Goal: Task Accomplishment & Management: Manage account settings

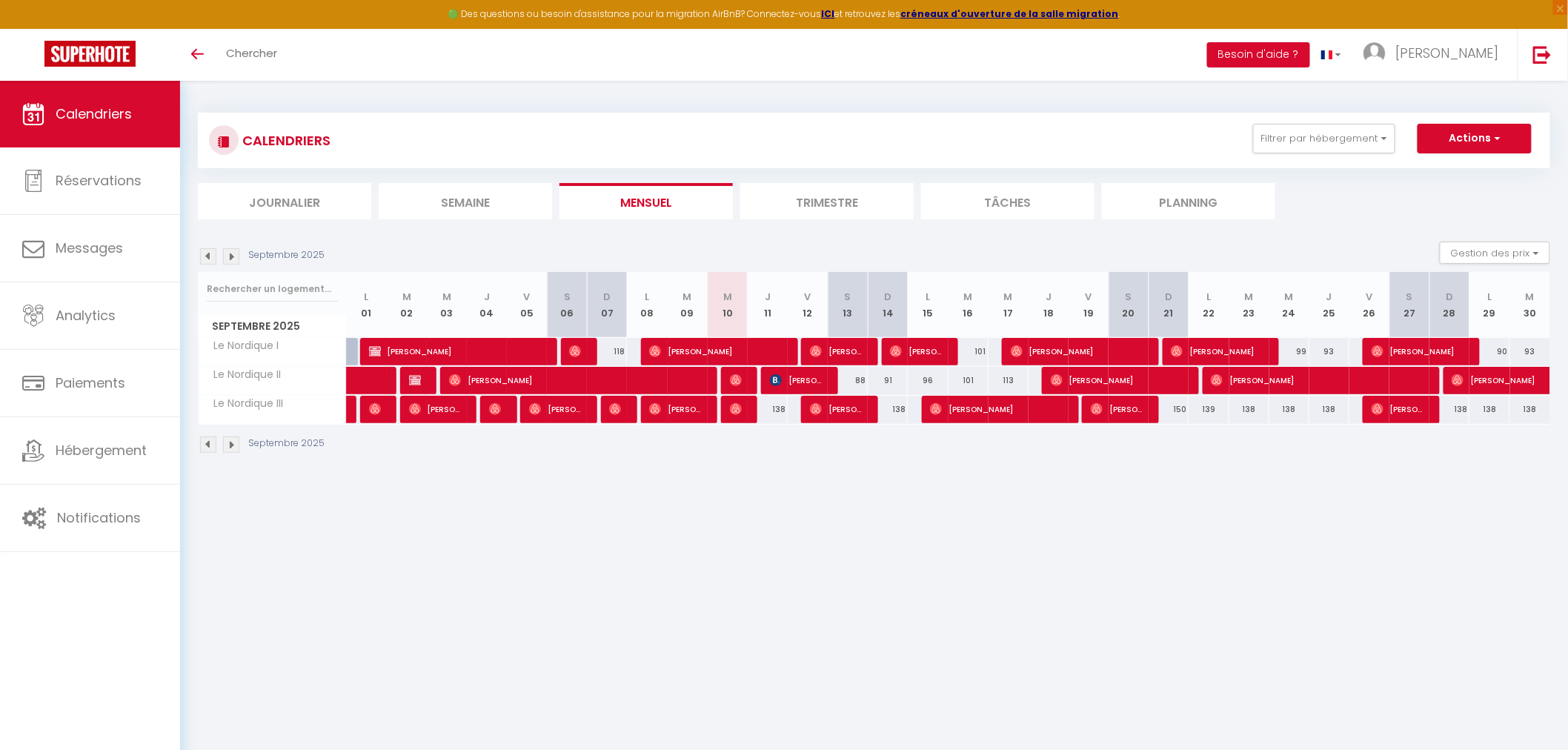
click at [228, 442] on img at bounding box center [231, 444] width 17 height 17
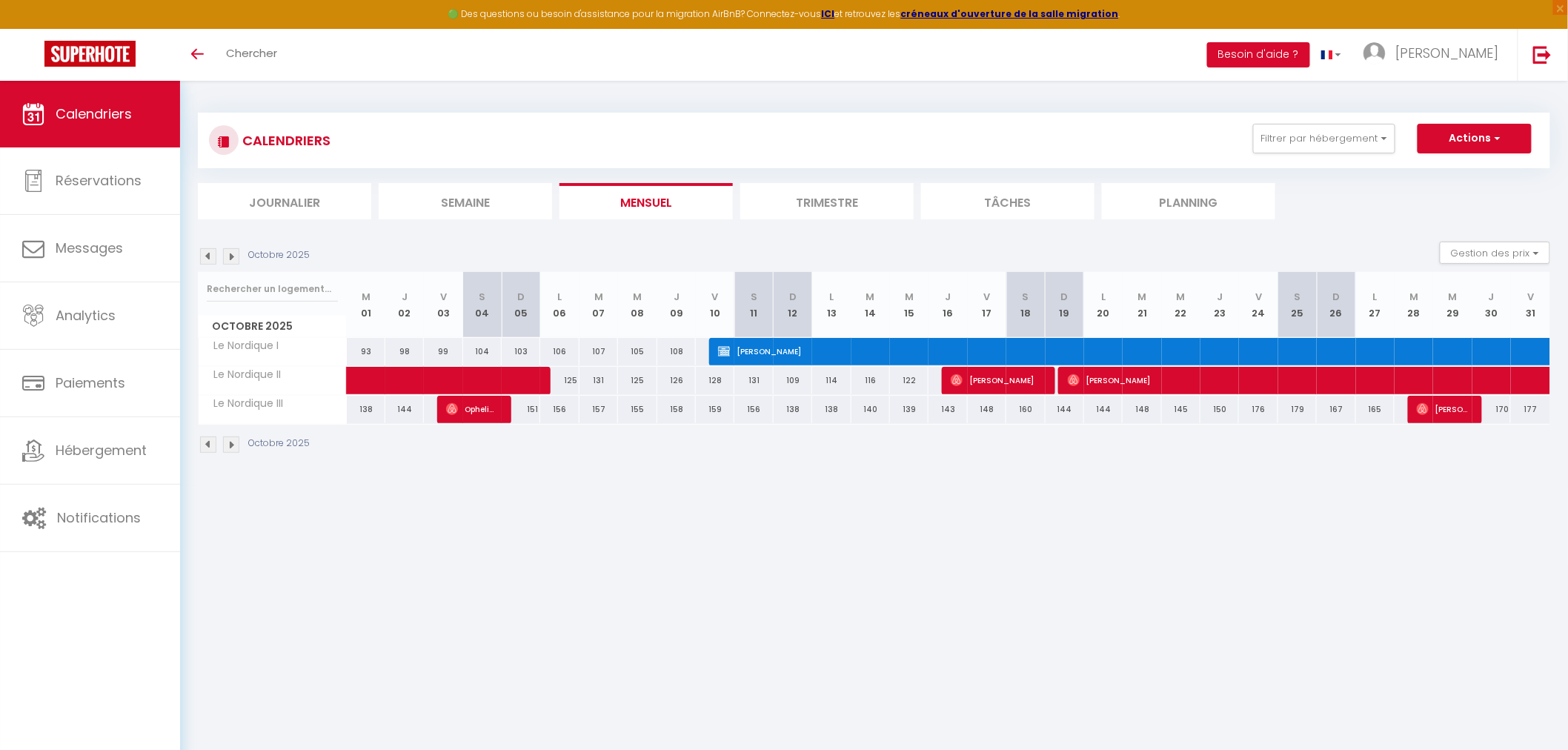
click at [228, 442] on img at bounding box center [231, 444] width 17 height 17
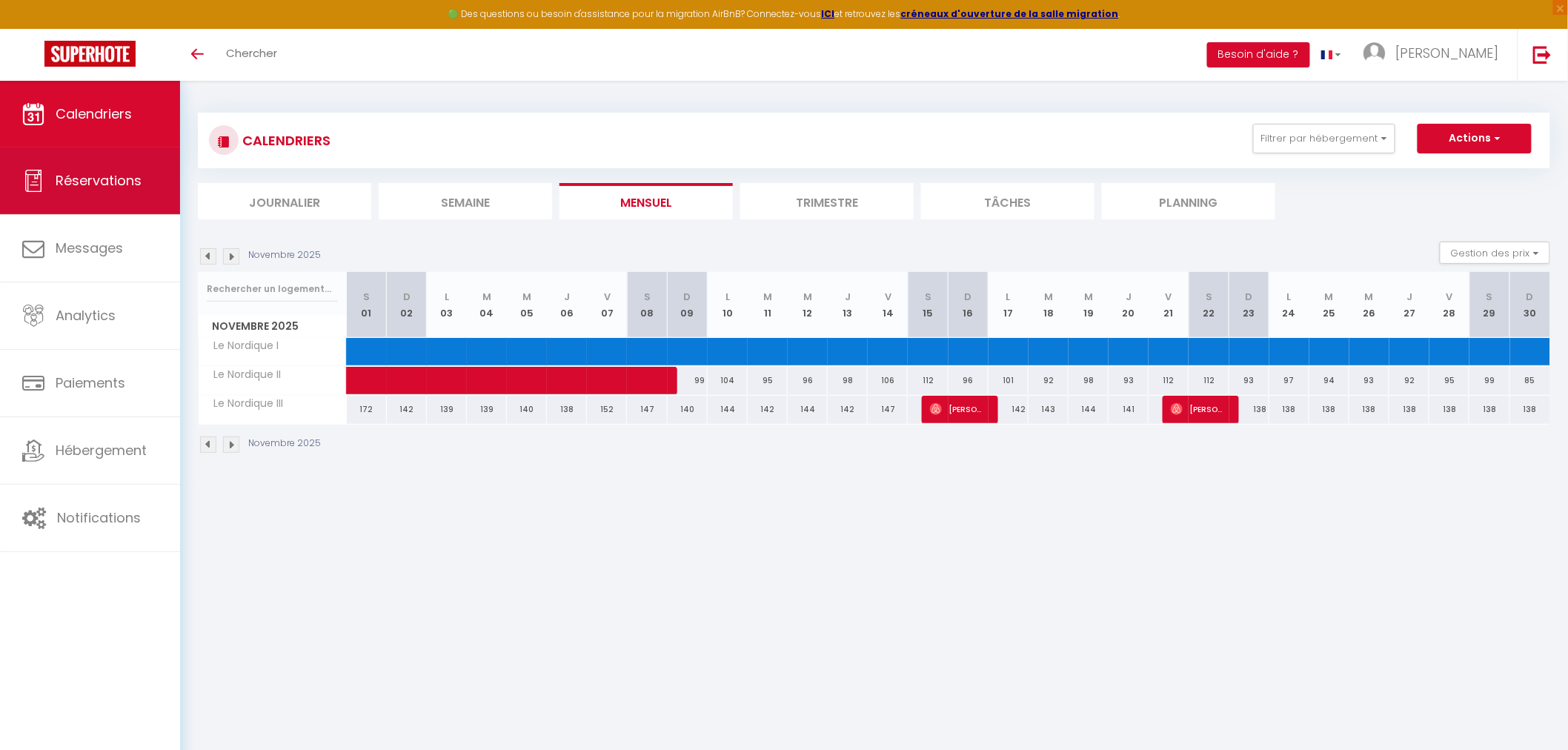
click at [112, 168] on link "Réservations" at bounding box center [90, 180] width 180 height 67
select select "not_cancelled"
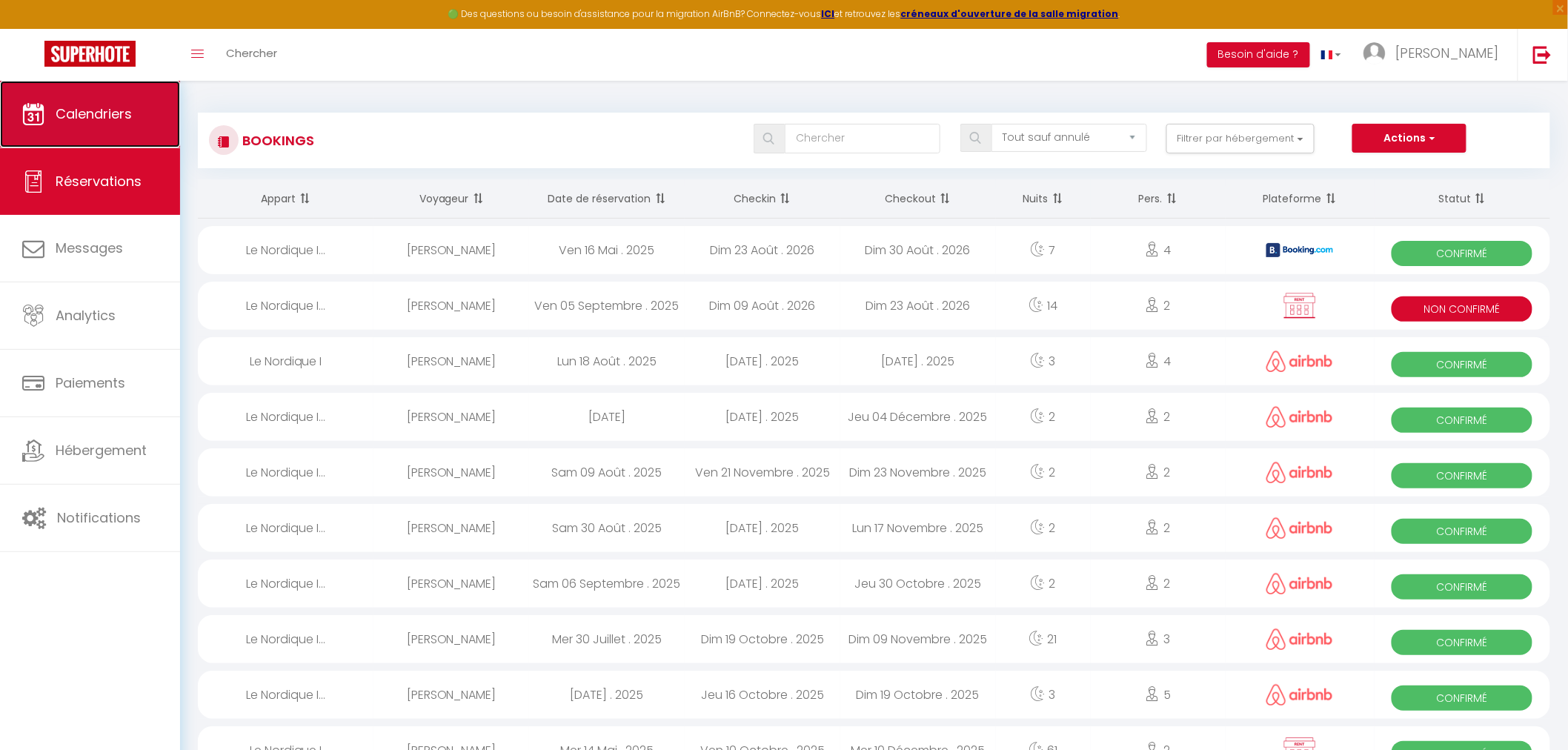
click at [109, 138] on link "Calendriers" at bounding box center [90, 114] width 180 height 67
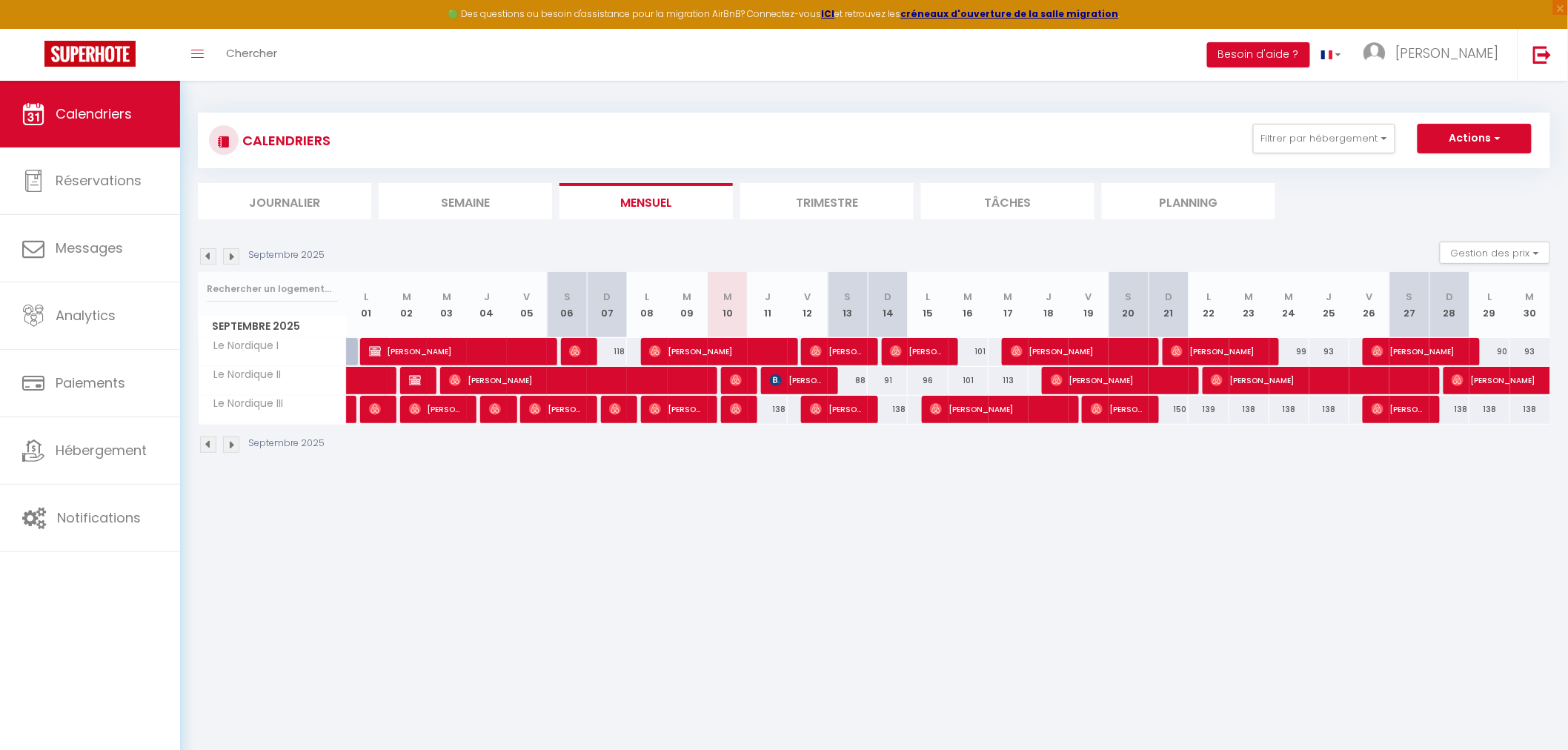
click at [232, 444] on img at bounding box center [231, 444] width 17 height 17
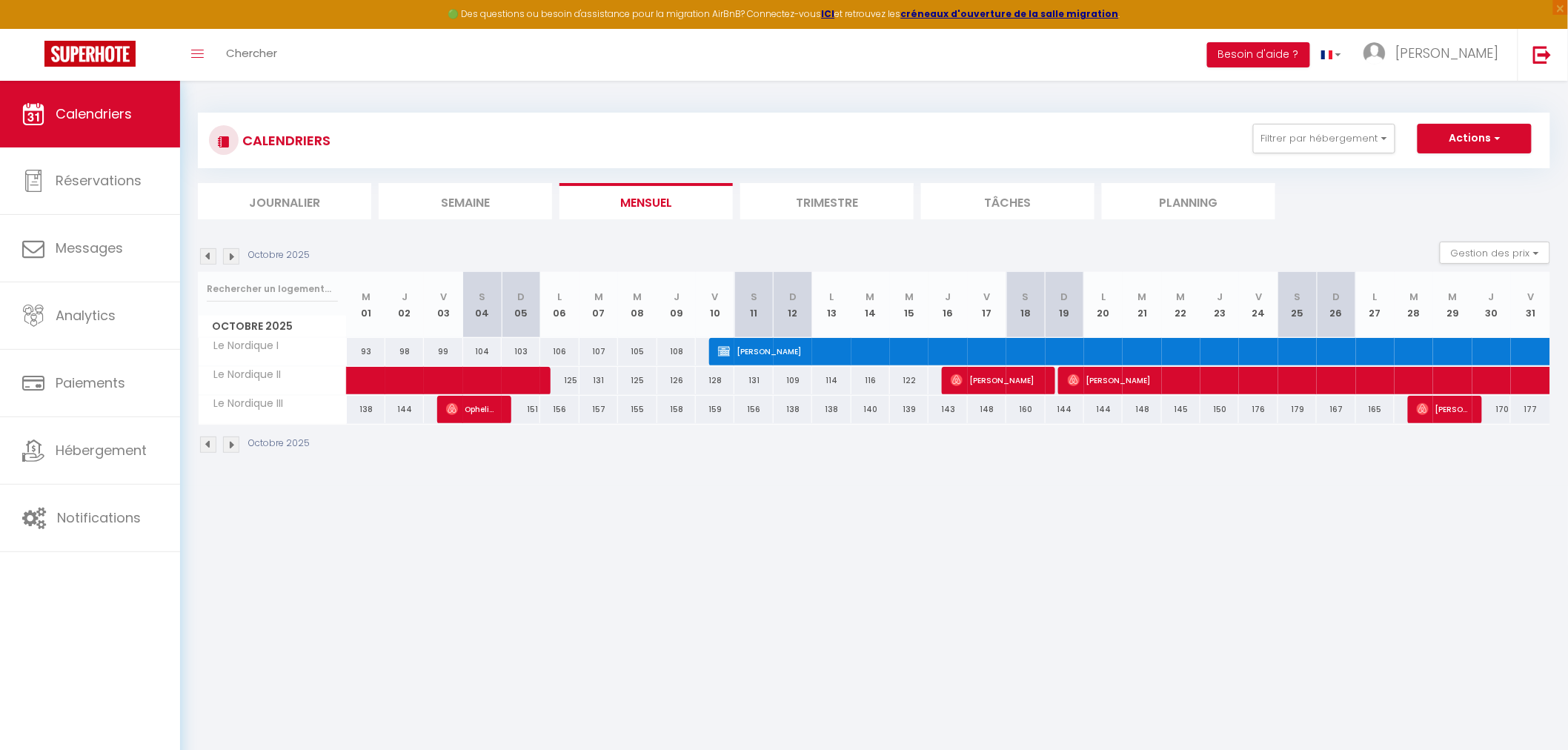
click at [232, 444] on img at bounding box center [231, 444] width 17 height 17
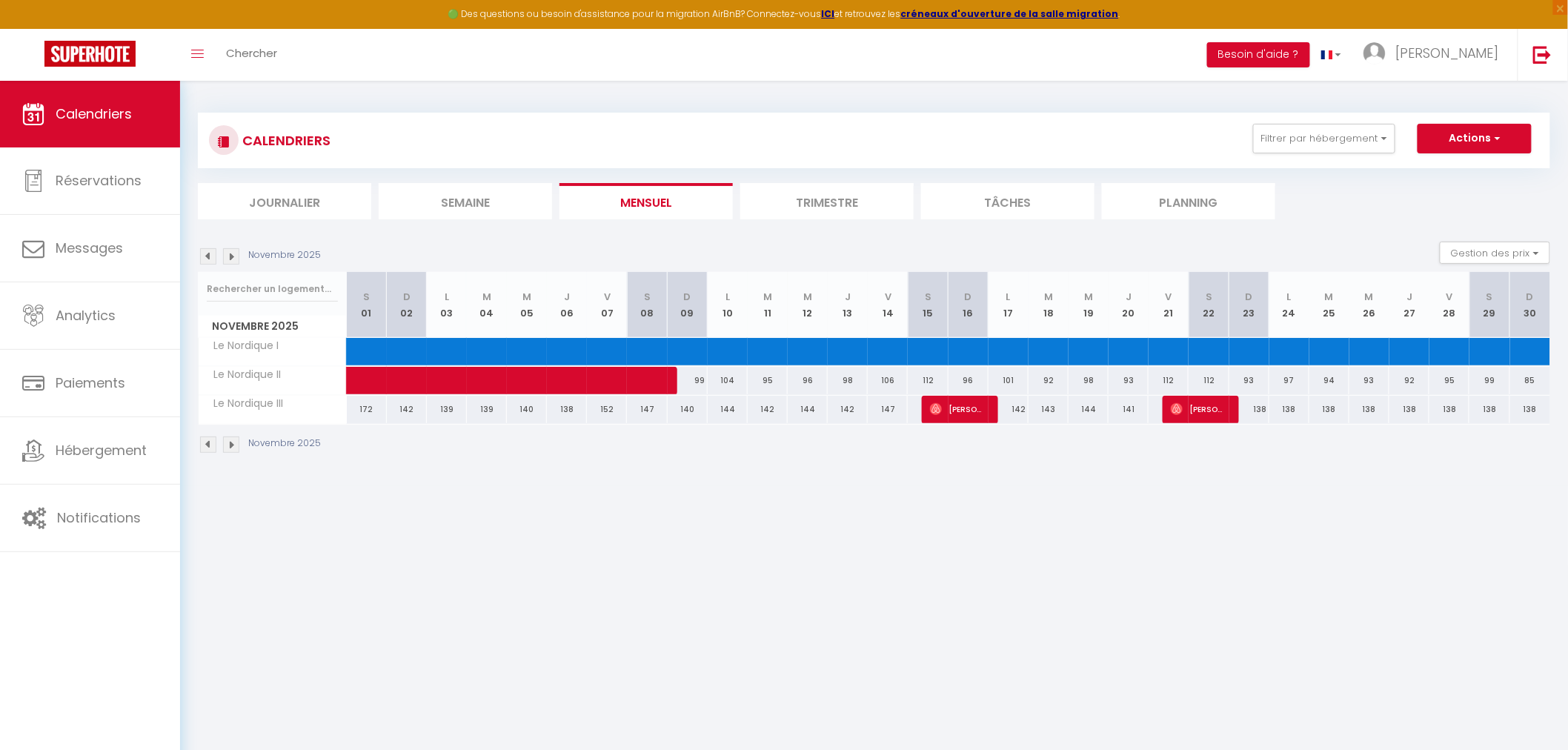
click at [232, 444] on img at bounding box center [231, 444] width 17 height 17
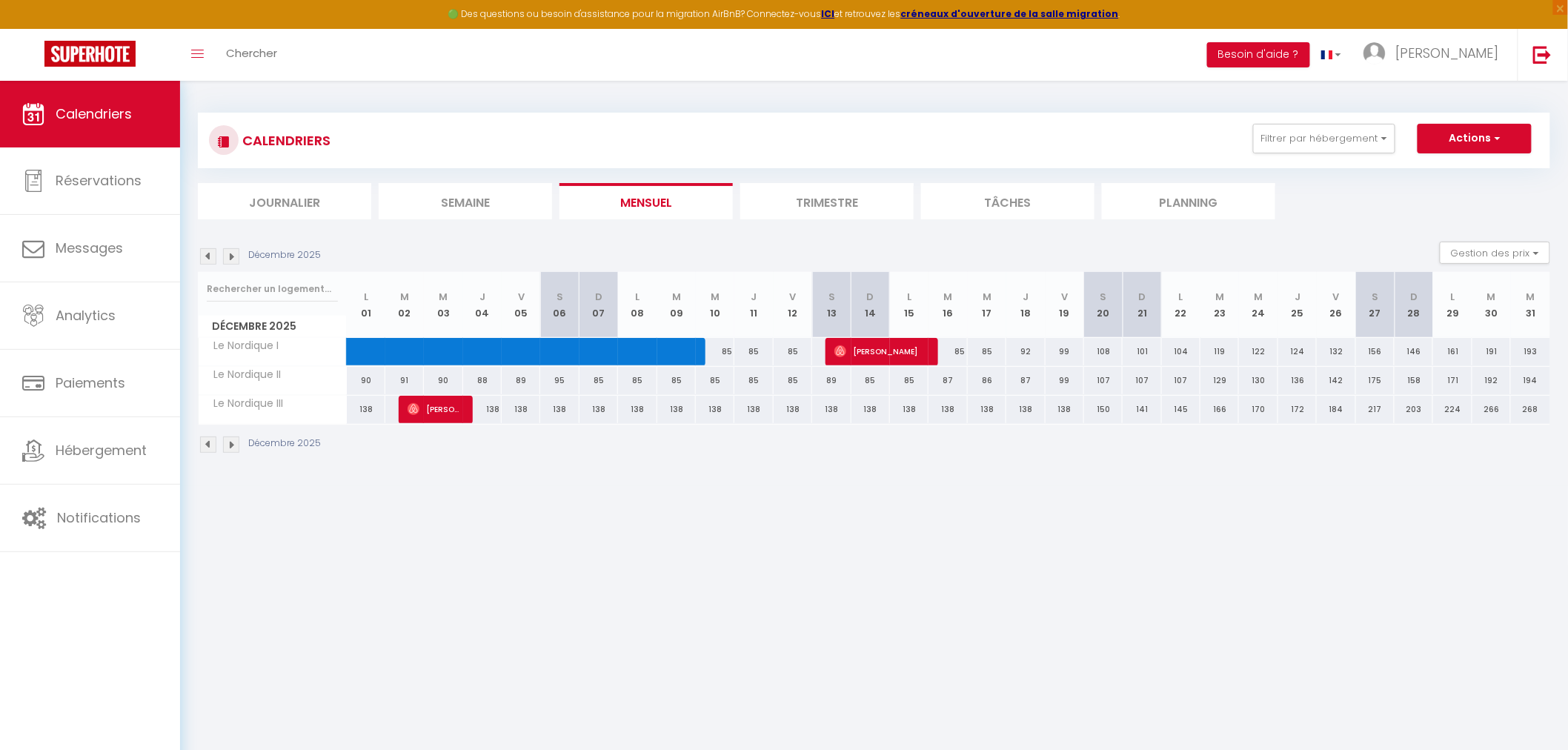
click at [208, 445] on img at bounding box center [208, 444] width 17 height 17
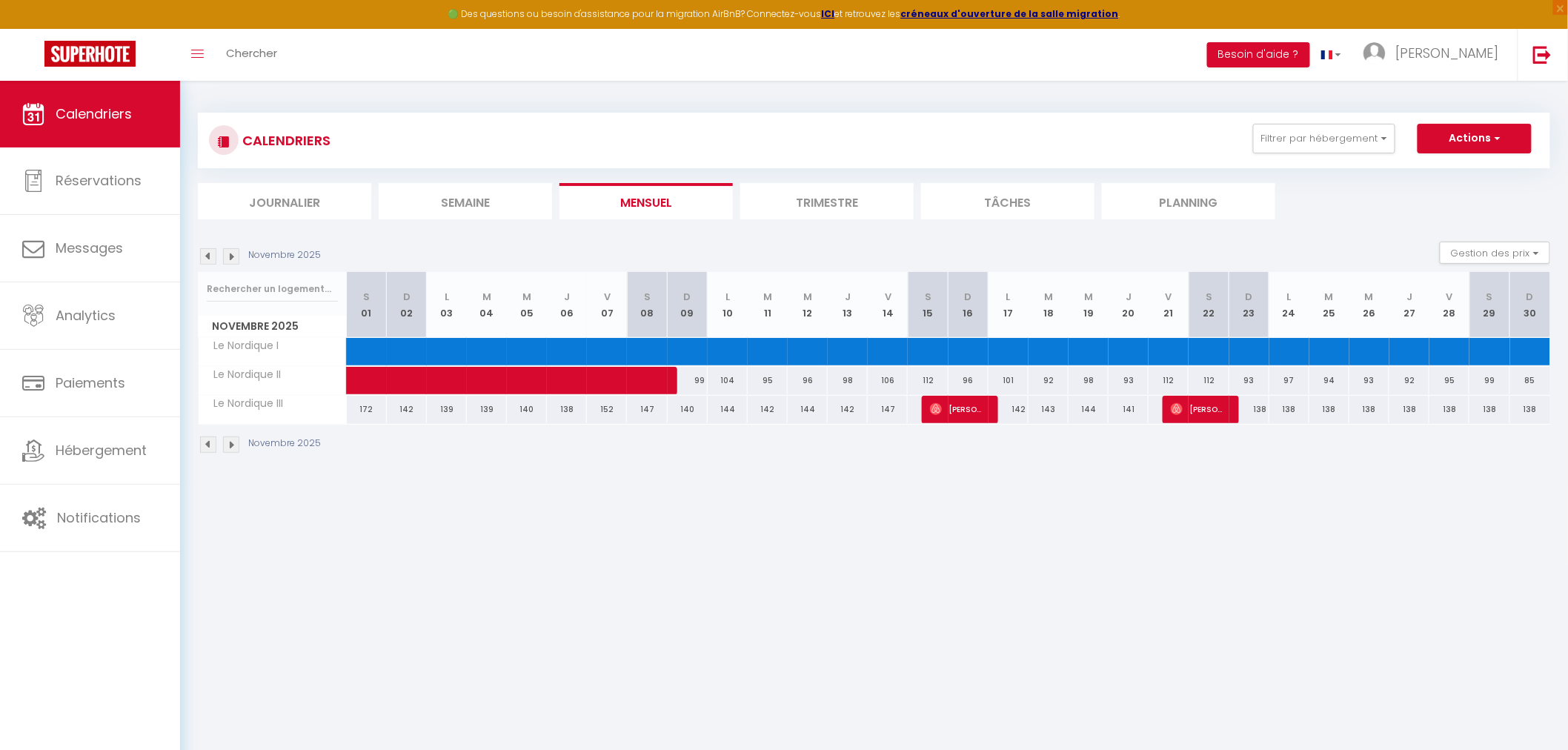
click at [208, 445] on img at bounding box center [208, 444] width 17 height 17
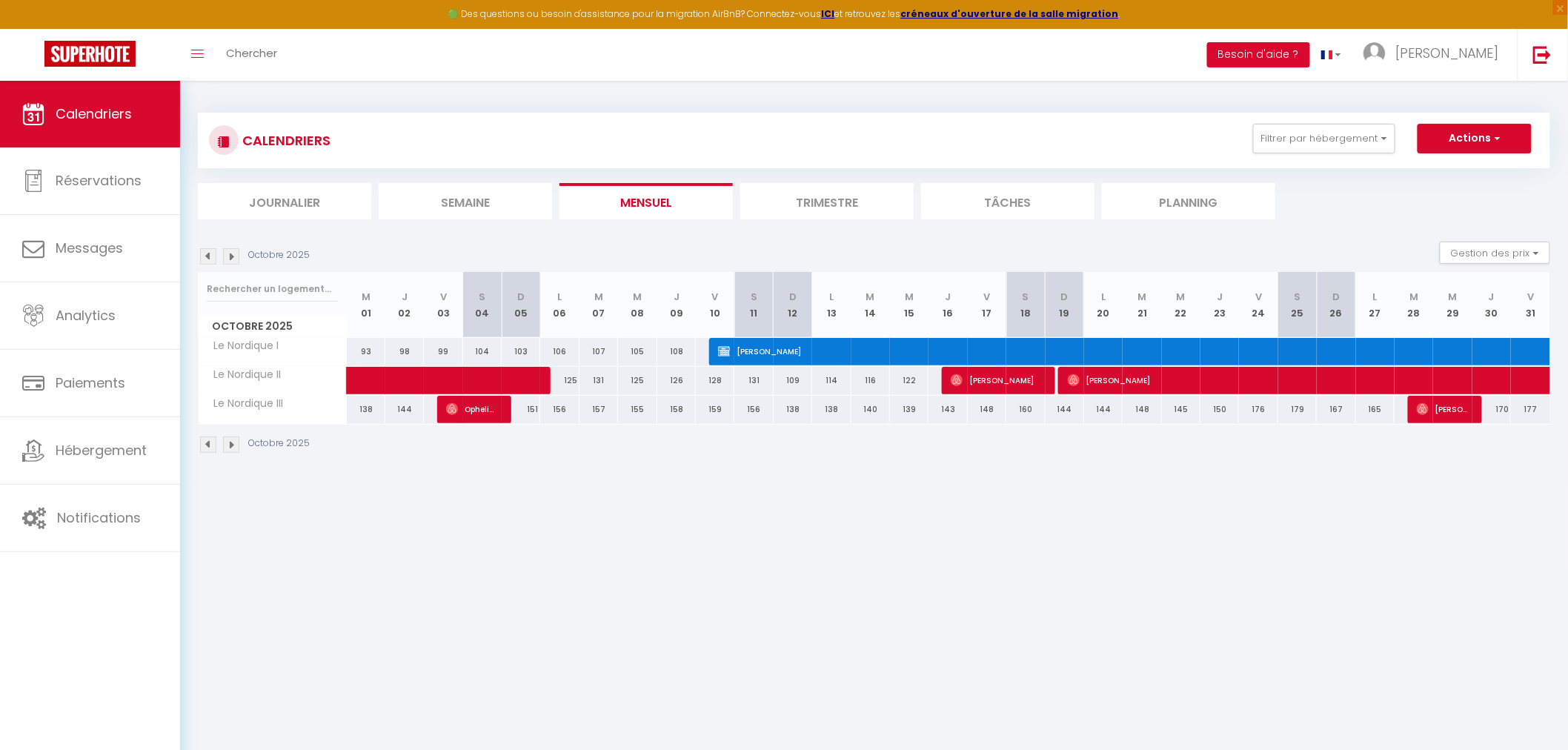
click at [230, 445] on img at bounding box center [231, 444] width 17 height 17
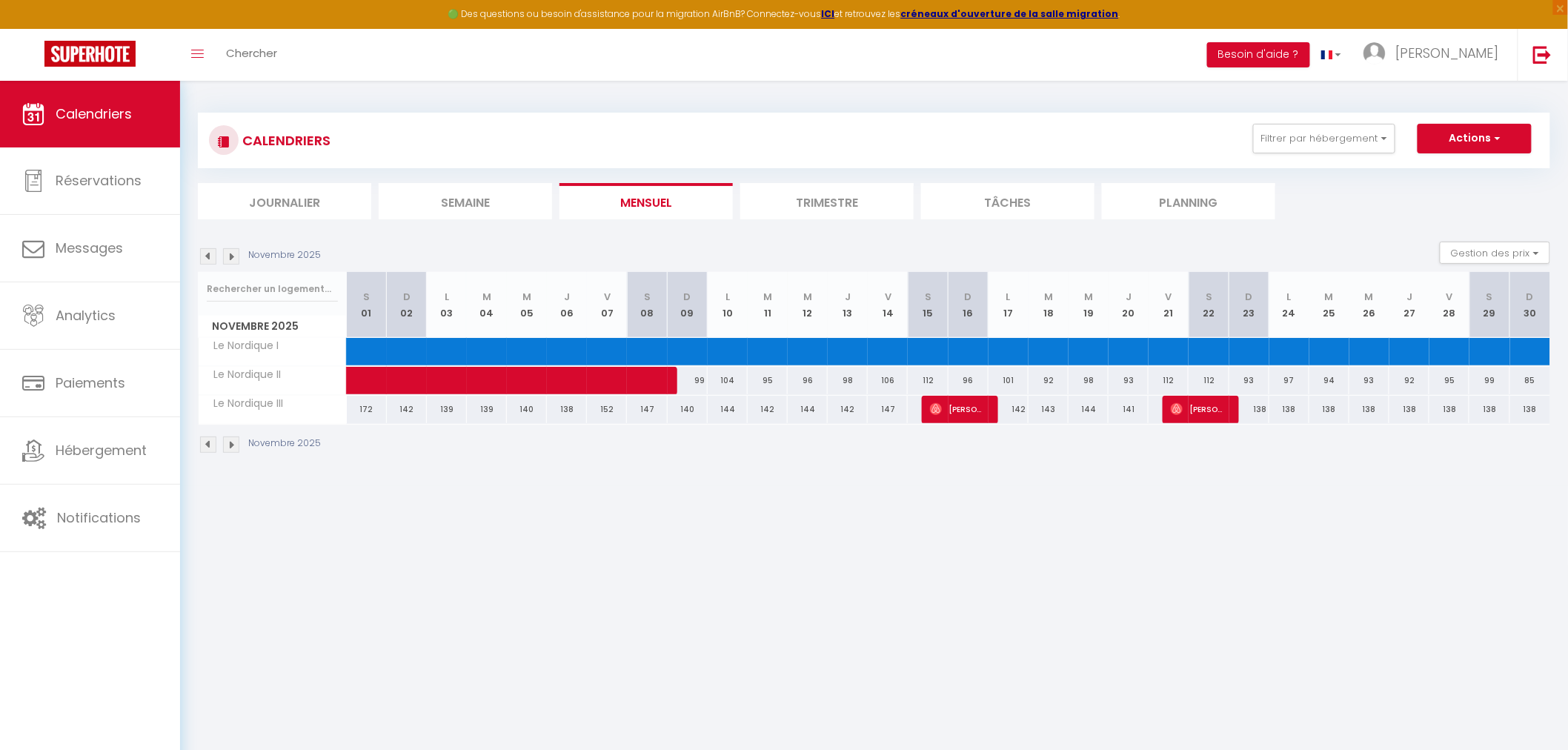
click at [230, 445] on img at bounding box center [231, 444] width 17 height 17
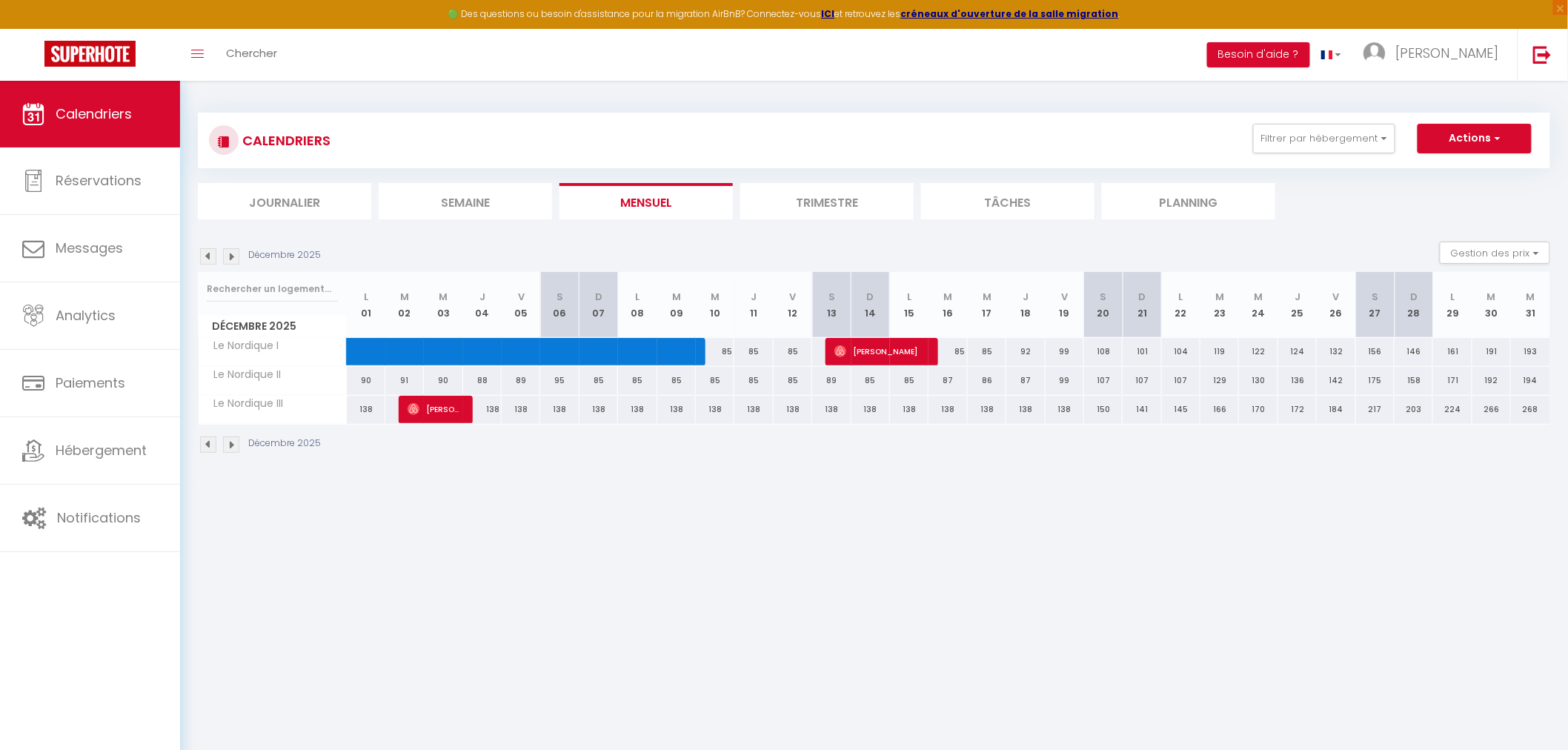
click at [230, 445] on img at bounding box center [231, 444] width 17 height 17
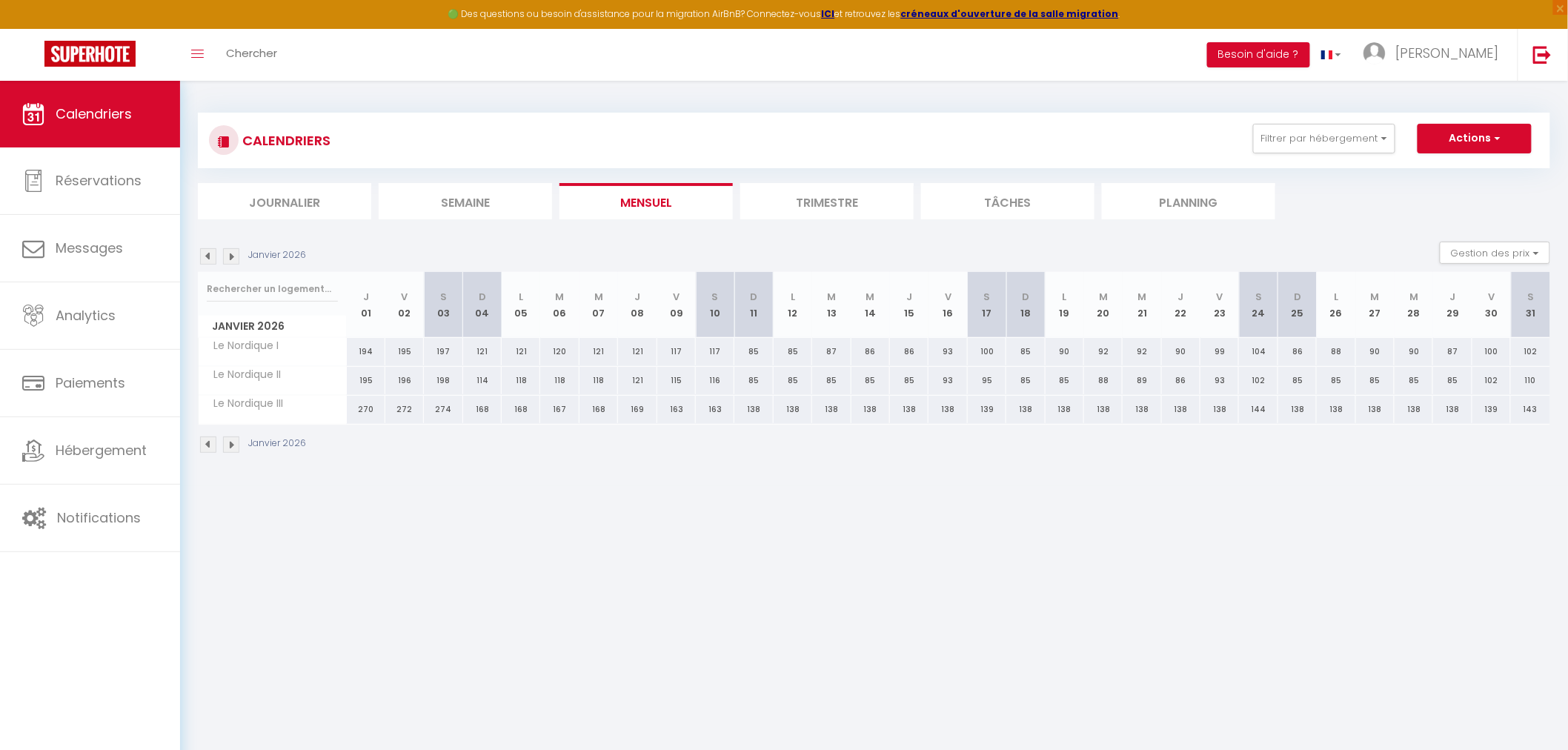
click at [230, 445] on img at bounding box center [231, 444] width 17 height 17
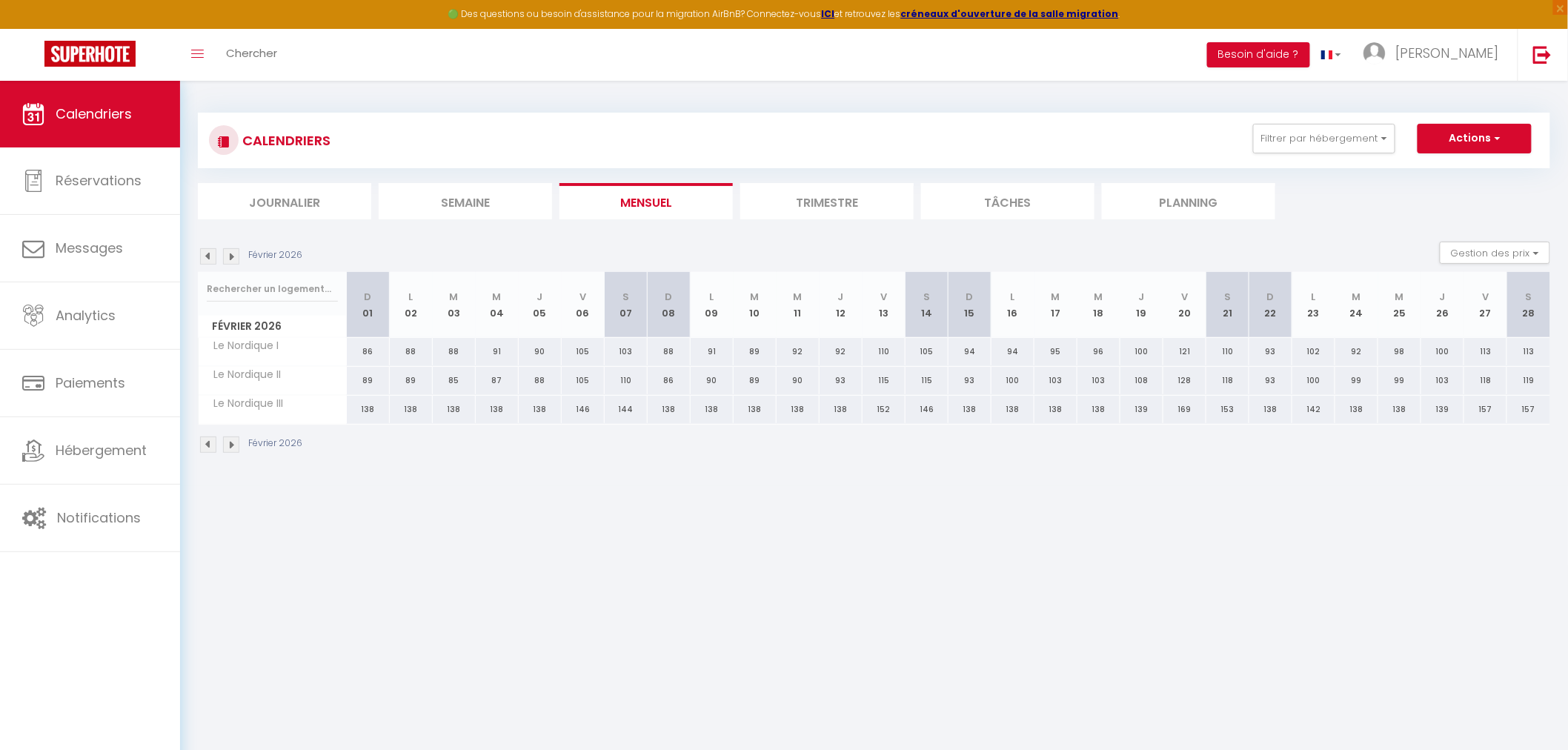
click at [230, 445] on img at bounding box center [231, 444] width 17 height 17
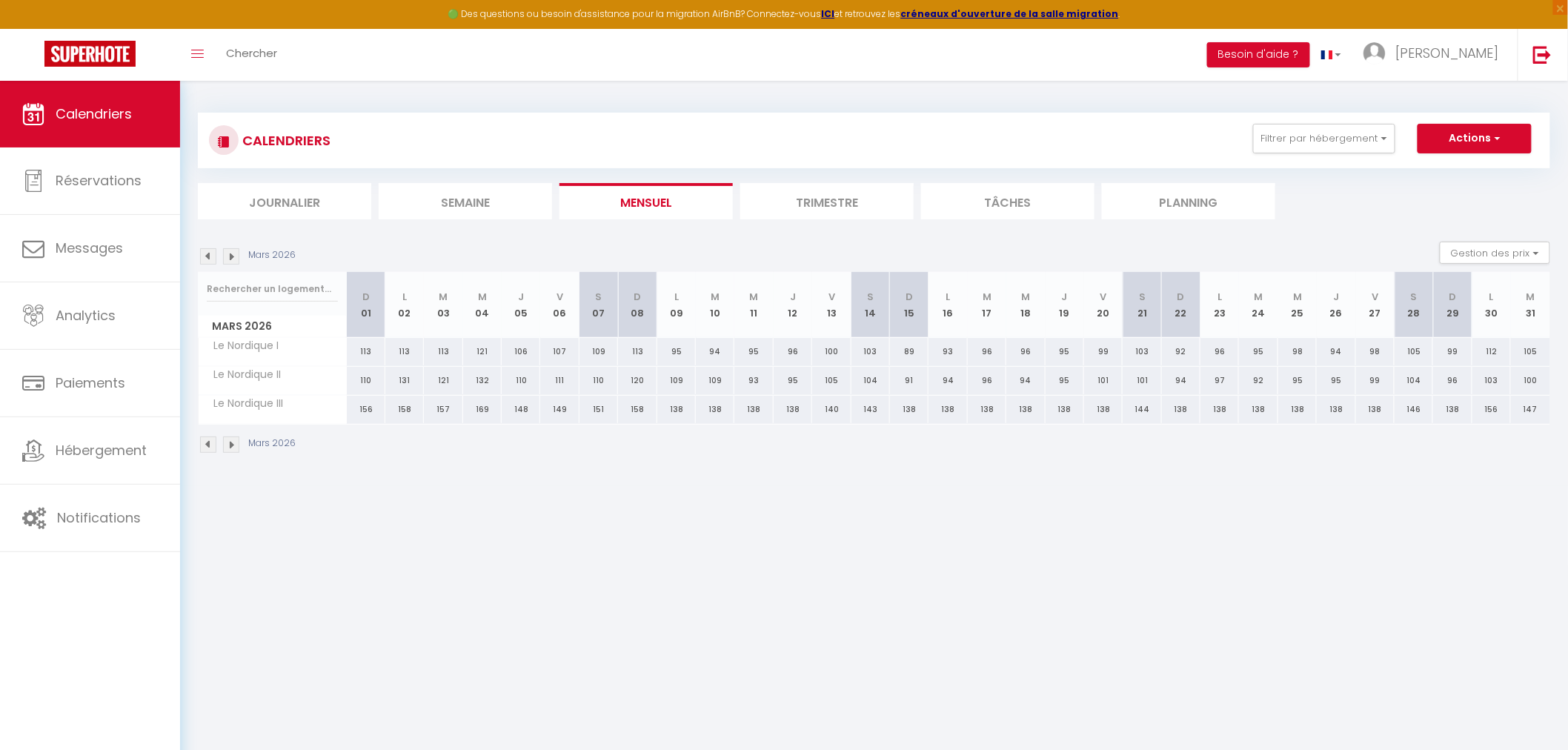
click at [230, 445] on img at bounding box center [231, 444] width 17 height 17
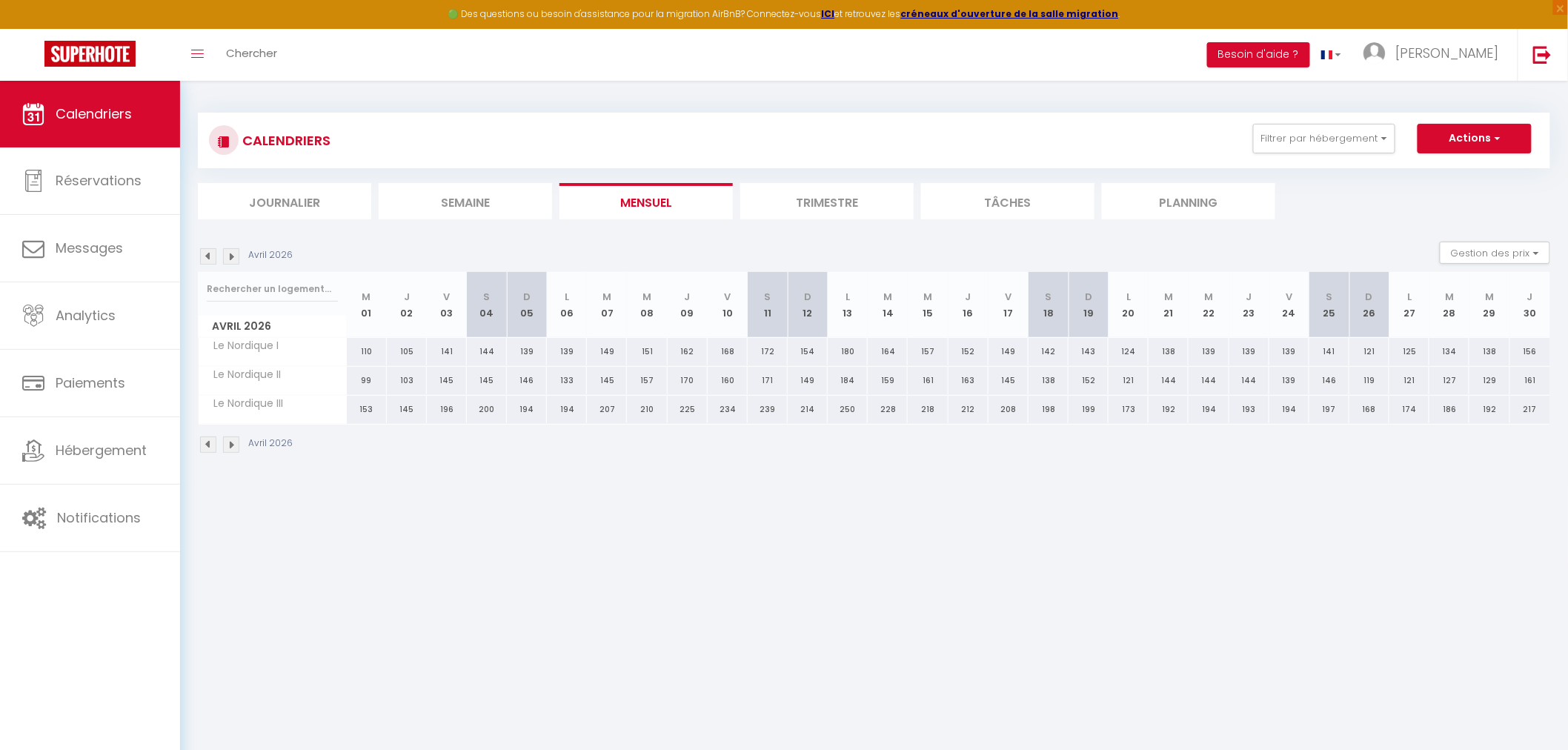
click at [230, 445] on img at bounding box center [231, 444] width 17 height 17
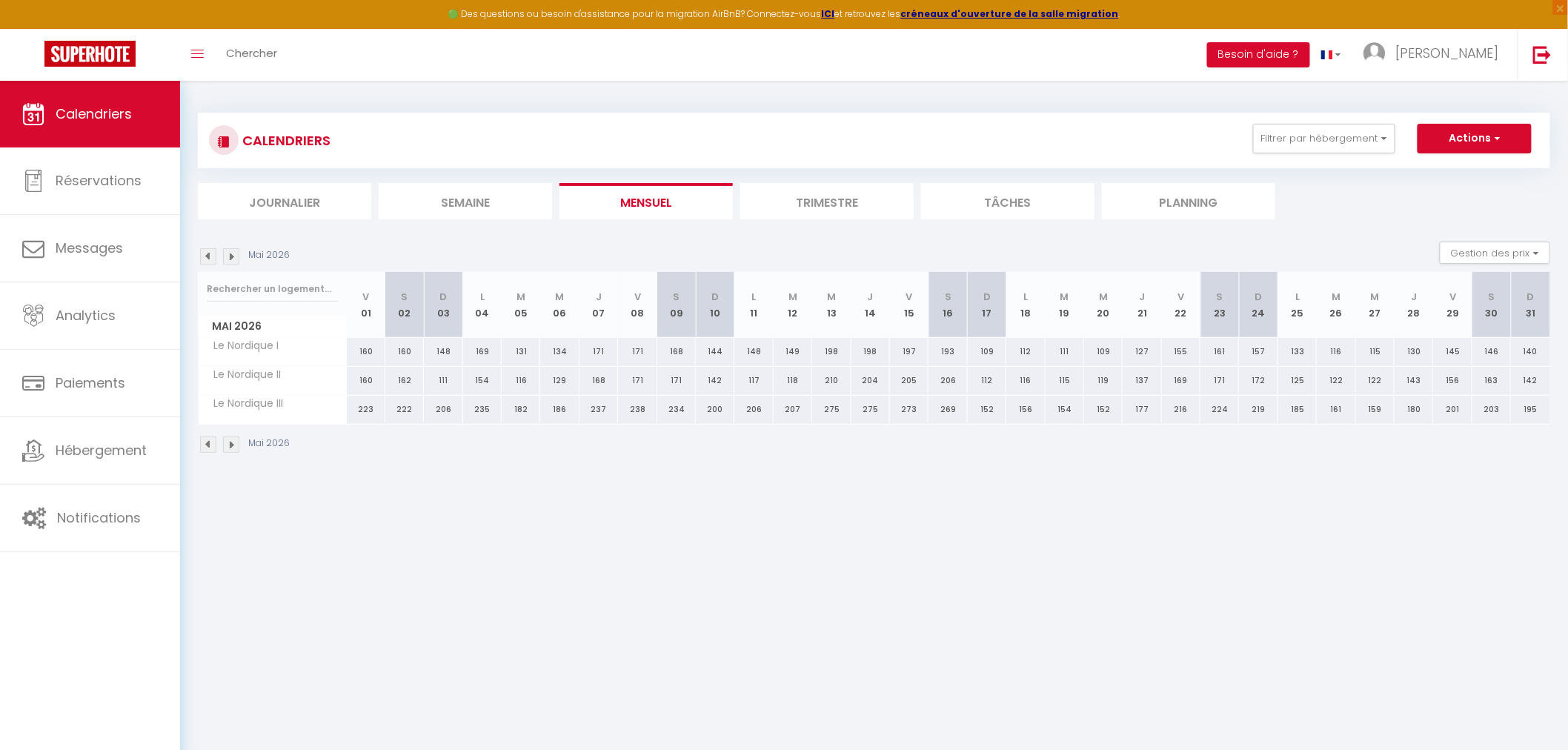
click at [230, 445] on img at bounding box center [231, 444] width 17 height 17
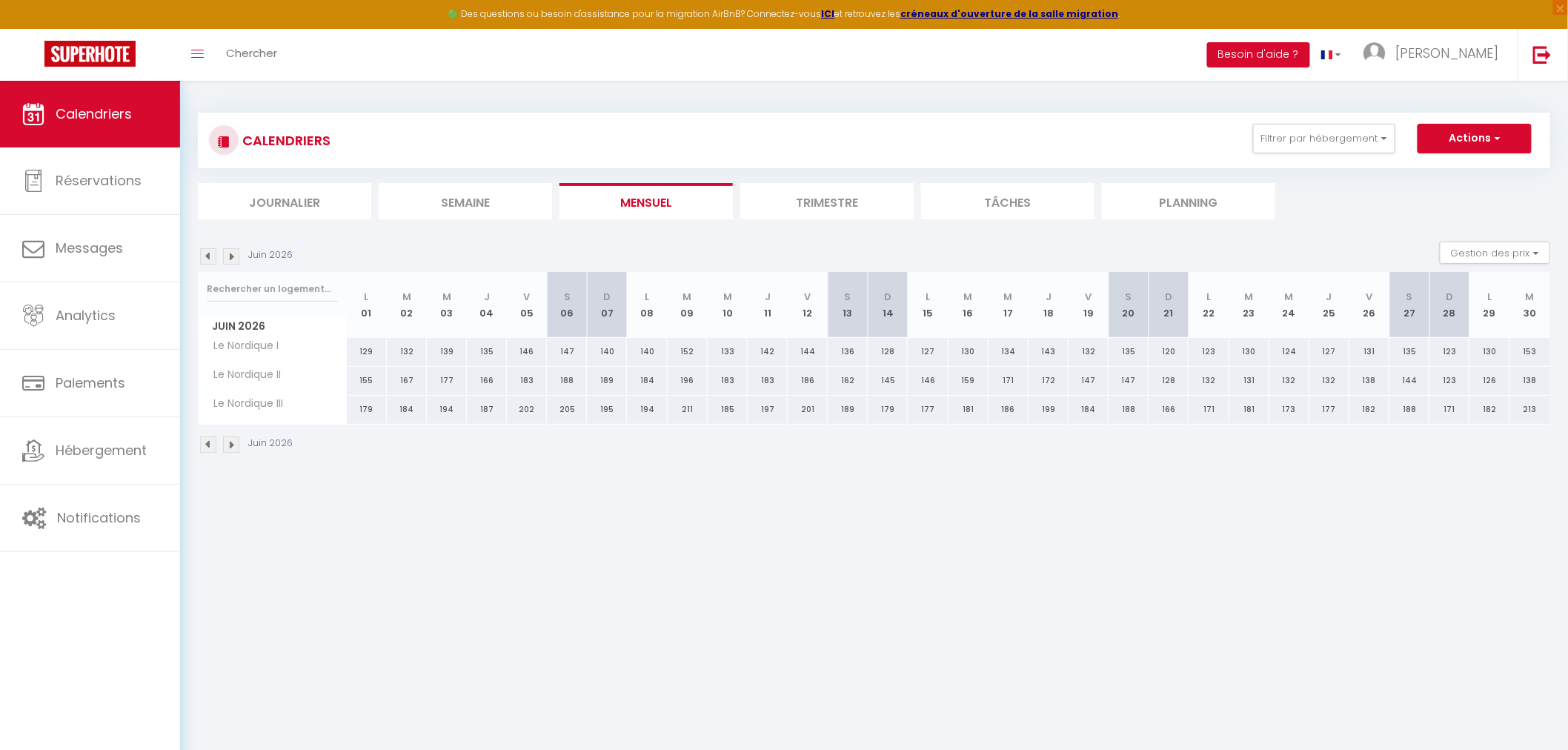
click at [230, 445] on img at bounding box center [231, 444] width 17 height 17
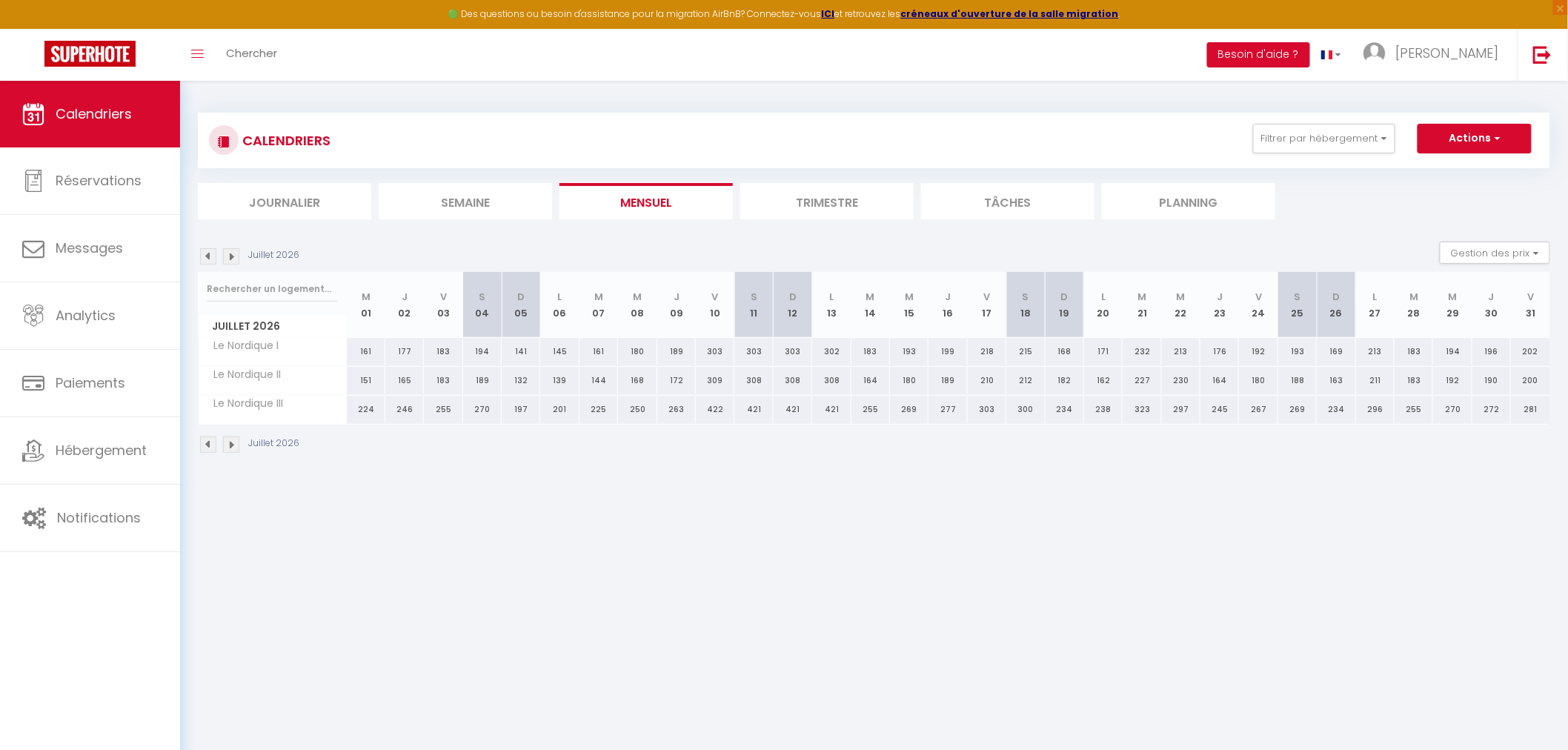
click at [230, 445] on img at bounding box center [231, 444] width 17 height 17
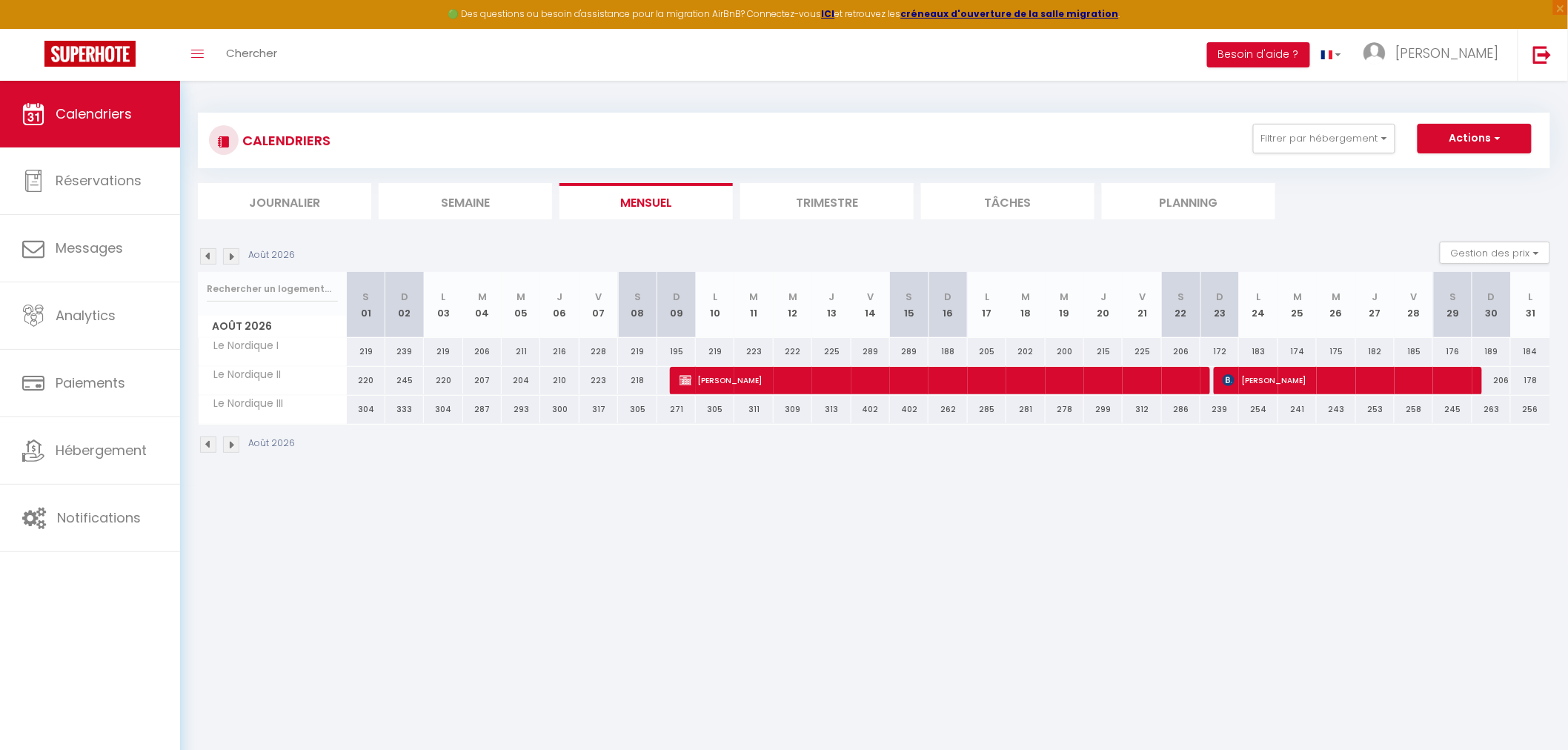
click at [230, 445] on img at bounding box center [231, 444] width 17 height 17
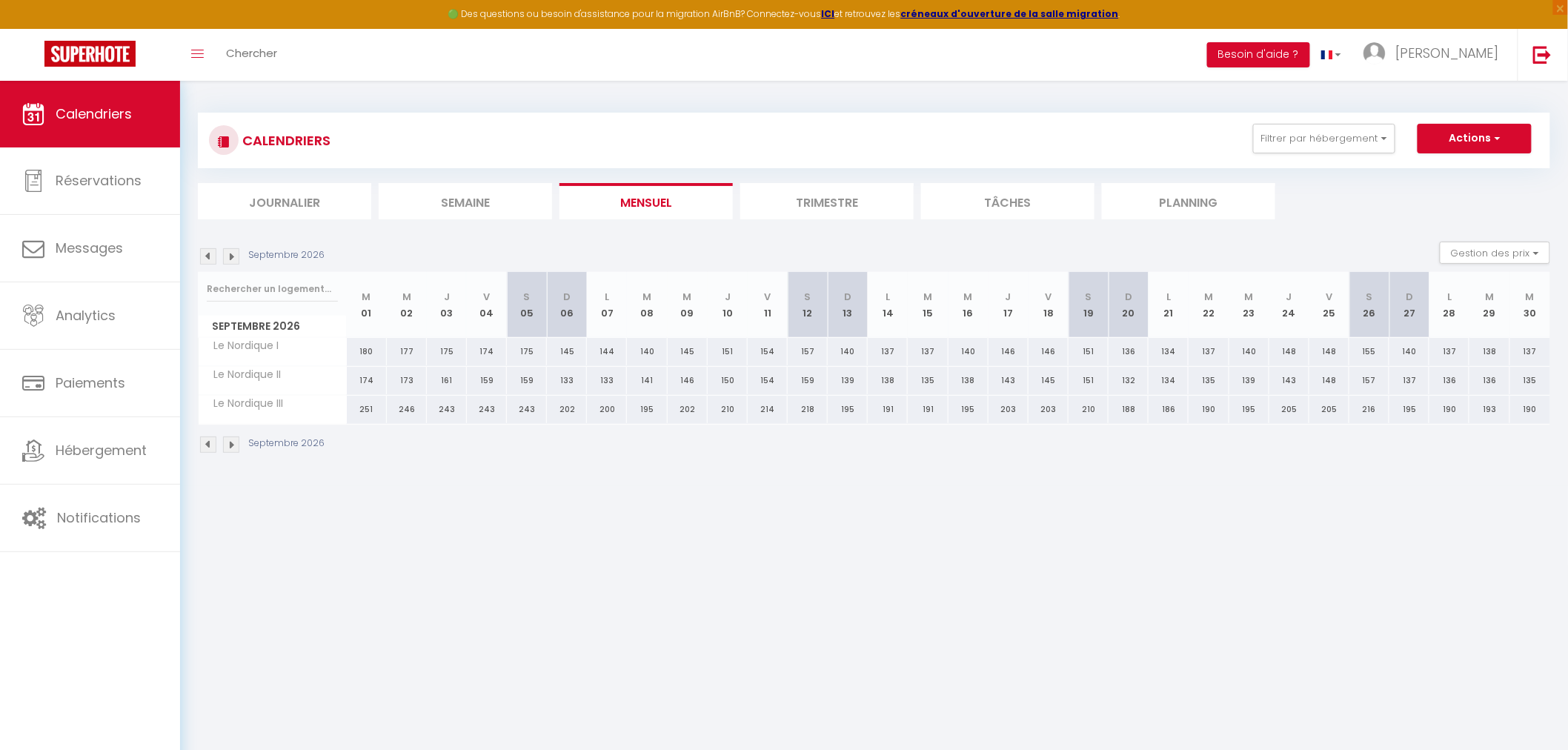
click at [209, 445] on img at bounding box center [208, 444] width 17 height 17
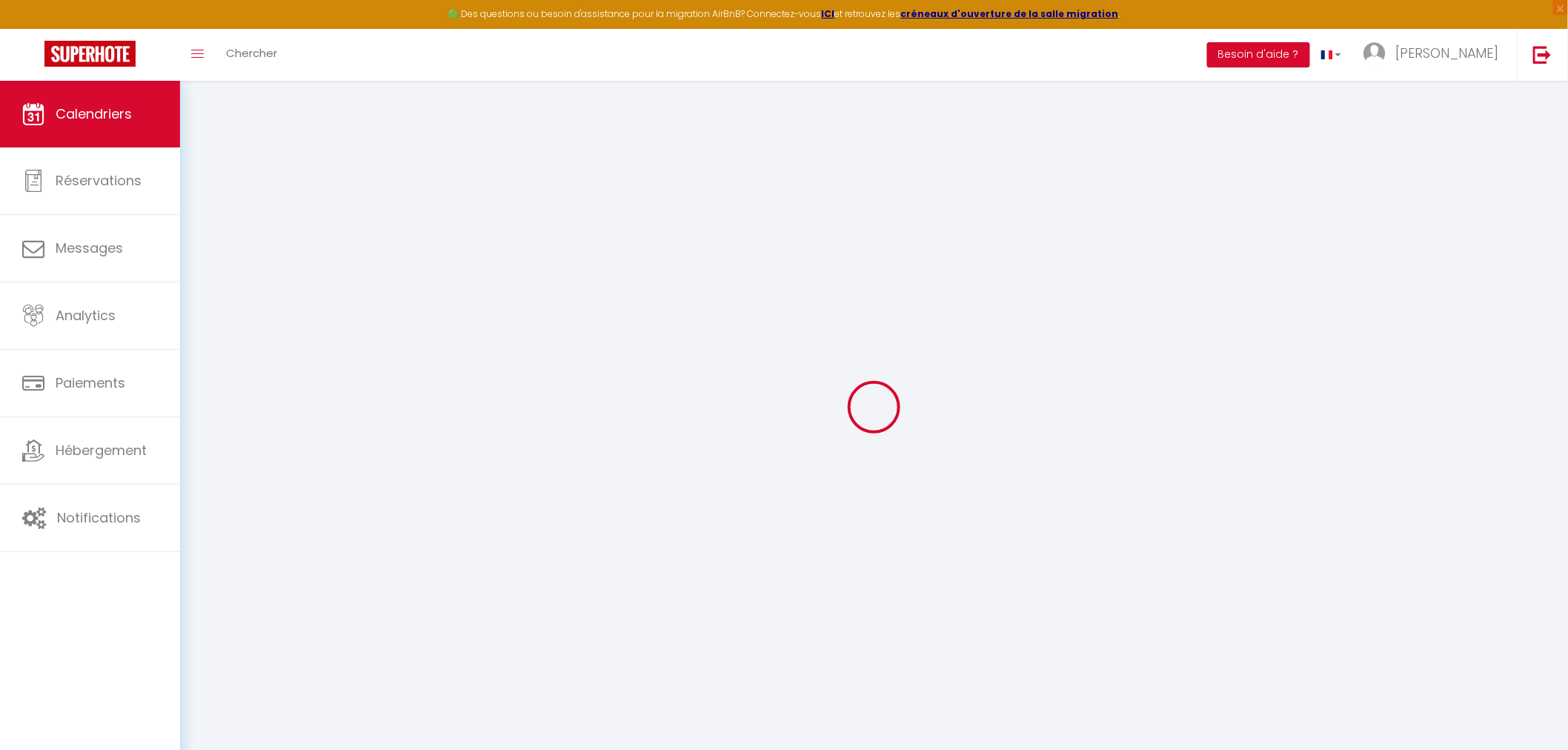
select select
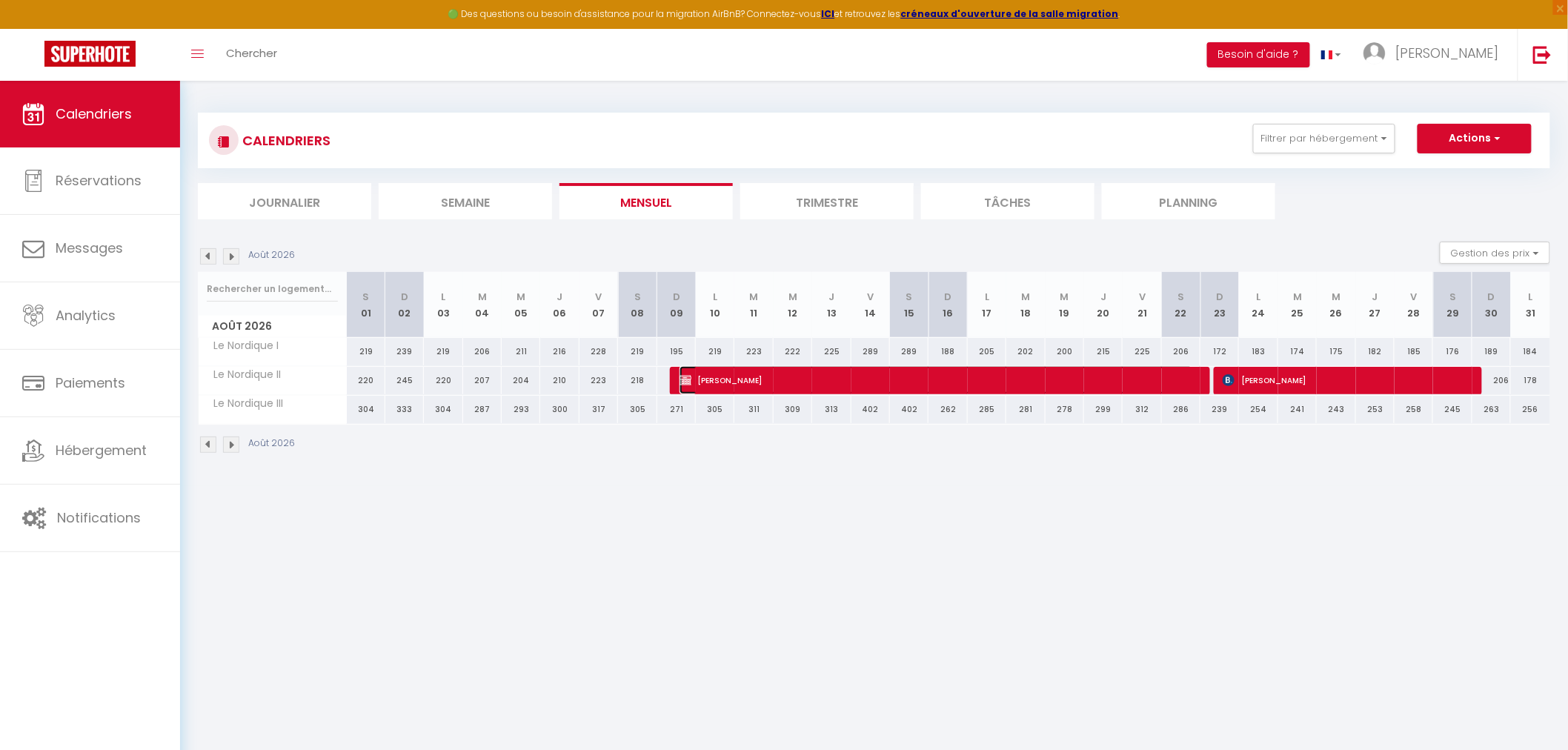
click at [686, 376] on img at bounding box center [686, 380] width 12 height 12
select select "KO"
select select "0"
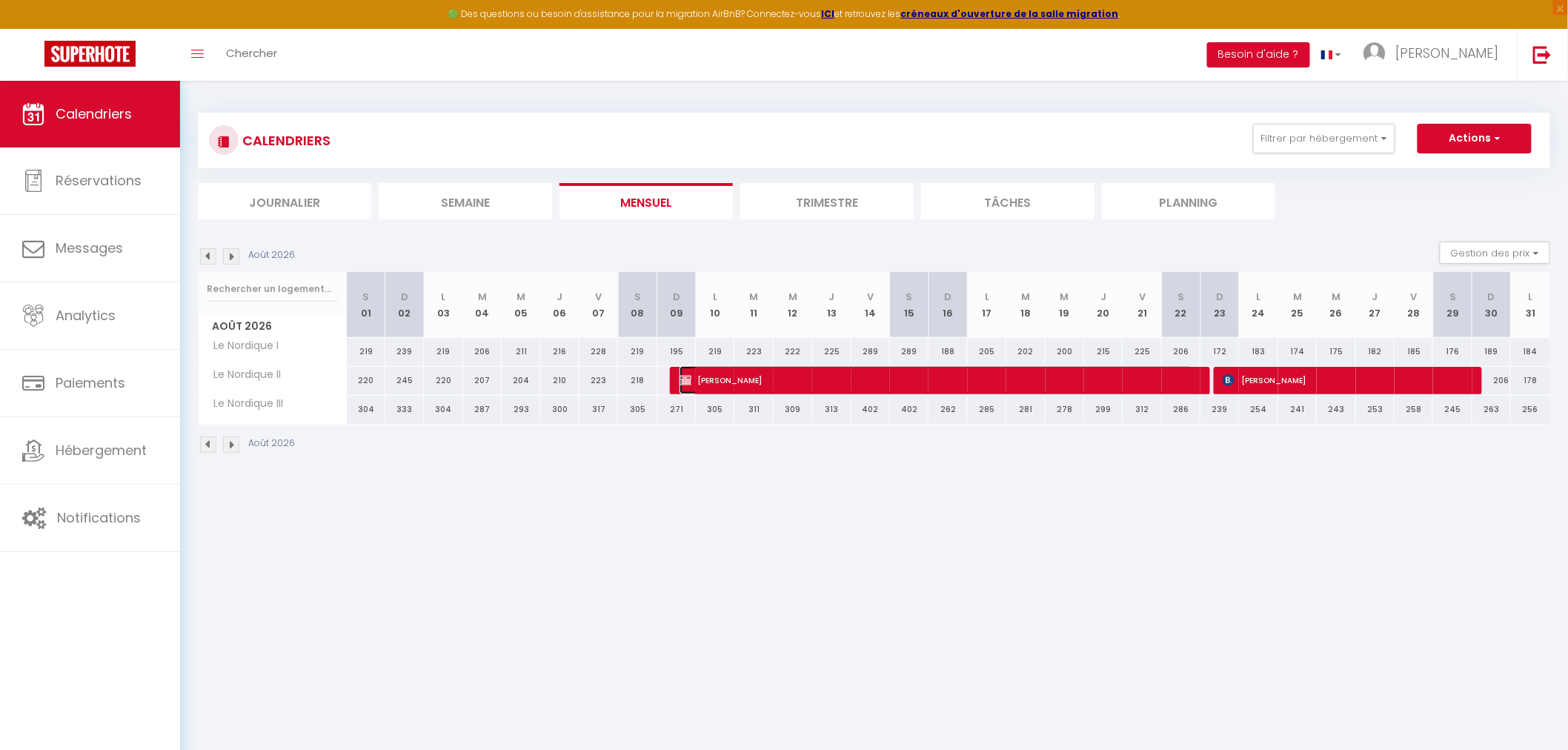
select select "1"
select select
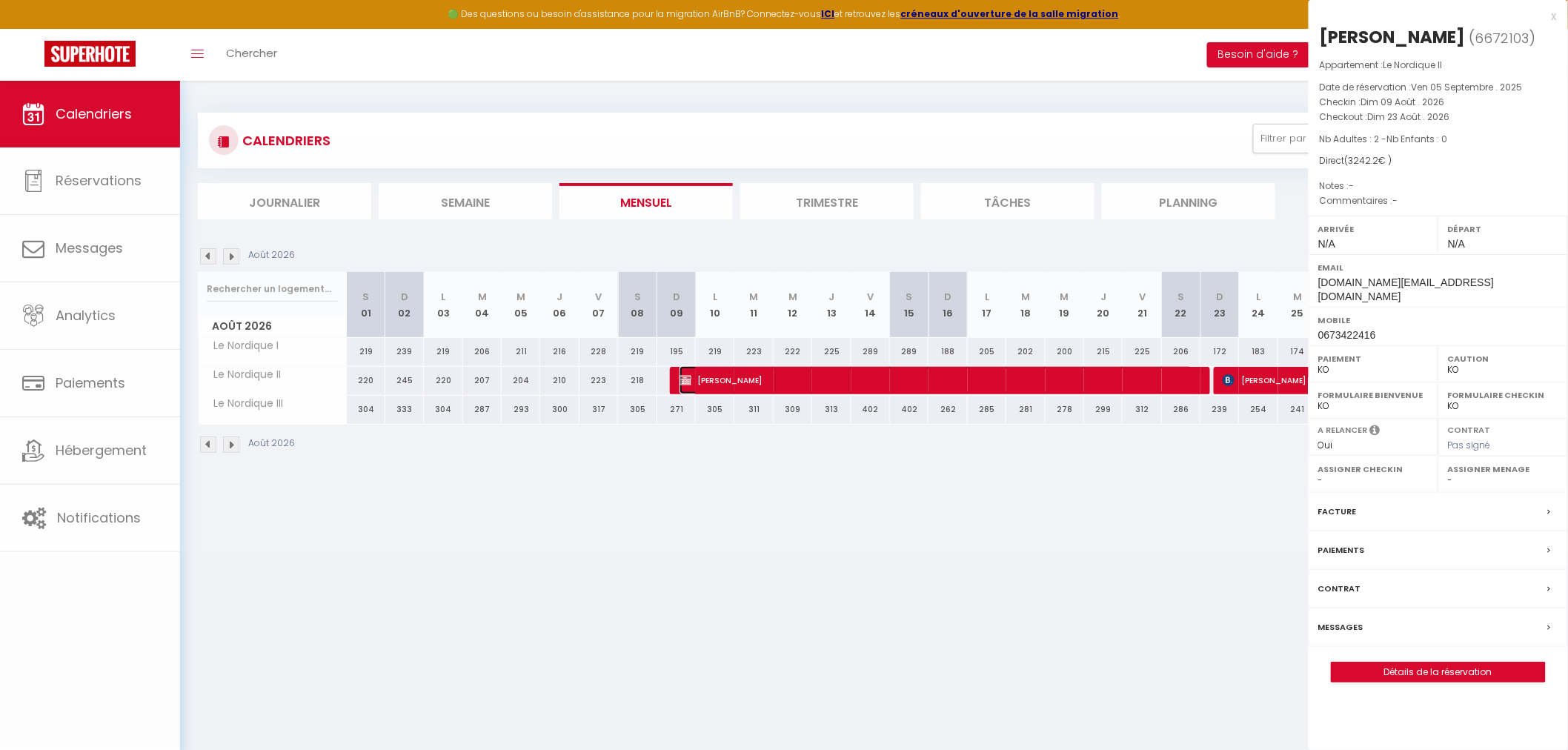
select select "39762"
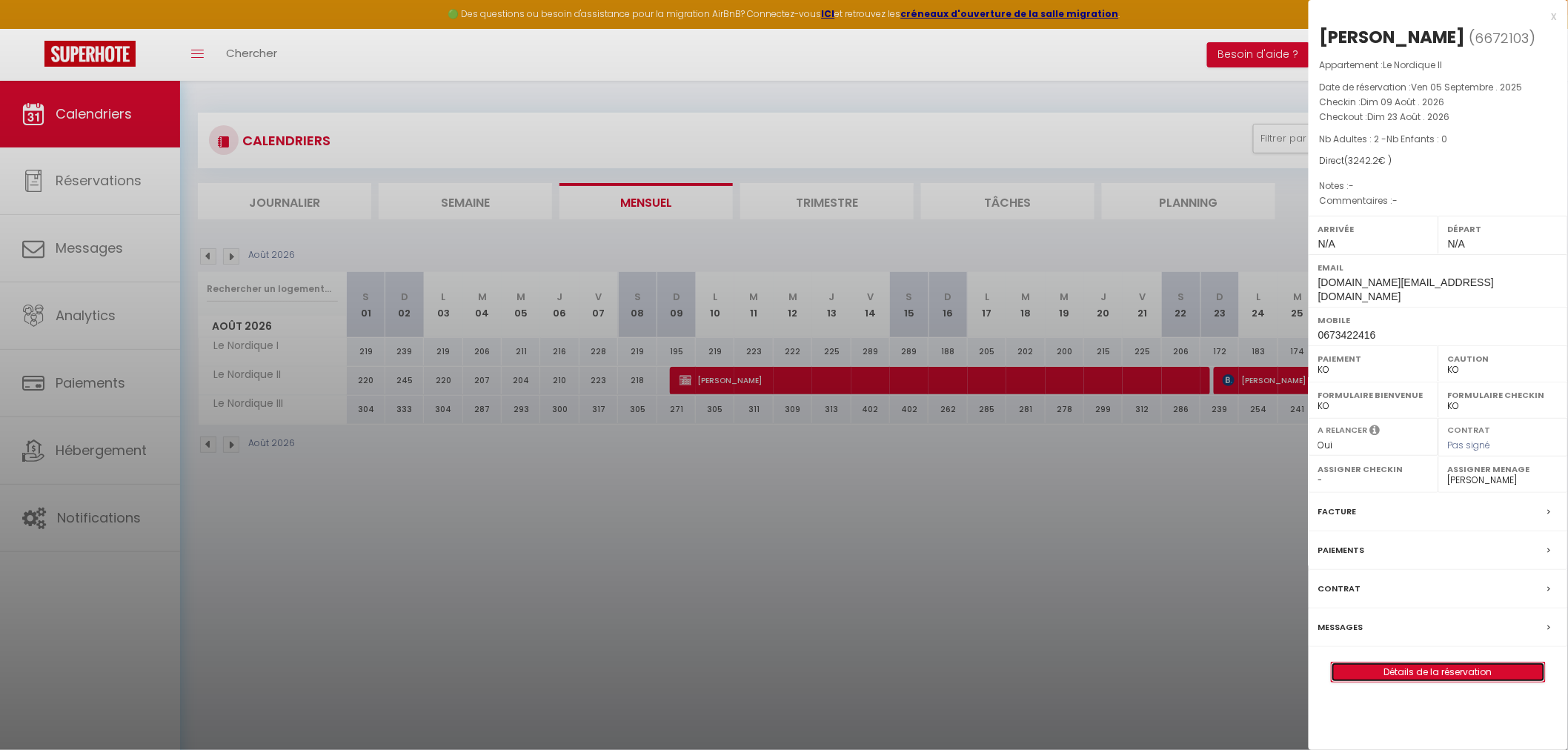
click at [1390, 662] on link "Détails de la réservation" at bounding box center [1438, 672] width 214 height 19
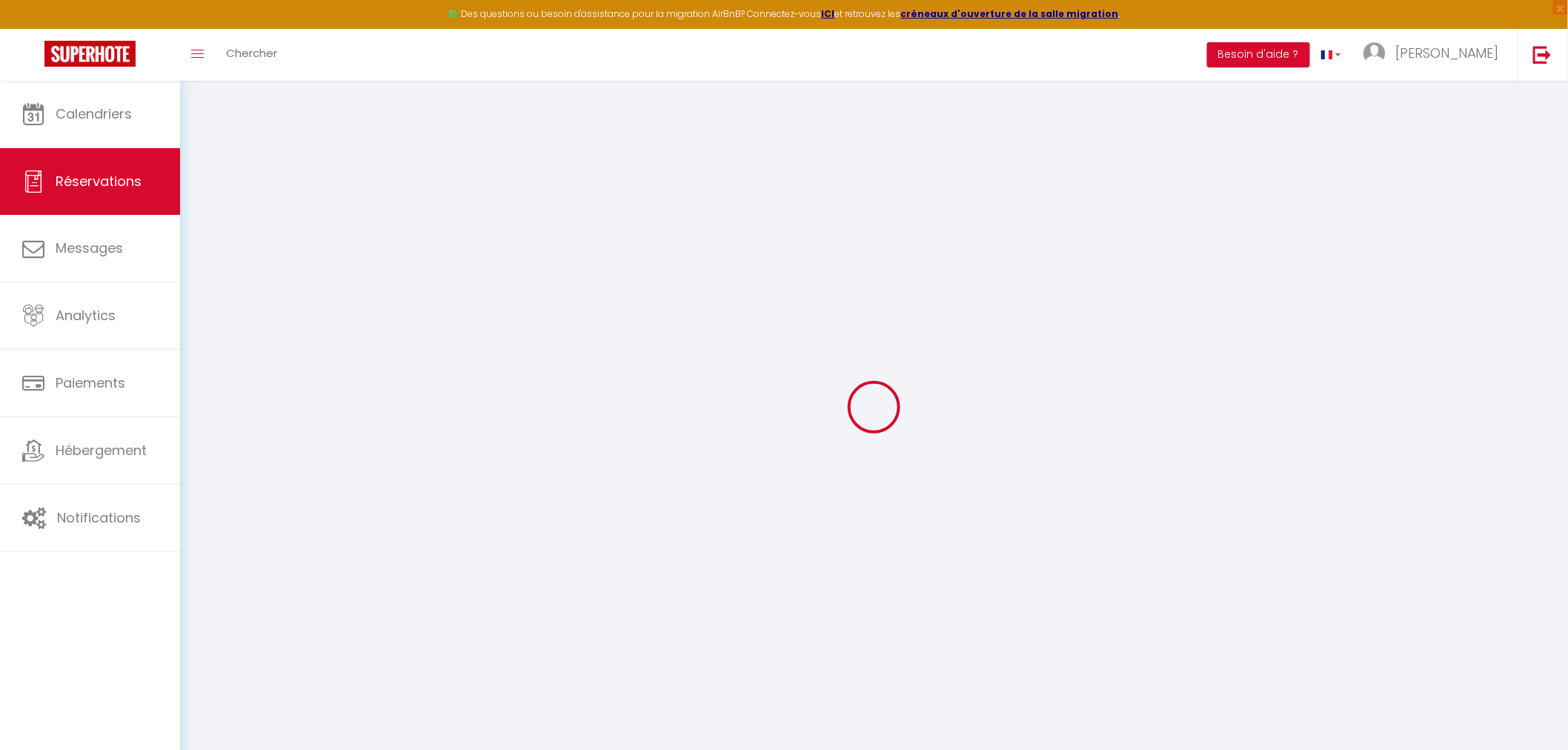
type input "Pascale"
type input "Lacroix"
type input "[DOMAIN_NAME][EMAIL_ADDRESS][DOMAIN_NAME]"
type input "0673422416"
select select "FR"
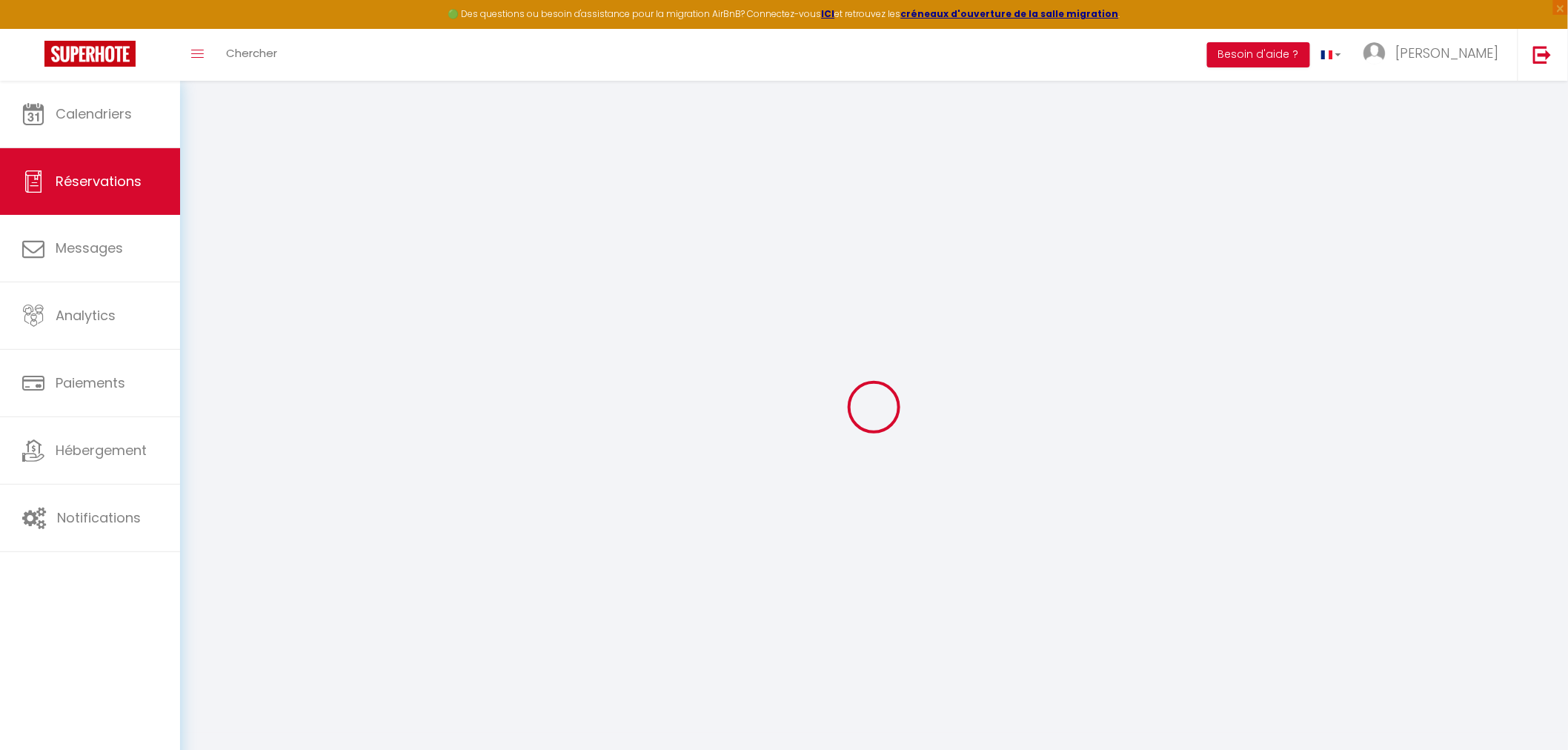
select select "58416"
select select "2"
type input "Dim 09 Août 2026"
select select
type input "Dim 23 Août 2026"
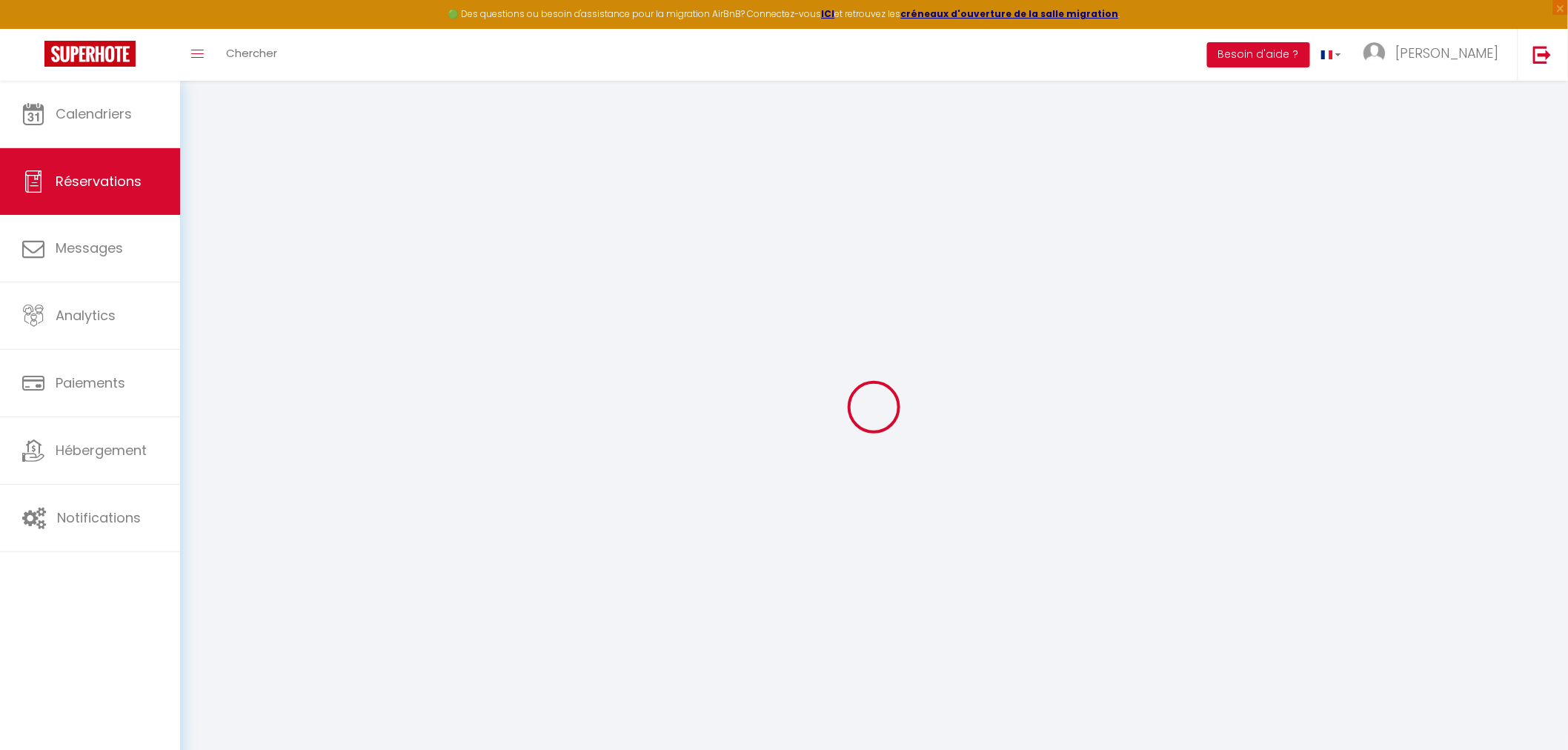
select select
type input "2"
select select "10"
select select
type input "3042"
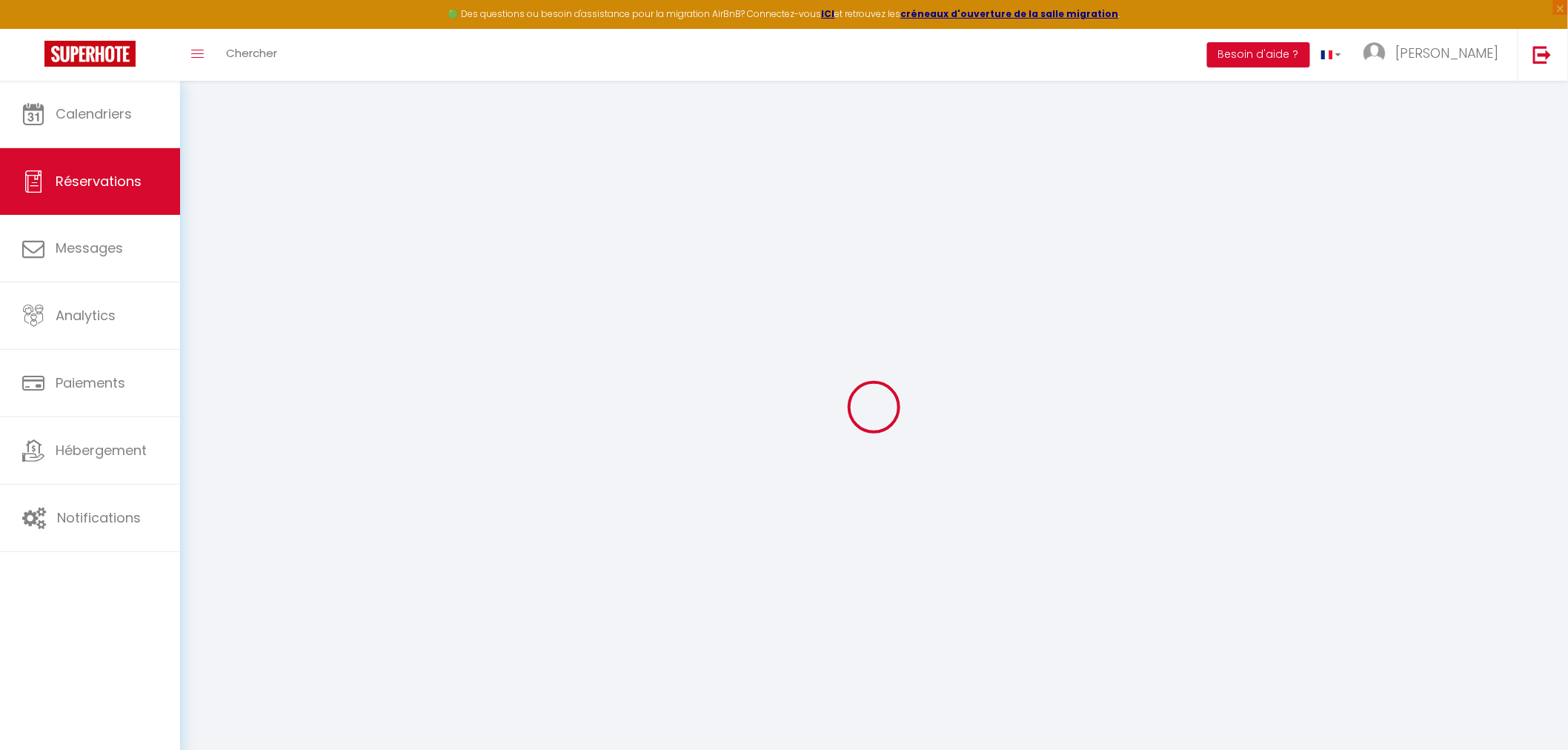
checkbox input "true"
type input "3242.2"
type input "0"
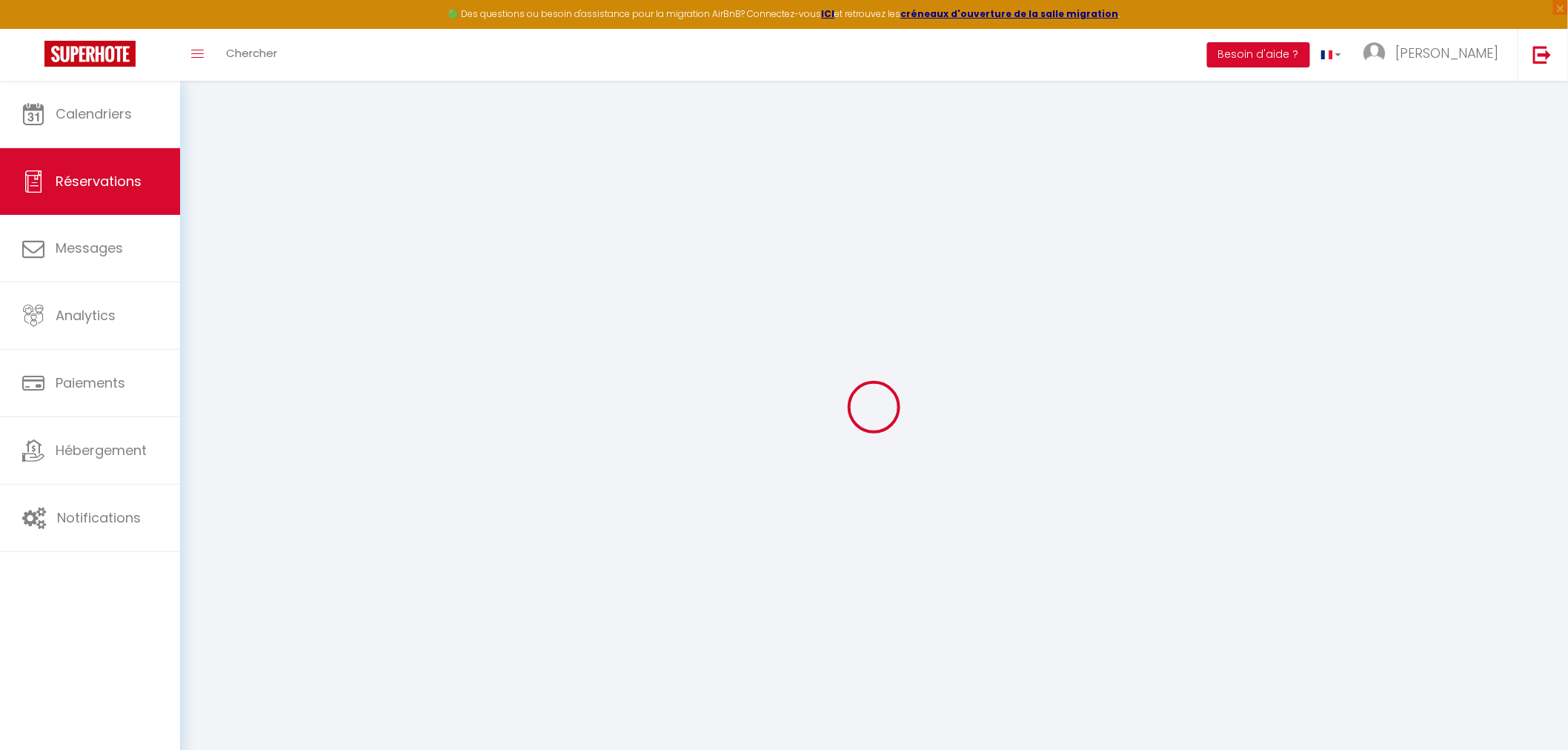
select select
select select "14"
checkbox input "true"
select select
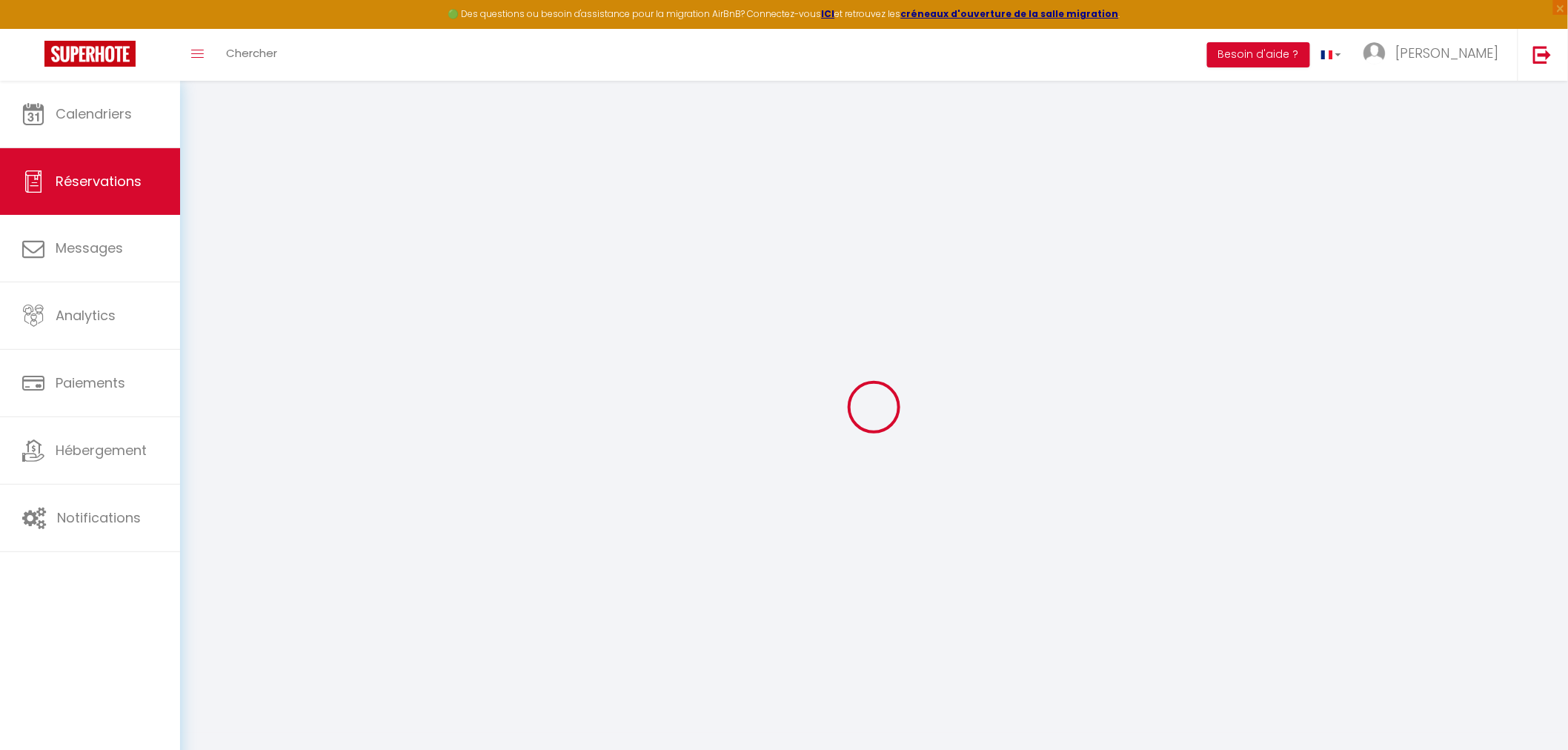
select select
checkbox input "true"
select select
checkbox input "true"
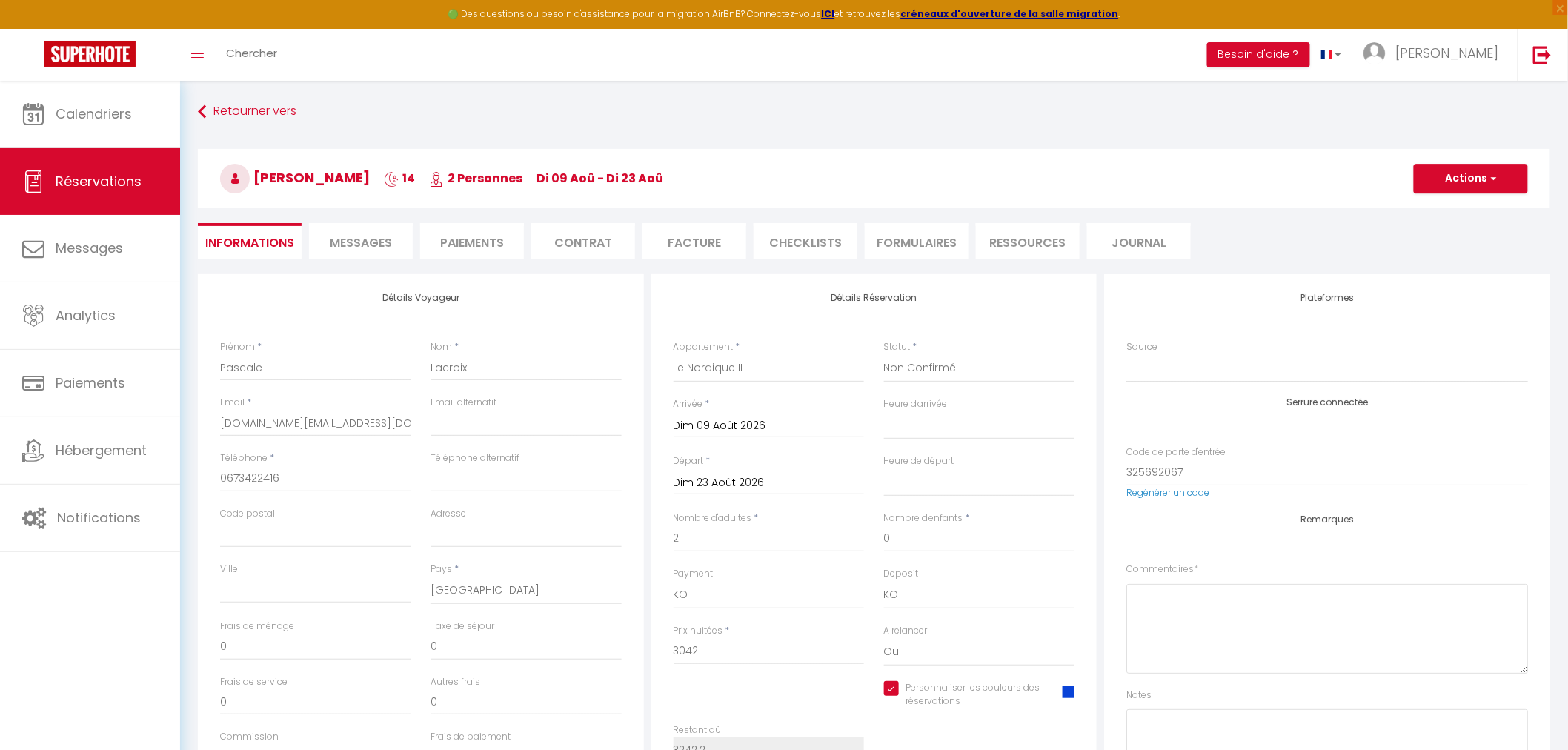
type input "70"
type input "130.2"
select select
checkbox input "true"
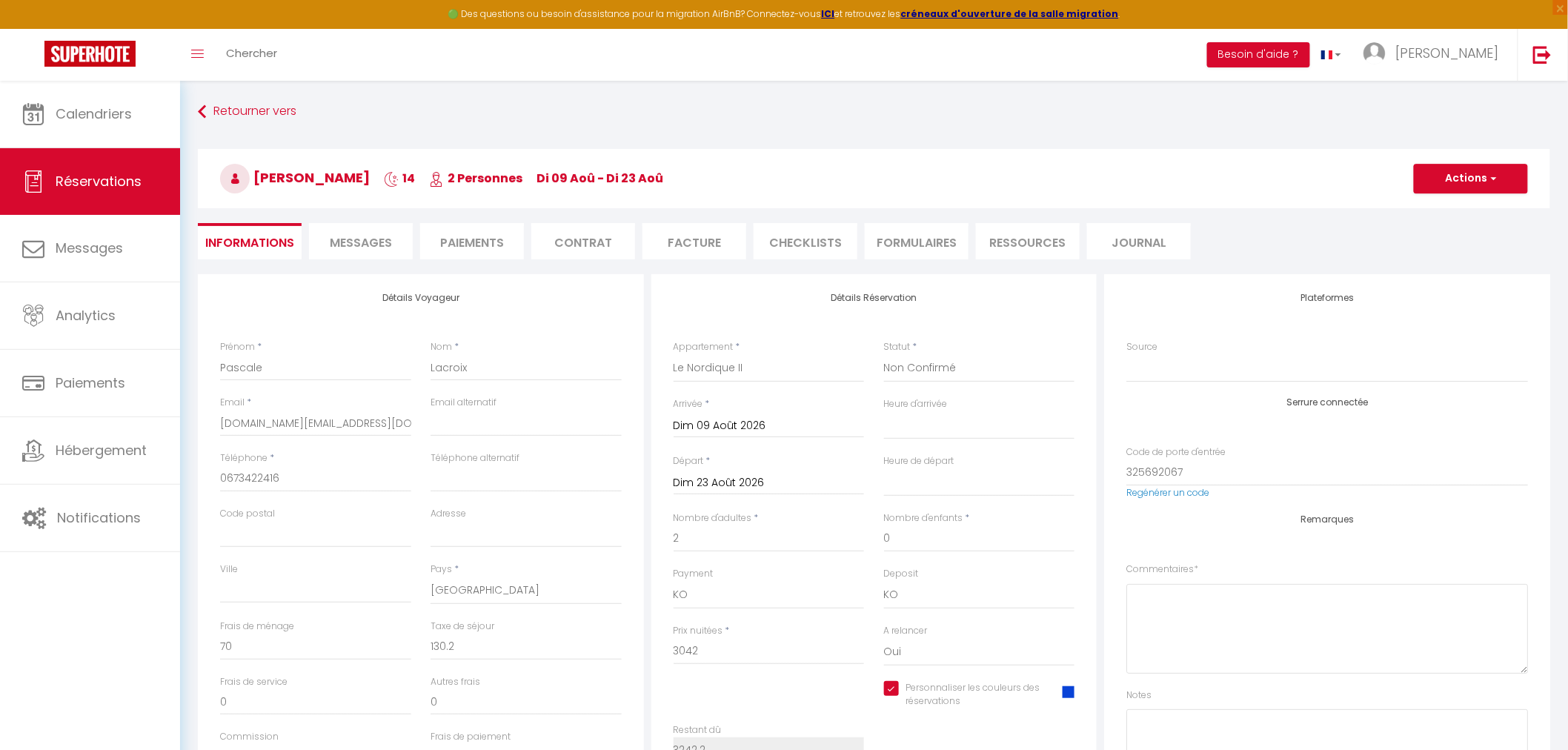
select select
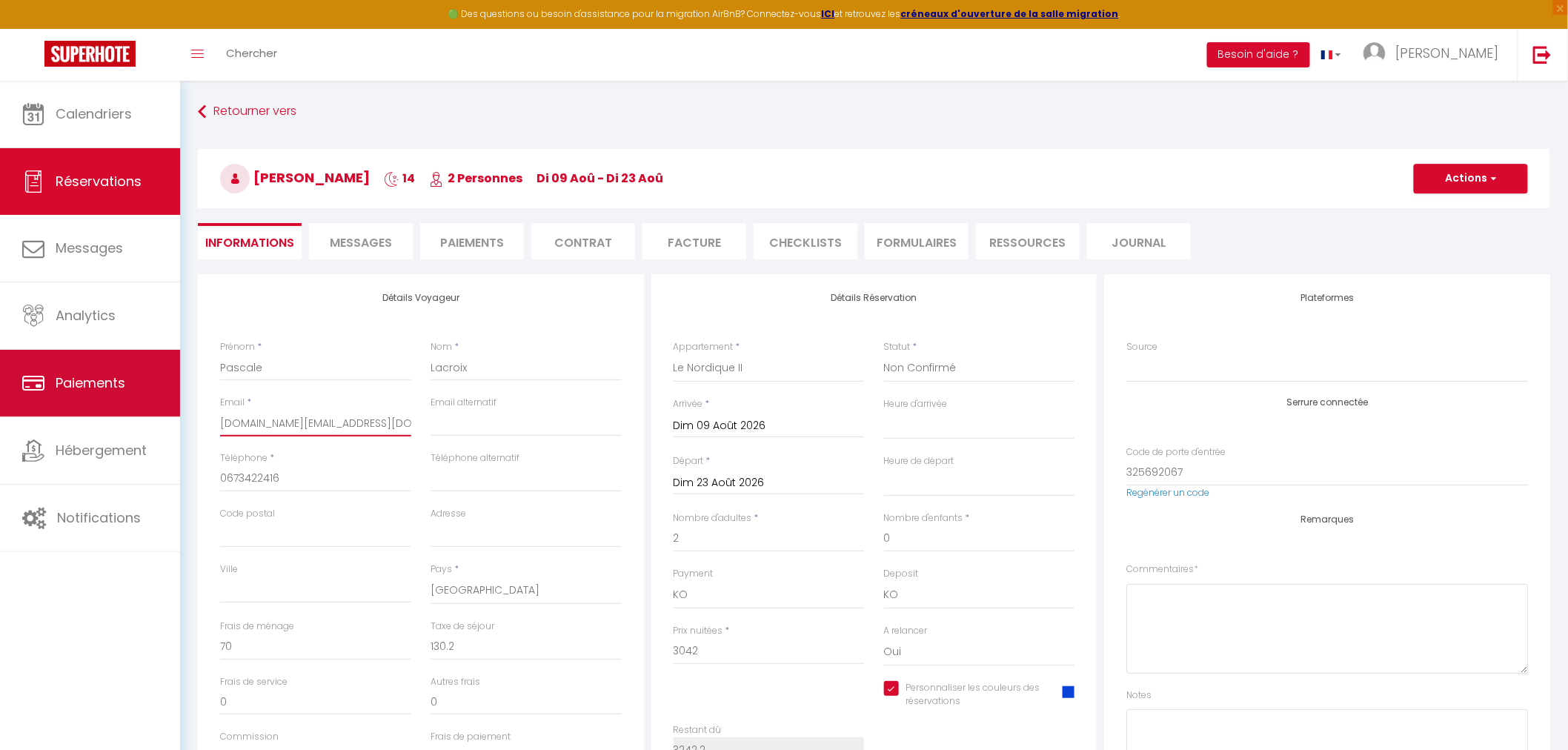
drag, startPoint x: 371, startPoint y: 422, endPoint x: 131, endPoint y: 365, distance: 246.7
click at [131, 365] on div "🟢 Des questions ou besoin d'assistance pour la migration AirBnB? Connectez-vous…" at bounding box center [784, 594] width 1568 height 1028
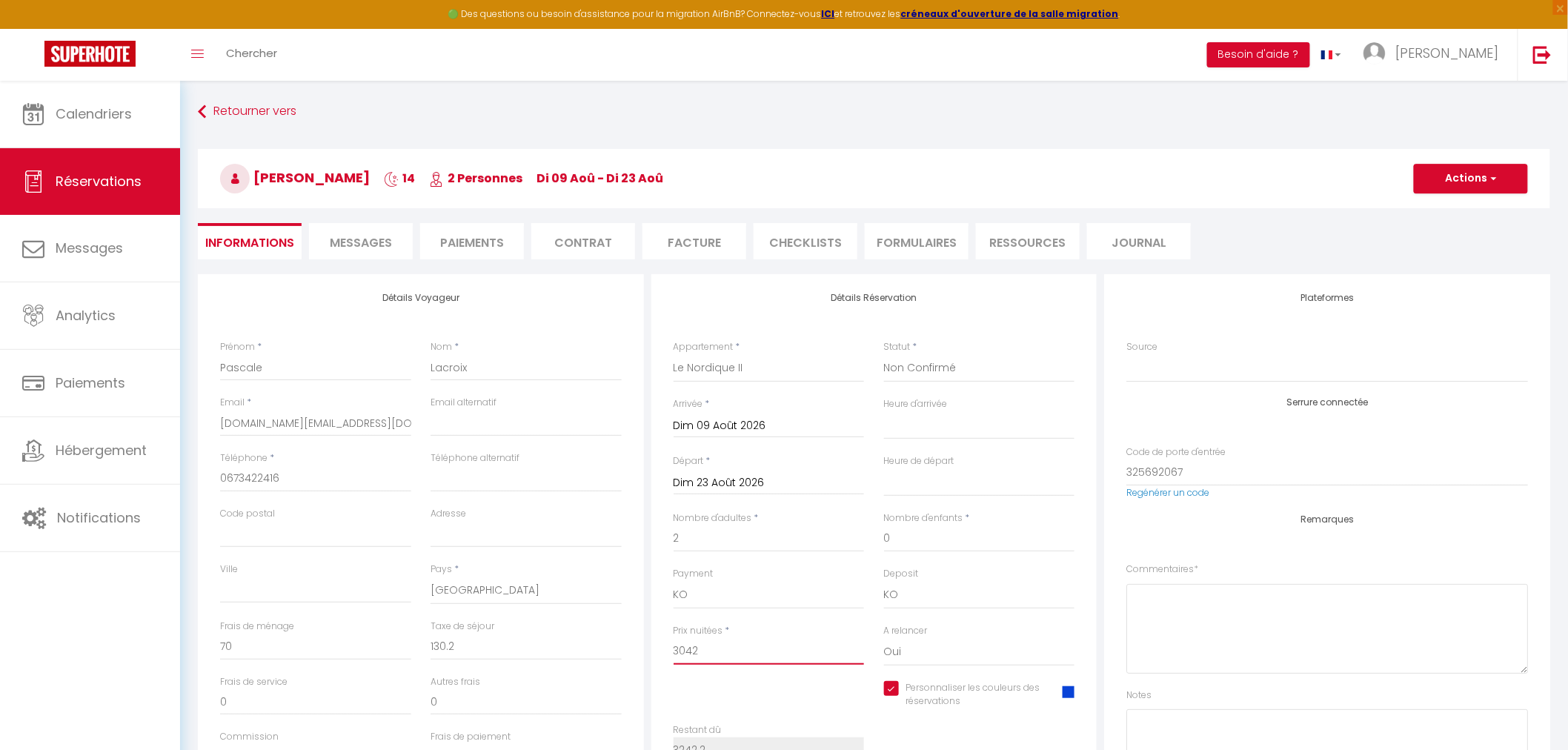
drag, startPoint x: 729, startPoint y: 662, endPoint x: 601, endPoint y: 653, distance: 128.3
click at [601, 653] on div "Détails Voyageur Prénom * Pascale Nom * Lacroix Email * lenordique.fox@gmail.co…" at bounding box center [874, 539] width 1360 height 530
type input "2"
select select
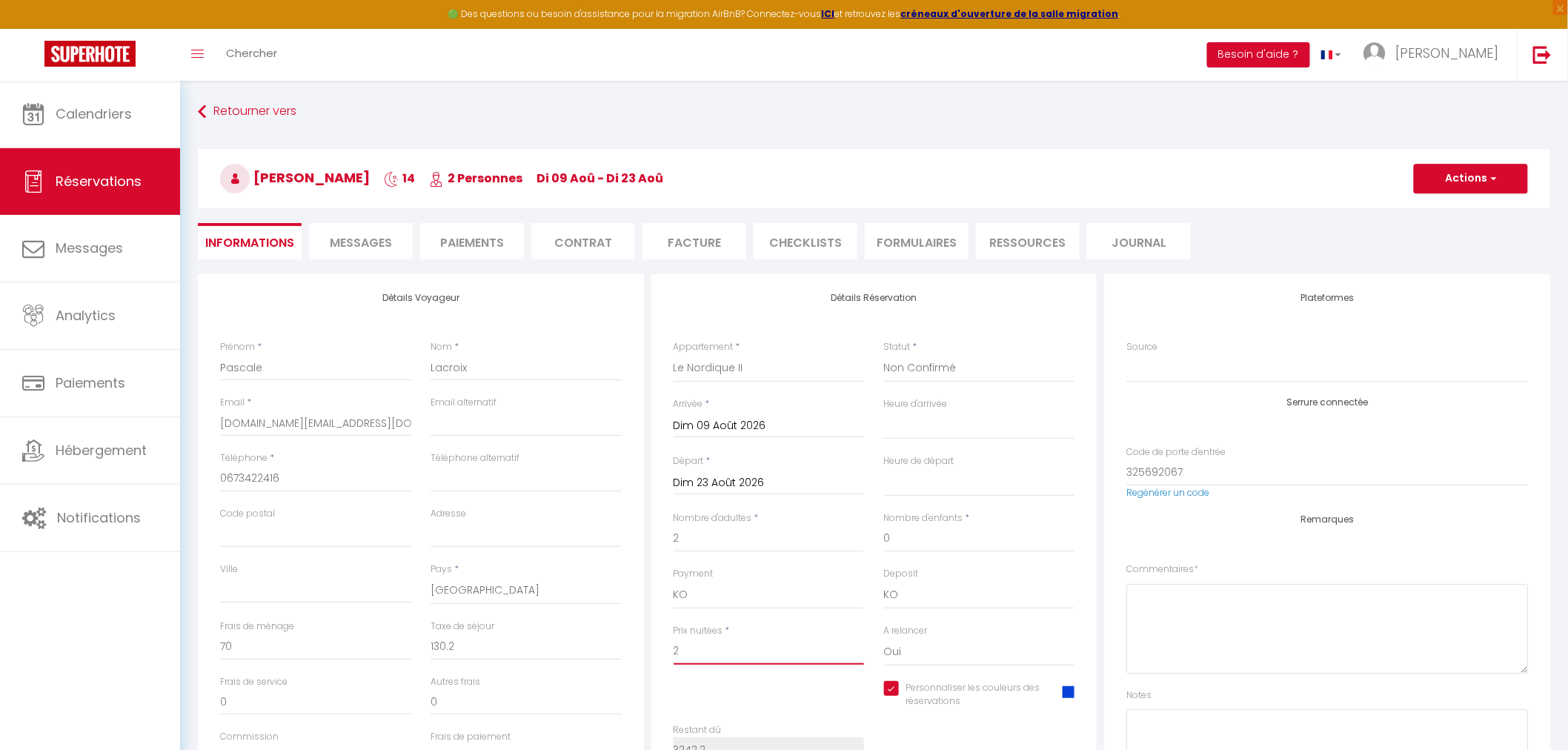
checkbox input "true"
type input "25"
select select
checkbox input "true"
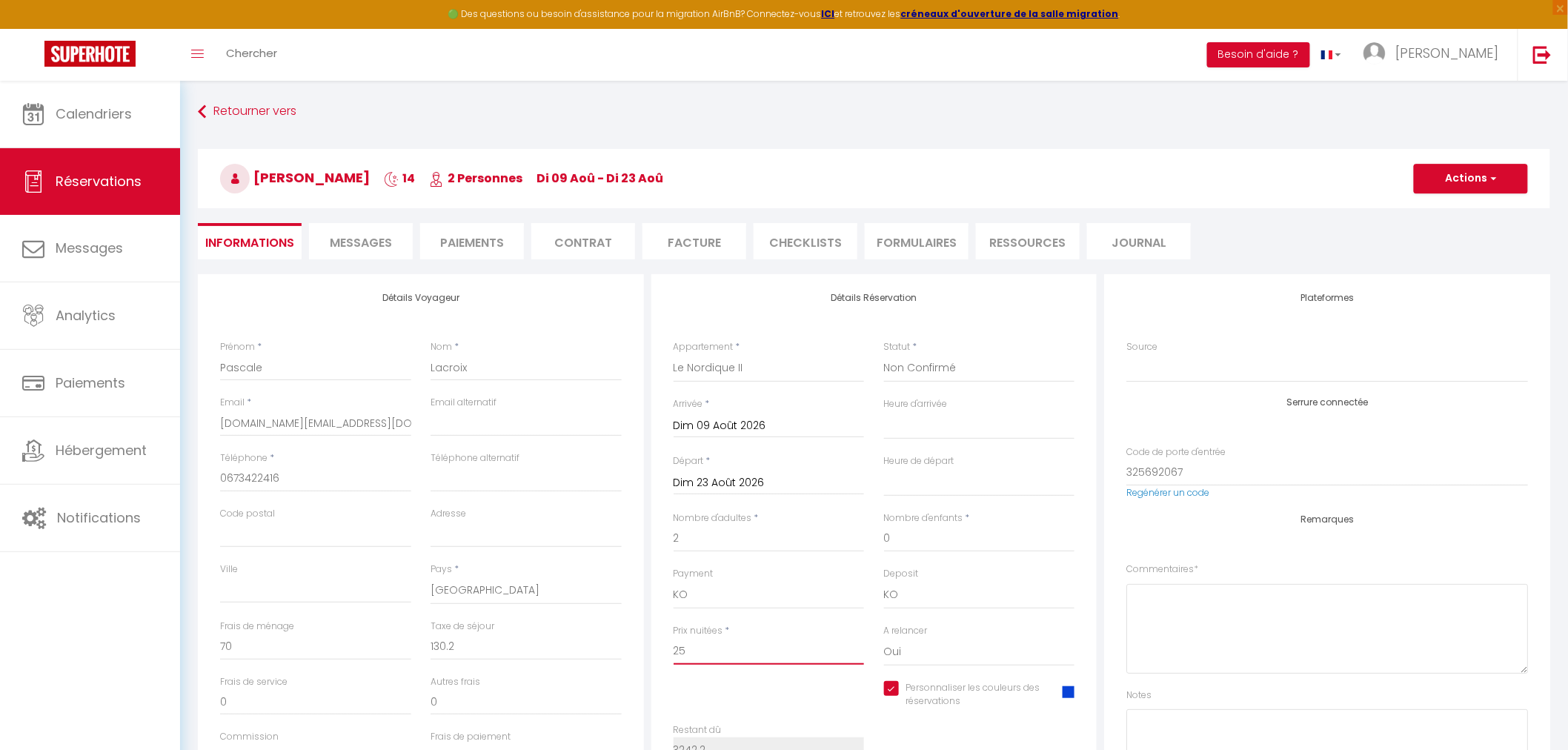
type input "250"
select select
checkbox input "true"
type input "2500"
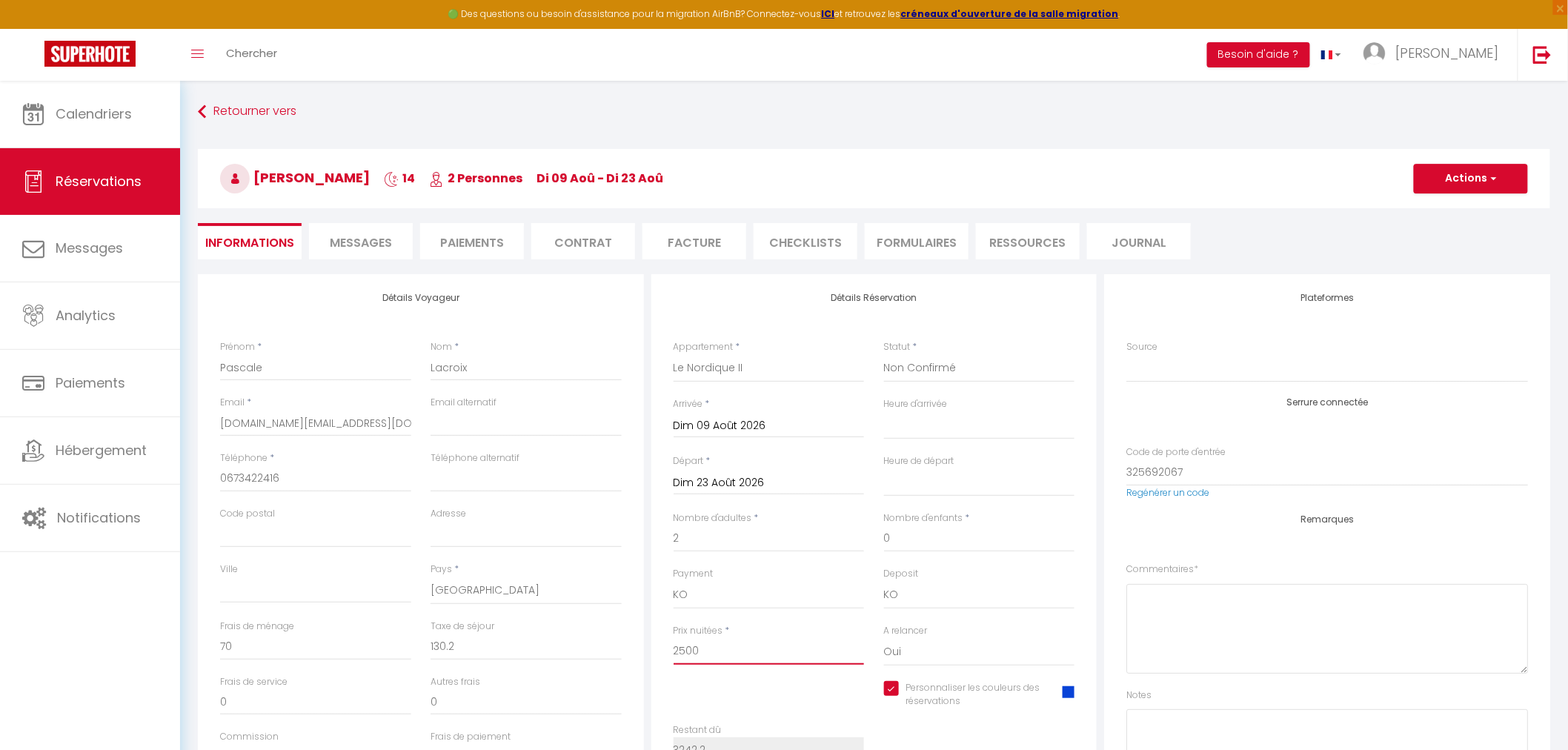
select select
checkbox input "true"
type input "2500"
type input "0"
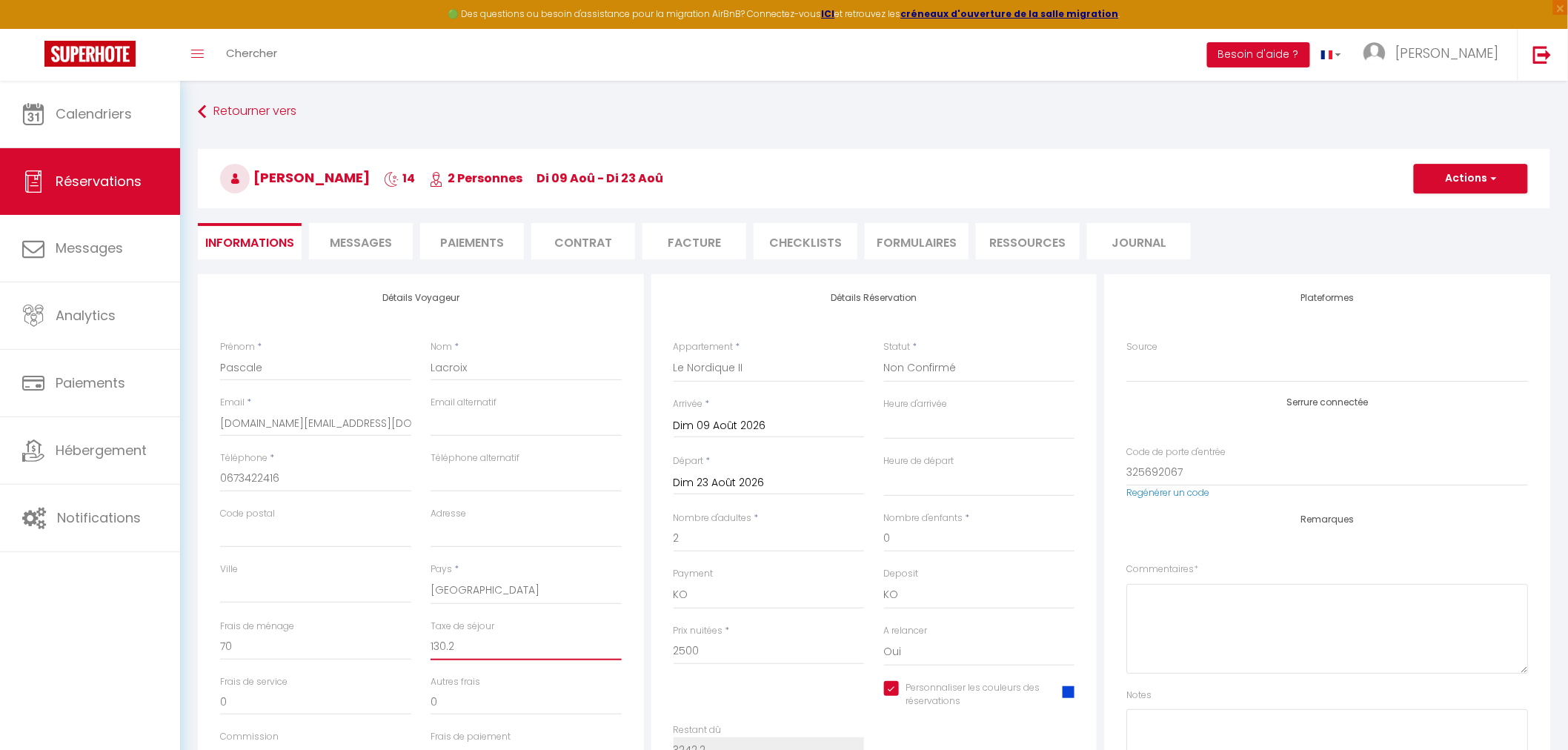
type input "0"
select select
checkbox input "true"
drag, startPoint x: 483, startPoint y: 646, endPoint x: 358, endPoint y: 626, distance: 126.6
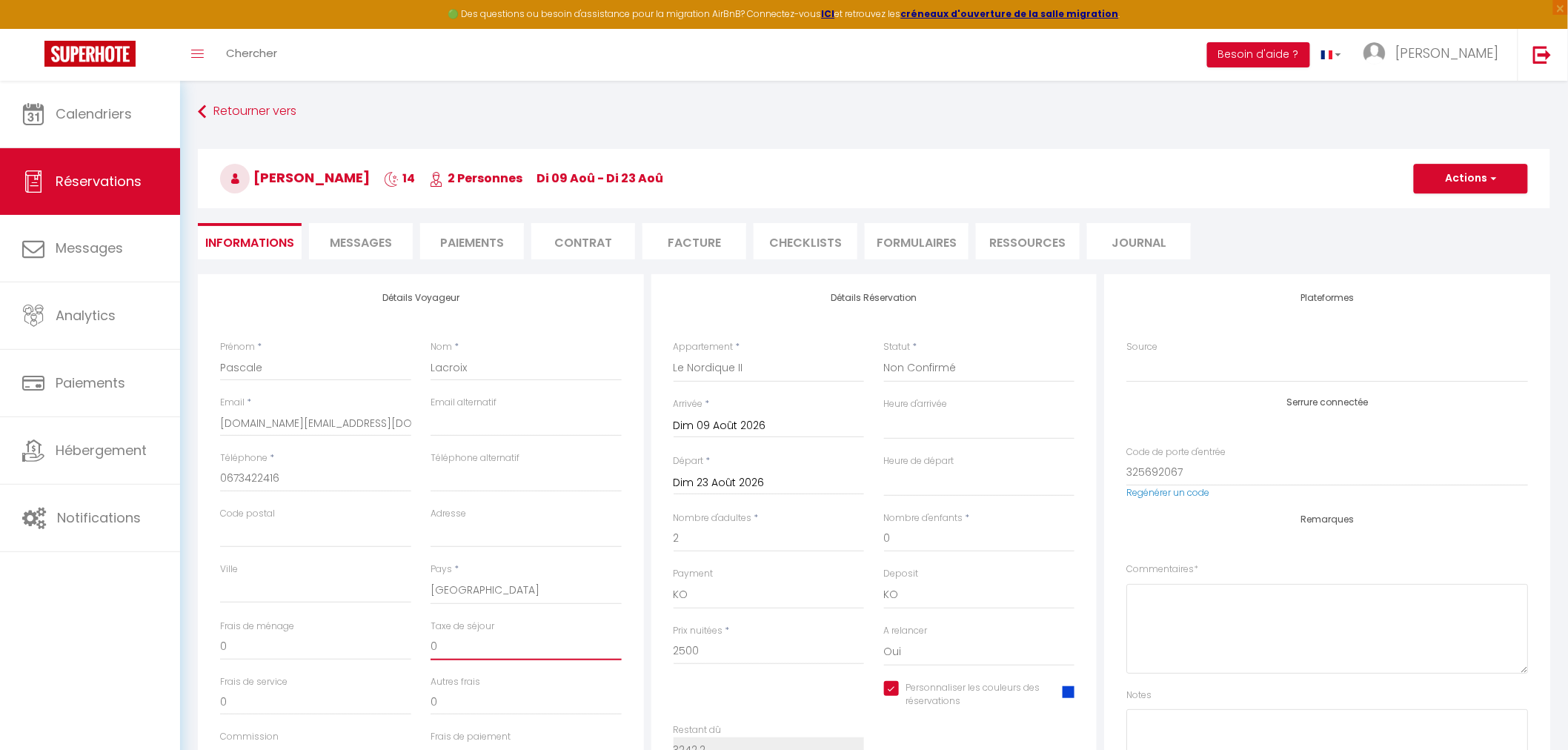
click at [358, 626] on div "Frais de ménage 0 Taxe de séjour 0" at bounding box center [420, 647] width 420 height 55
click at [506, 591] on select "France Portugal Afghanistan Albania Algeria American Samoa Andorra Angola Angui…" at bounding box center [526, 591] width 191 height 28
click at [639, 633] on div "Détails Voyageur Prénom * Pascale Nom * Lacroix Email * lenordique.fox@gmail.co…" at bounding box center [420, 539] width 446 height 530
click at [322, 421] on input "[DOMAIN_NAME][EMAIL_ADDRESS][DOMAIN_NAME]" at bounding box center [315, 423] width 191 height 26
click at [272, 417] on input "[DOMAIN_NAME][EMAIL_ADDRESS][DOMAIN_NAME]" at bounding box center [315, 423] width 191 height 26
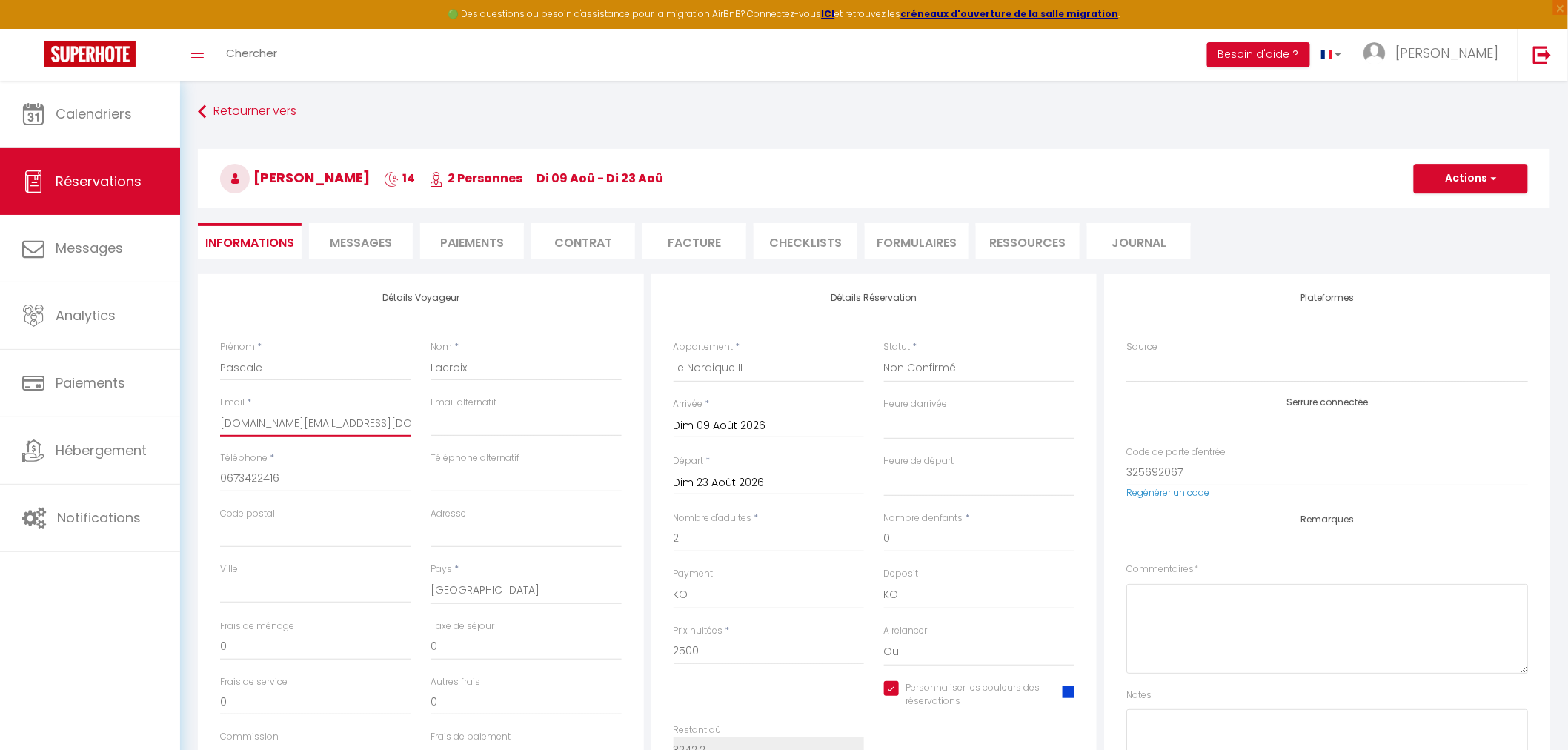
type input "t@gmail.com"
select select
checkbox input "true"
type input "ti@gmail.com"
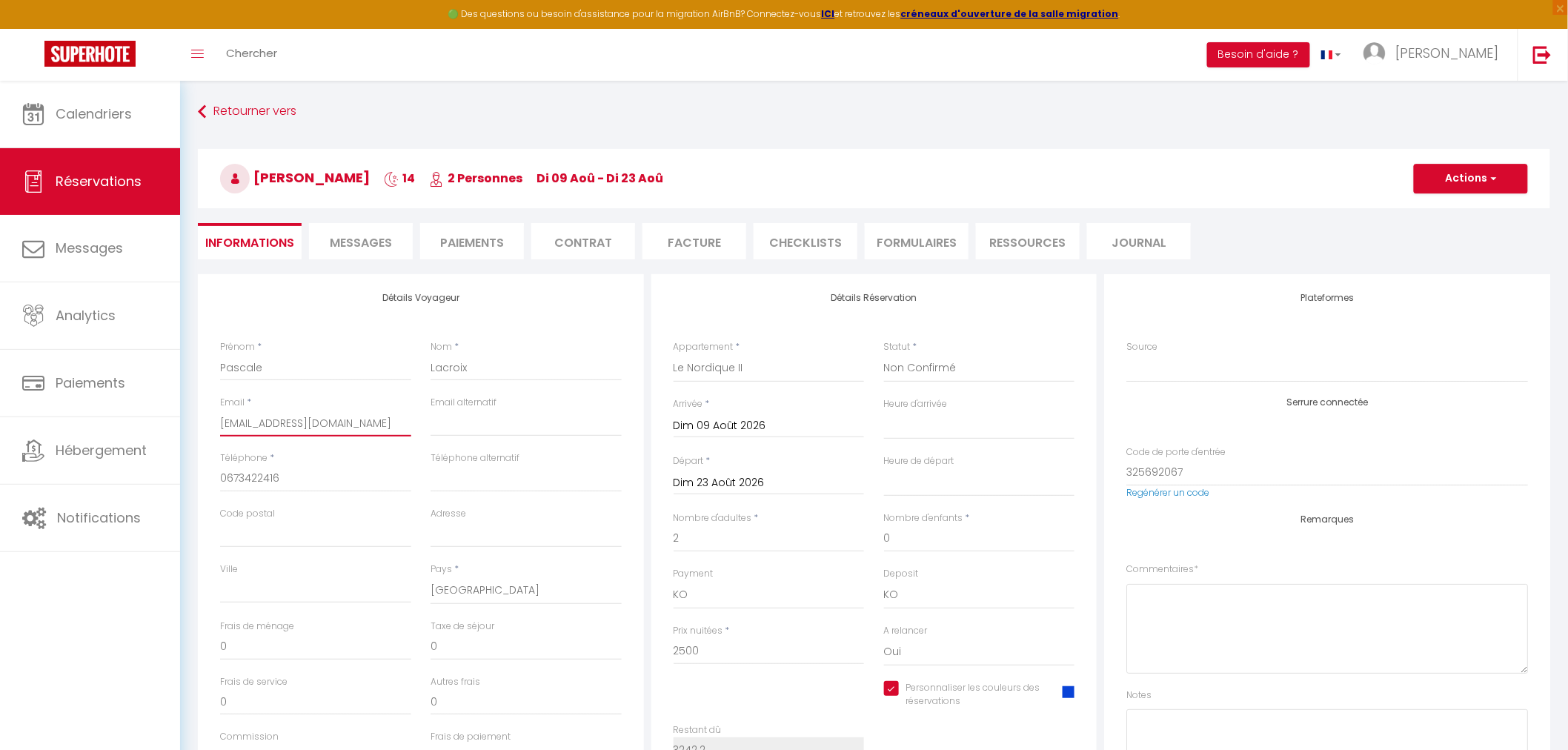
select select
checkbox input "true"
type input "tit@gmail.com"
select select
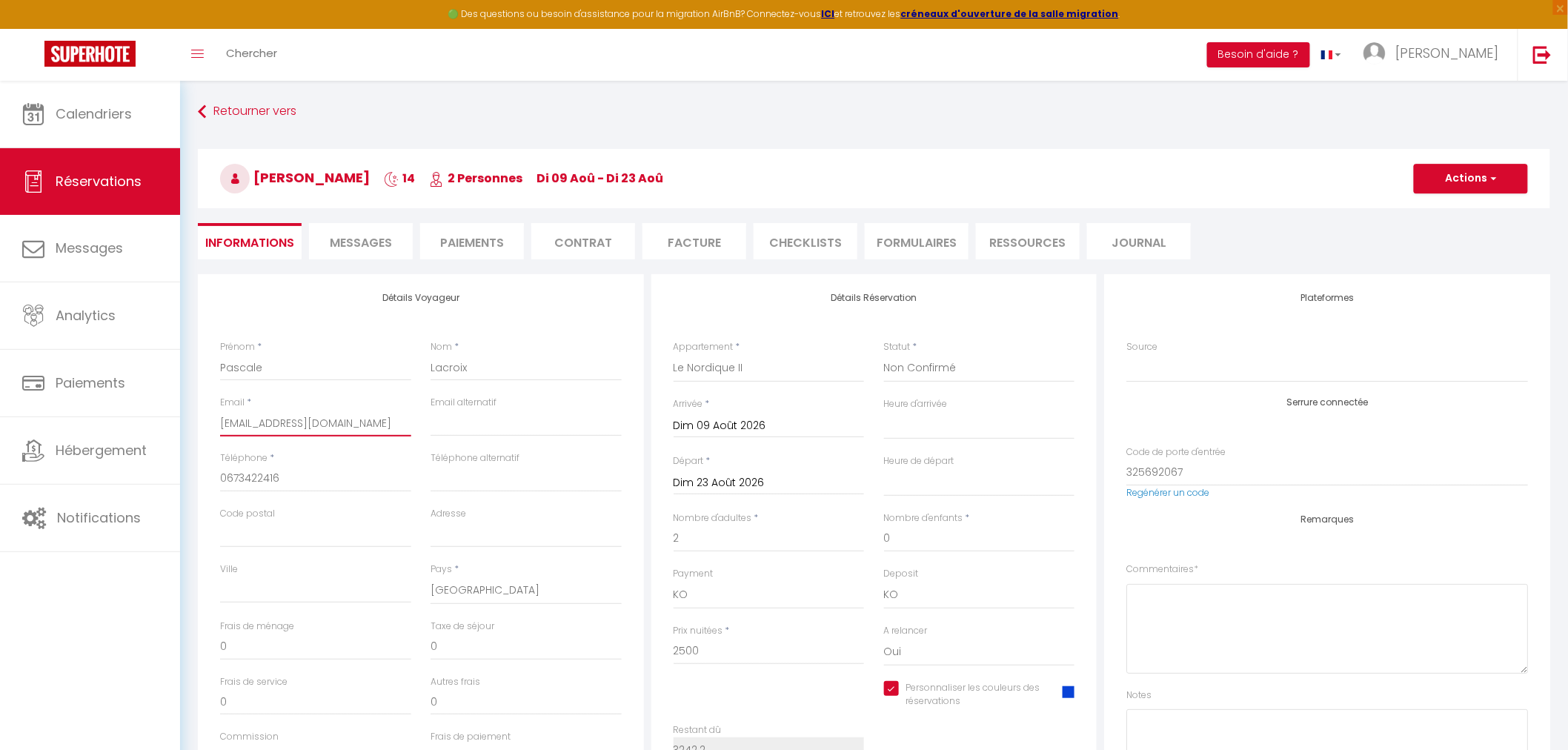
select select
checkbox input "true"
type input "titi@gmail.com"
select select
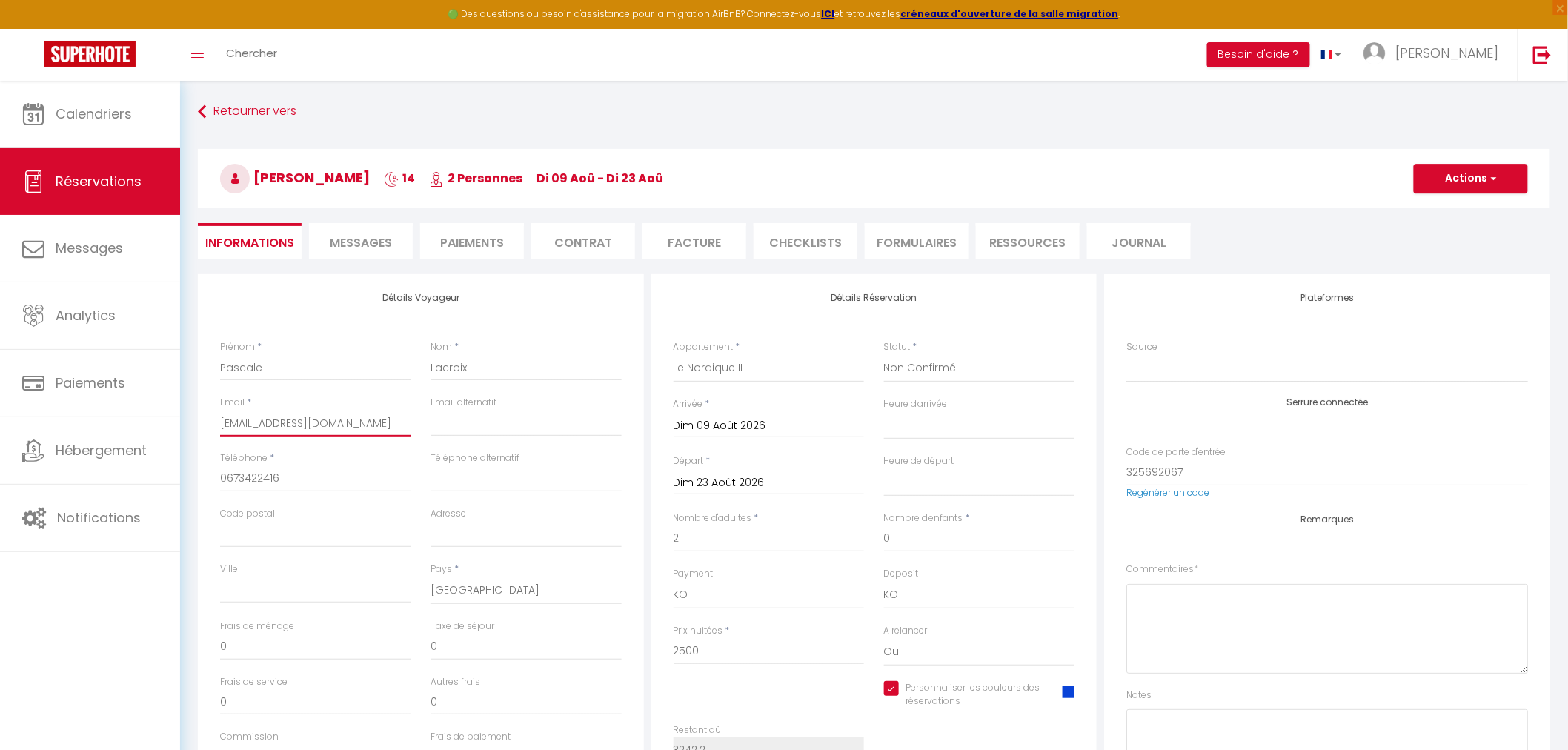
checkbox input "true"
type input "titi.@gmail.com"
select select
checkbox input "true"
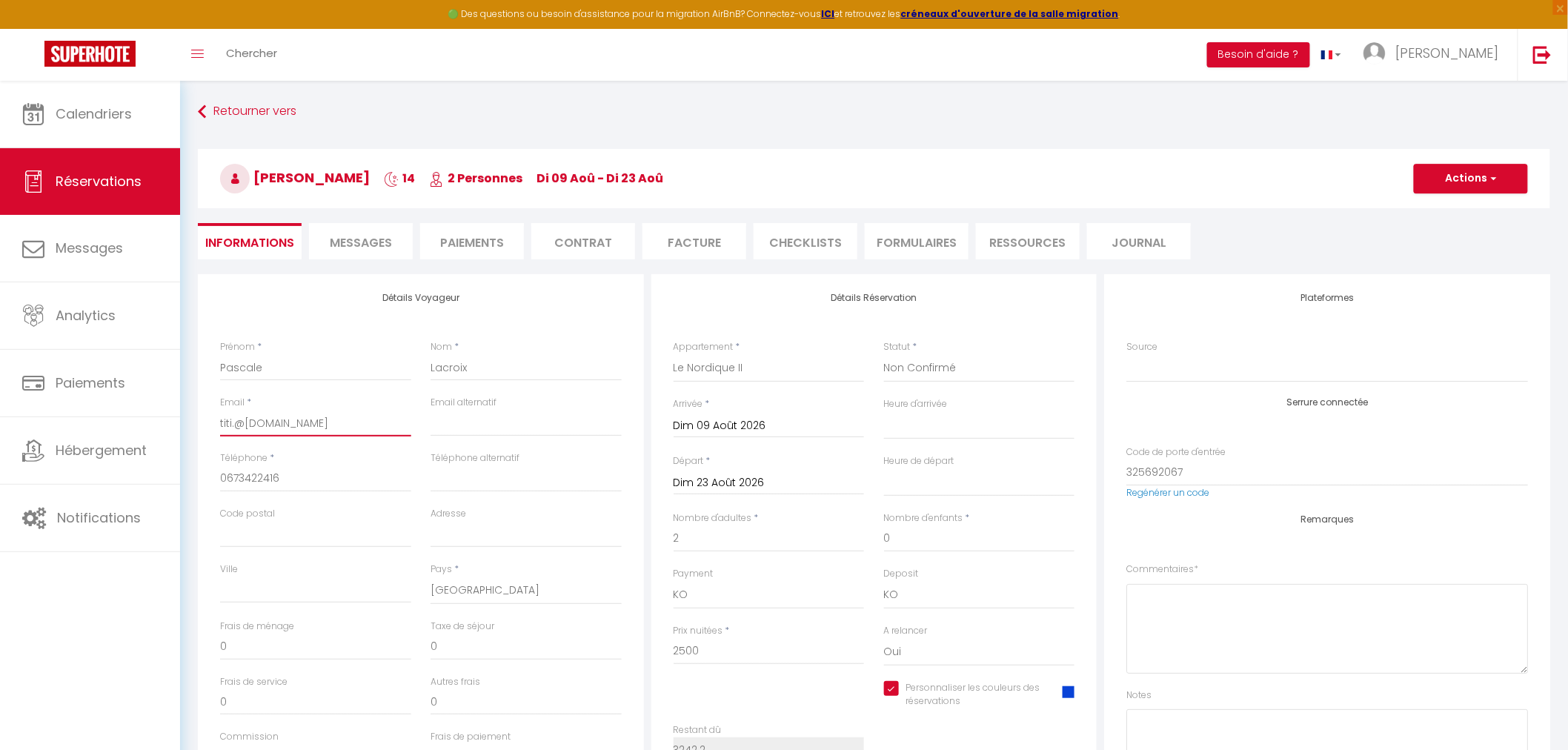
type input "titi.l@gmail.com"
select select
checkbox input "true"
type input "titi.la@gmail.com"
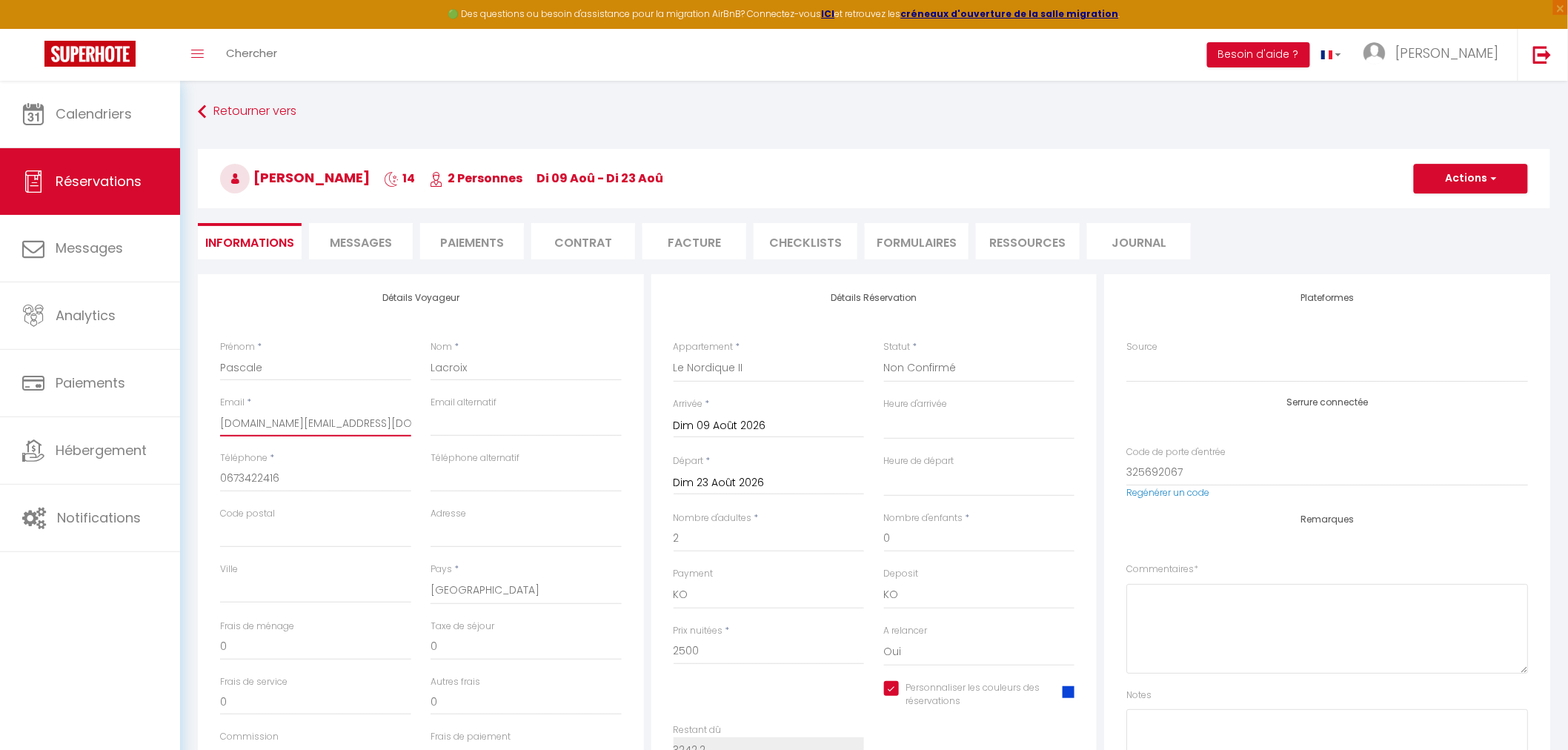
select select
checkbox input "true"
type input "titi.lac@gmail.com"
select select
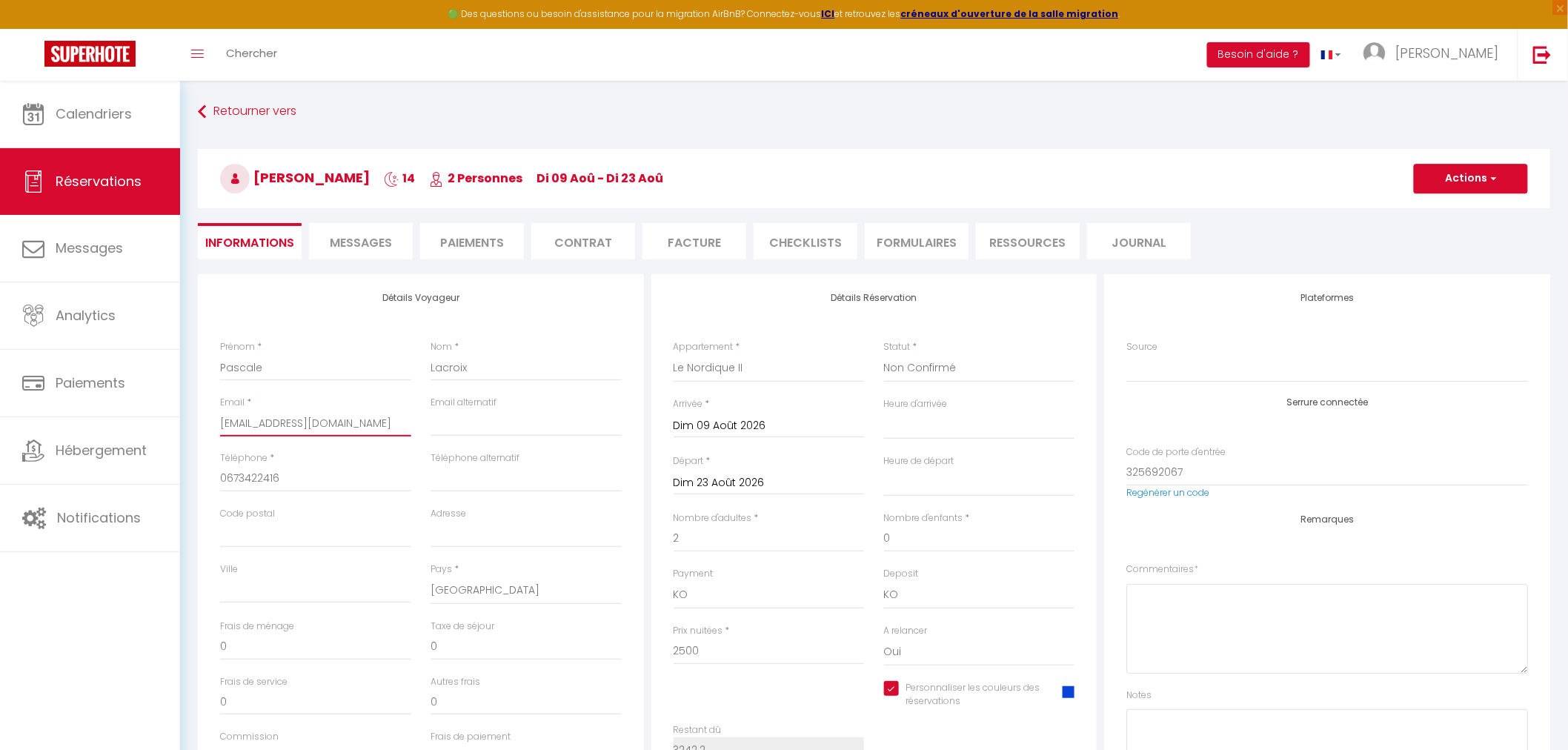
select select
checkbox input "true"
type input "titi.lacr@gmail.com"
select select
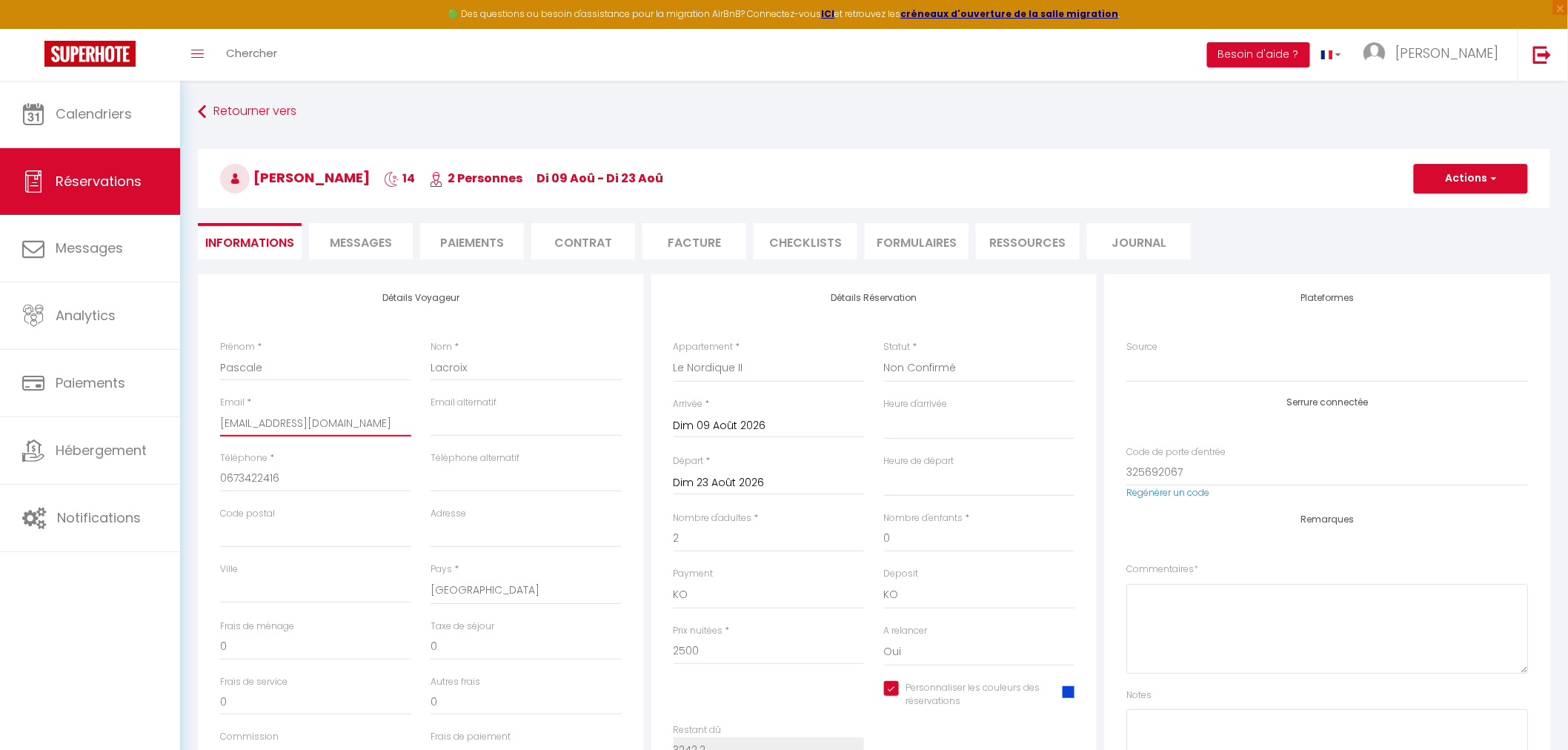
checkbox input "true"
type input "titi.lacro@gmail.com"
select select
checkbox input "true"
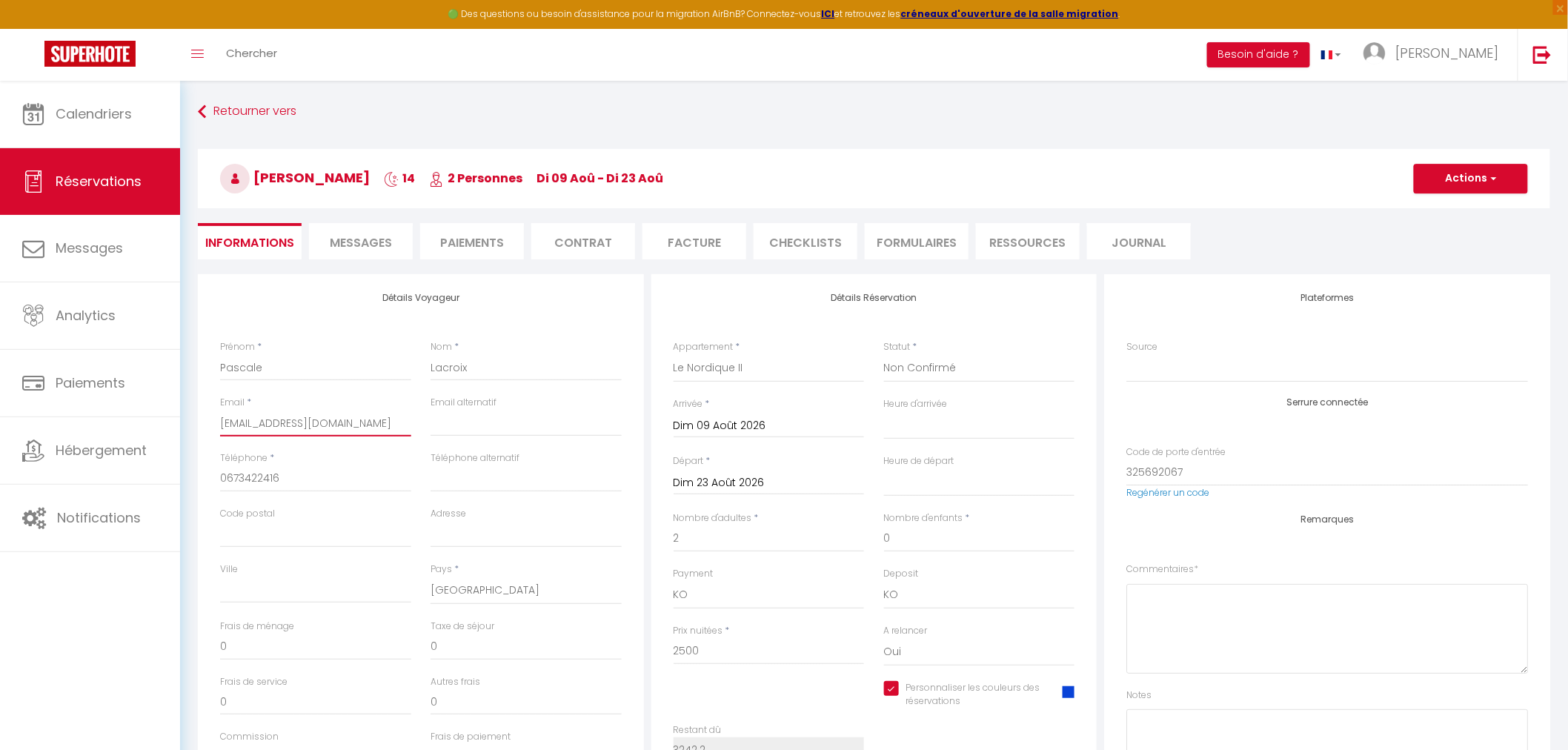
type input "titi.lacroi@gmail.com"
select select
checkbox input "true"
type input "titi.lacroix@gmail.com"
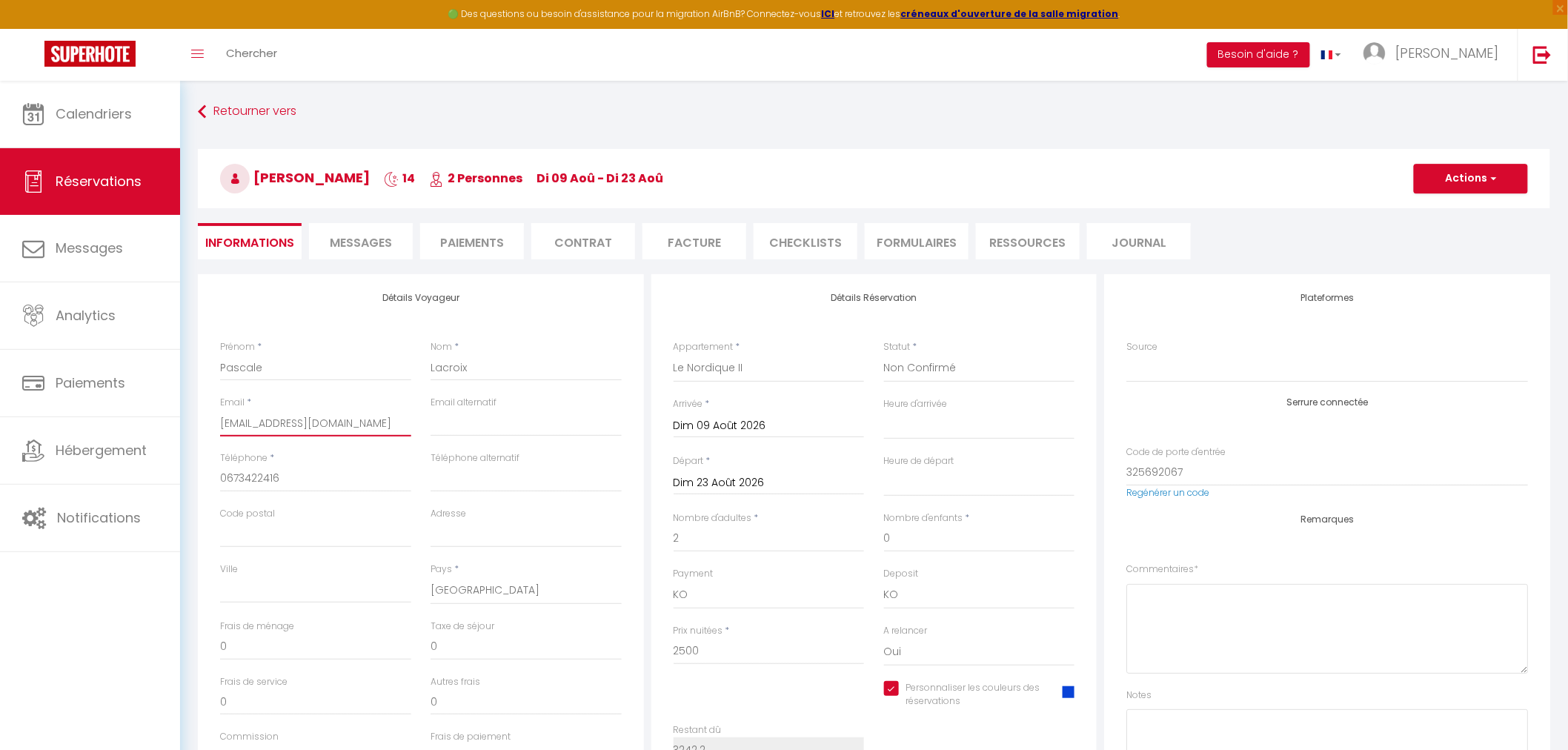
select select
checkbox input "true"
type input "titi.lacroix@gmail.com"
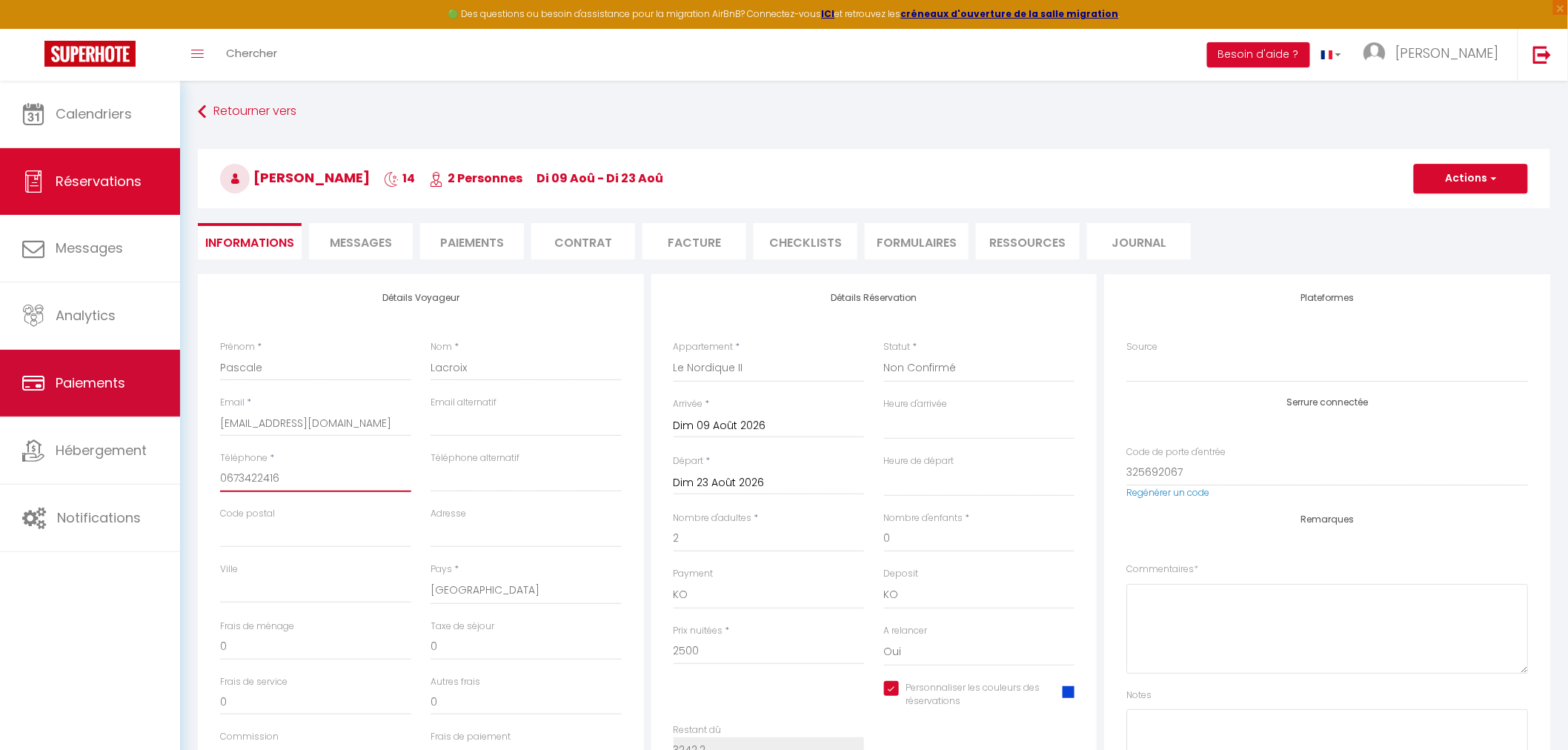
drag, startPoint x: 295, startPoint y: 469, endPoint x: 0, endPoint y: 416, distance: 299.7
click at [0, 416] on div "🟢 Des questions ou besoin d'assistance pour la migration AirBnB? Connectez-vous…" at bounding box center [784, 594] width 1568 height 1028
type input "0"
select select
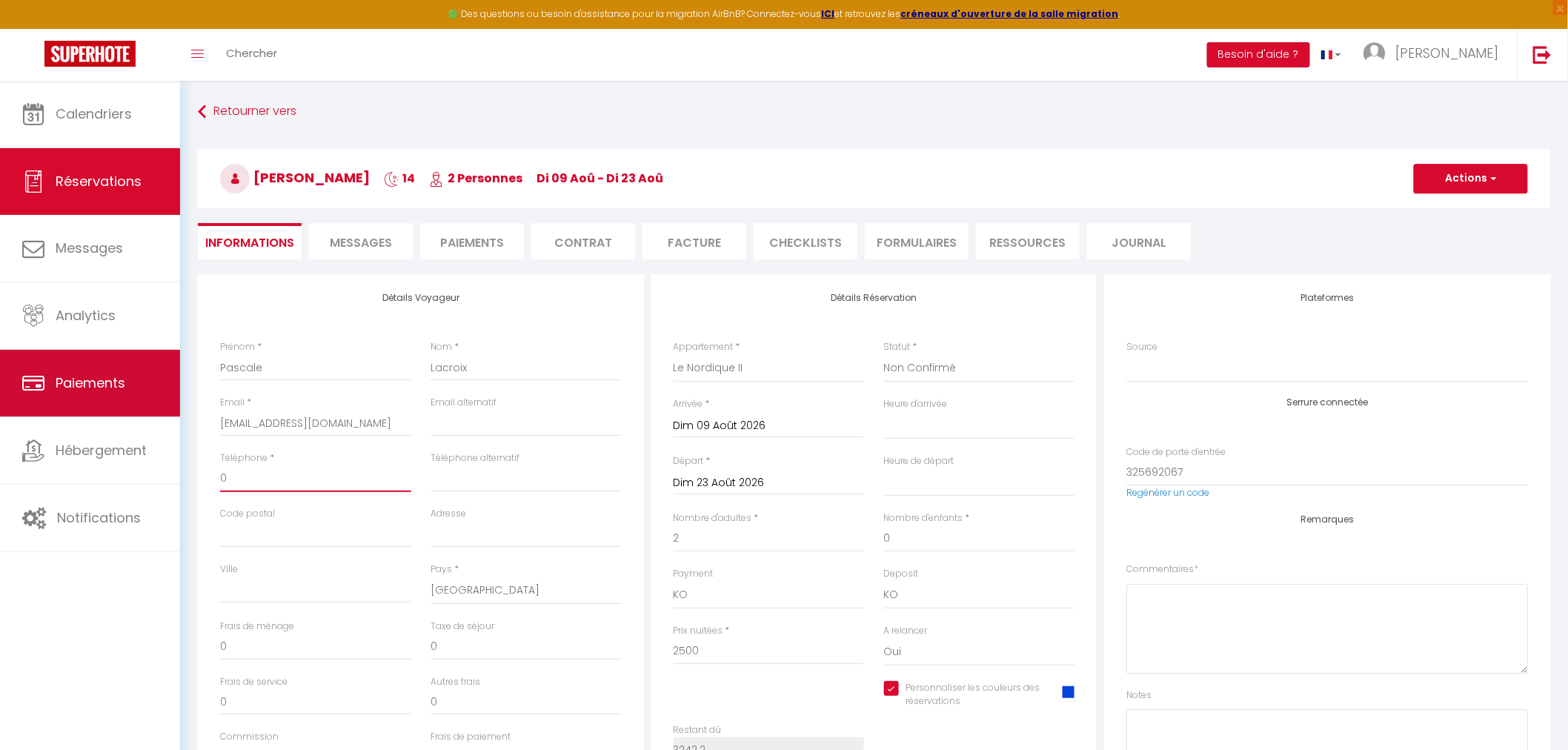
checkbox input "true"
type input "06"
select select
checkbox input "true"
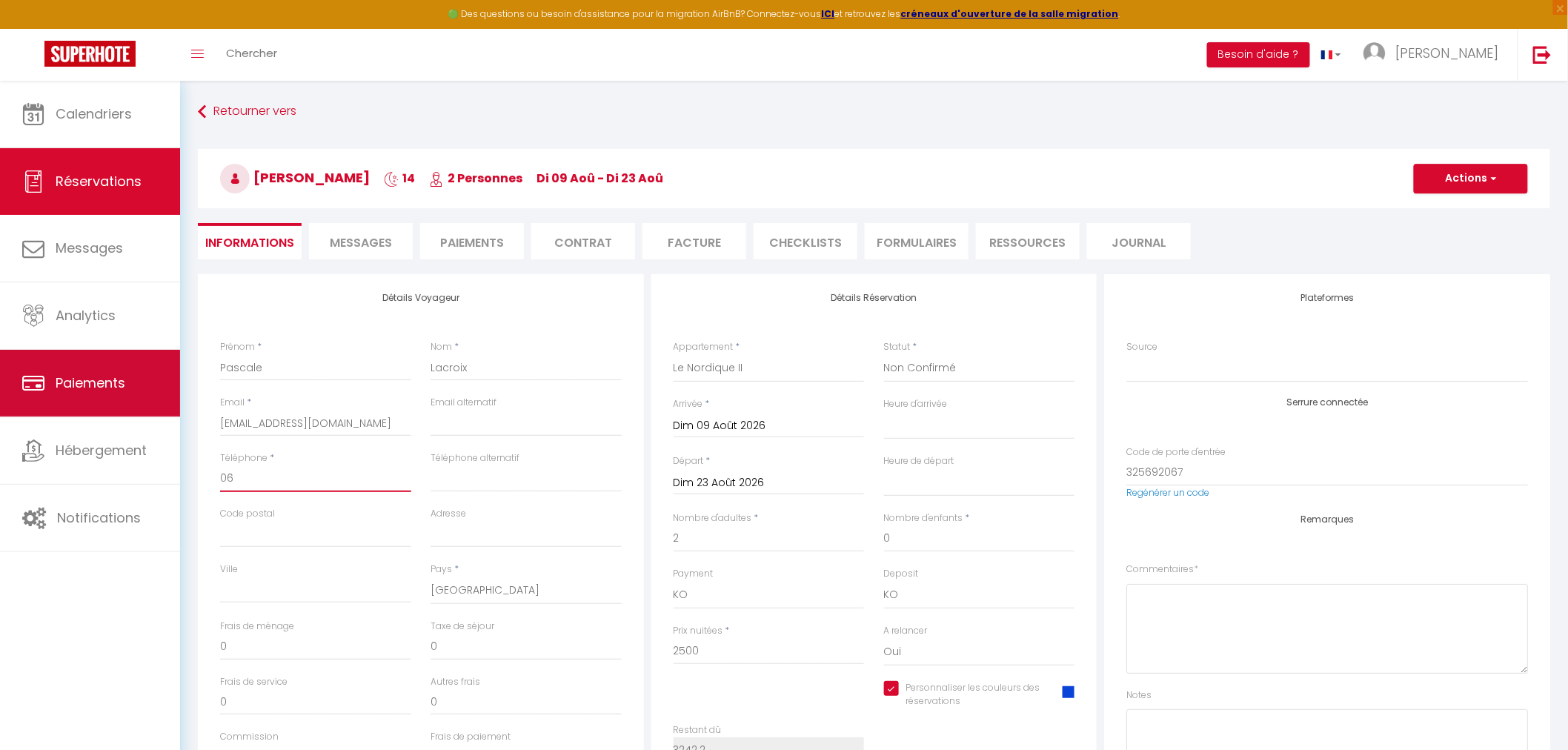
type input "066"
select select
checkbox input "true"
type input "0667"
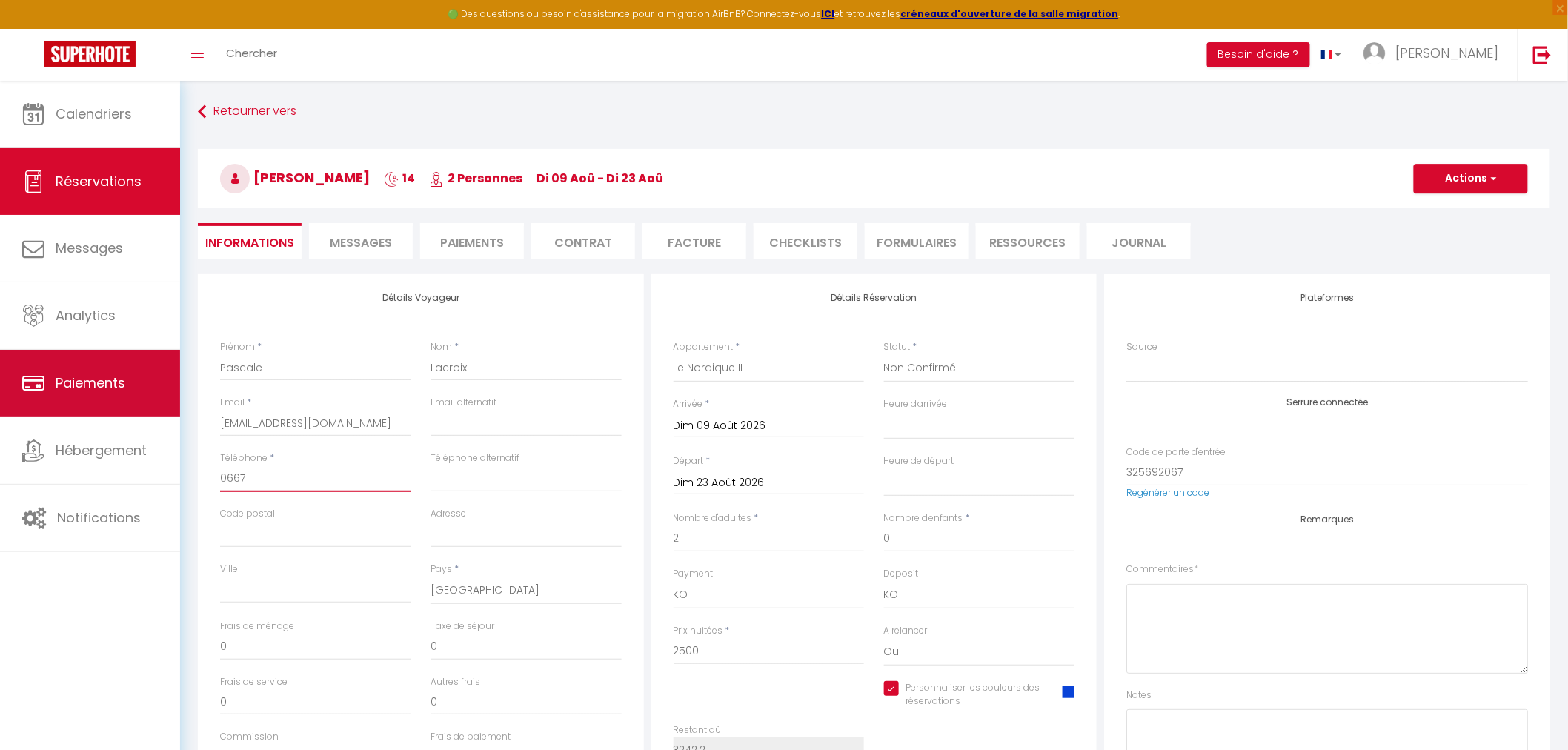
select select
checkbox input "true"
type input "06677"
select select
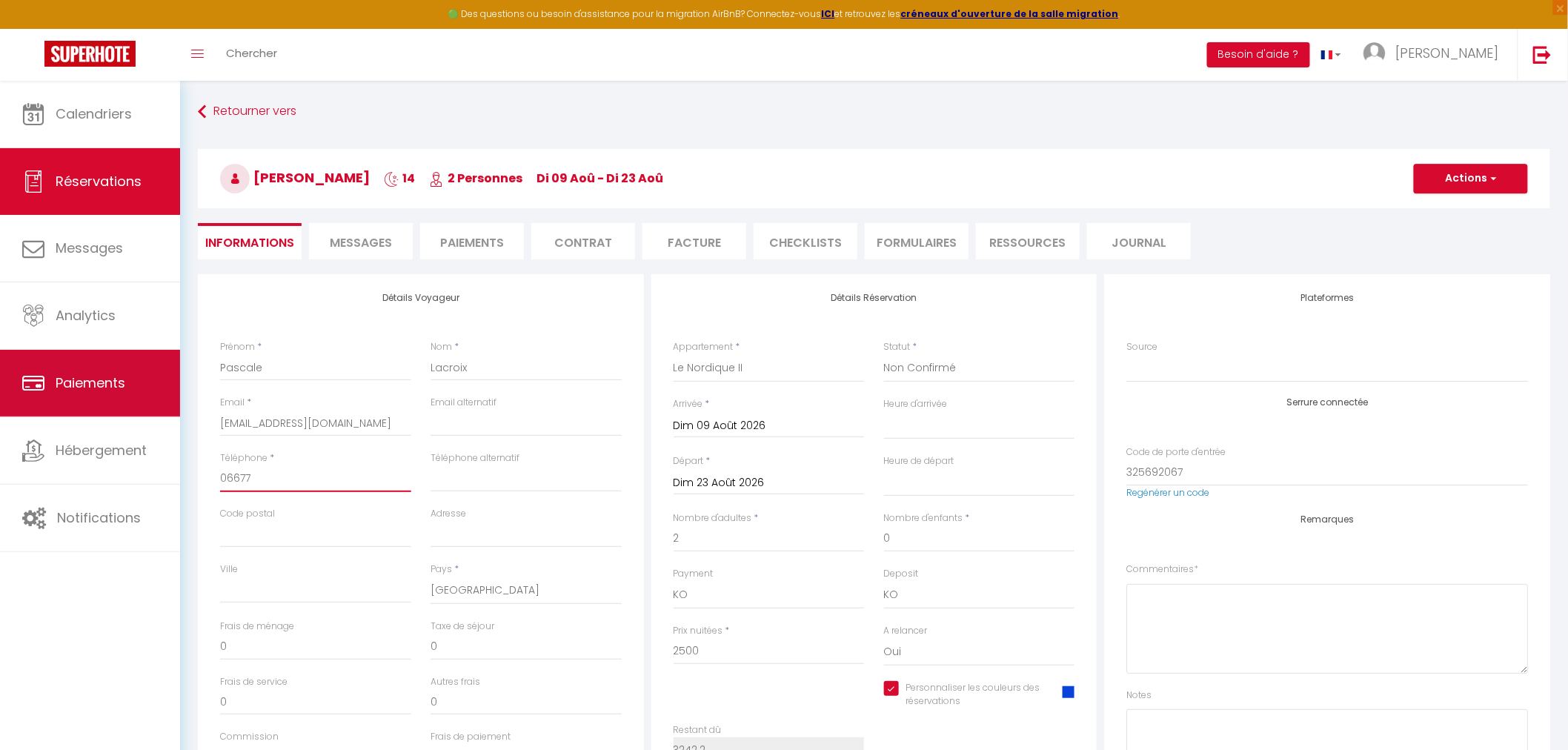
select select
checkbox input "true"
type input "066770"
select select
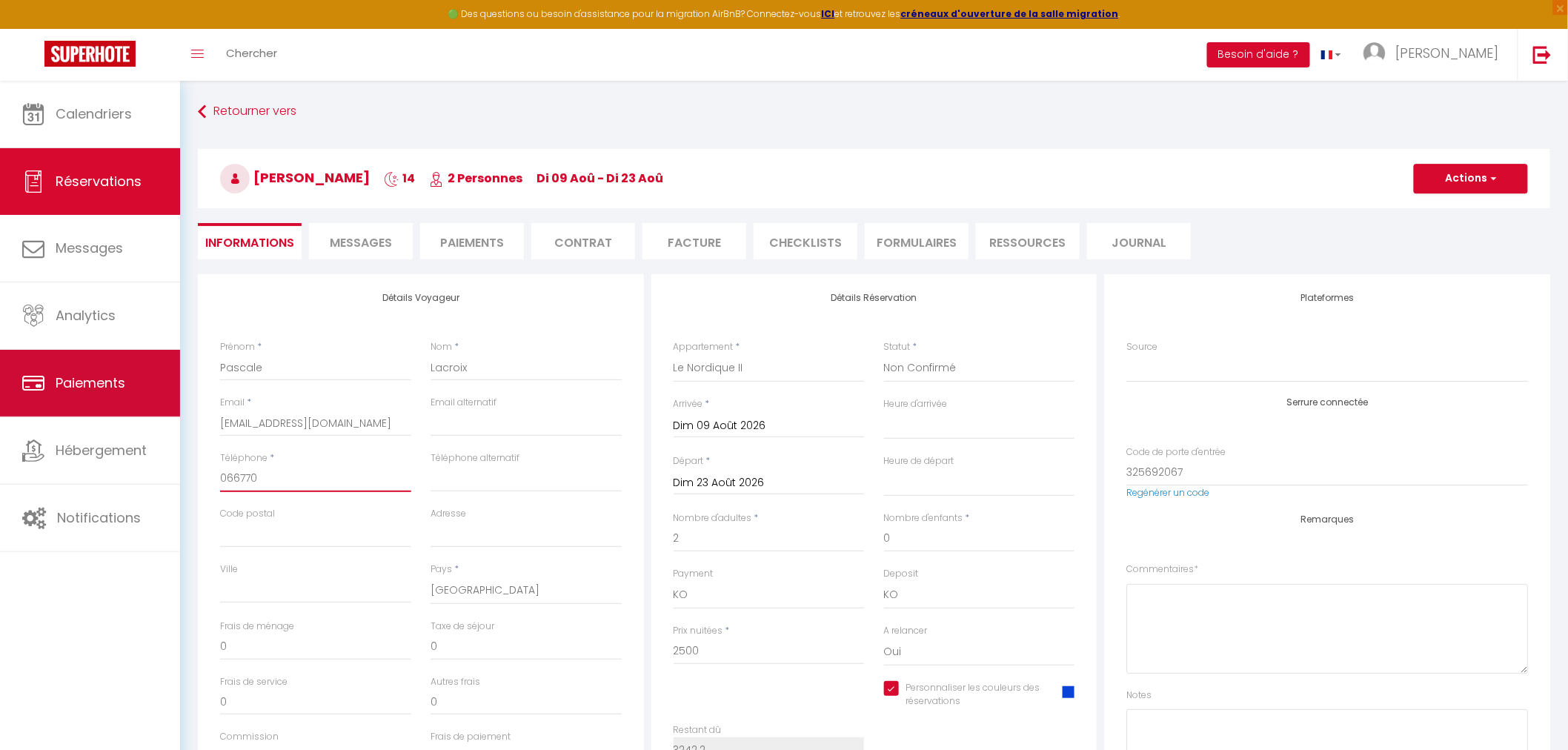
checkbox input "true"
type input "0667704"
select select
checkbox input "true"
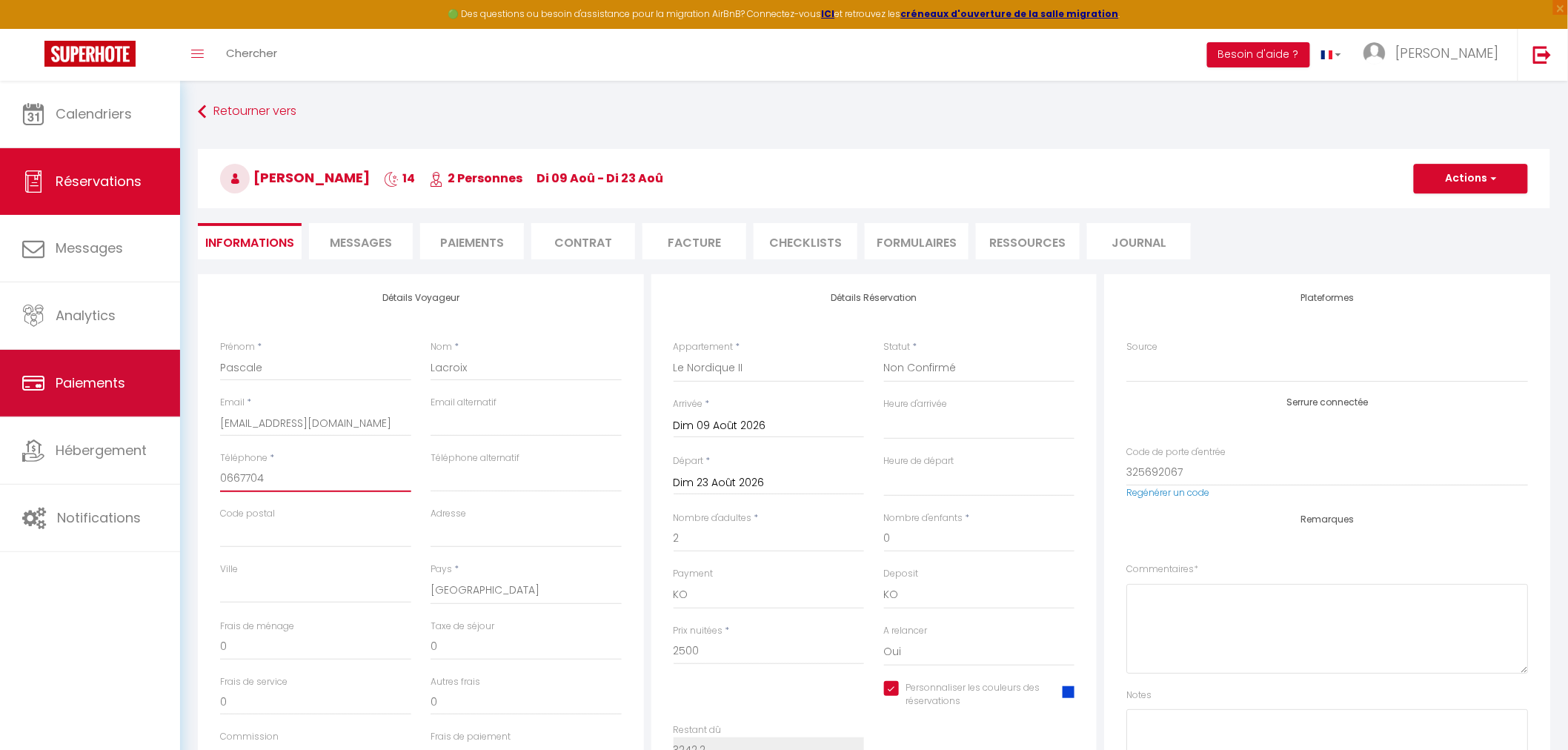
type input "06677048"
select select
checkbox input "true"
type input "066770482"
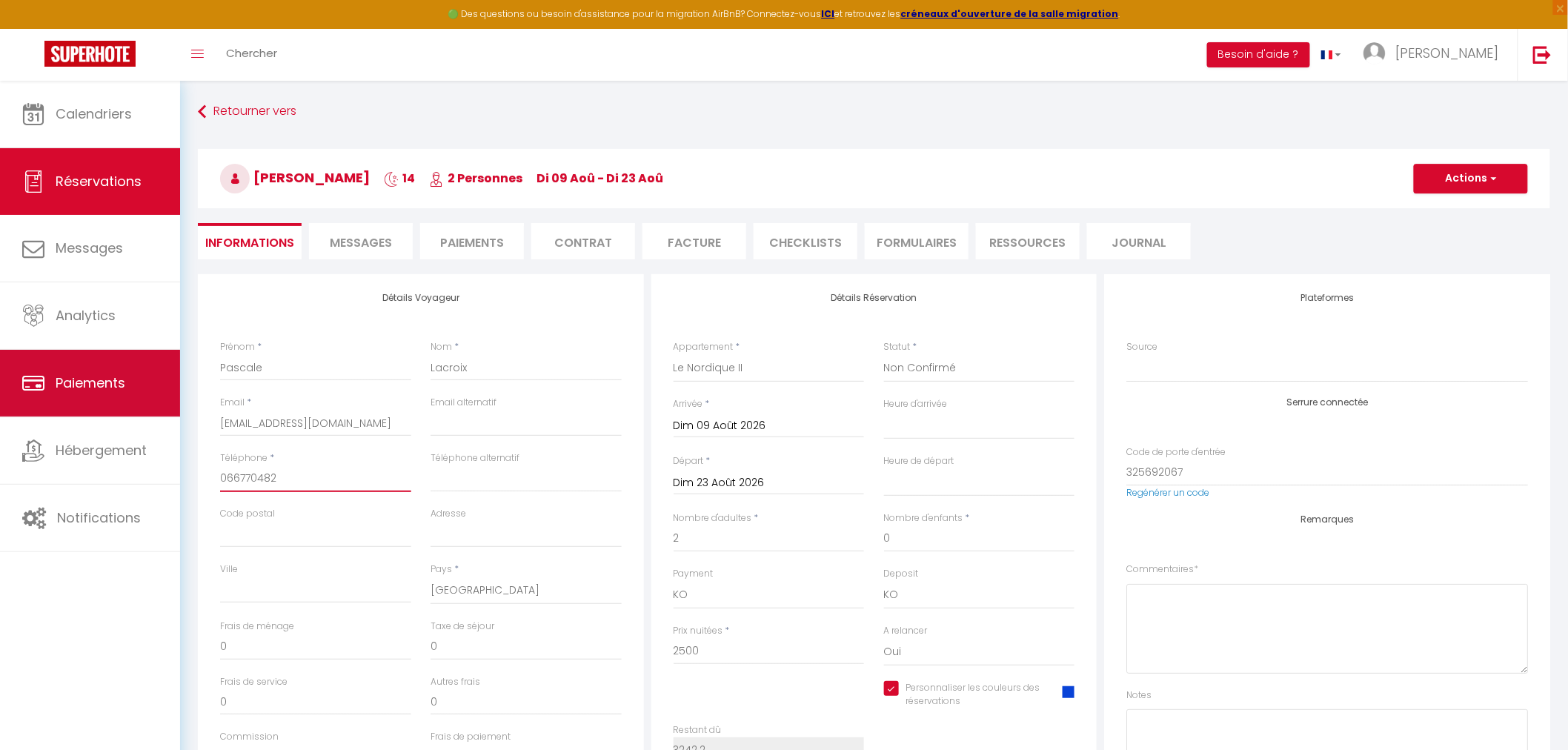
select select
checkbox input "true"
type input "0667704824"
select select
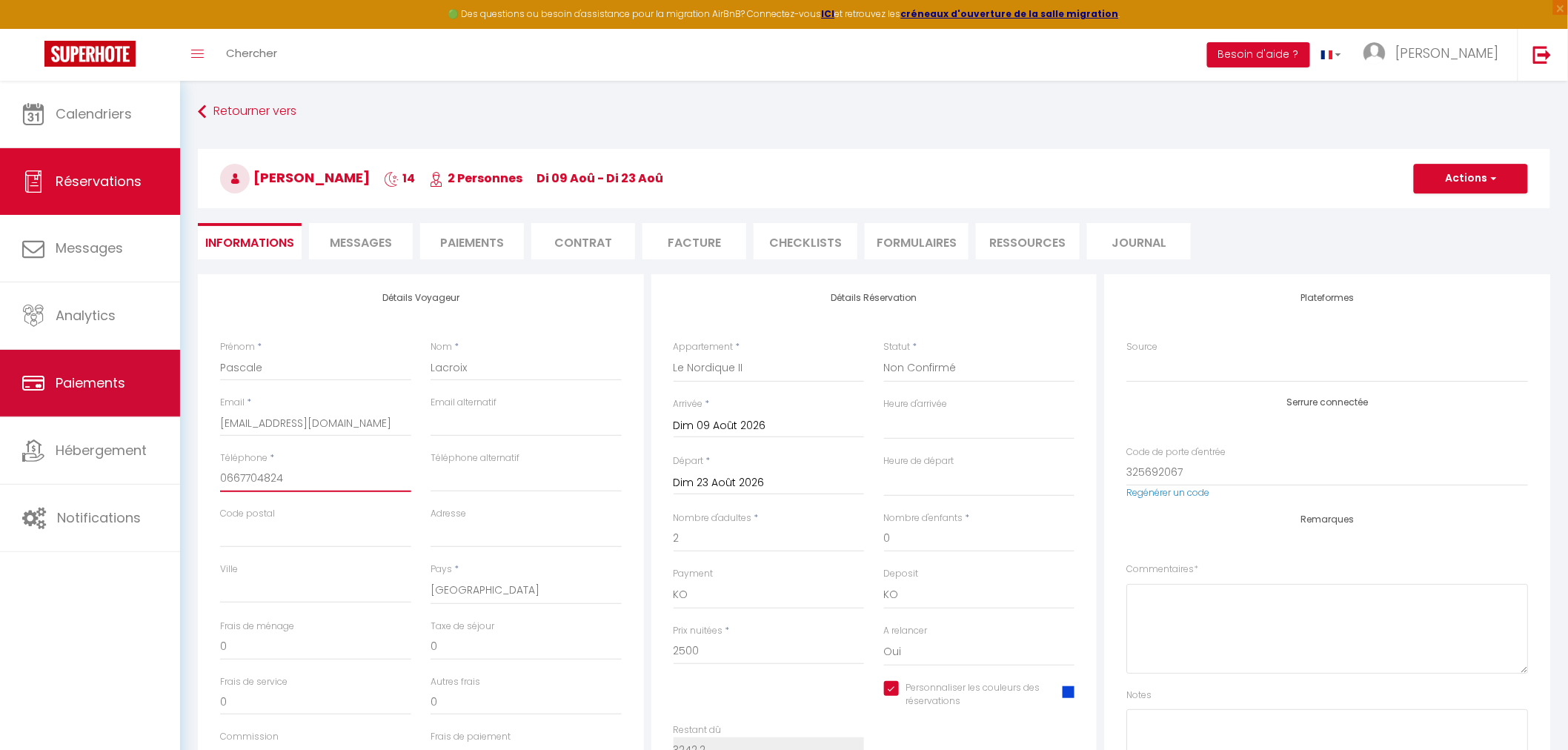
select select
checkbox input "true"
type input "0667704824"
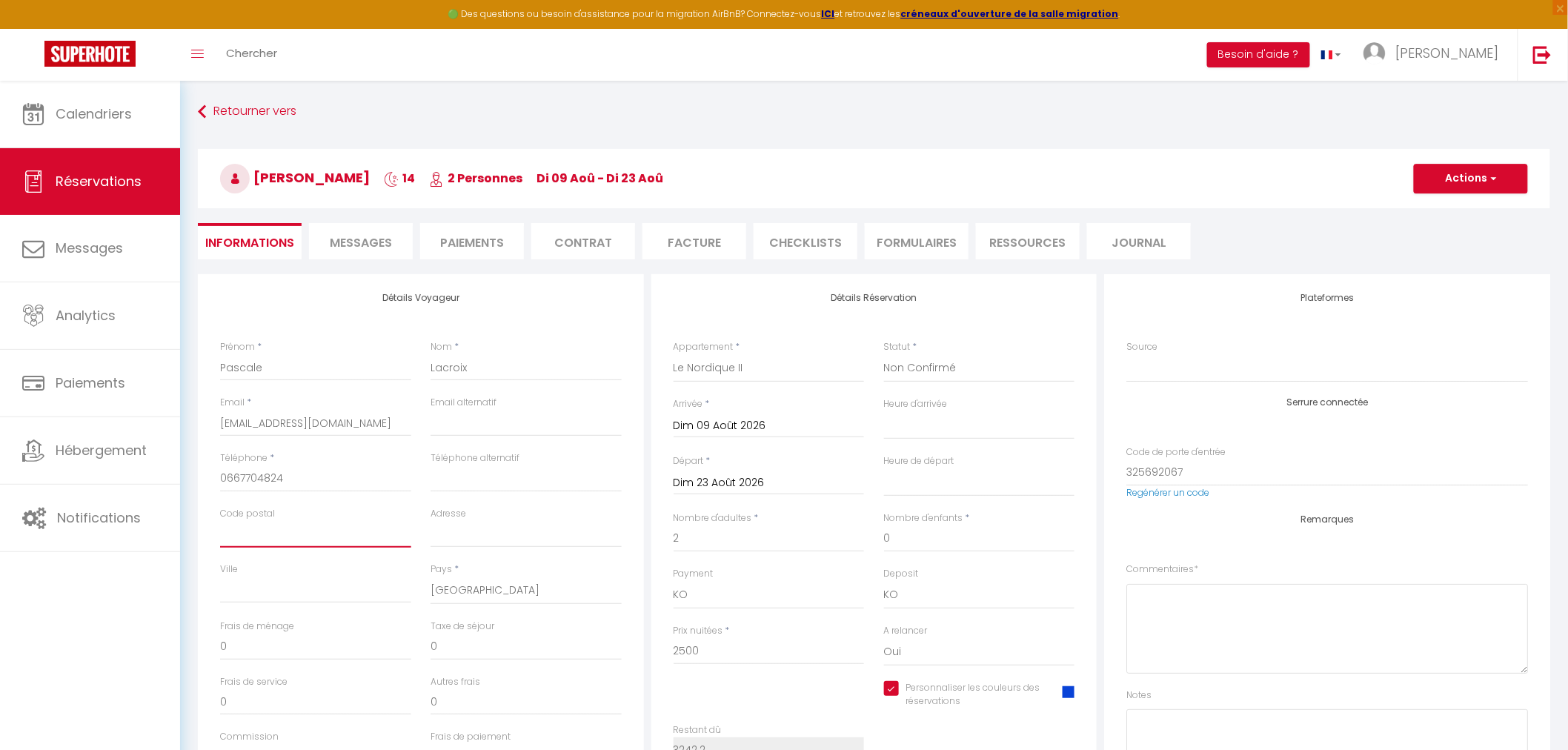
click at [311, 527] on input "Code postal" at bounding box center [315, 534] width 191 height 26
drag, startPoint x: 311, startPoint y: 527, endPoint x: 313, endPoint y: 541, distance: 14.1
click at [313, 541] on input "Code postal" at bounding box center [315, 534] width 191 height 26
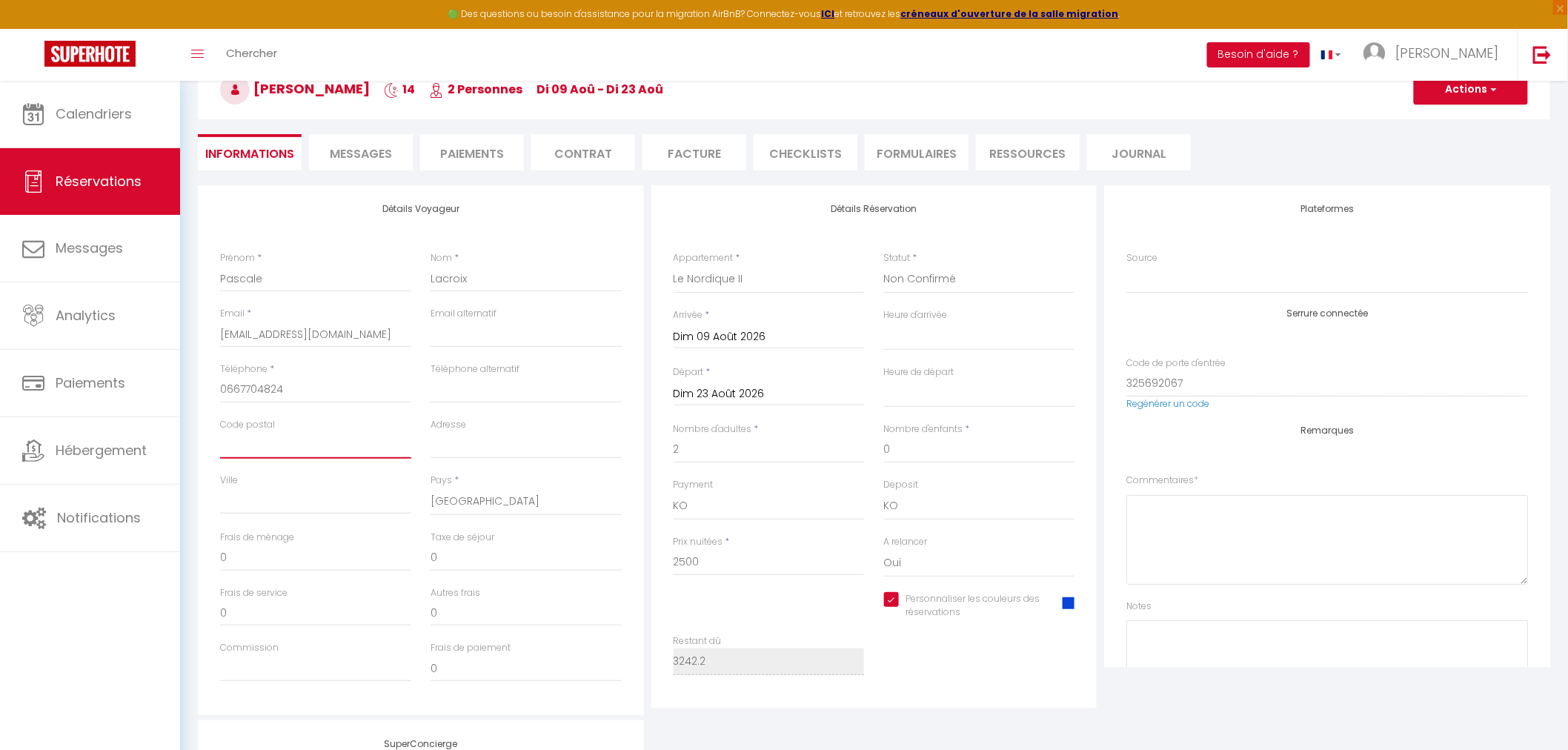
scroll to position [94, 0]
click at [773, 555] on input "2500" at bounding box center [769, 558] width 191 height 26
click at [936, 557] on select "Oui Non" at bounding box center [979, 559] width 191 height 28
click at [1447, 93] on button "Actions" at bounding box center [1471, 85] width 114 height 30
click at [1436, 113] on link "Enregistrer" at bounding box center [1456, 117] width 117 height 19
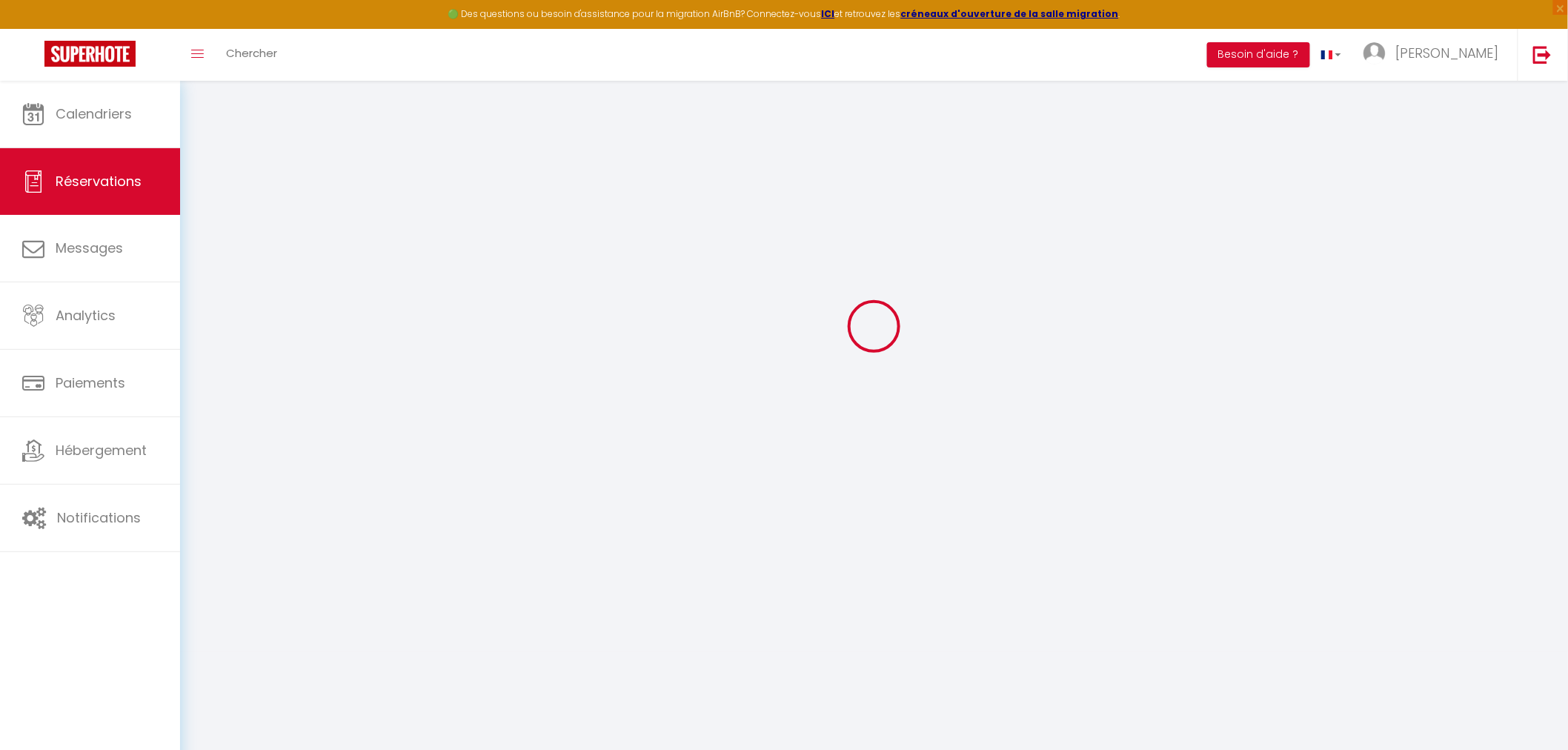
scroll to position [80, 0]
select select "not_cancelled"
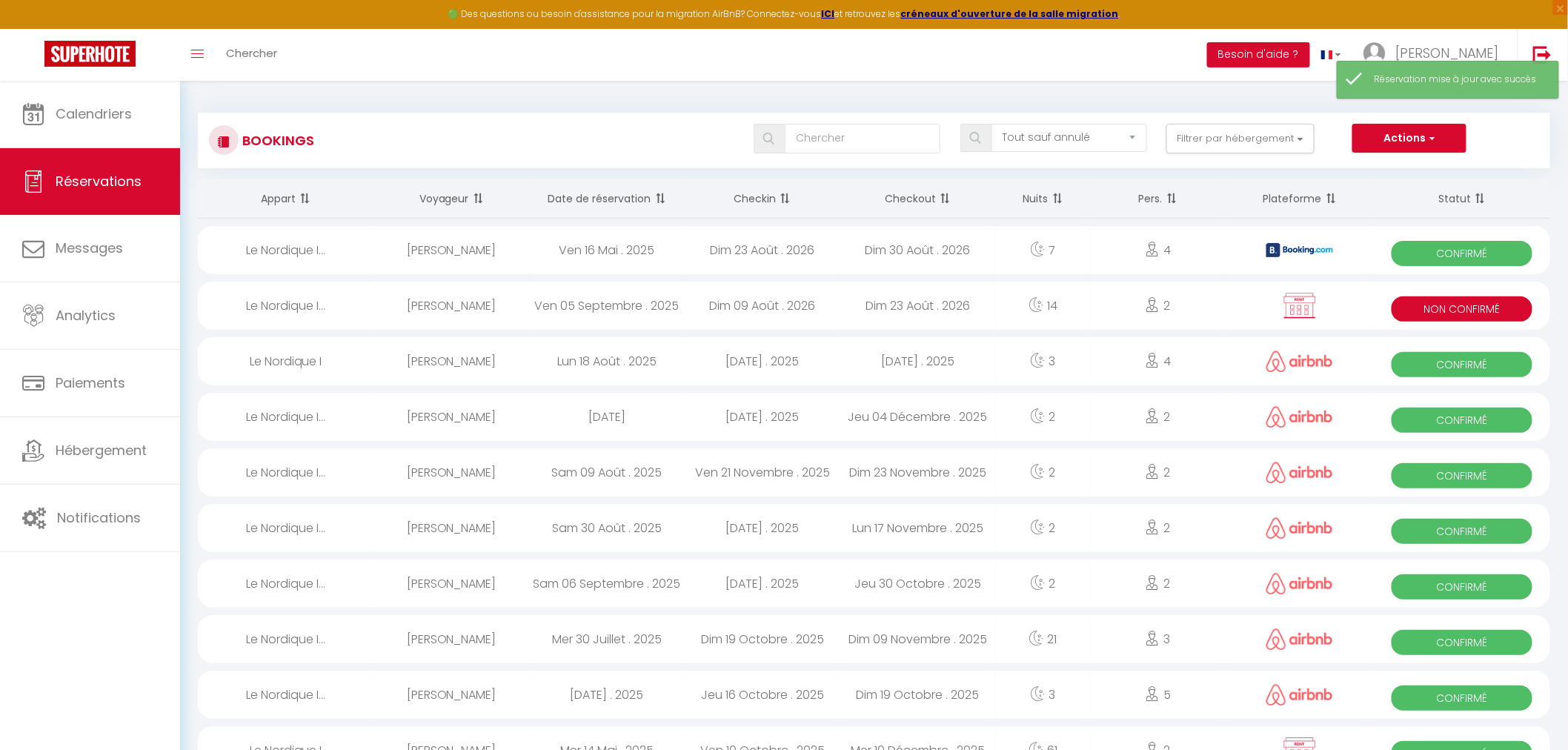
click at [386, 301] on div "[PERSON_NAME]" at bounding box center [451, 305] width 156 height 48
select select "KO"
select select "0"
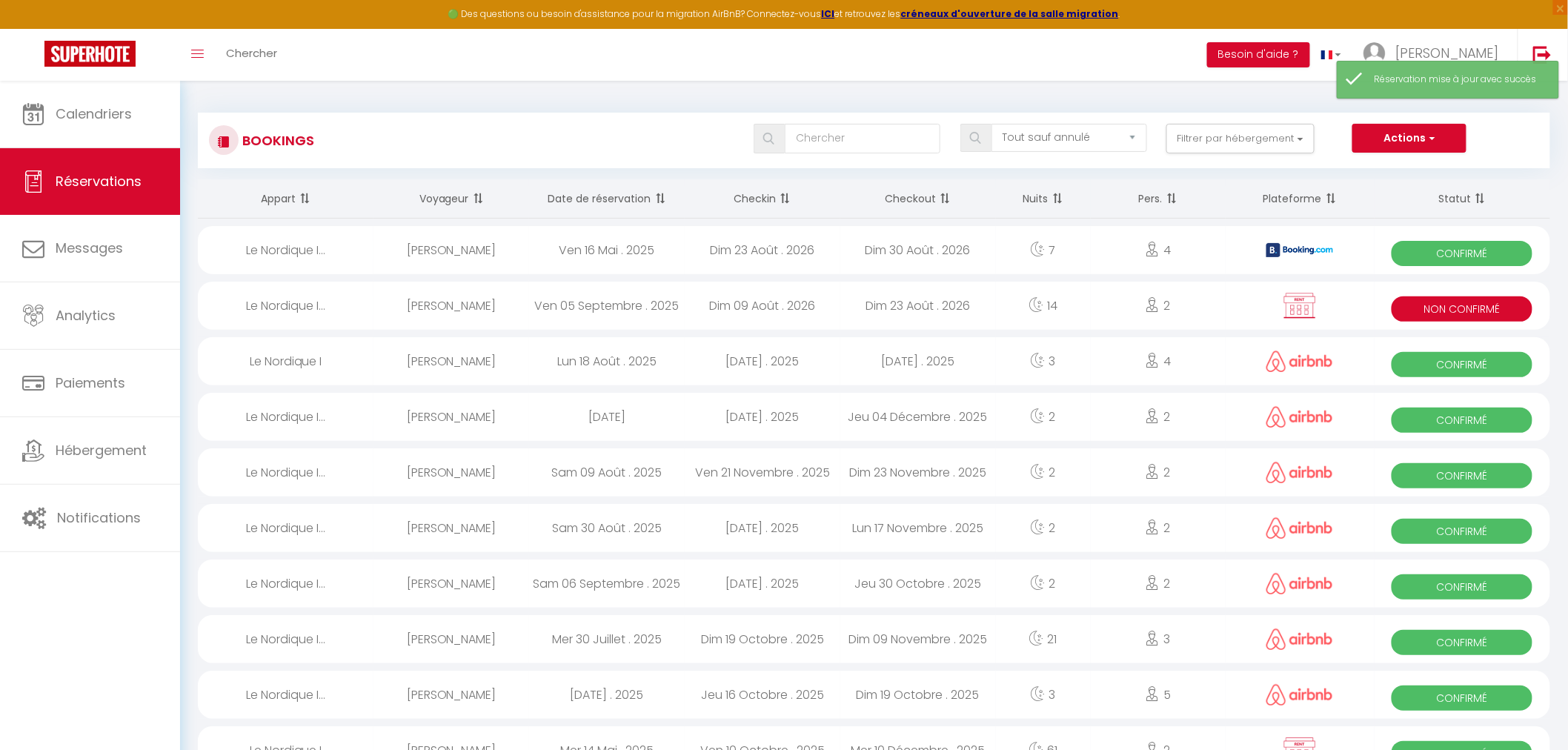
select select "1"
select select
select select "39762"
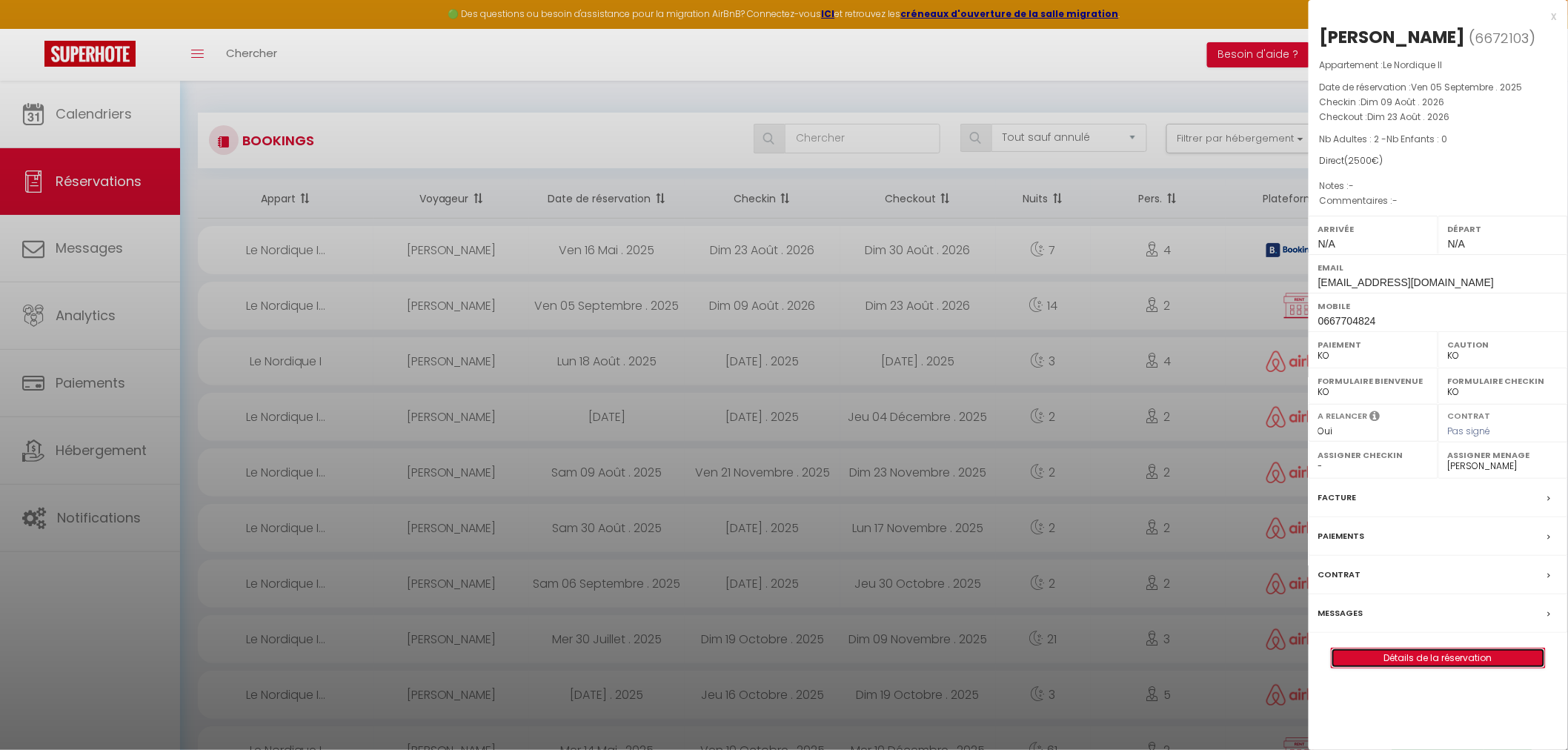
click at [1432, 653] on link "Détails de la réservation" at bounding box center [1438, 658] width 214 height 19
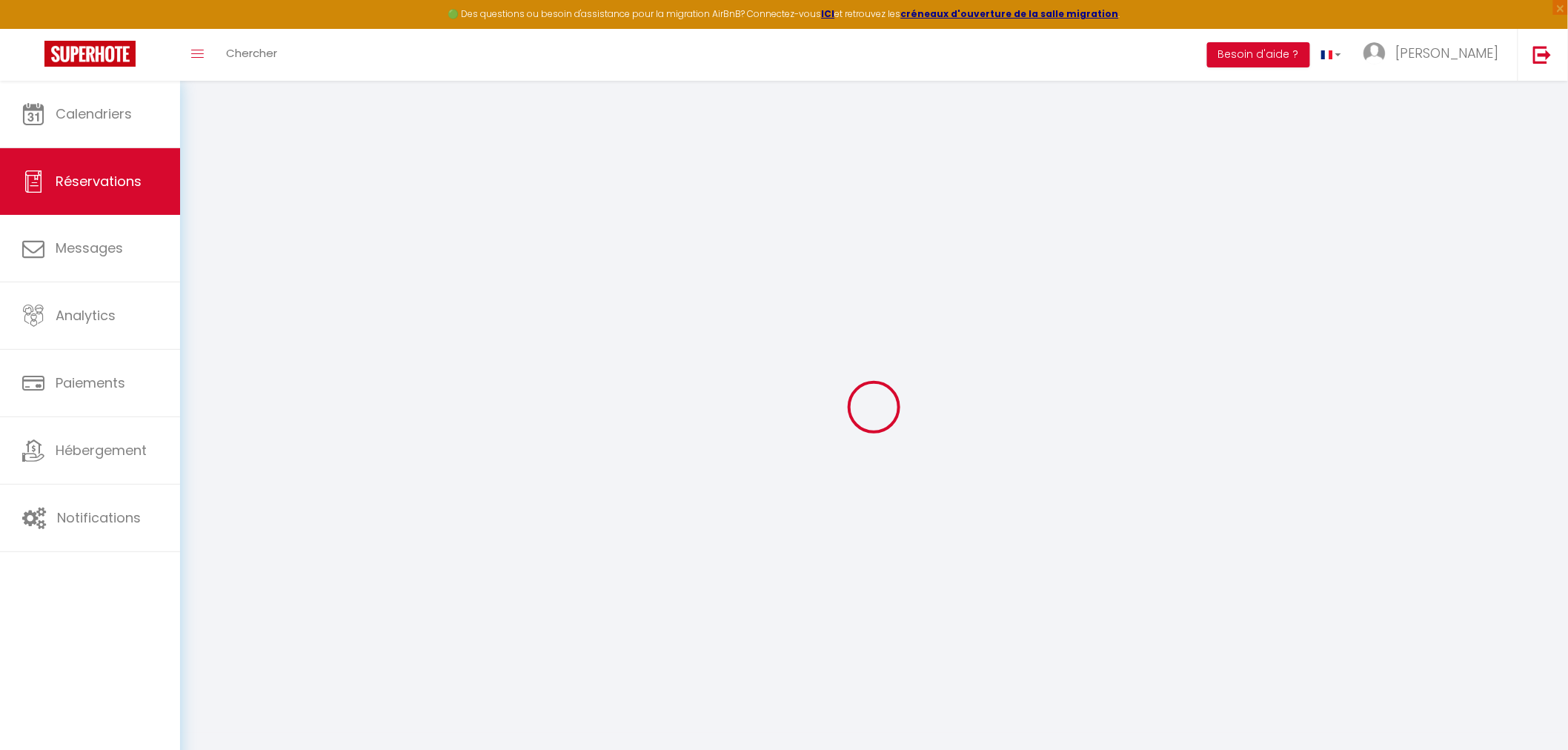
type input "Pascale"
type input "Lacroix"
type input "titi.lacroix@gmail.com"
type input "0667704824"
select select "FR"
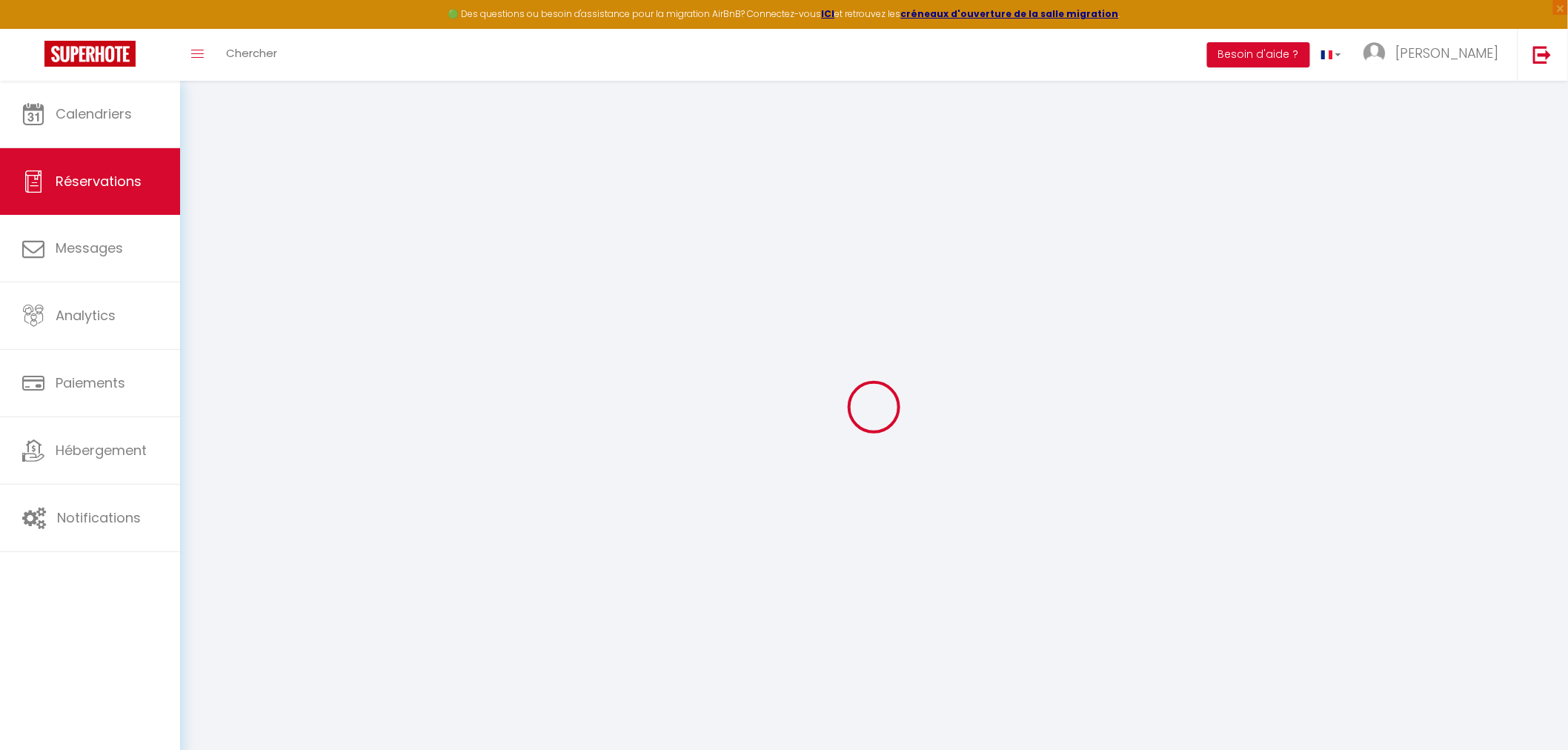
select select "58416"
select select "2"
type input "Dim 09 Août 2026"
select select
type input "Dim 23 Août 2026"
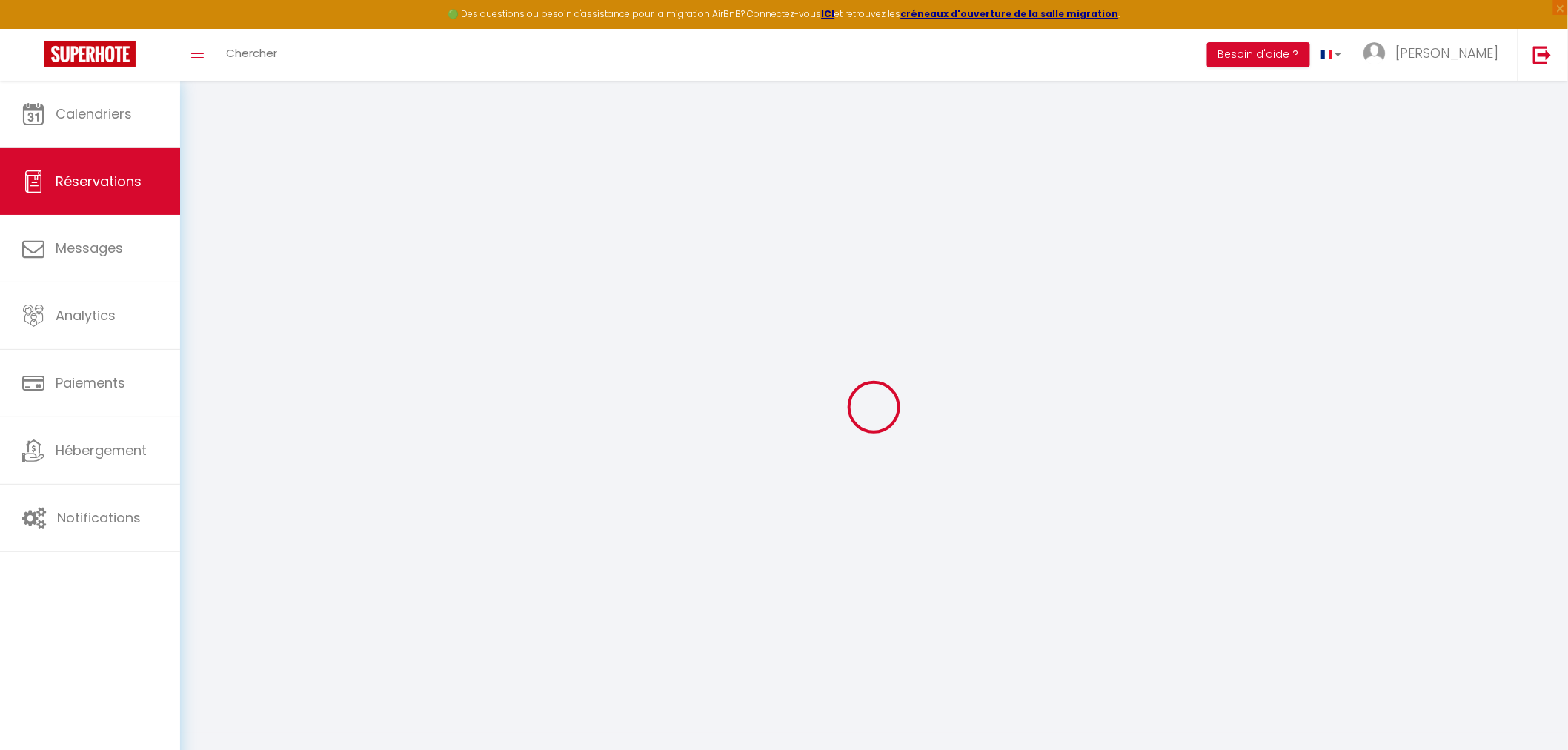
select select
type input "2"
select select "10"
select select
type input "2500"
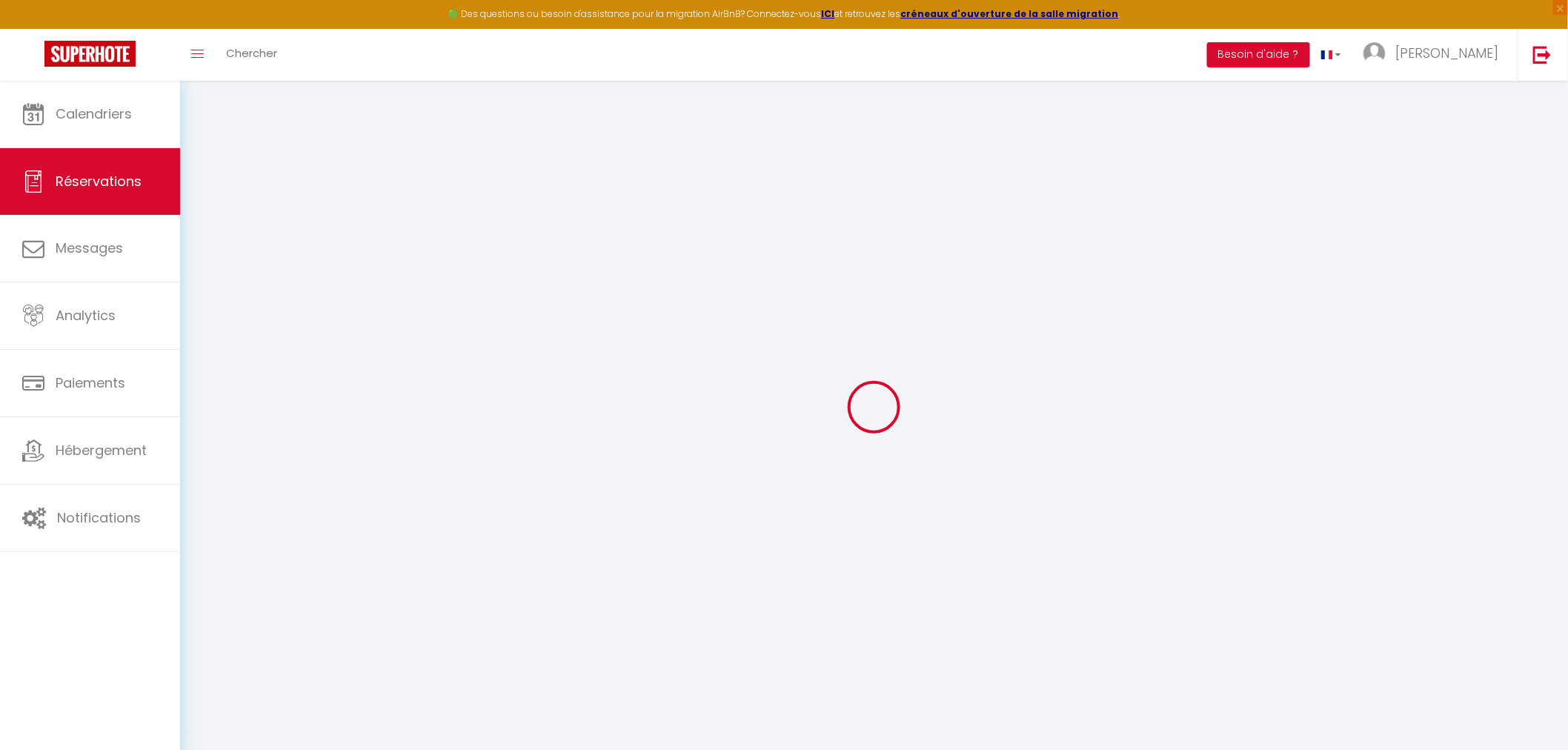
checkbox input "true"
type input "2500"
type input "0"
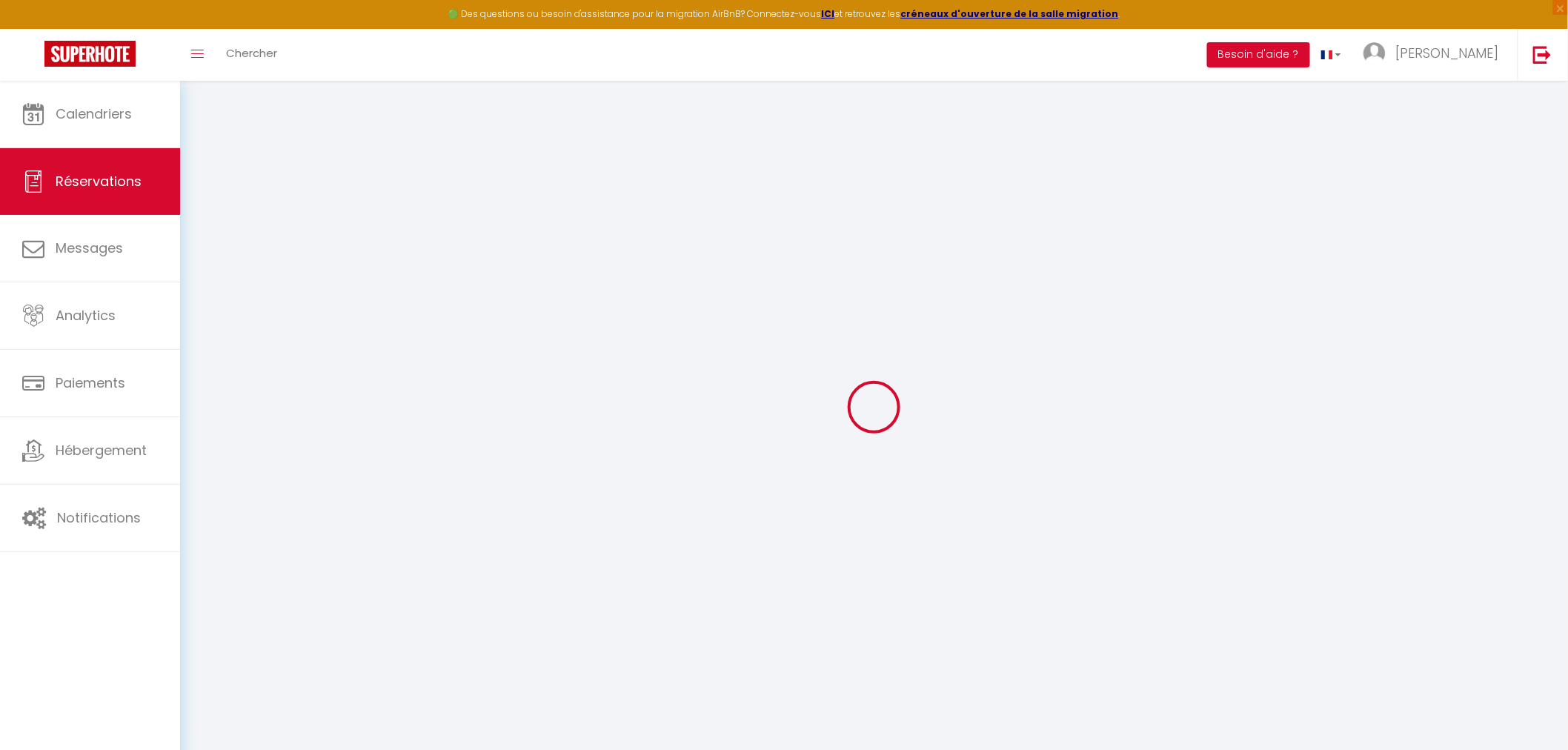
select select
select select "14"
checkbox input "true"
select select
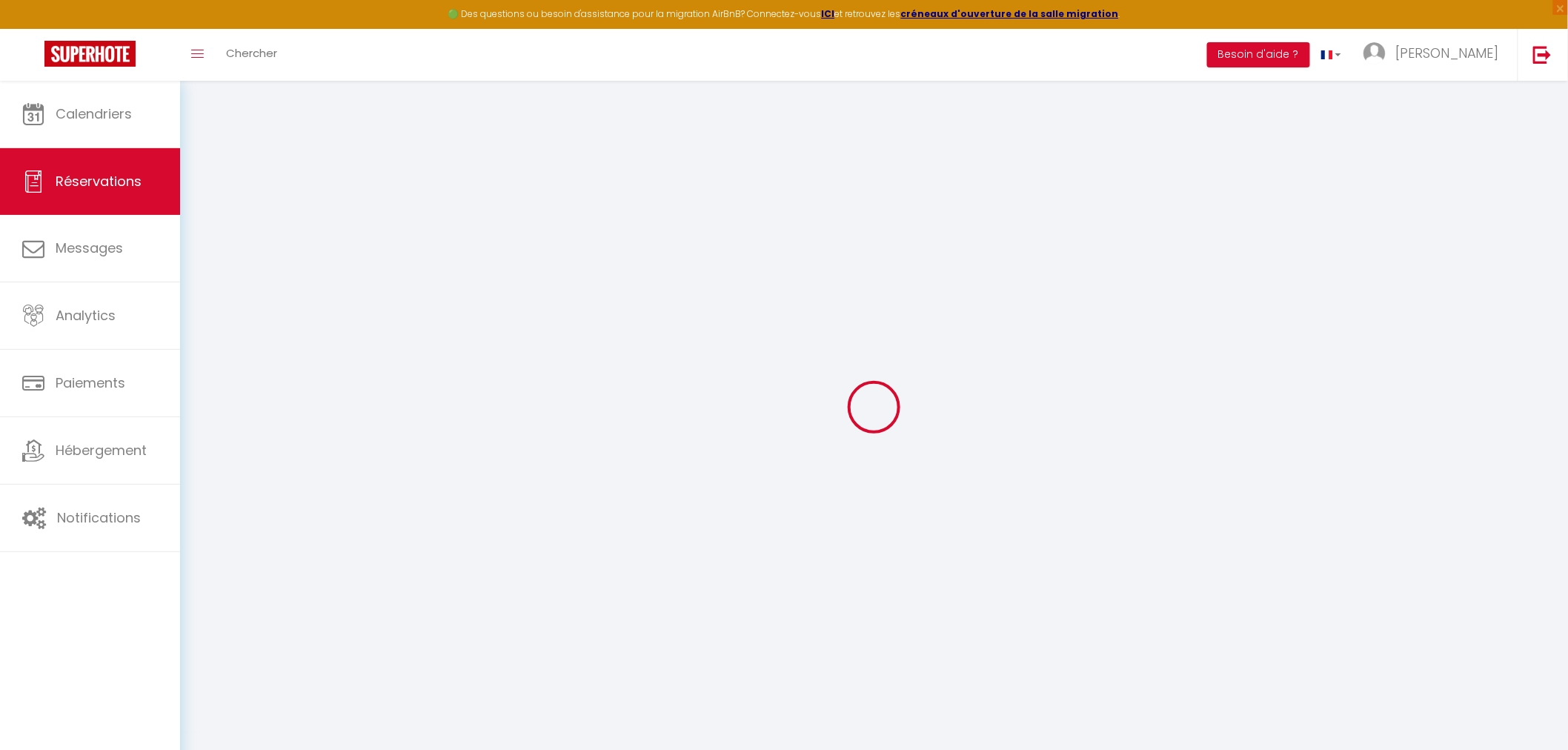
select select
checkbox input "true"
select select
checkbox input "true"
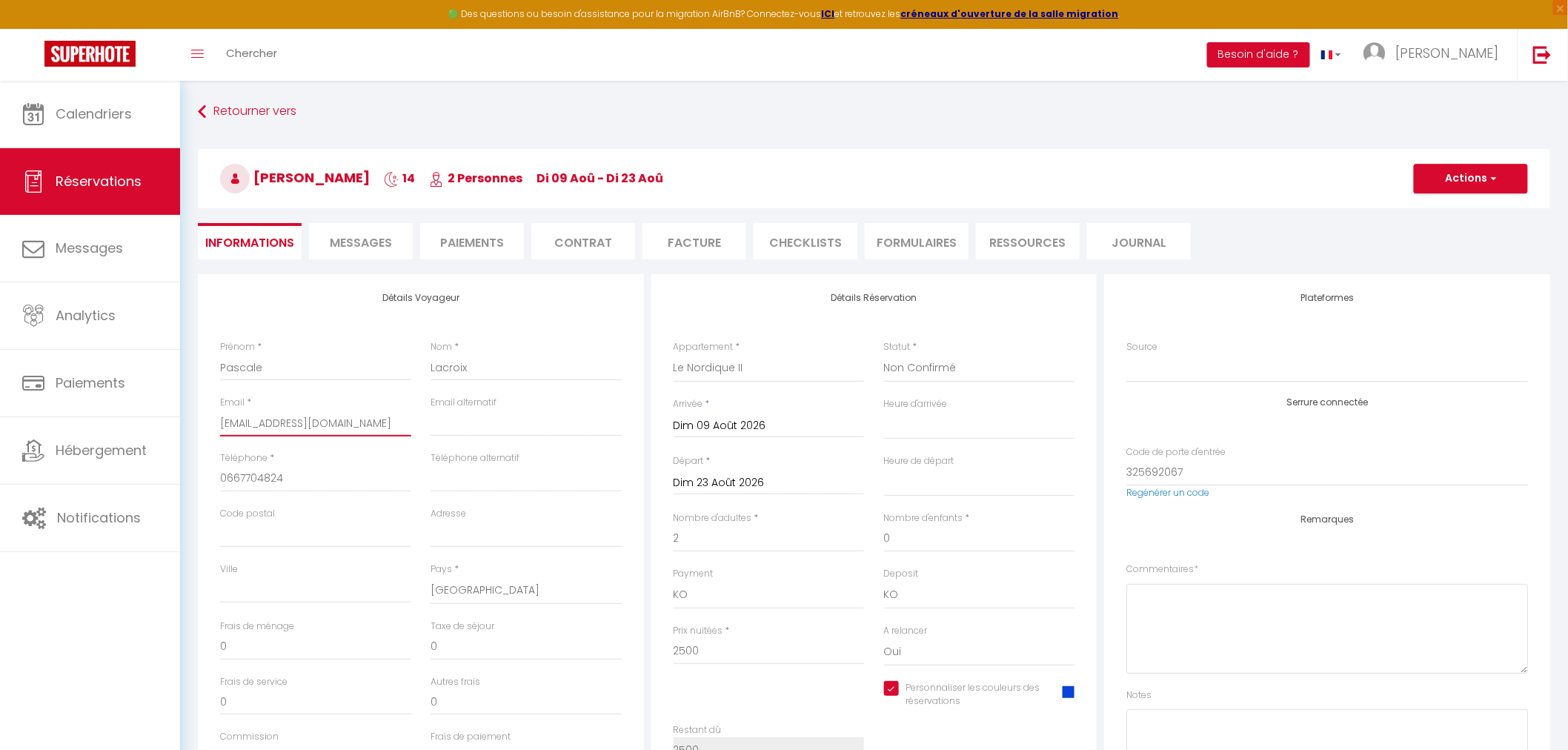
click at [262, 422] on input "titi.lacroix@gmail.com" at bounding box center [315, 423] width 191 height 26
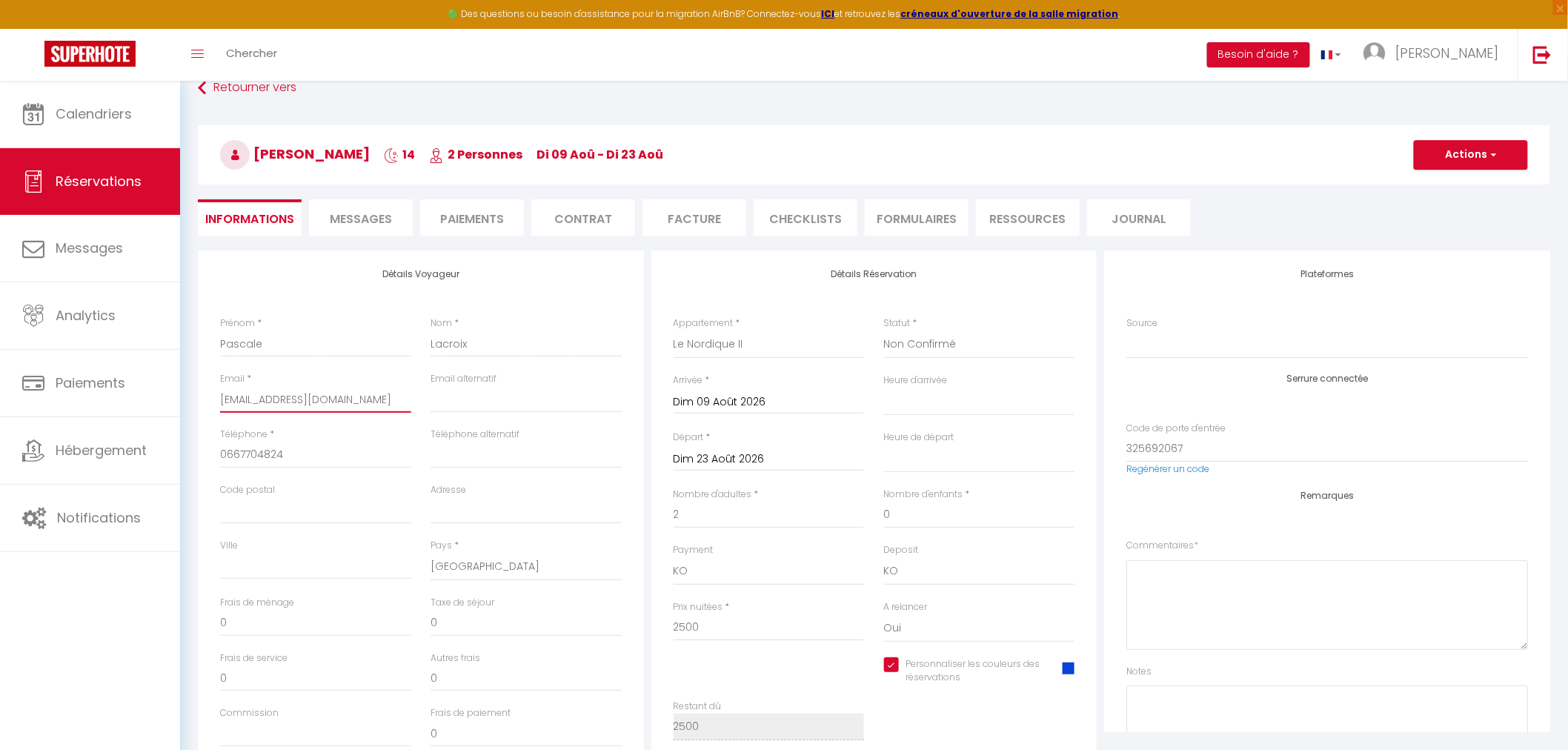
scroll to position [23, 0]
click at [330, 448] on input "0667704824" at bounding box center [315, 456] width 191 height 26
click at [583, 230] on li "Contrat" at bounding box center [583, 217] width 103 height 36
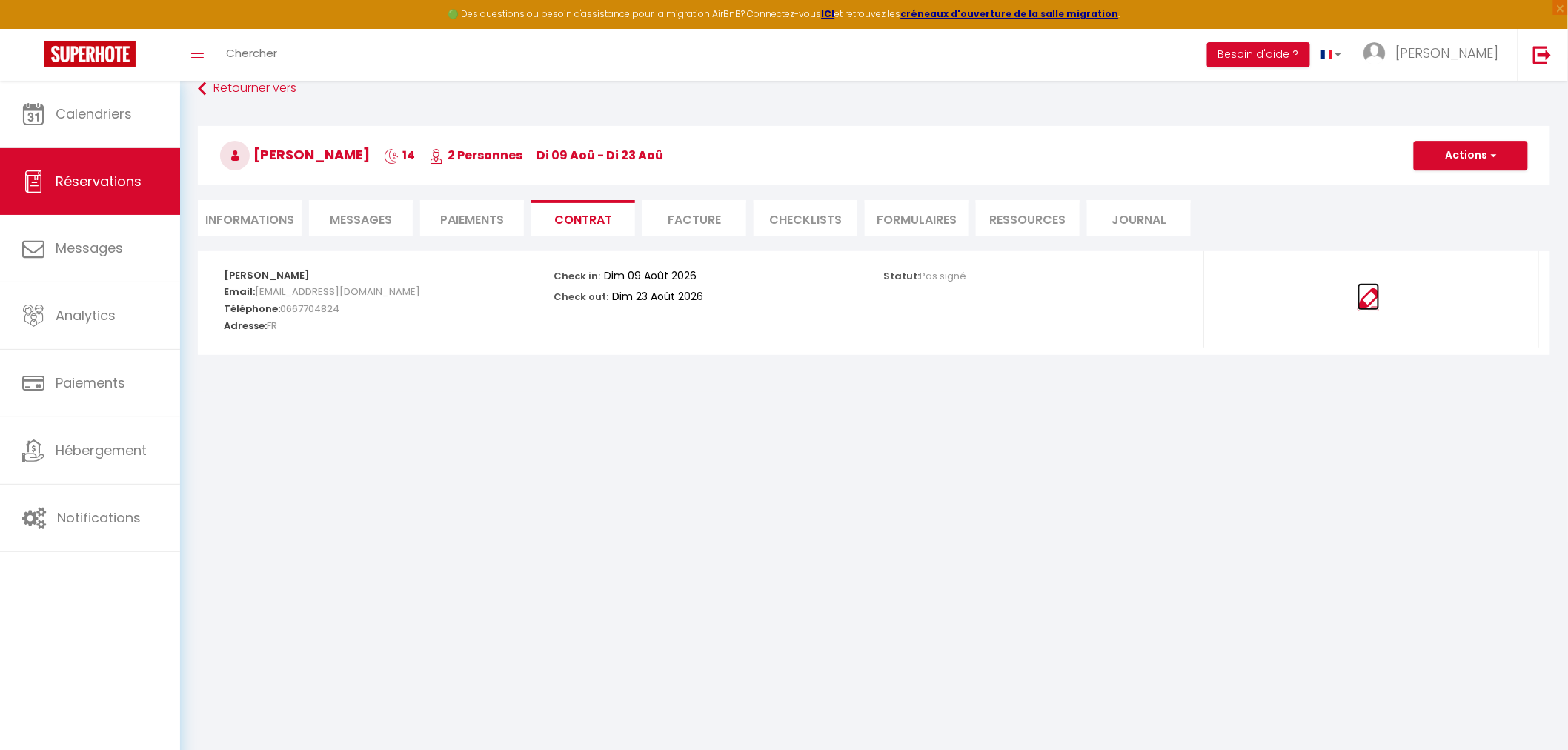
click at [1369, 301] on img at bounding box center [1367, 299] width 22 height 22
click at [208, 46] on link "Toggle menubar" at bounding box center [198, 54] width 35 height 52
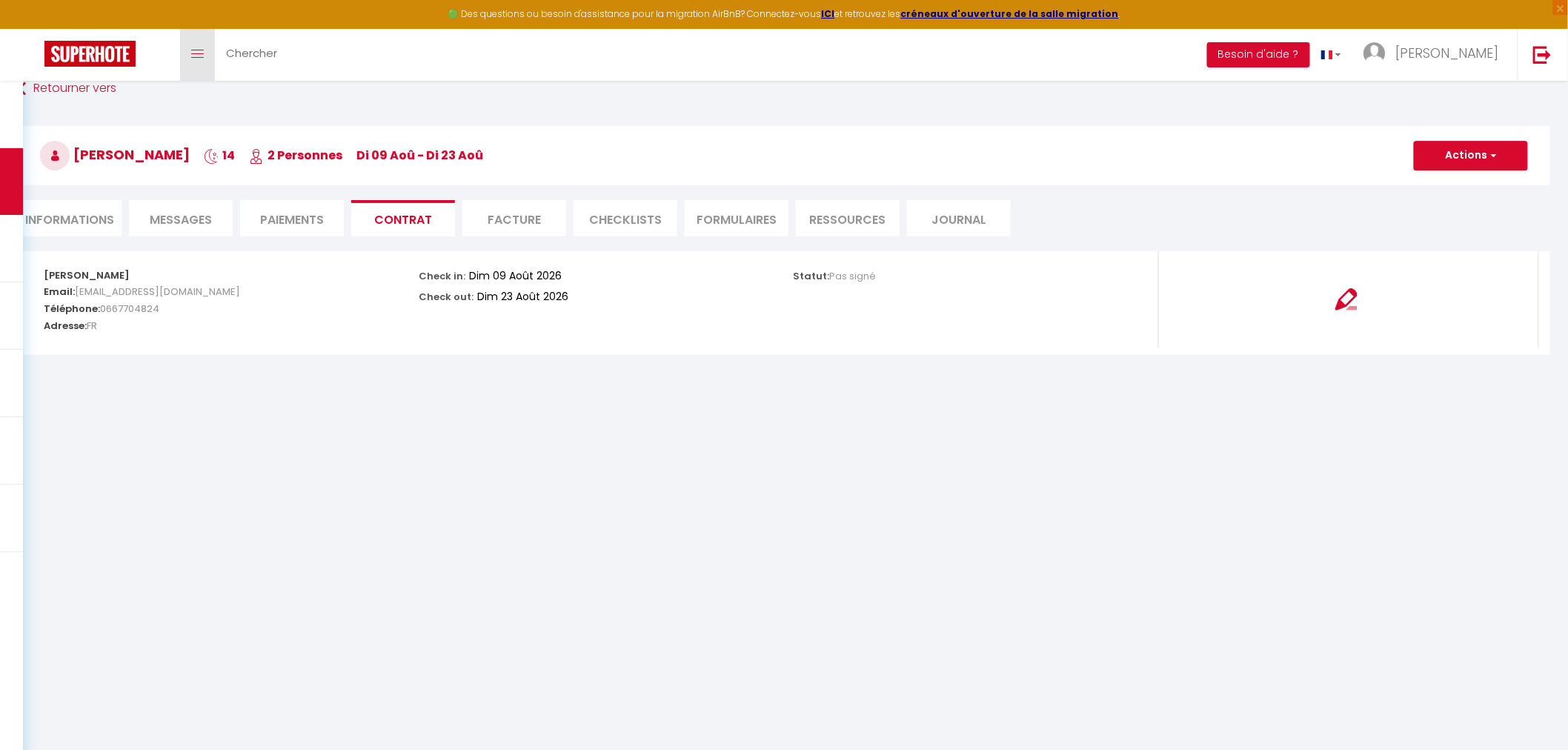
click at [193, 53] on span at bounding box center [197, 54] width 12 height 2
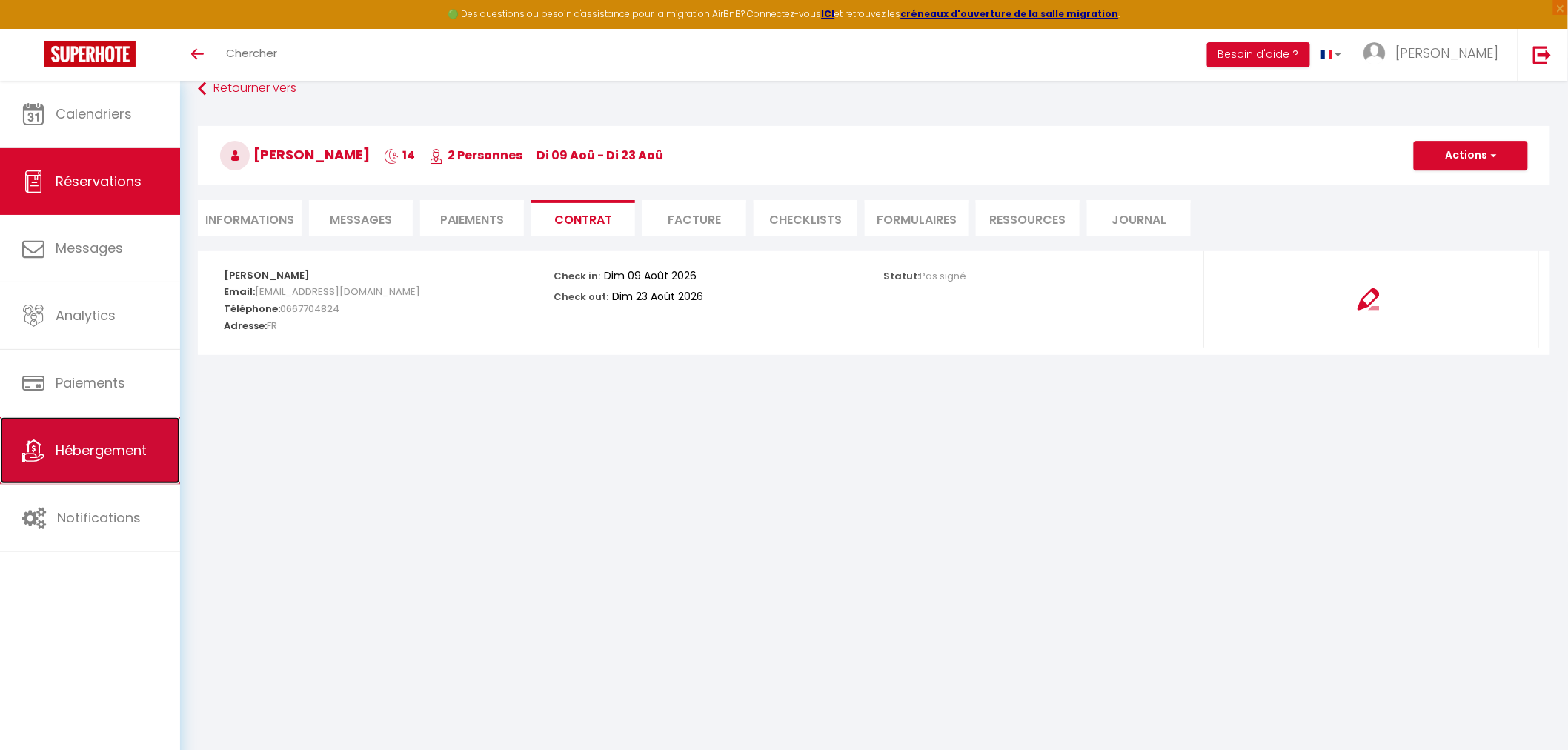
click at [47, 448] on link "Hébergement" at bounding box center [90, 450] width 180 height 67
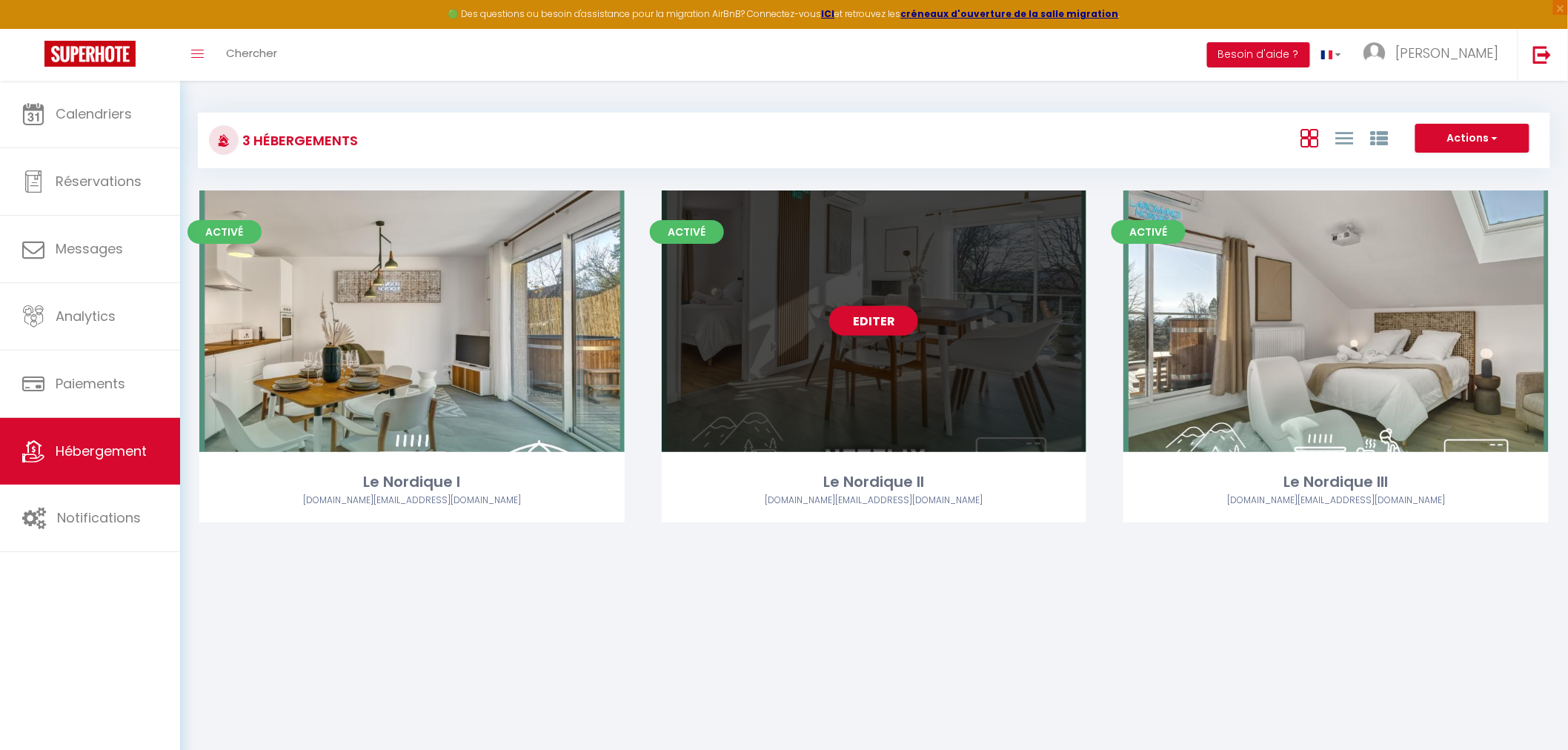
click at [860, 322] on link "Editer" at bounding box center [872, 321] width 88 height 30
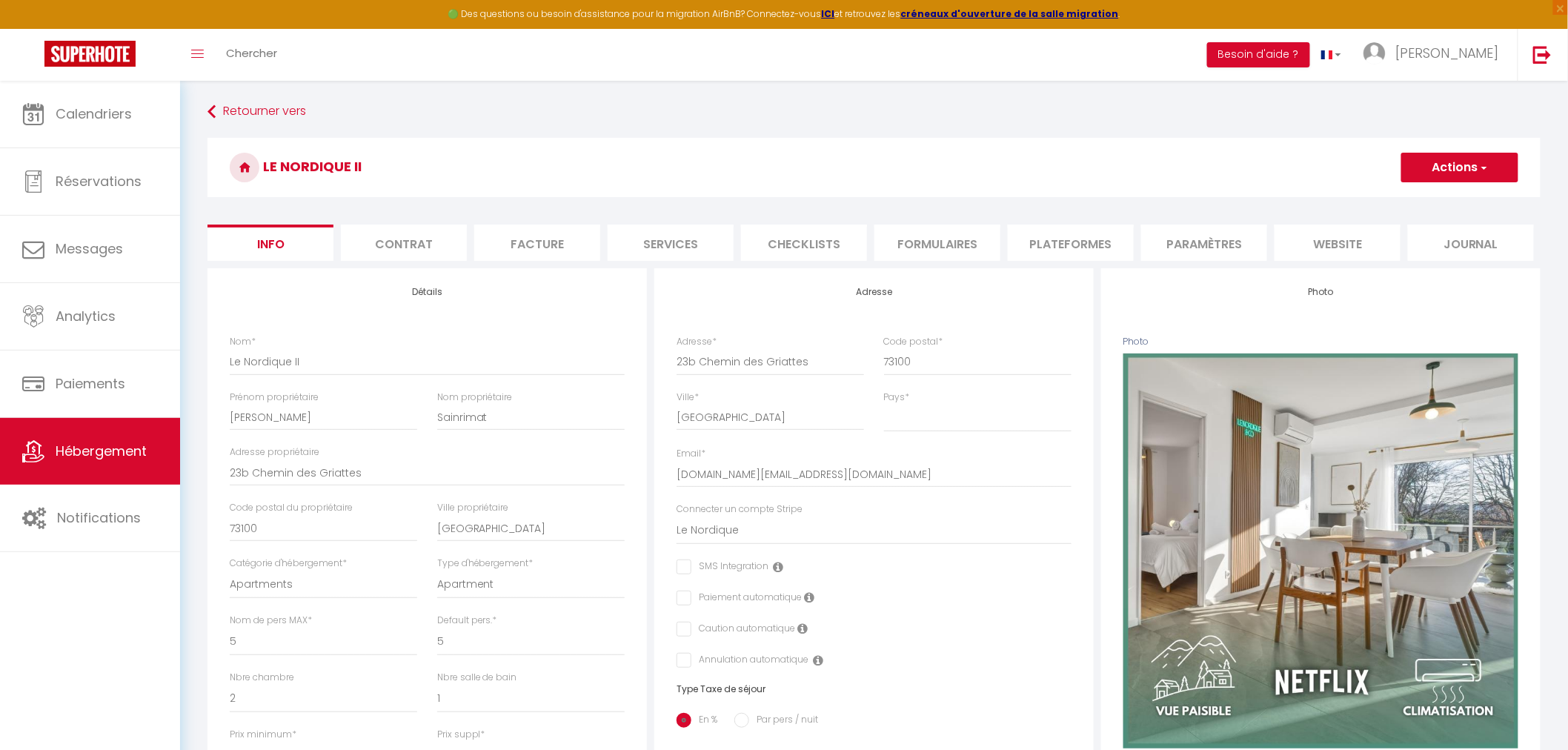
click at [1308, 252] on li "website" at bounding box center [1338, 242] width 126 height 36
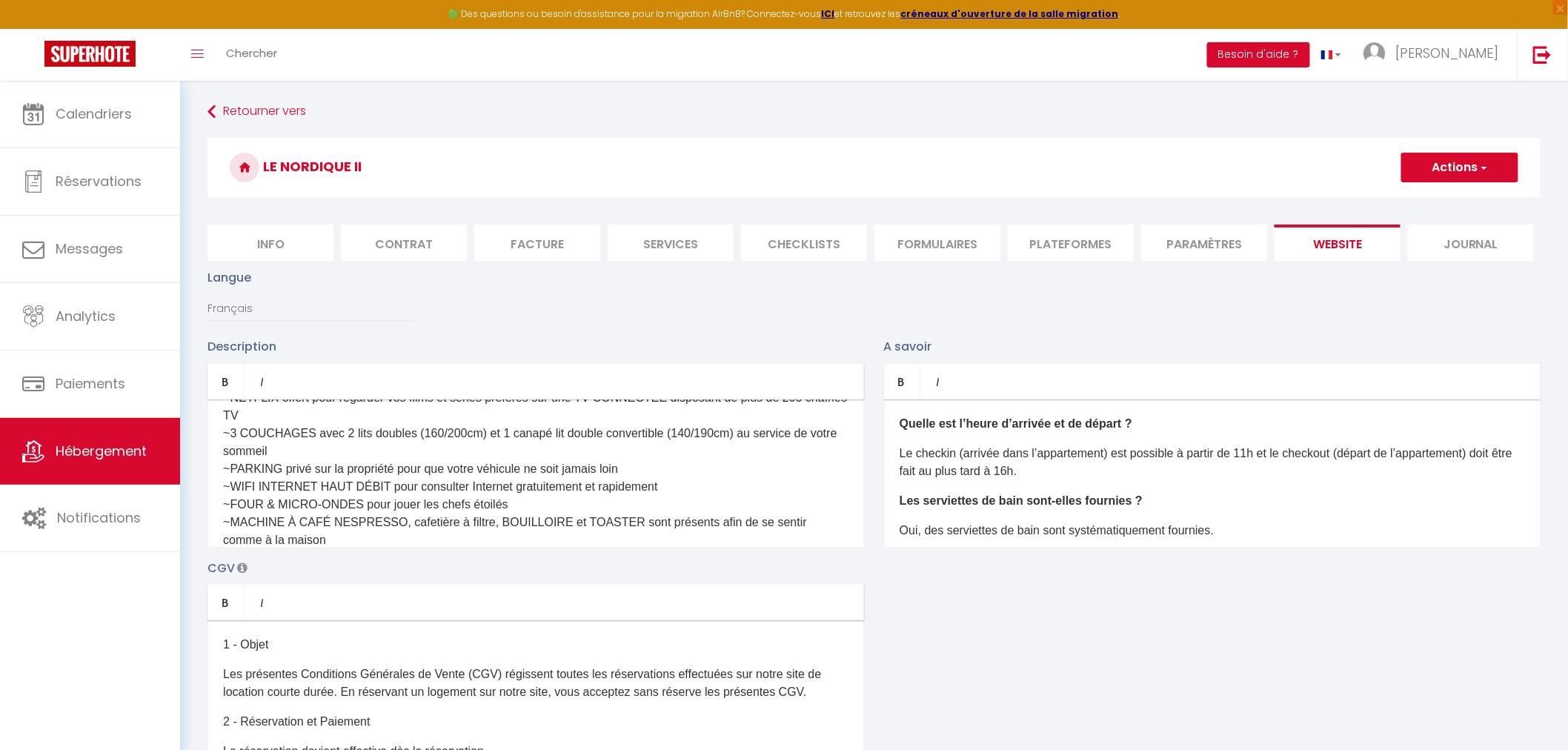
click at [435, 230] on li "Contrat" at bounding box center [404, 242] width 126 height 36
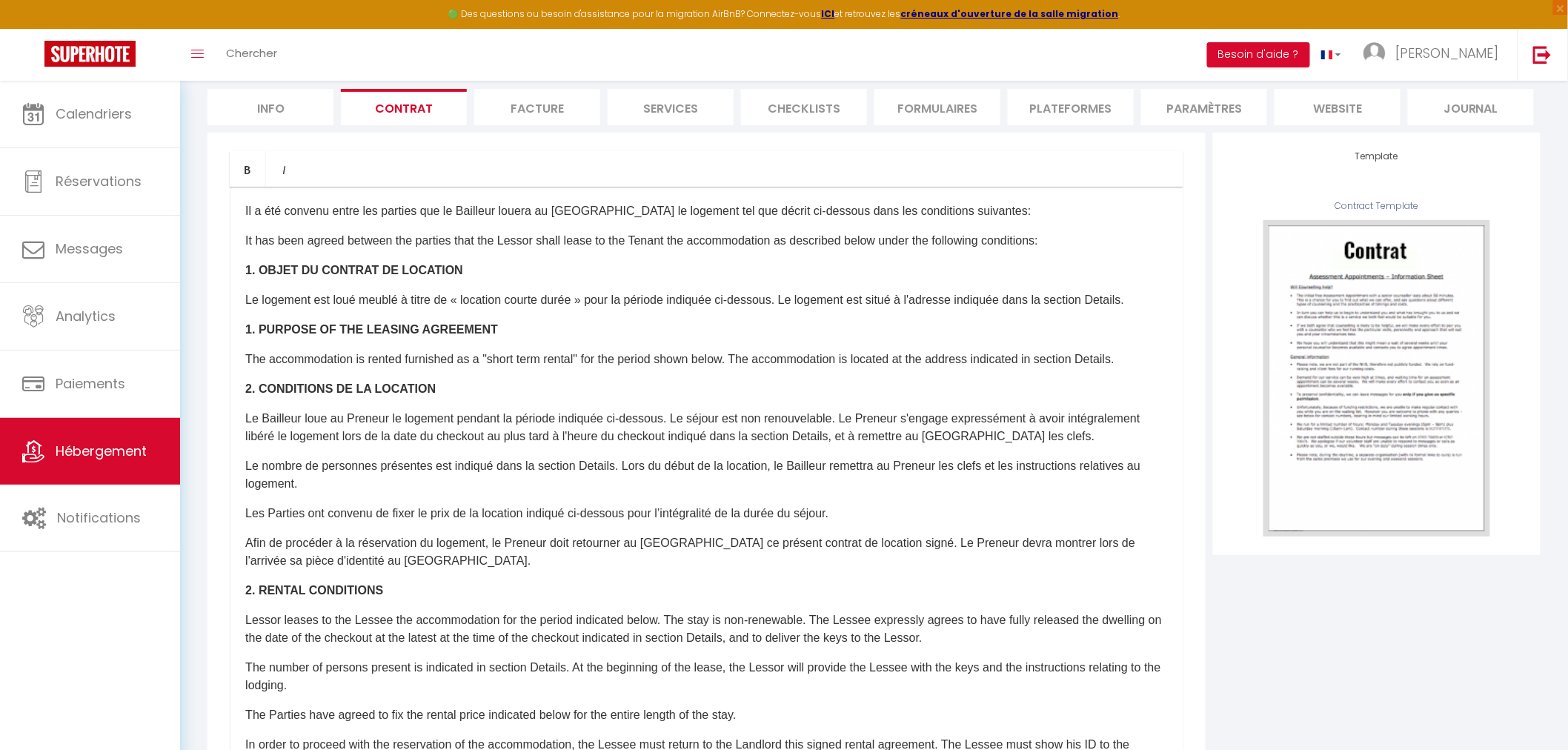
scroll to position [113, 0]
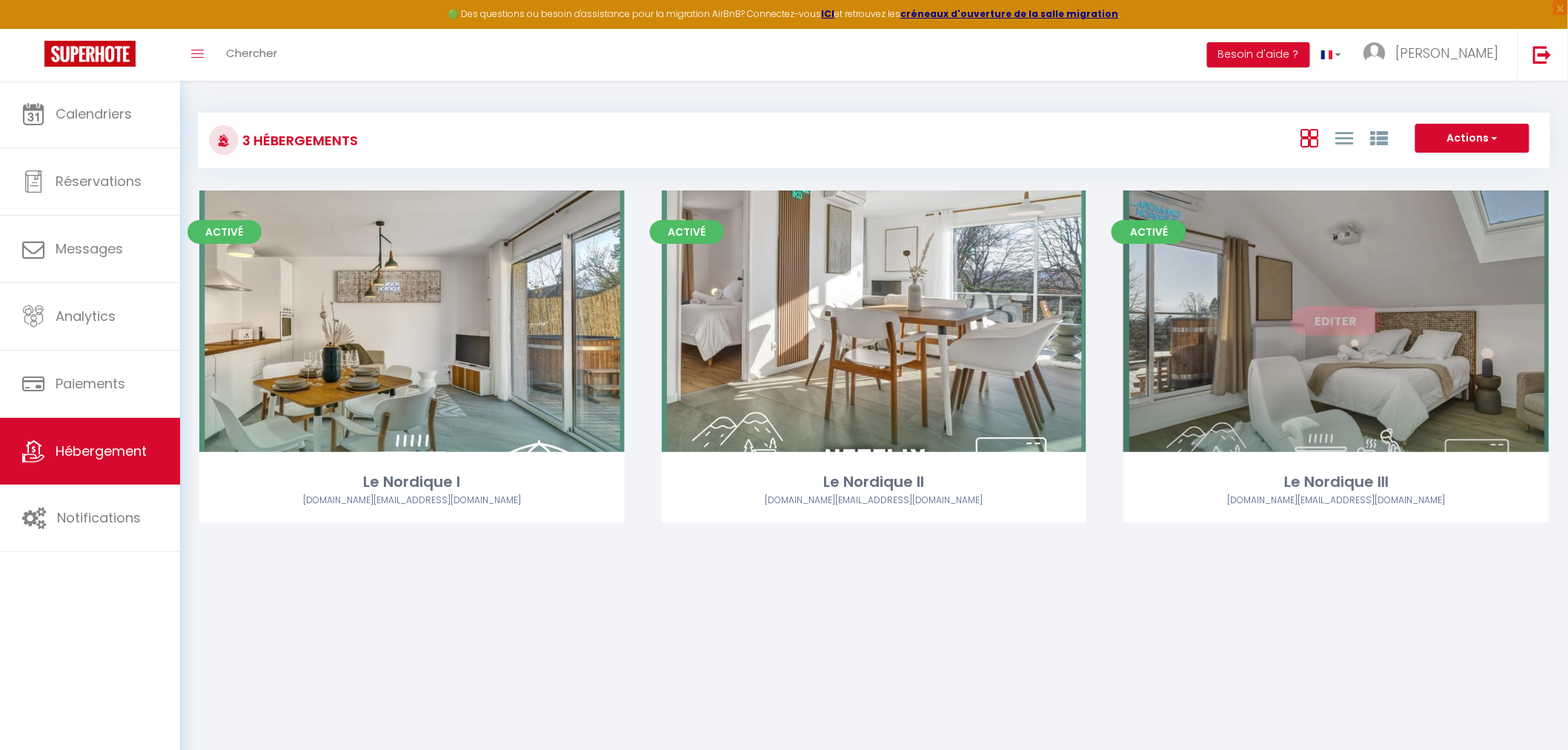
click at [1333, 319] on link "Editer" at bounding box center [1335, 321] width 88 height 30
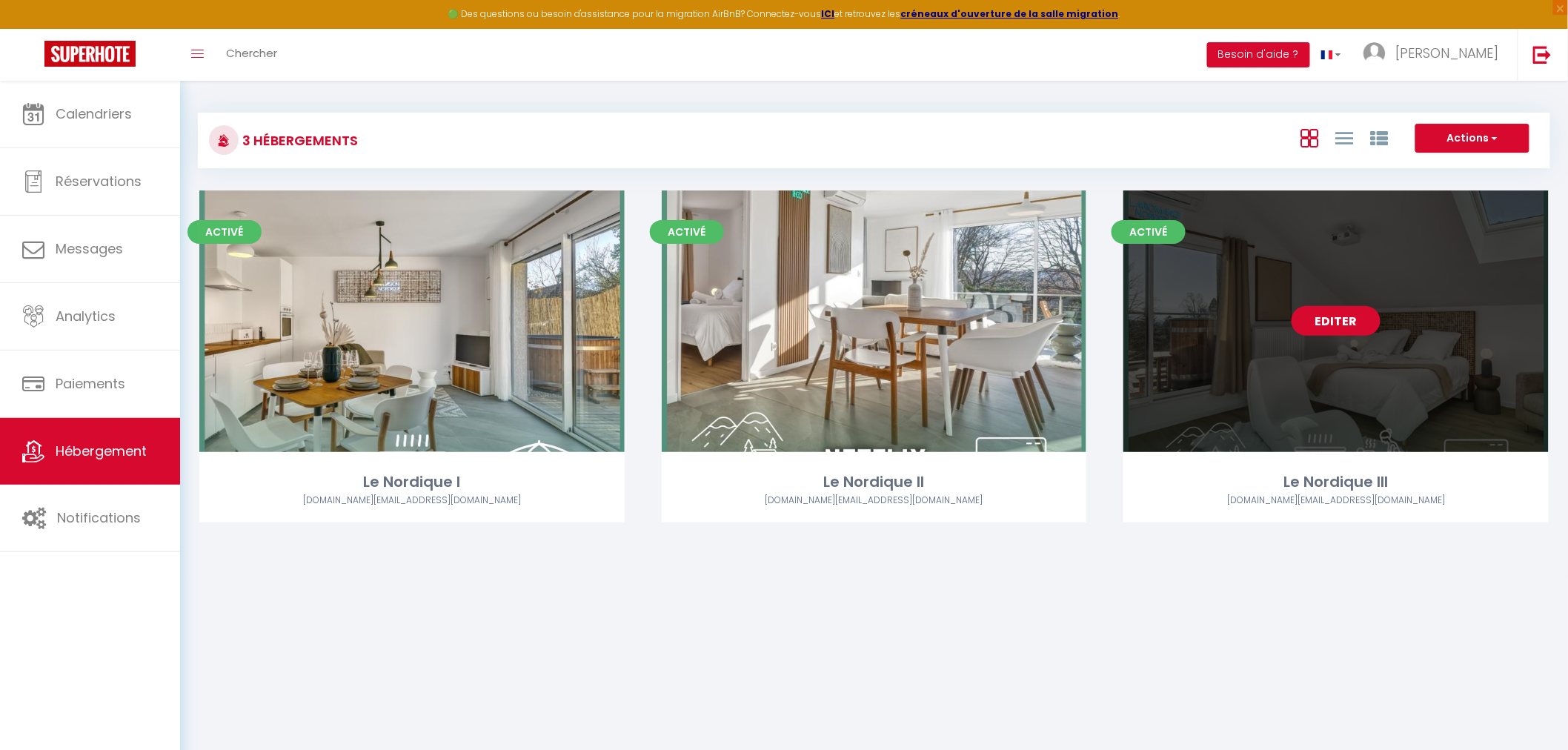
click at [1318, 323] on link "Editer" at bounding box center [1335, 321] width 88 height 30
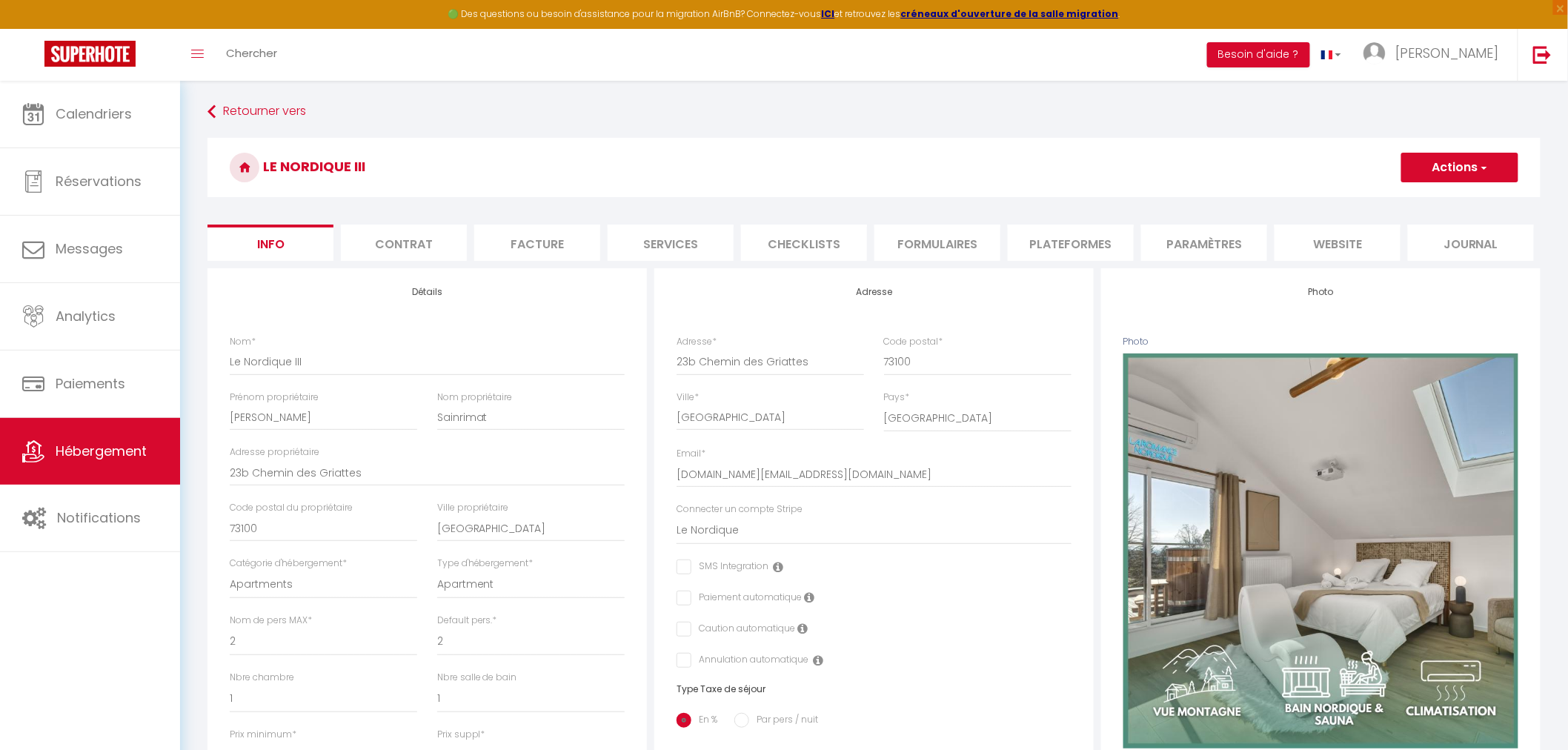
click at [384, 247] on li "Contrat" at bounding box center [404, 242] width 126 height 36
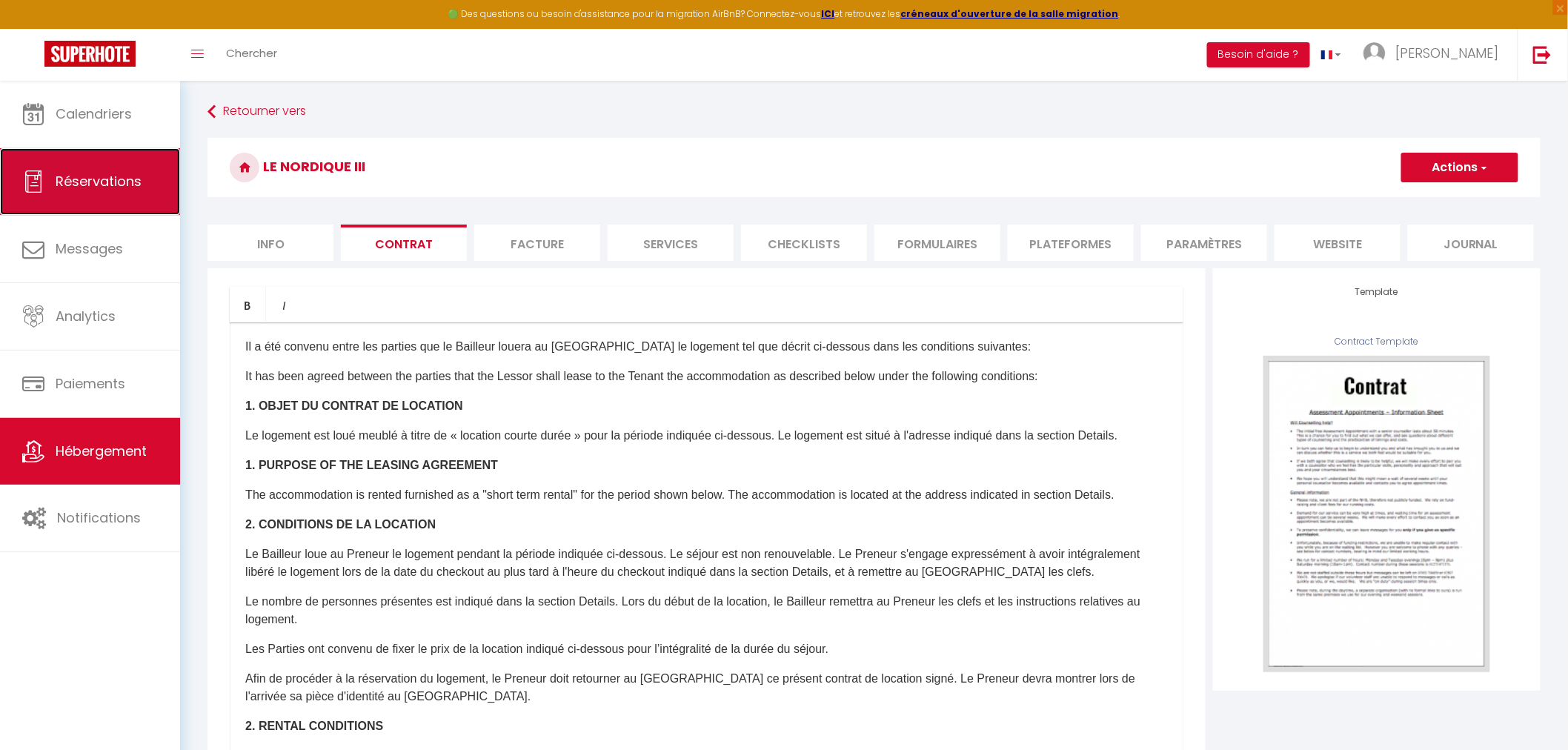
click at [93, 175] on span "Réservations" at bounding box center [98, 180] width 86 height 18
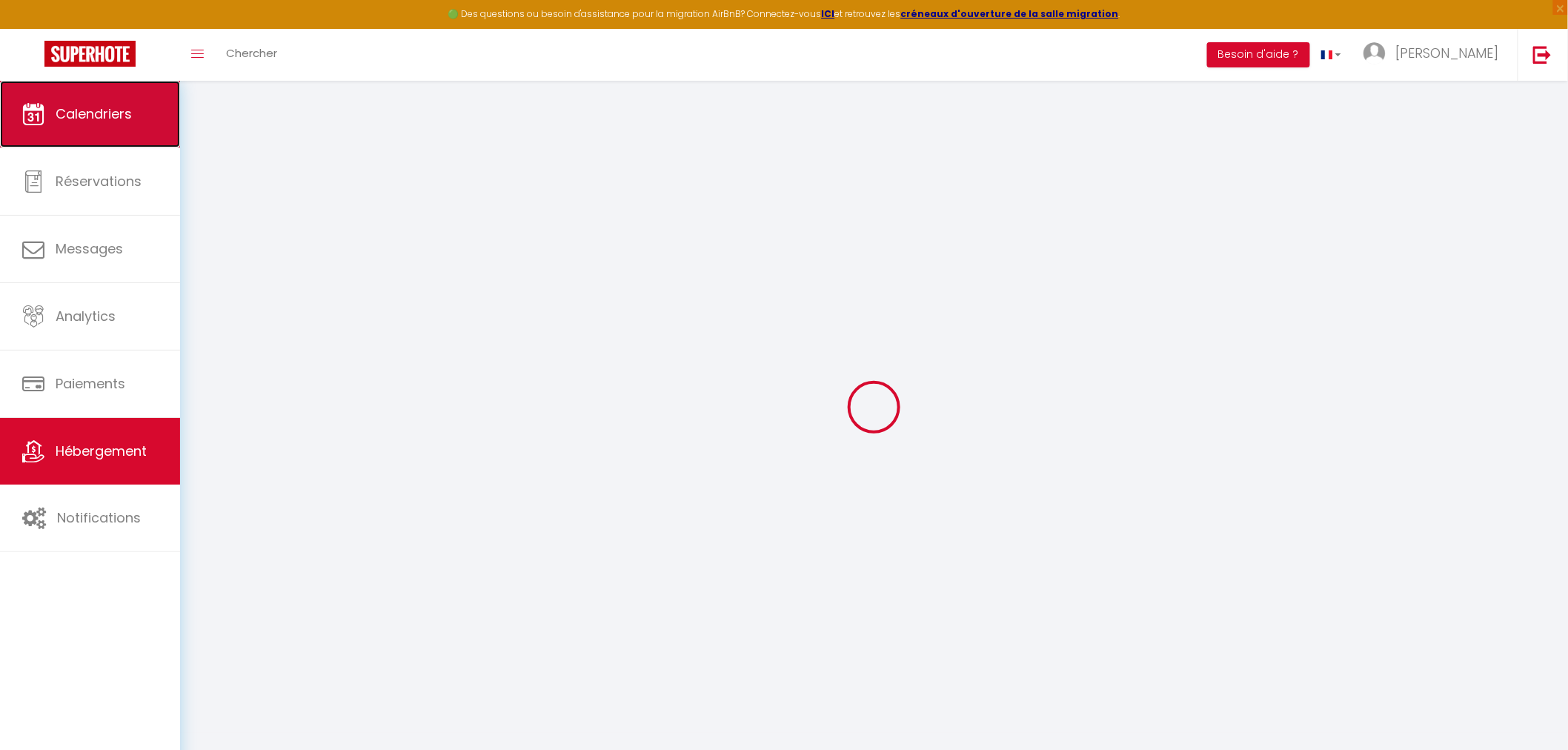
click at [90, 142] on link "Calendriers" at bounding box center [90, 114] width 180 height 67
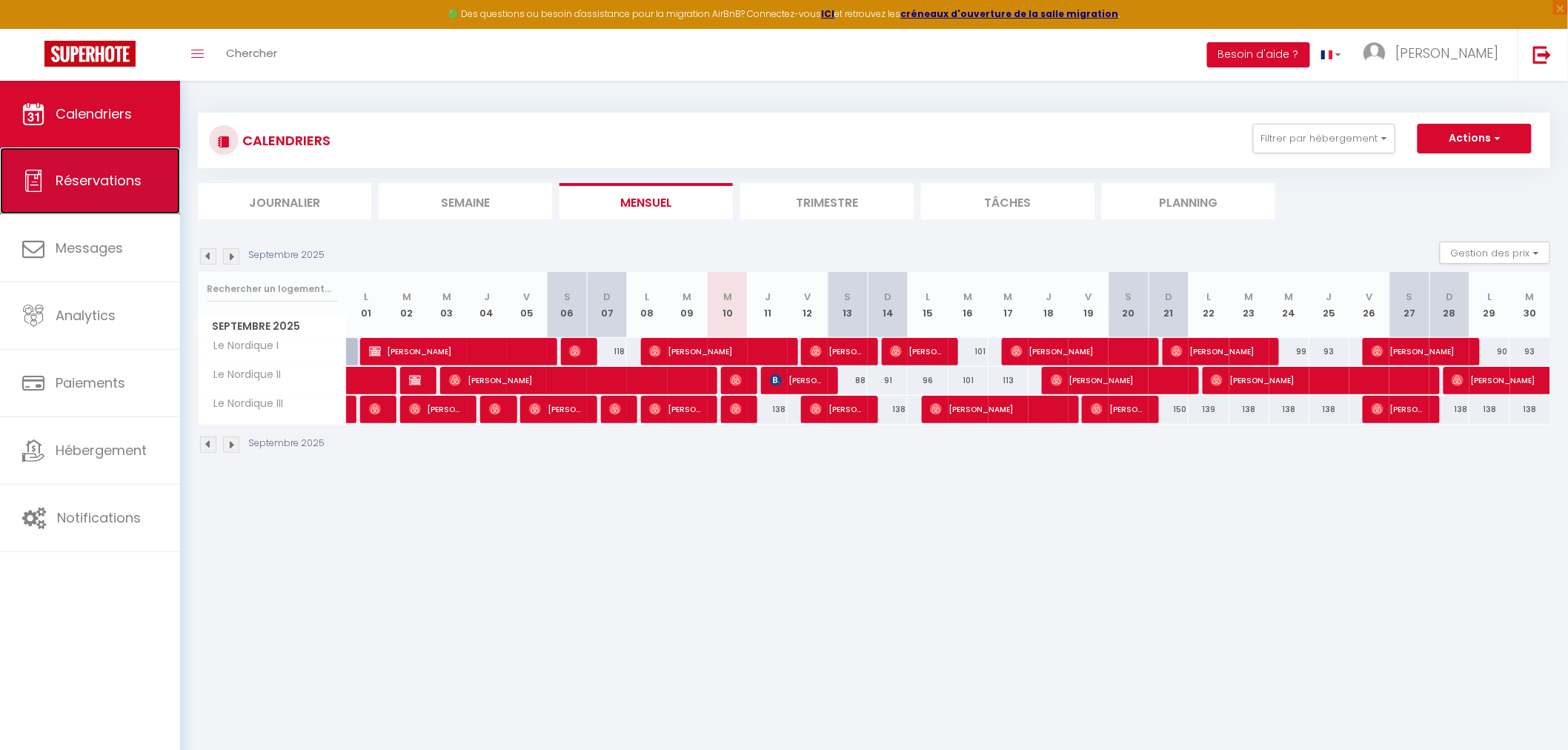
click at [123, 181] on span "Réservations" at bounding box center [98, 180] width 86 height 18
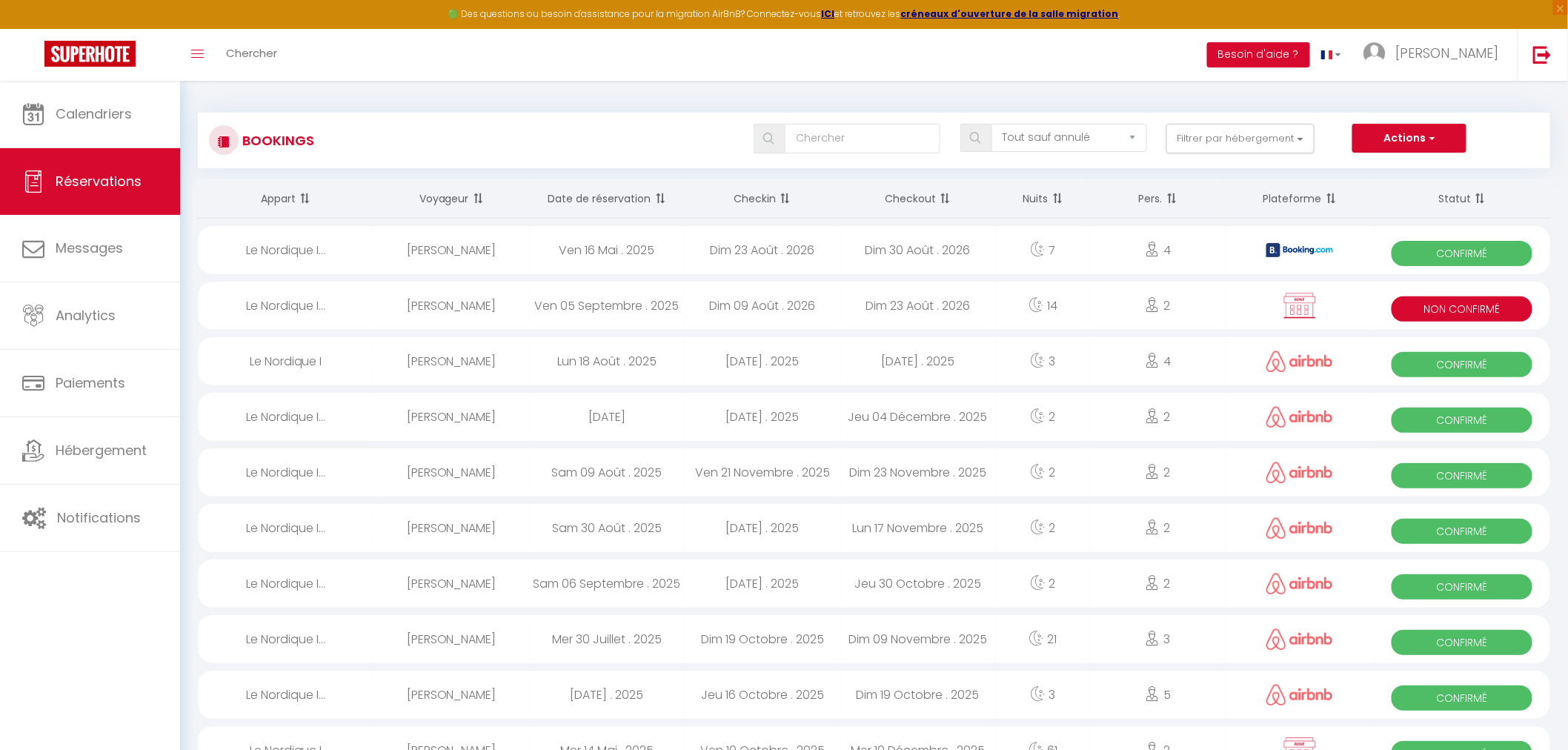
click at [470, 315] on div "[PERSON_NAME]" at bounding box center [451, 305] width 156 height 48
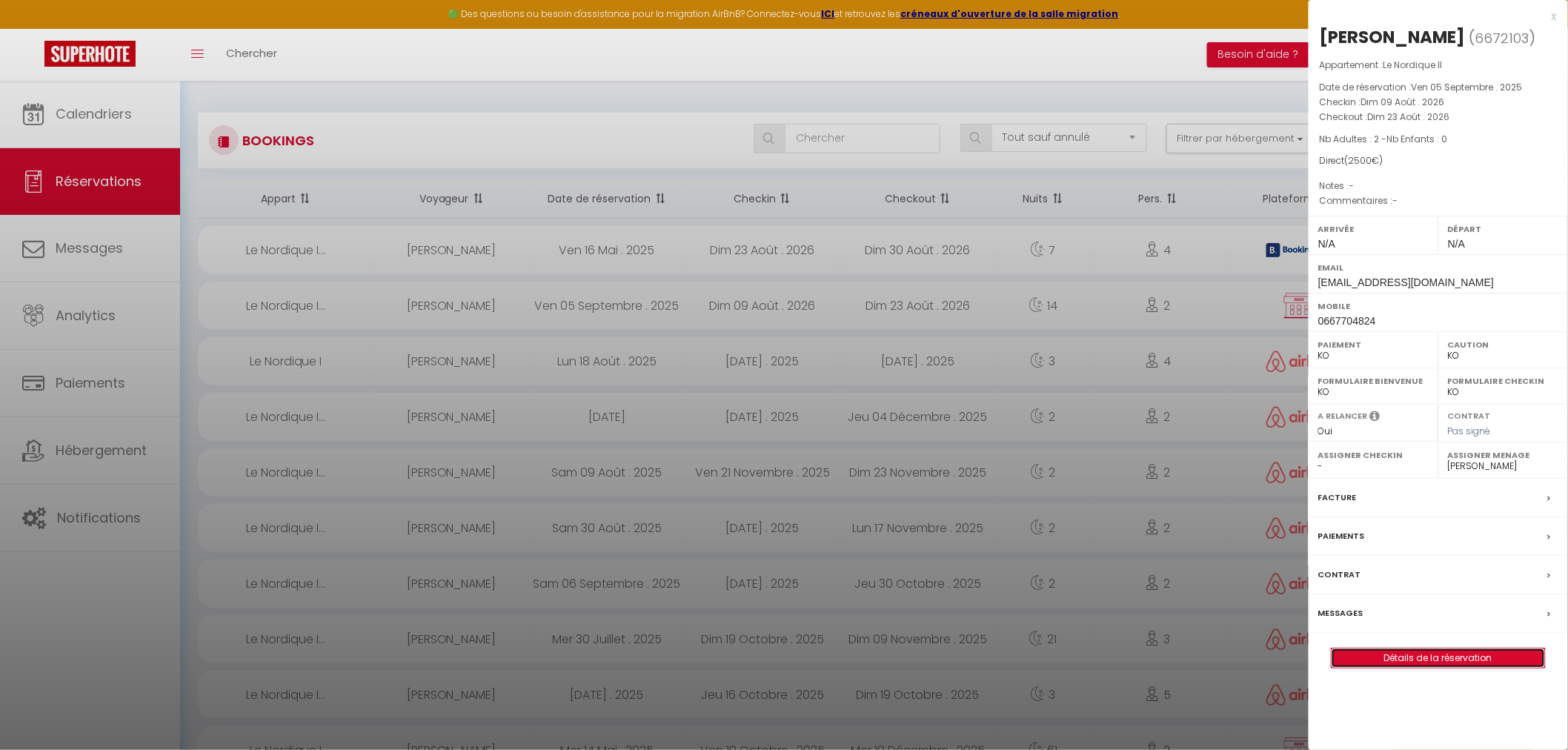
click at [1381, 655] on link "Détails de la réservation" at bounding box center [1438, 658] width 214 height 19
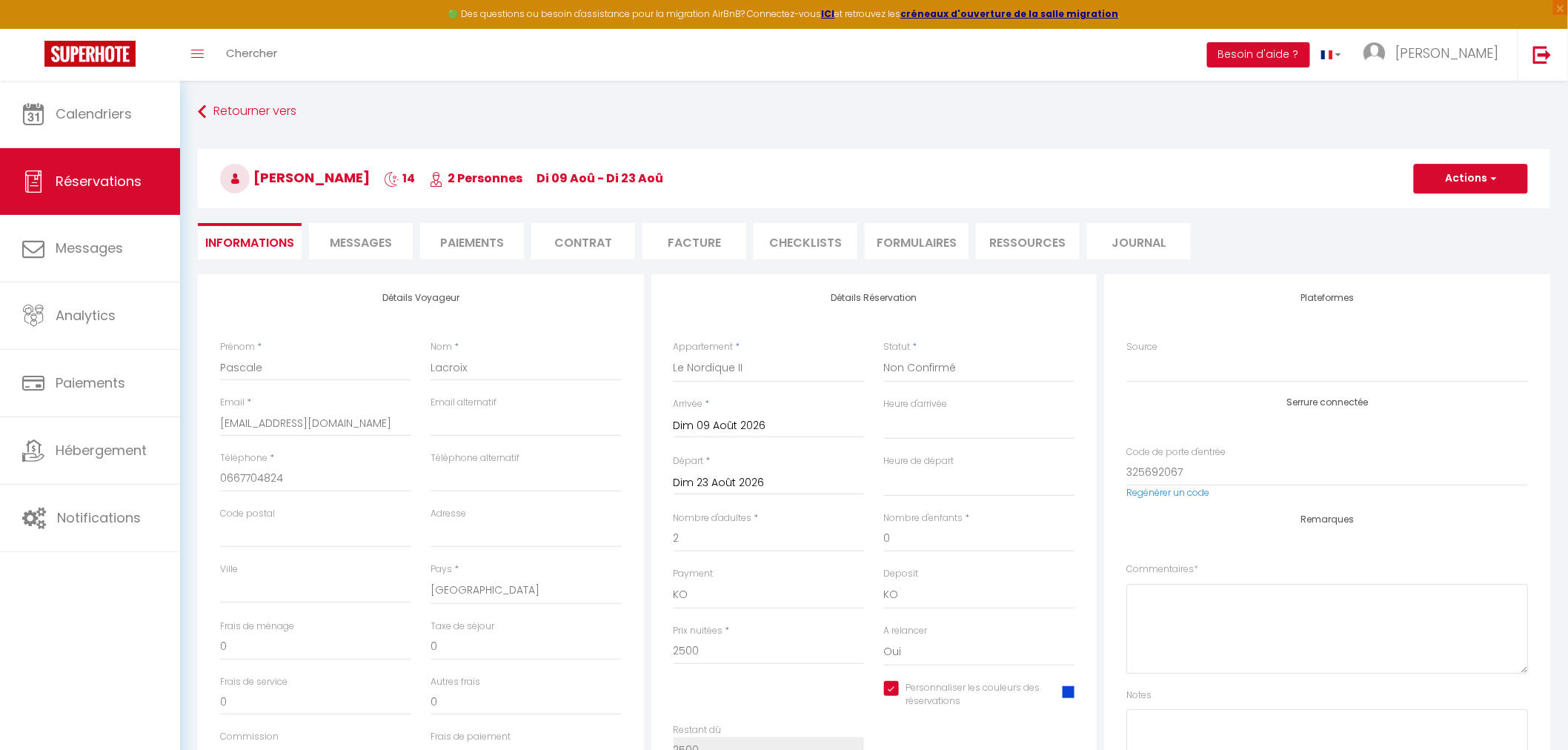
click at [467, 233] on li "Paiements" at bounding box center [472, 241] width 103 height 36
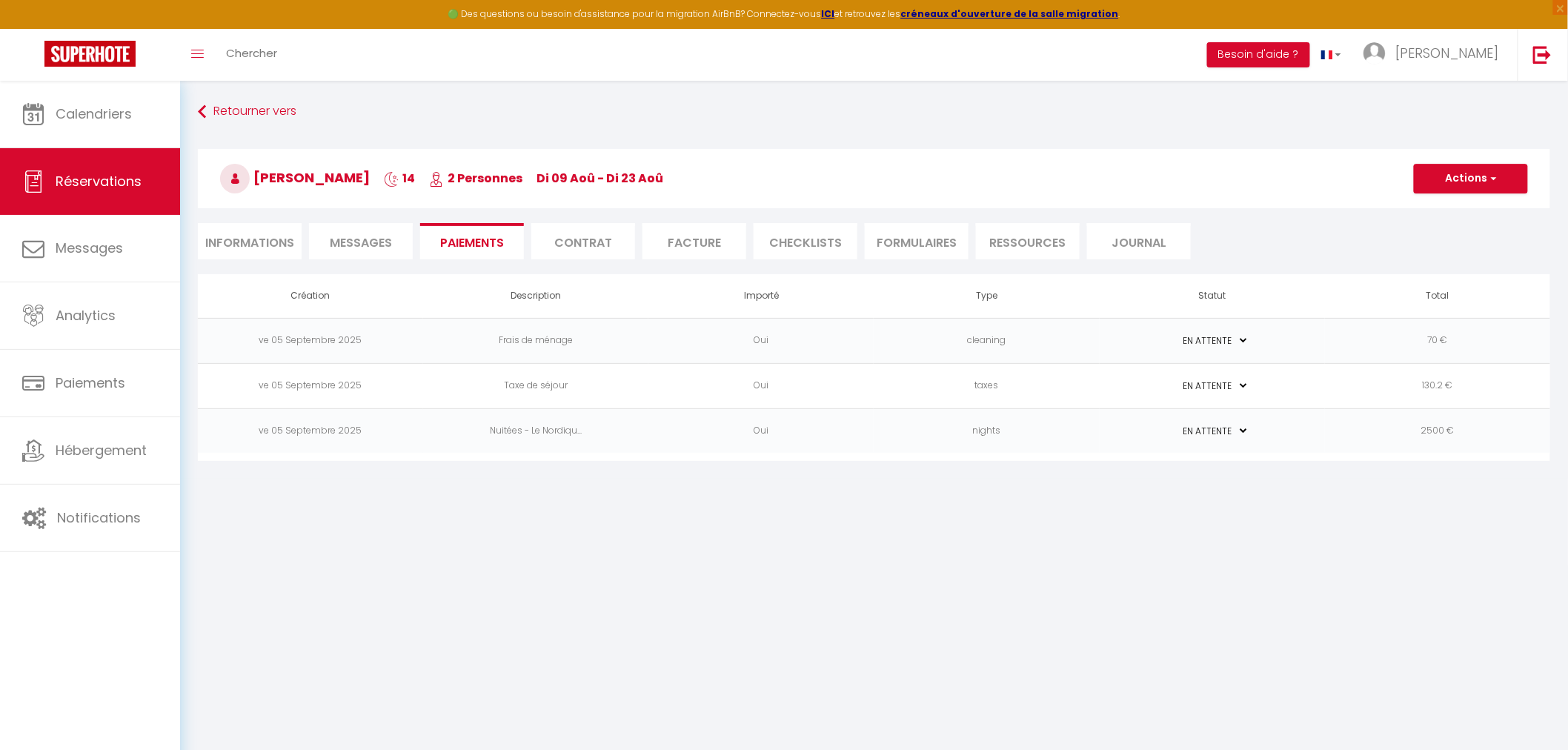
click at [1397, 387] on td "130.2 €" at bounding box center [1437, 386] width 225 height 46
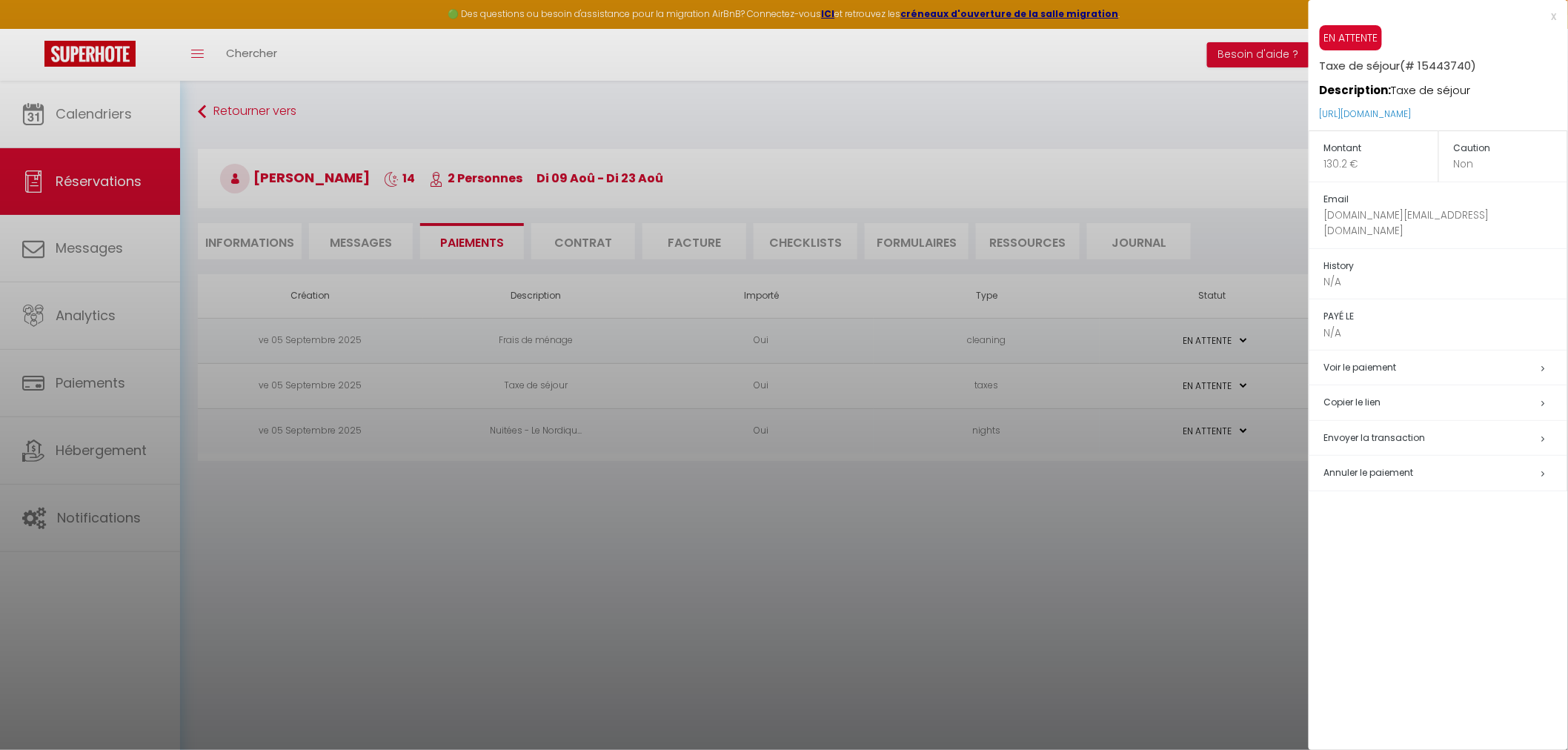
click at [1371, 466] on span "Annuler le paiement" at bounding box center [1368, 472] width 89 height 12
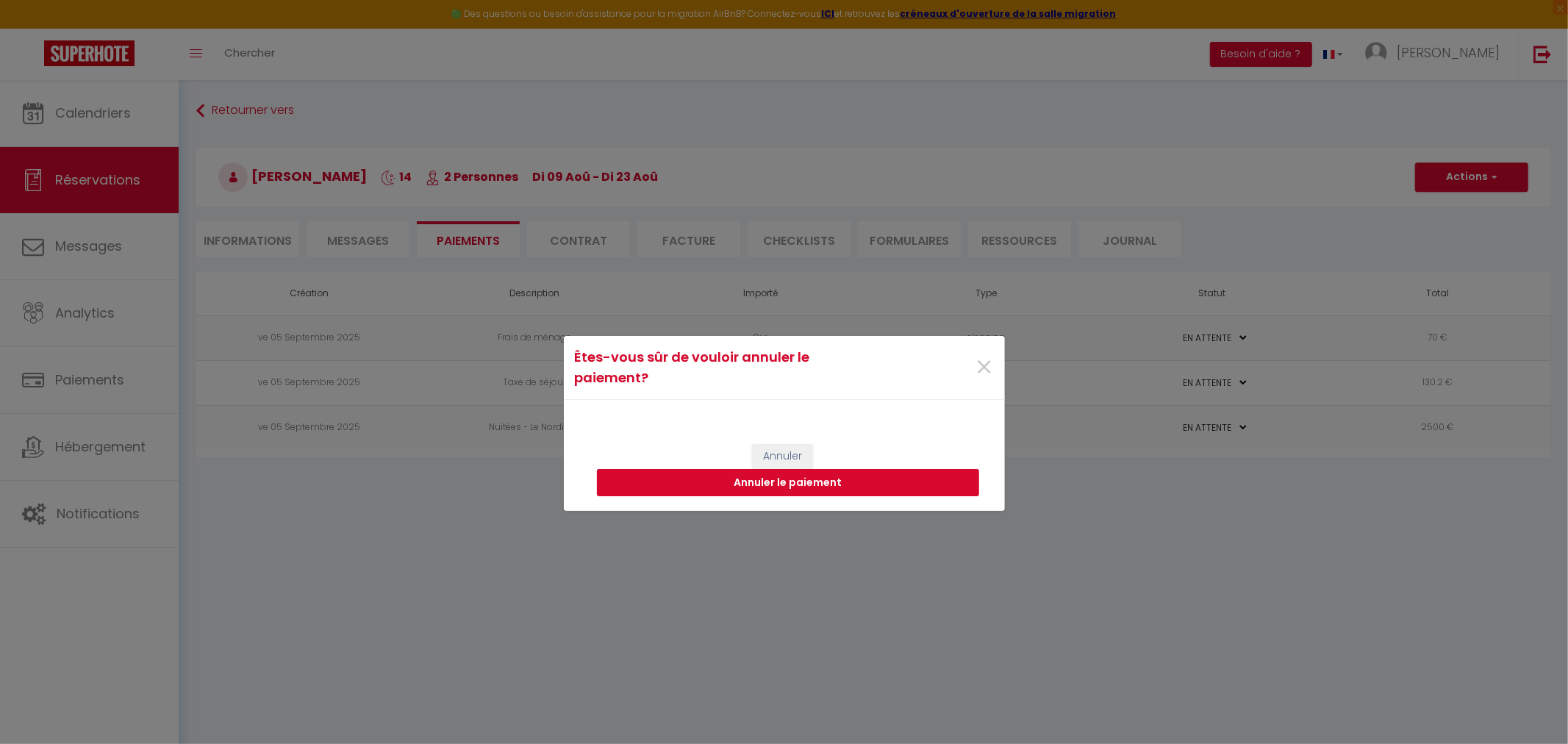
click at [776, 489] on button "Annuler le paiement" at bounding box center [788, 483] width 382 height 28
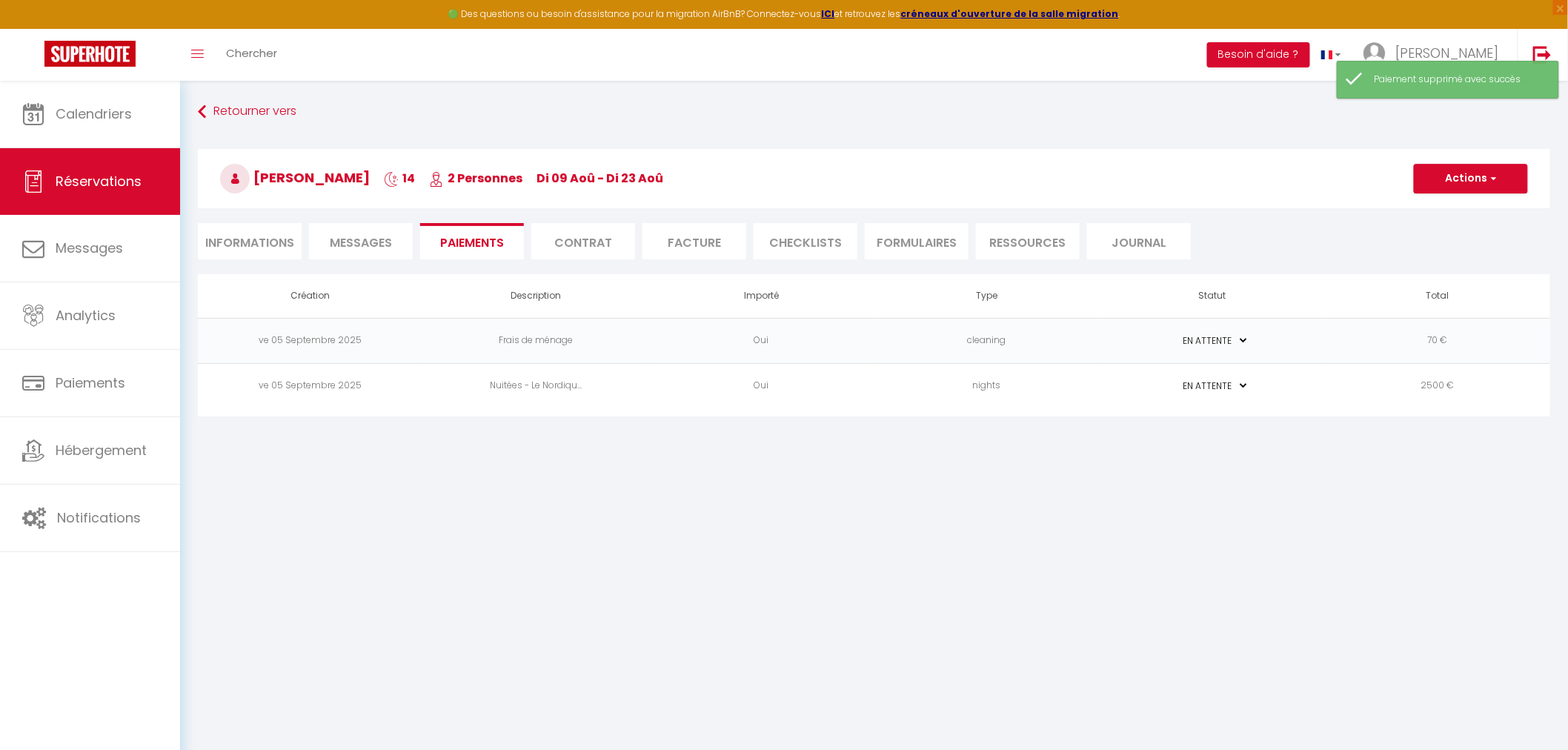
click at [1007, 343] on td "cleaning" at bounding box center [985, 341] width 225 height 46
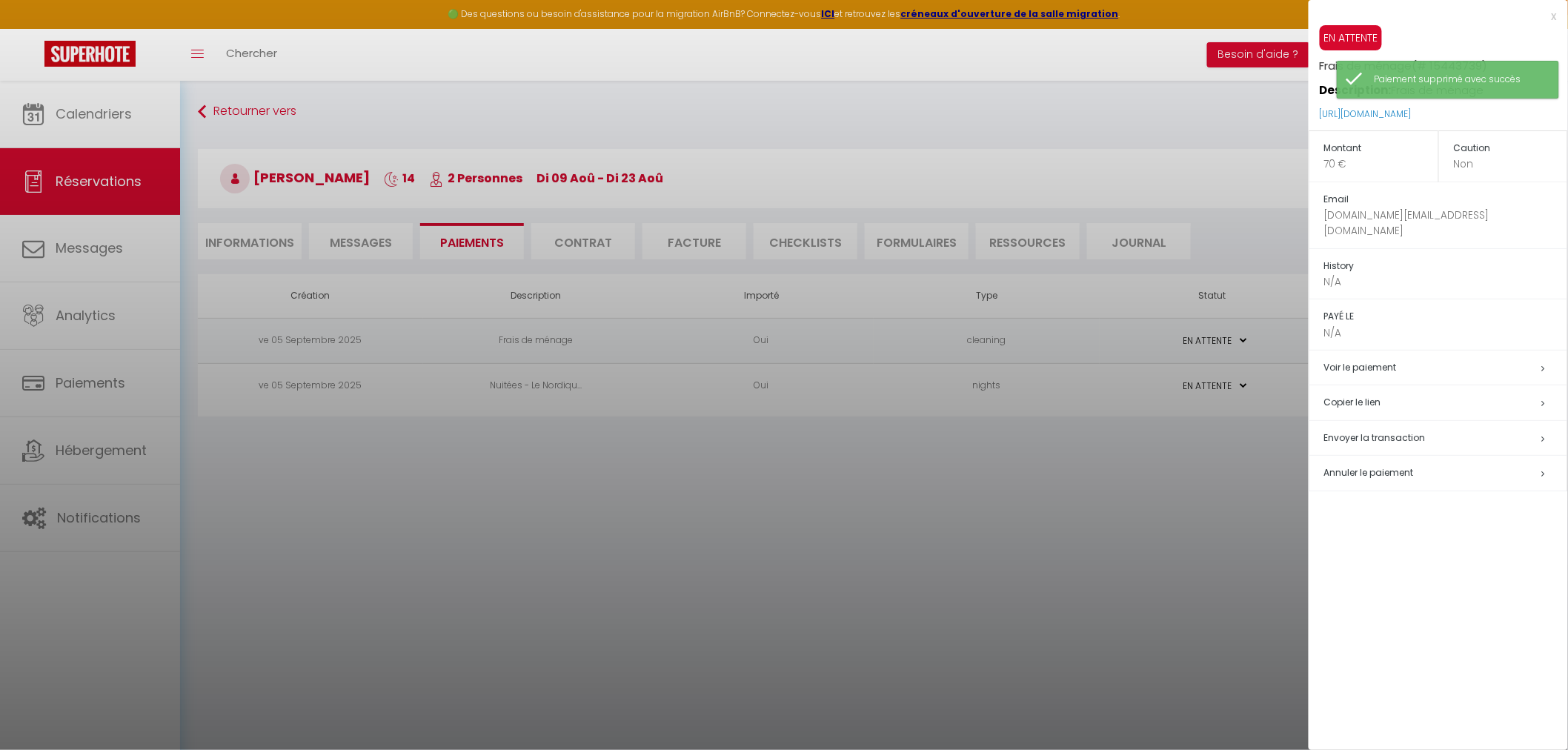
click at [1336, 466] on span "Annuler le paiement" at bounding box center [1368, 472] width 89 height 12
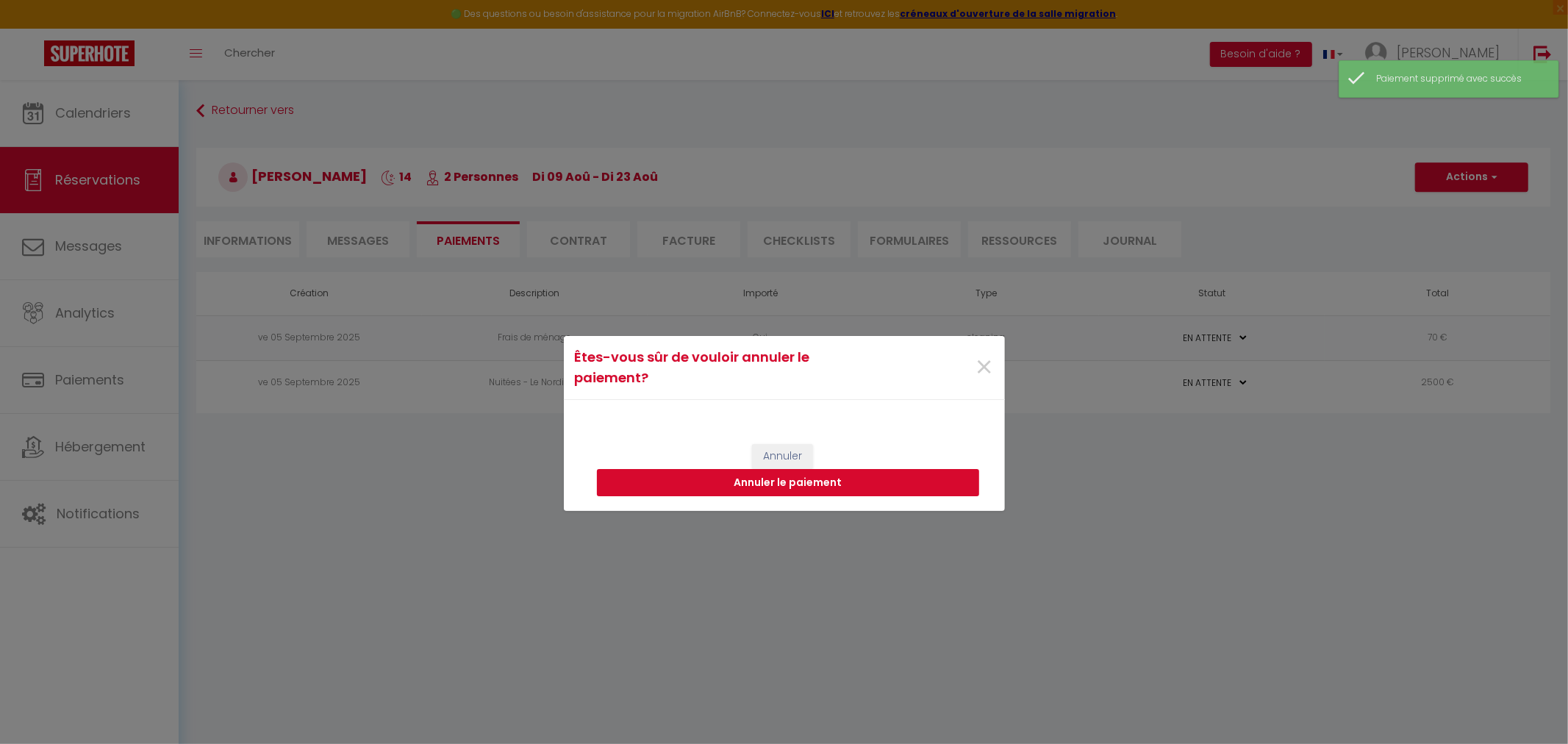
click at [867, 481] on button "Annuler le paiement" at bounding box center [788, 483] width 382 height 28
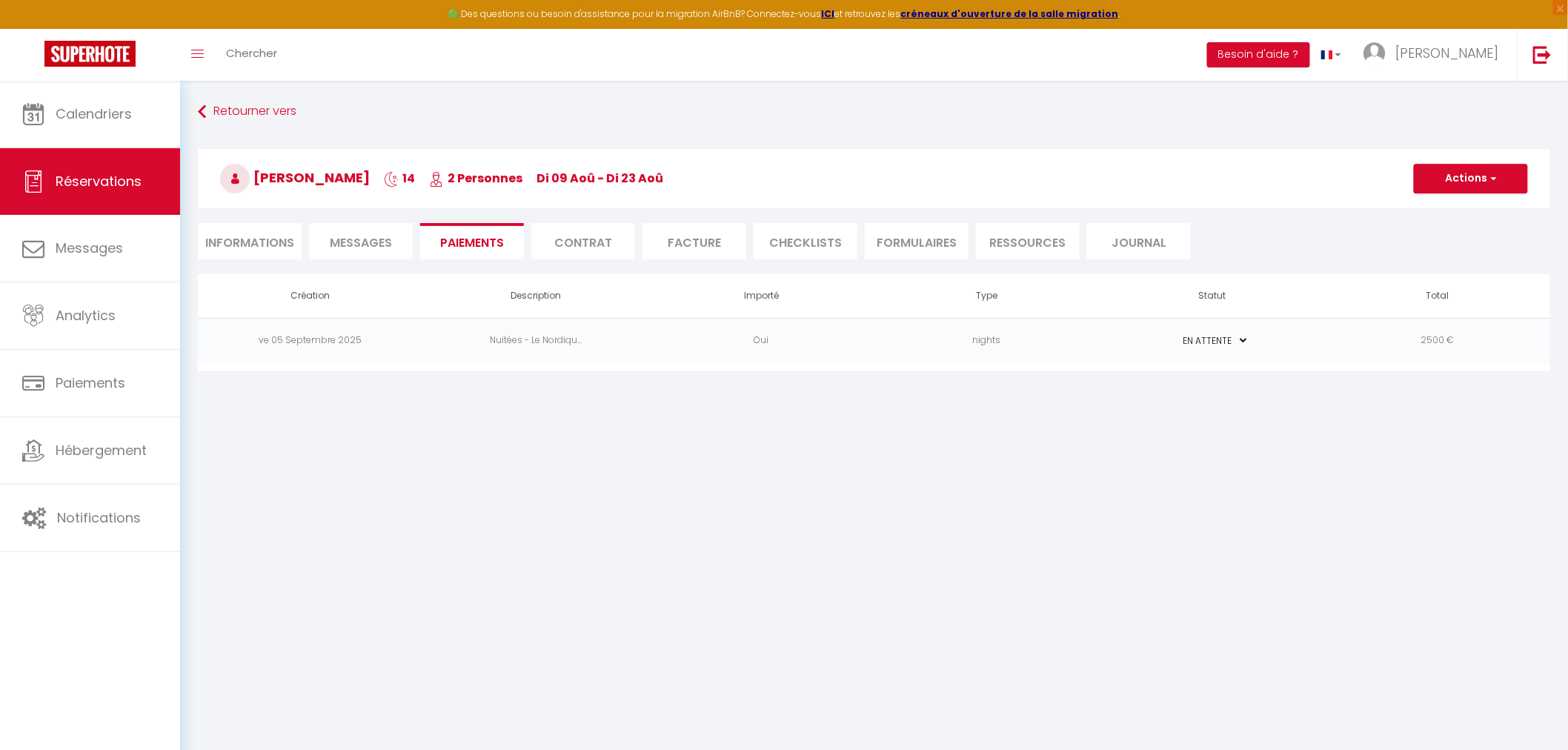
click at [572, 247] on li "Contrat" at bounding box center [583, 241] width 103 height 36
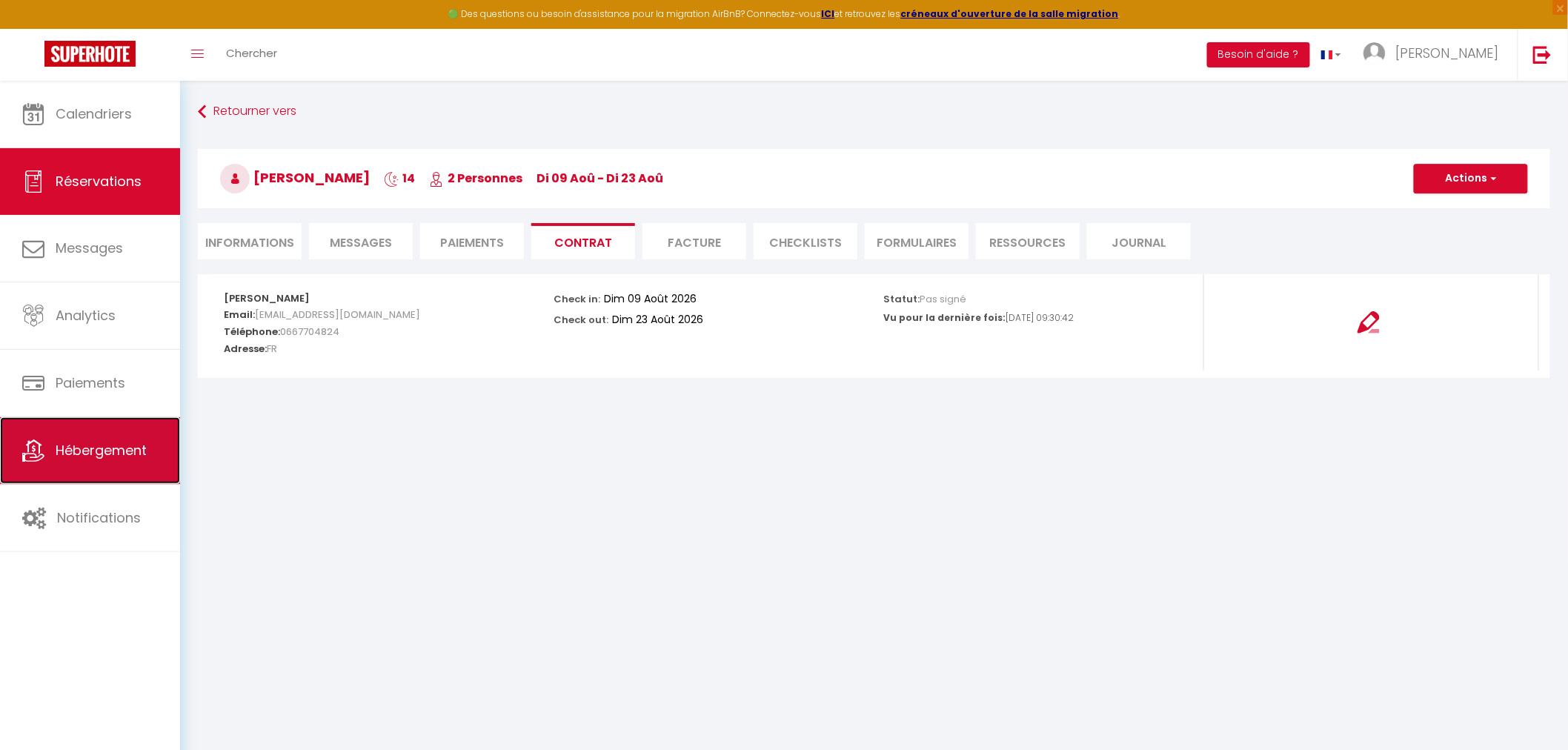
click at [84, 449] on span "Hébergement" at bounding box center [101, 449] width 91 height 18
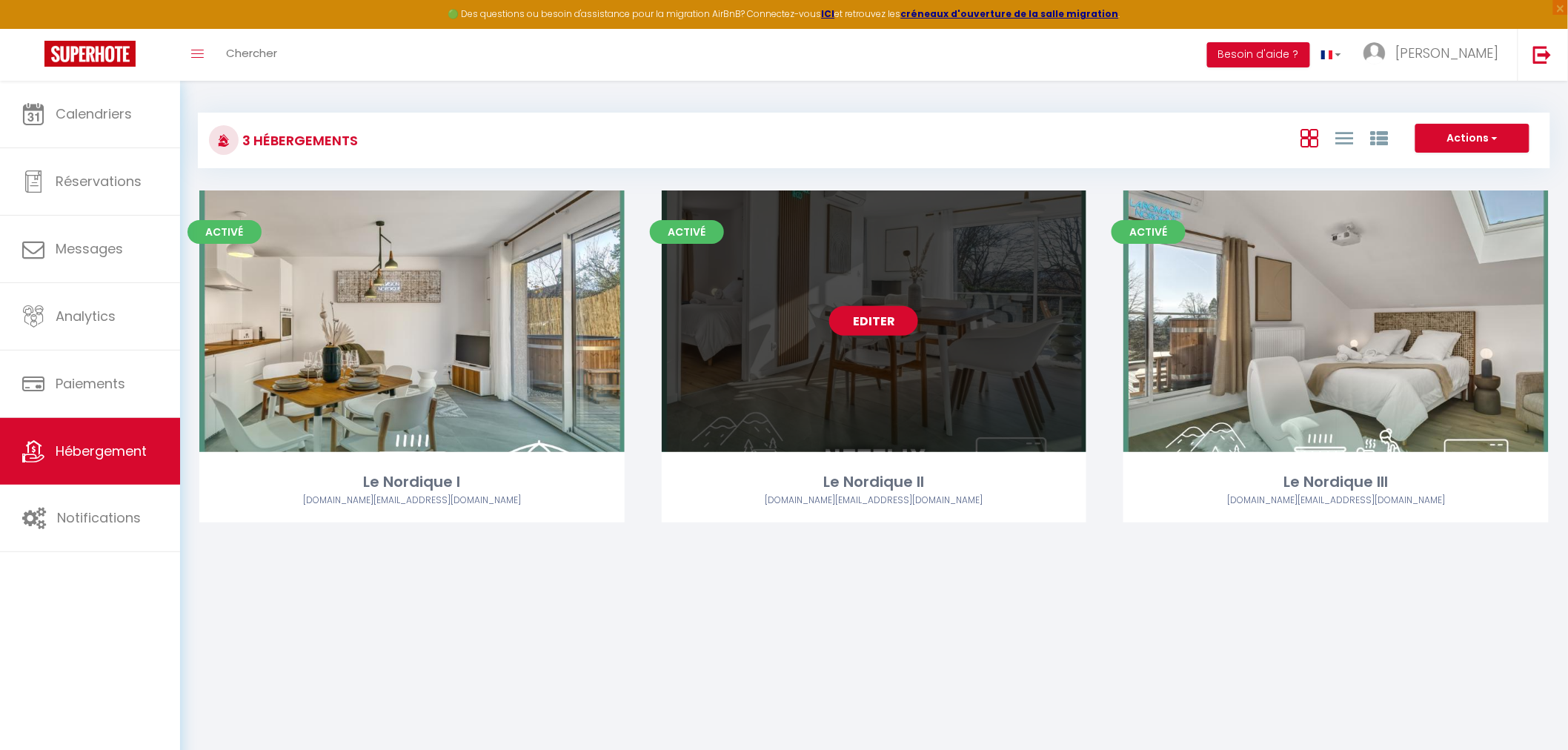
click at [852, 319] on link "Editer" at bounding box center [872, 321] width 88 height 30
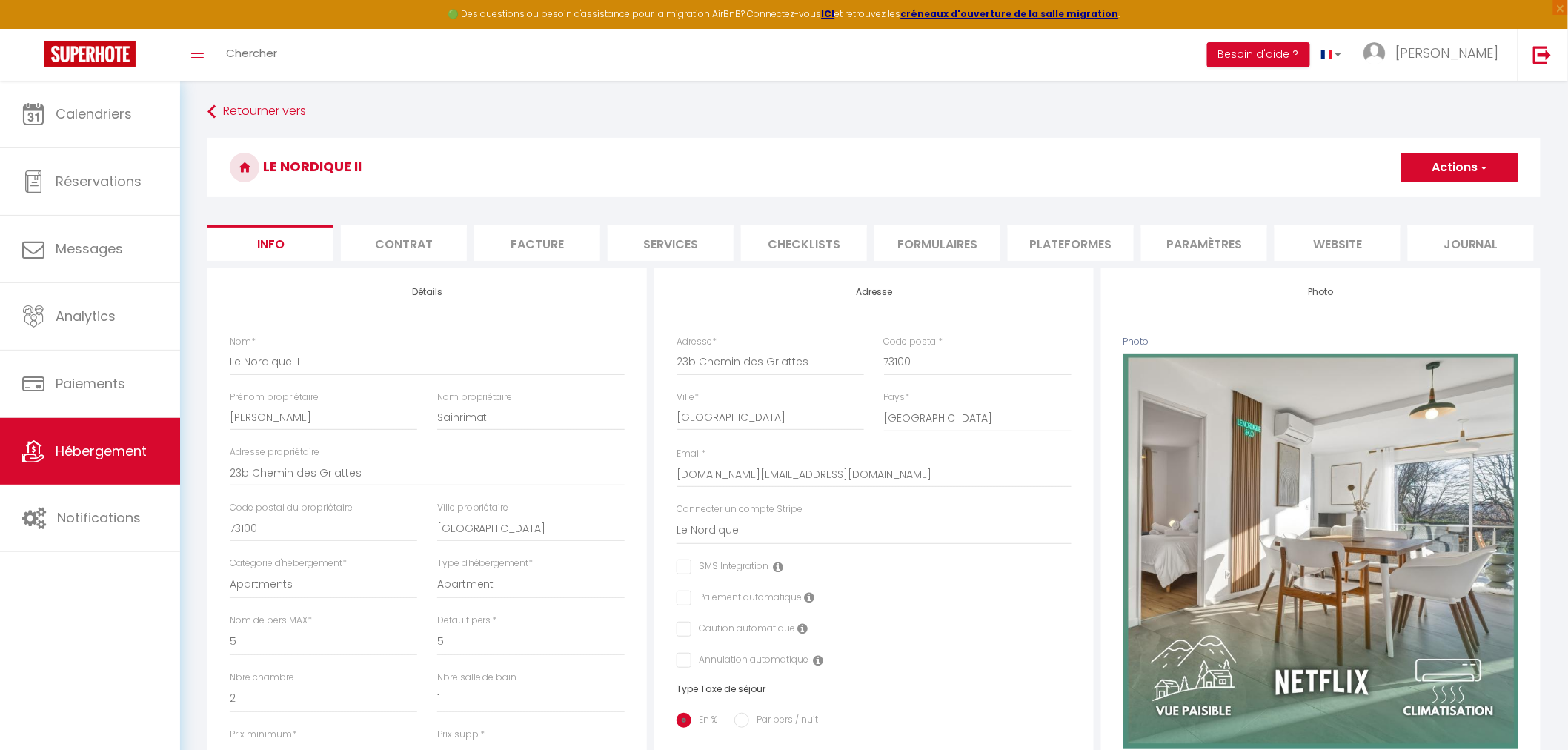
click at [413, 246] on li "Contrat" at bounding box center [404, 242] width 126 height 36
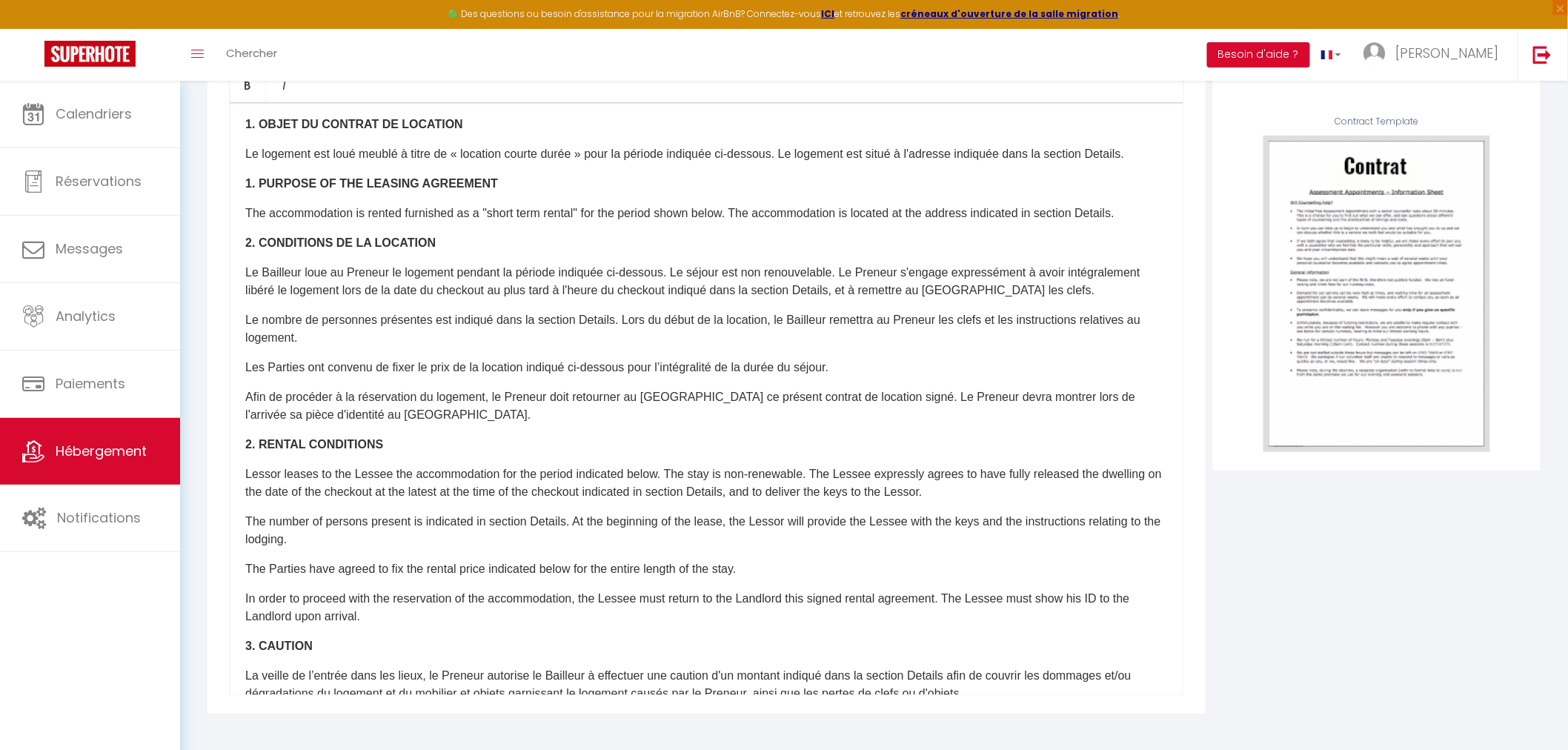
scroll to position [60, 0]
click at [893, 398] on p "Afin de procéder à la réservation du logement, le Preneur doit retourner au Bai…" at bounding box center [706, 407] width 922 height 36
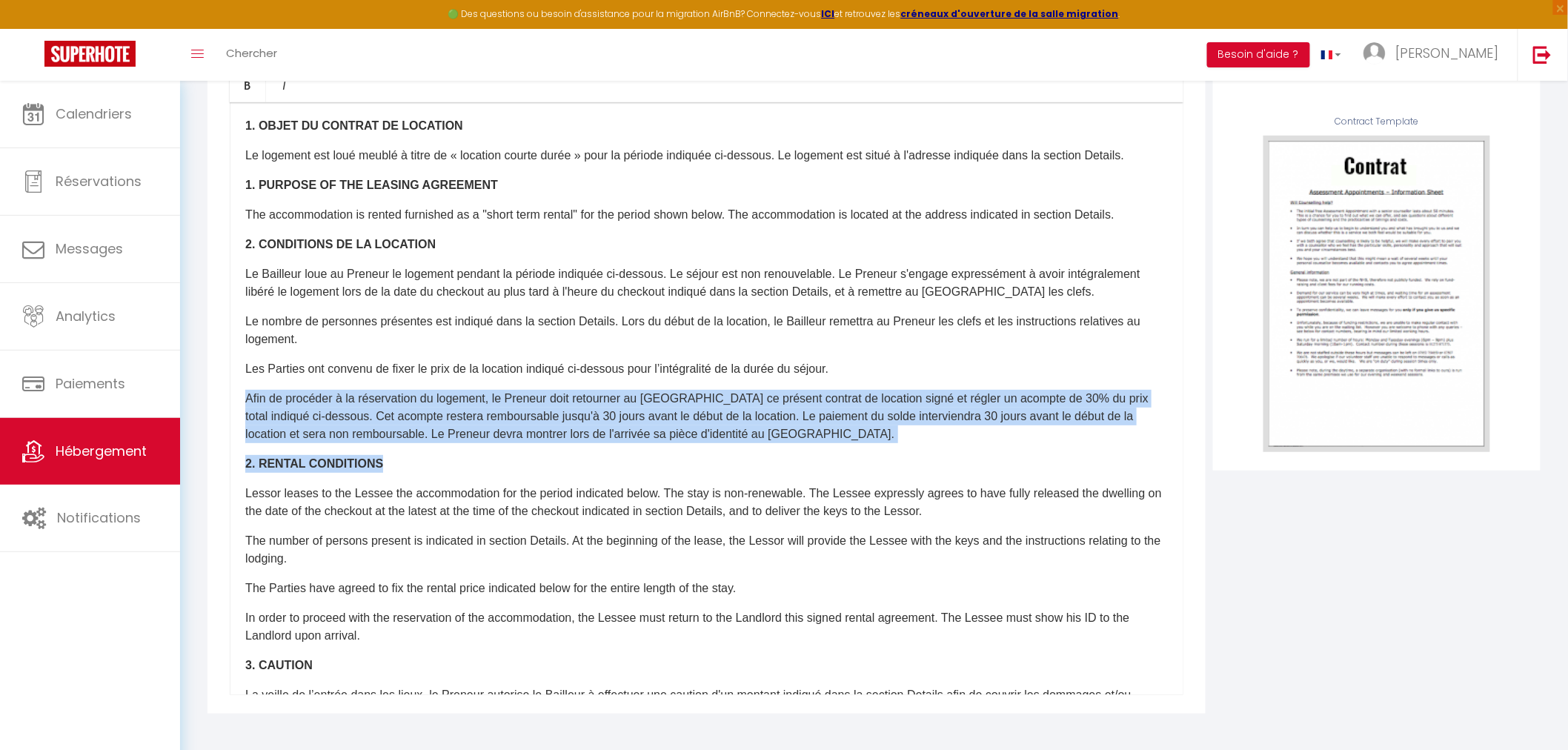
drag, startPoint x: 242, startPoint y: 402, endPoint x: 815, endPoint y: 442, distance: 574.4
click at [815, 442] on div "​Il a été convenu entre les parties que le Bailleur louera au Locataire le loge…" at bounding box center [706, 399] width 953 height 593
copy div "Afin de procéder à la réservation du logement, le Preneur doit retourner au Bai…"
click at [300, 430] on p "Afin de procéder à la réservation du logement, le Preneur doit retourner au Bai…" at bounding box center [706, 416] width 922 height 53
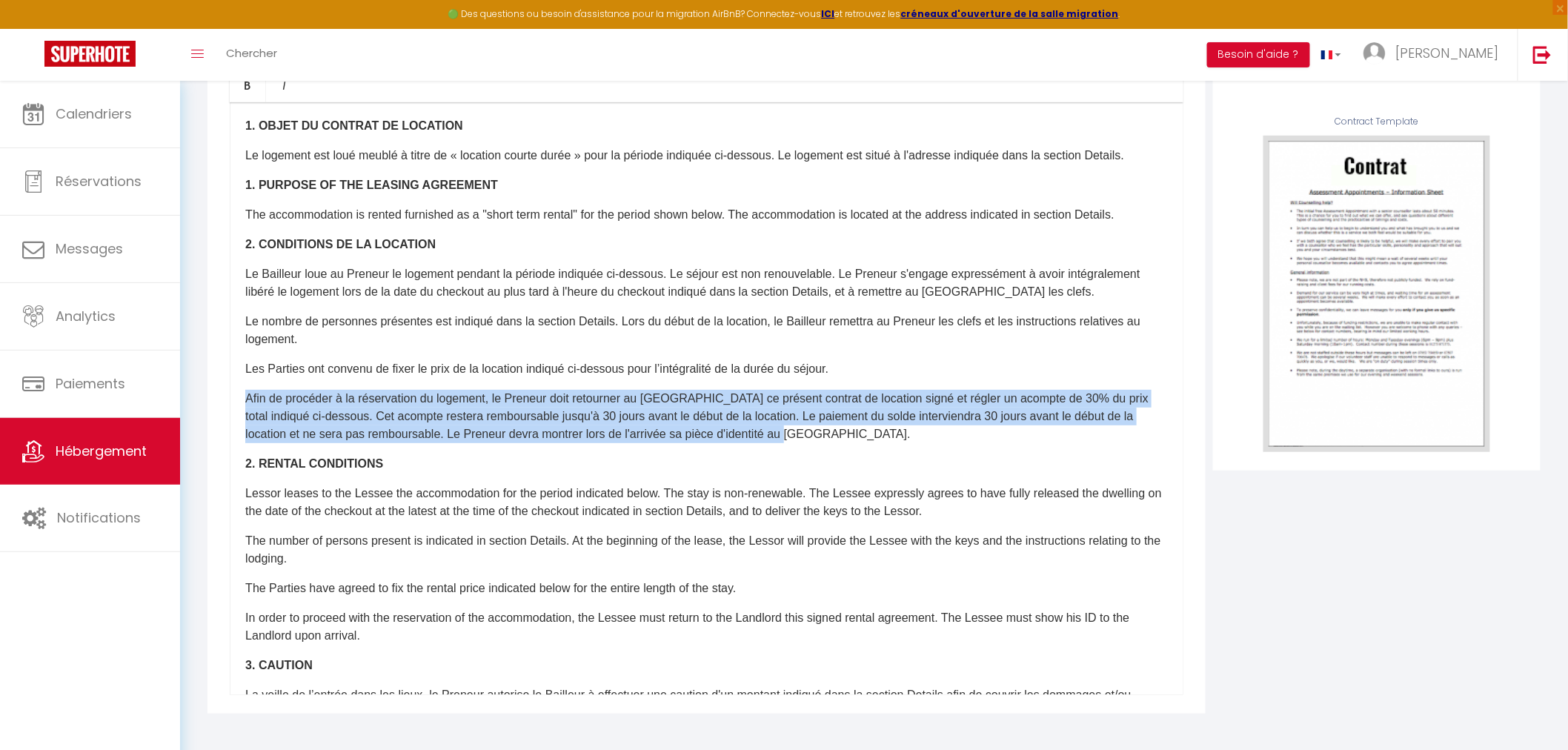
drag, startPoint x: 850, startPoint y: 433, endPoint x: 246, endPoint y: 387, distance: 605.7
click at [246, 387] on div "​Il a été convenu entre les parties que le Bailleur louera au Locataire le loge…" at bounding box center [706, 399] width 953 height 593
copy p "Afin de procéder à la réservation du logement, le Preneur doit retourner au Bai…"
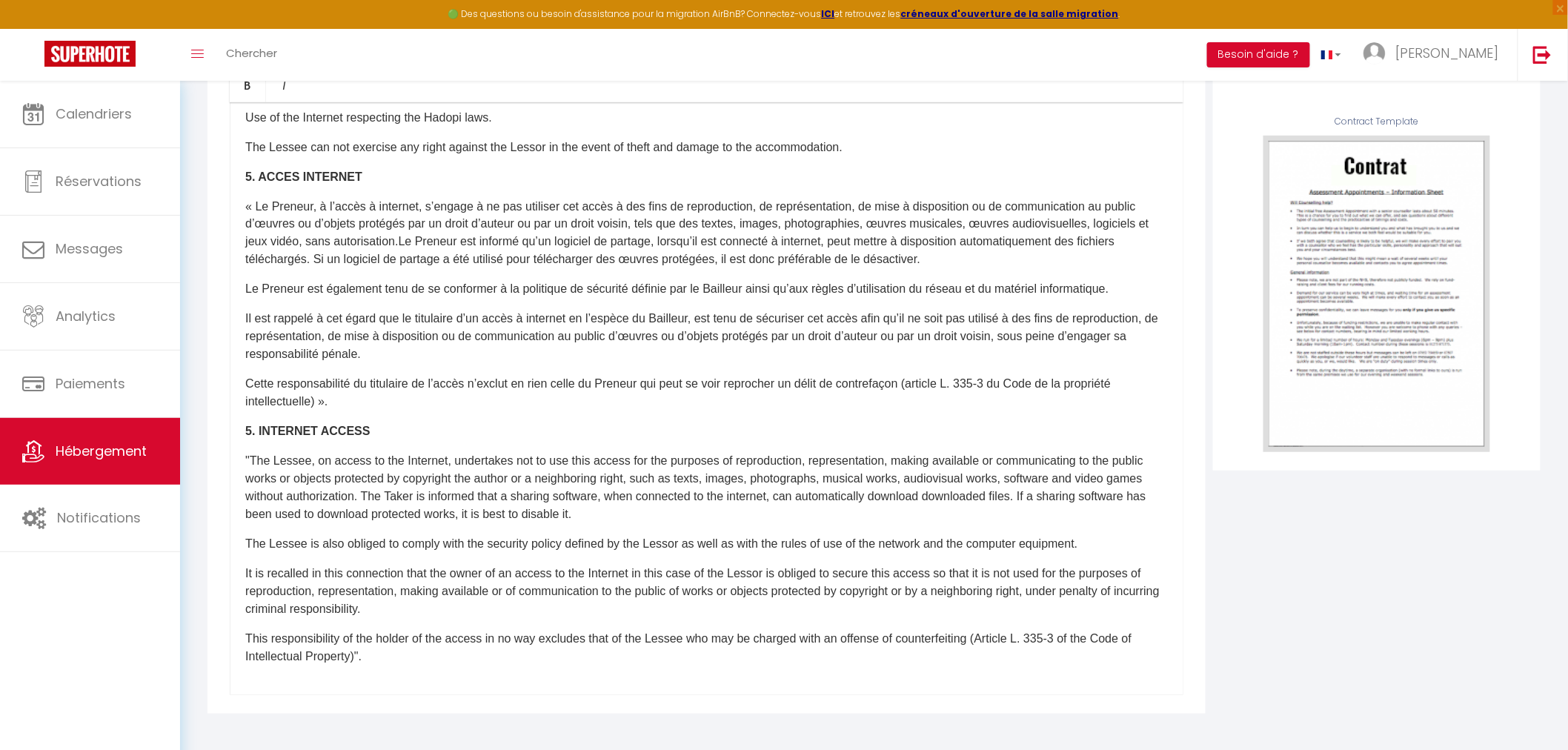
scroll to position [0, 0]
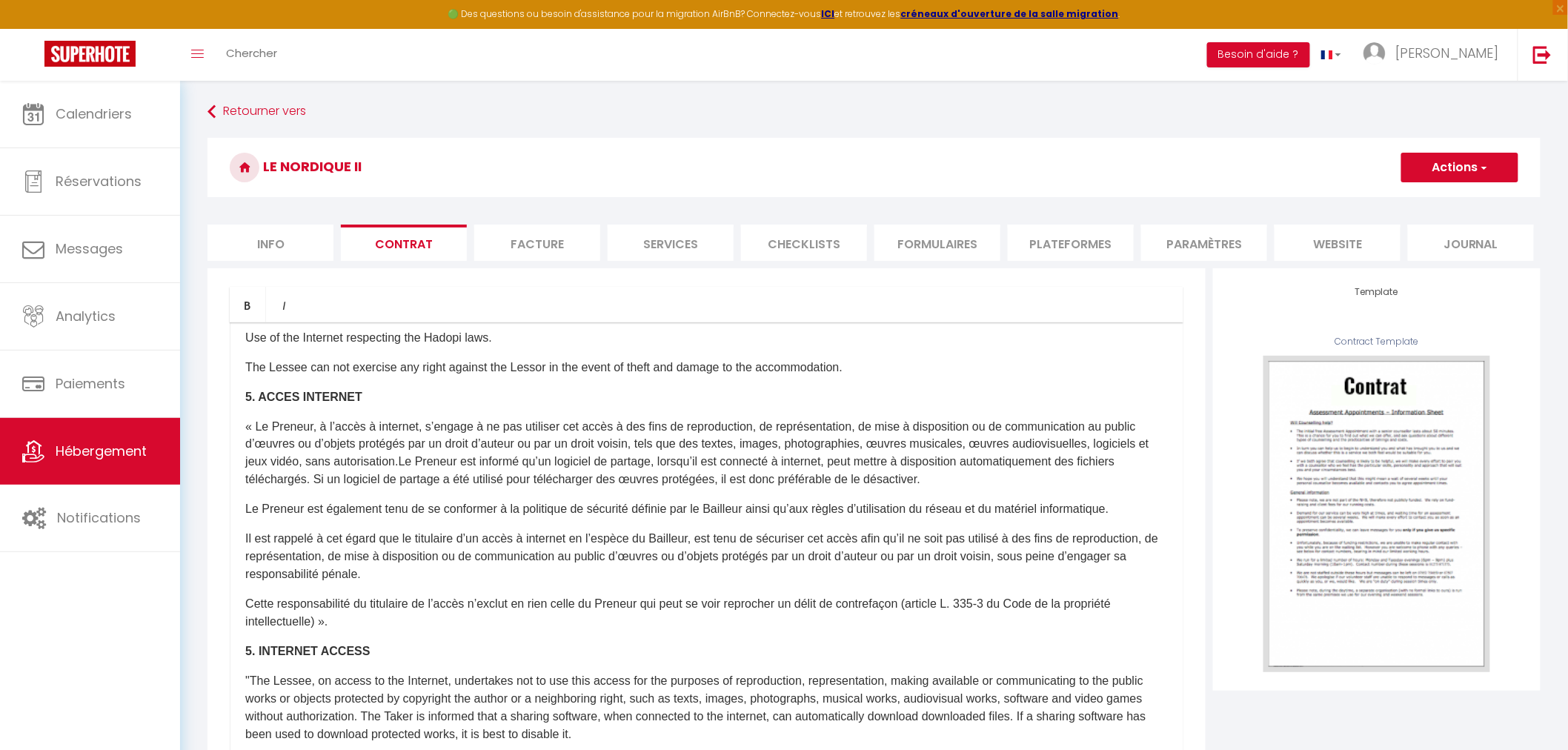
click at [1456, 175] on button "Actions" at bounding box center [1459, 167] width 117 height 30
click at [1375, 202] on link "Enregistrer" at bounding box center [1416, 200] width 203 height 19
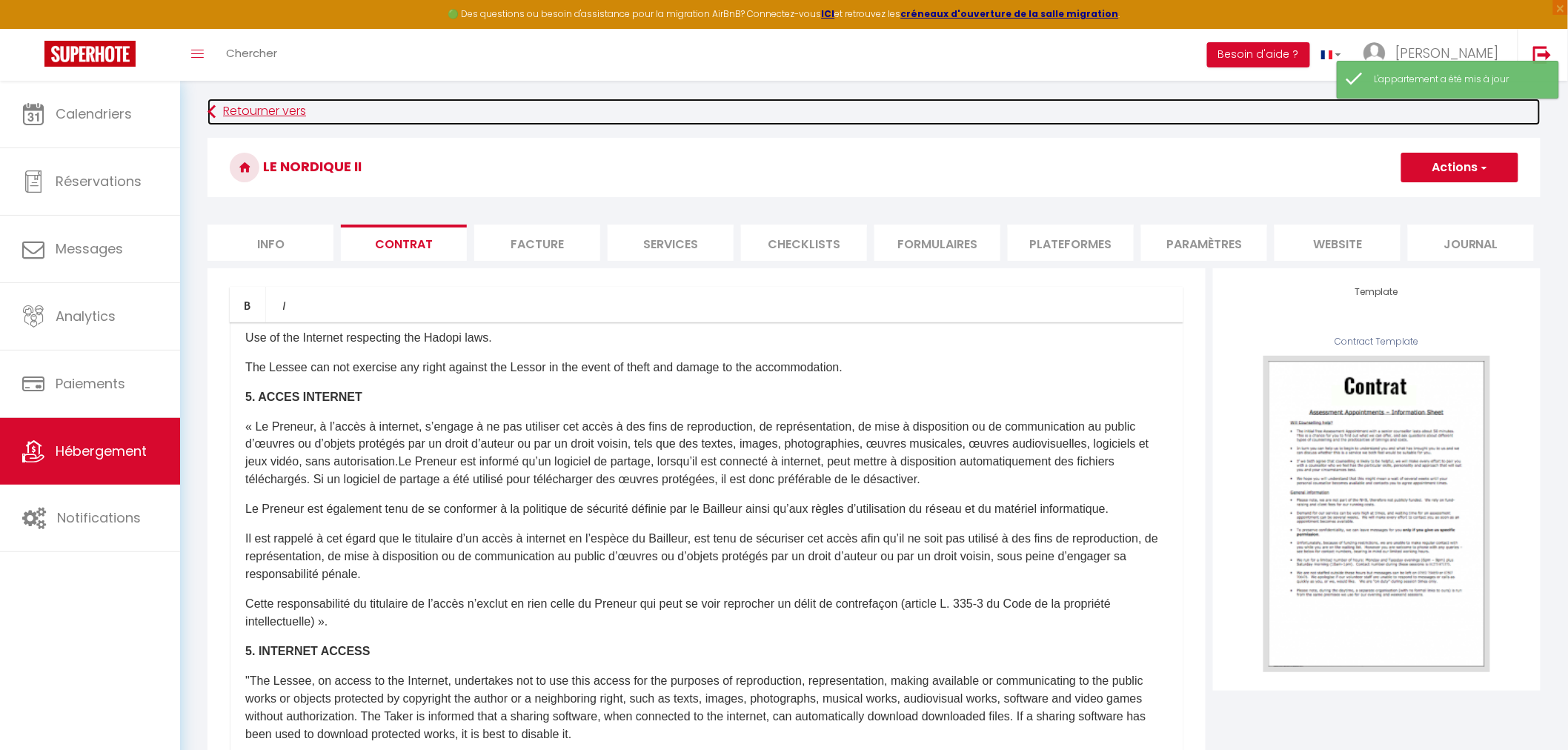
click at [241, 104] on link "Retourner vers" at bounding box center [874, 111] width 1333 height 26
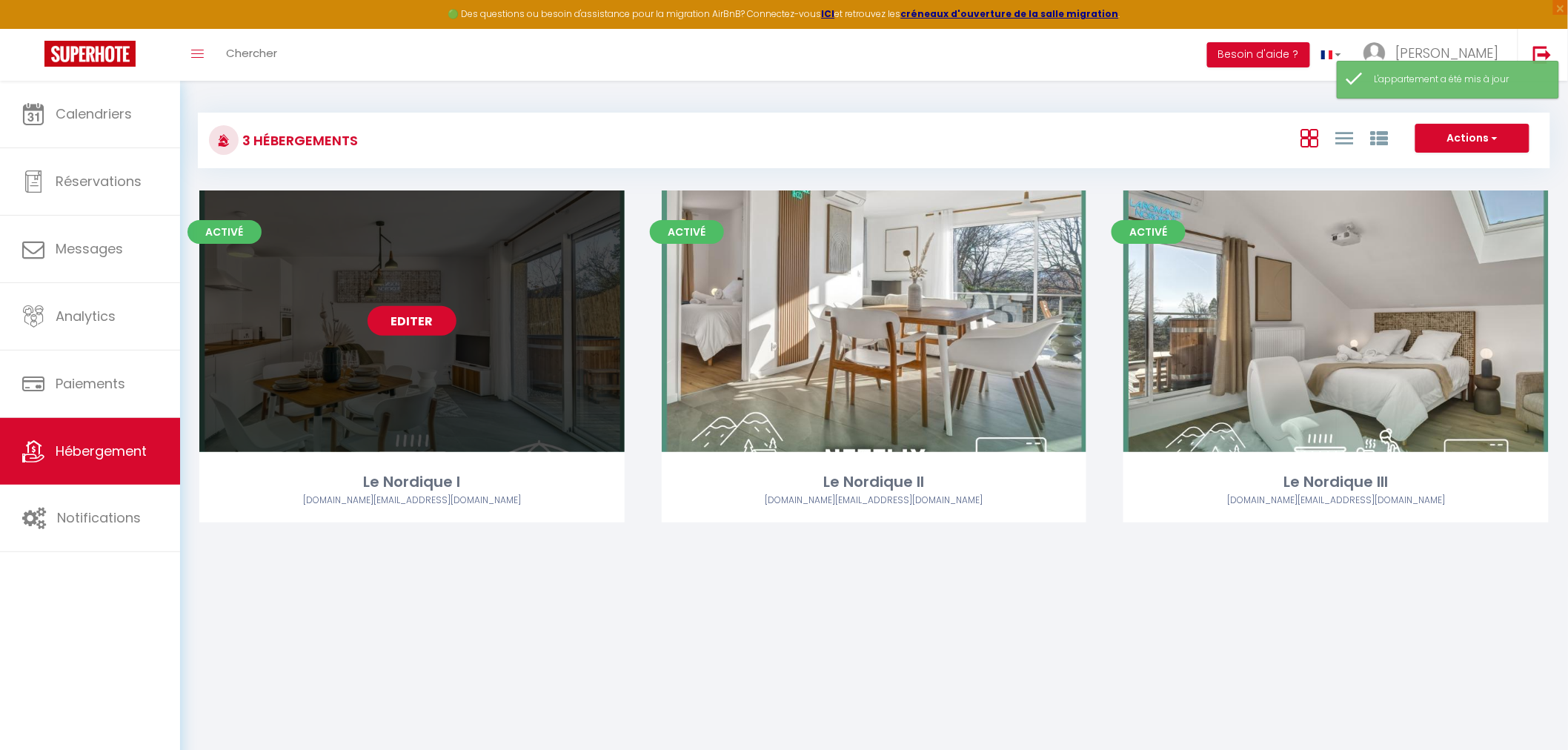
click at [428, 329] on link "Editer" at bounding box center [411, 321] width 88 height 30
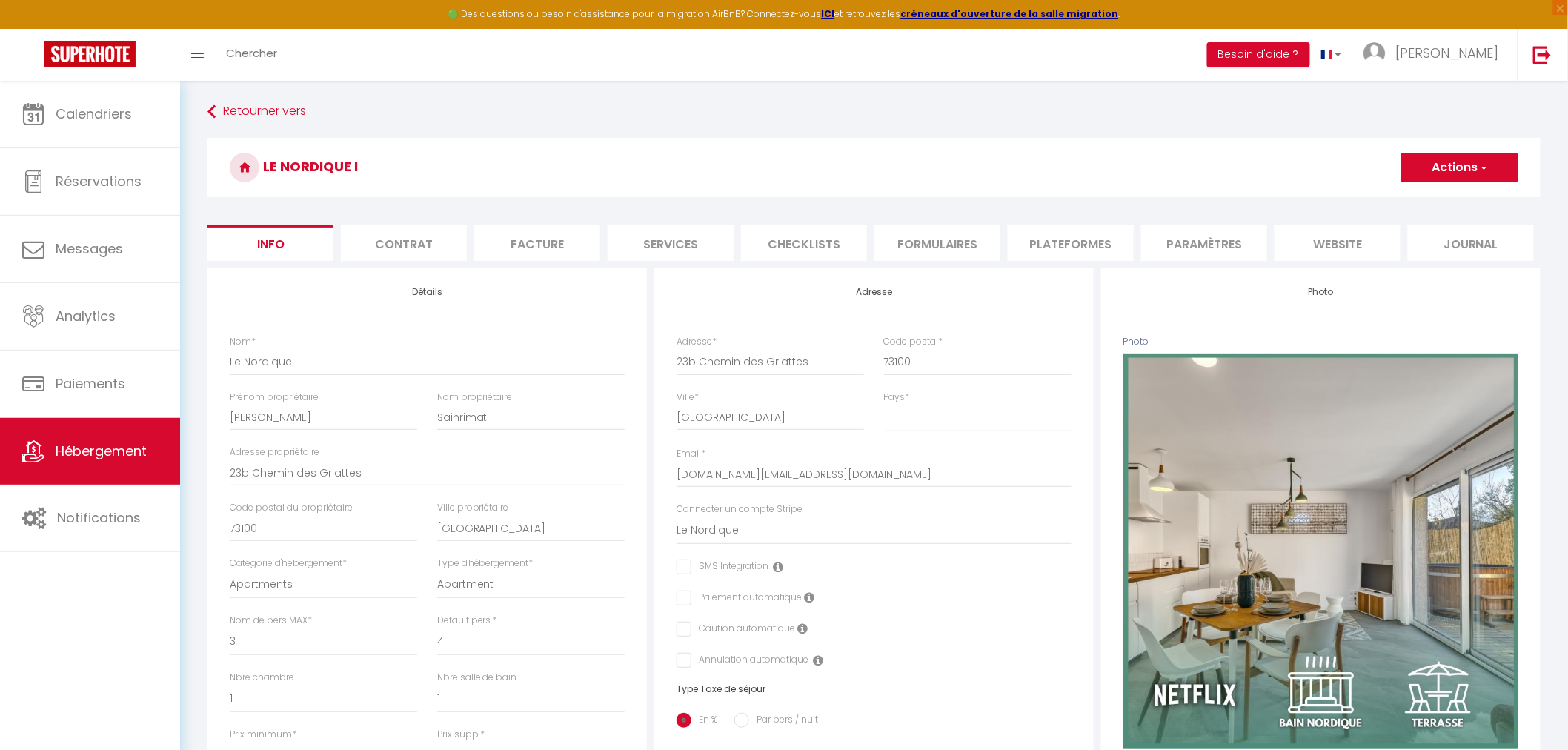
click at [1350, 242] on li "website" at bounding box center [1338, 242] width 126 height 36
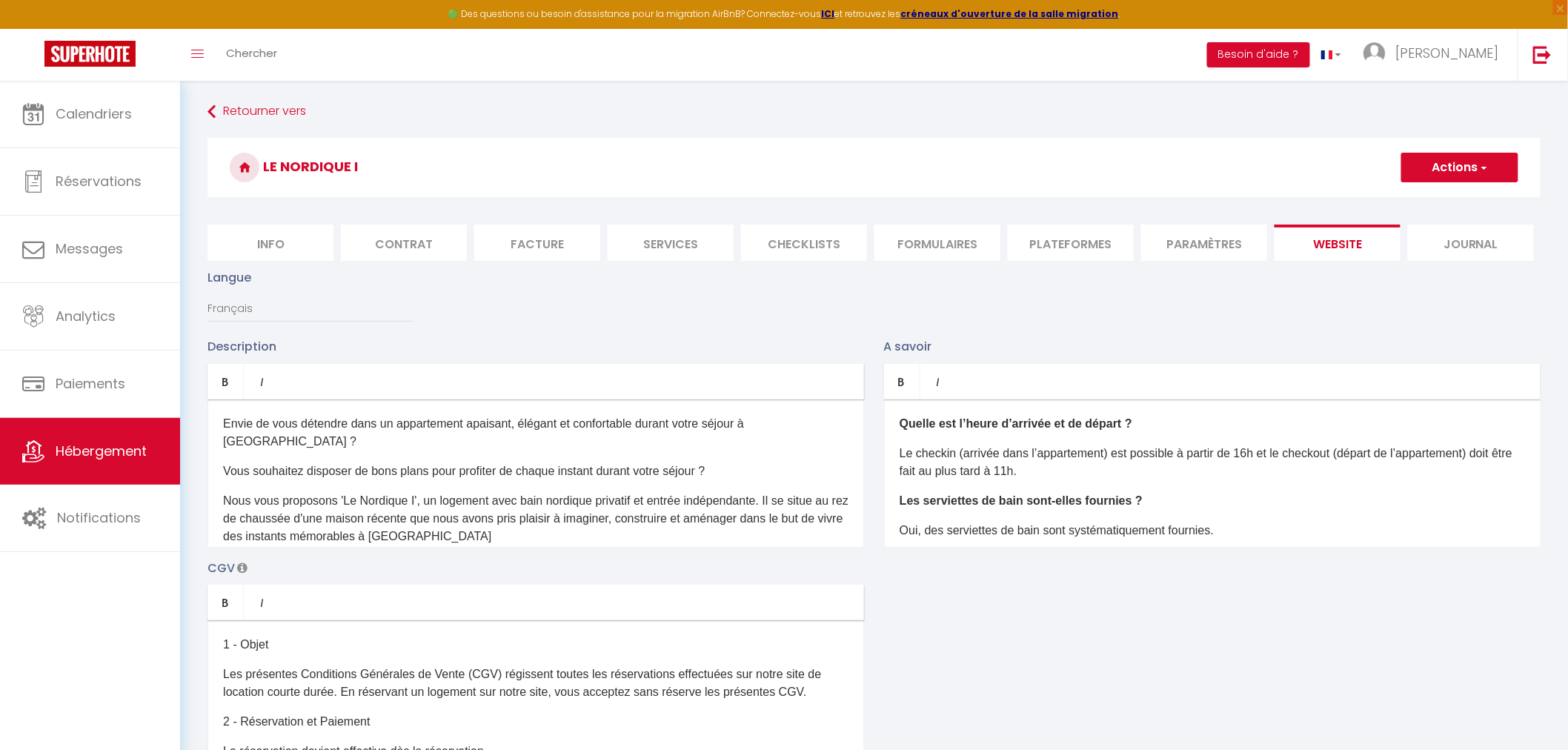
click at [401, 238] on li "Contrat" at bounding box center [404, 242] width 126 height 36
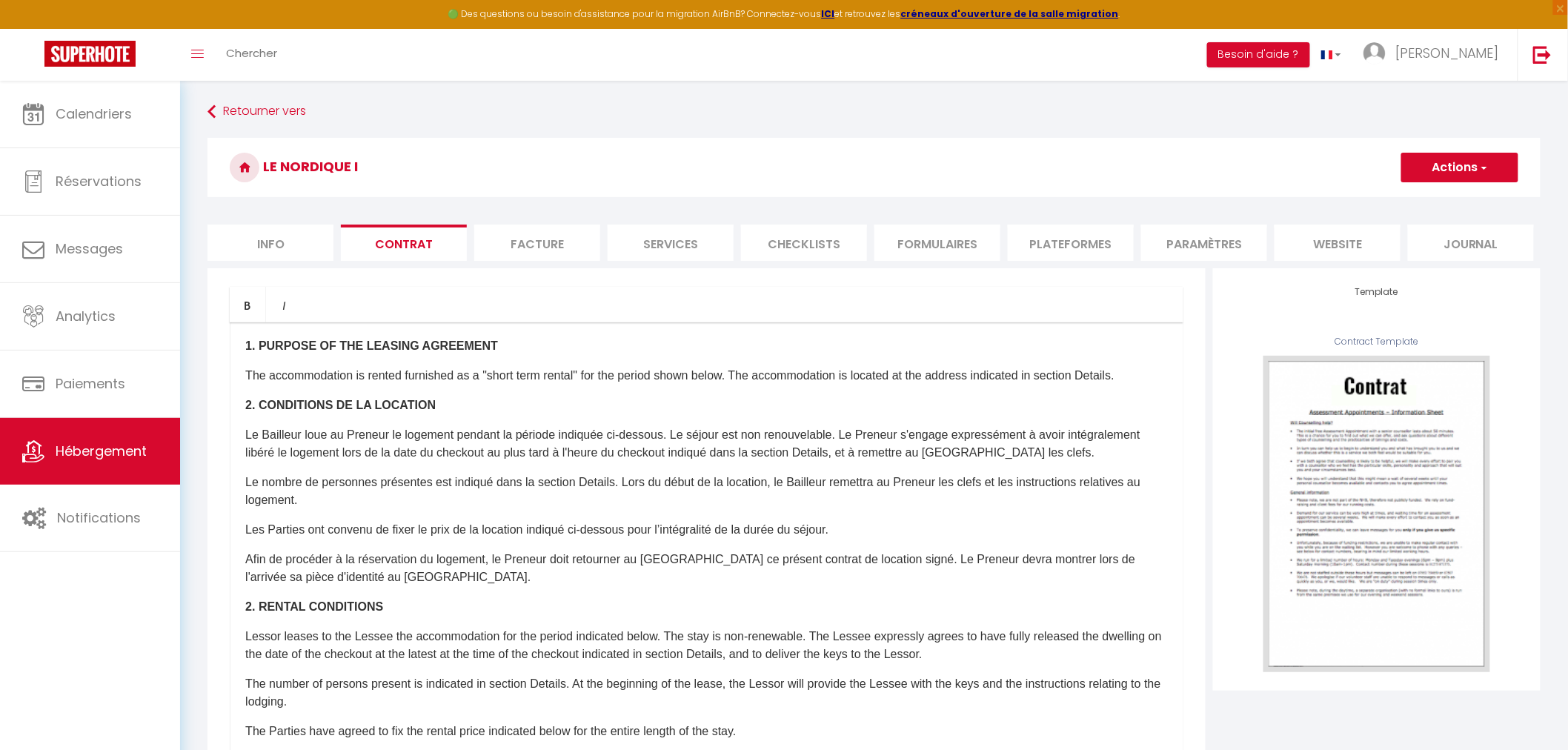
scroll to position [118, 0]
click at [395, 577] on p "Afin de procéder à la réservation du logement, le Preneur doit retourner au Bai…" at bounding box center [706, 569] width 922 height 36
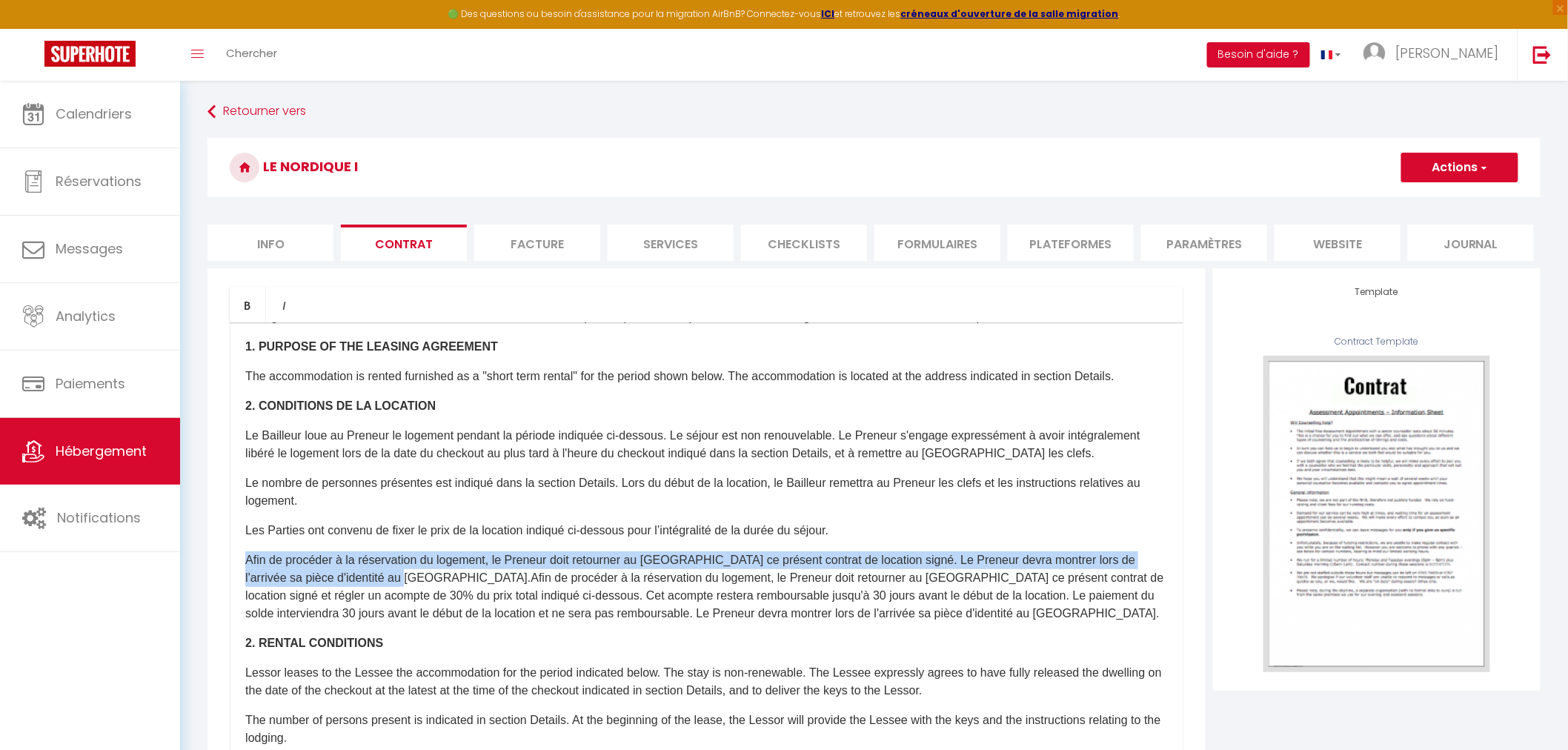
drag, startPoint x: 390, startPoint y: 577, endPoint x: 240, endPoint y: 562, distance: 150.7
click at [240, 562] on div "​Il a été convenu entre les parties que le Bailleur louera au Locataire le loge…" at bounding box center [706, 619] width 953 height 593
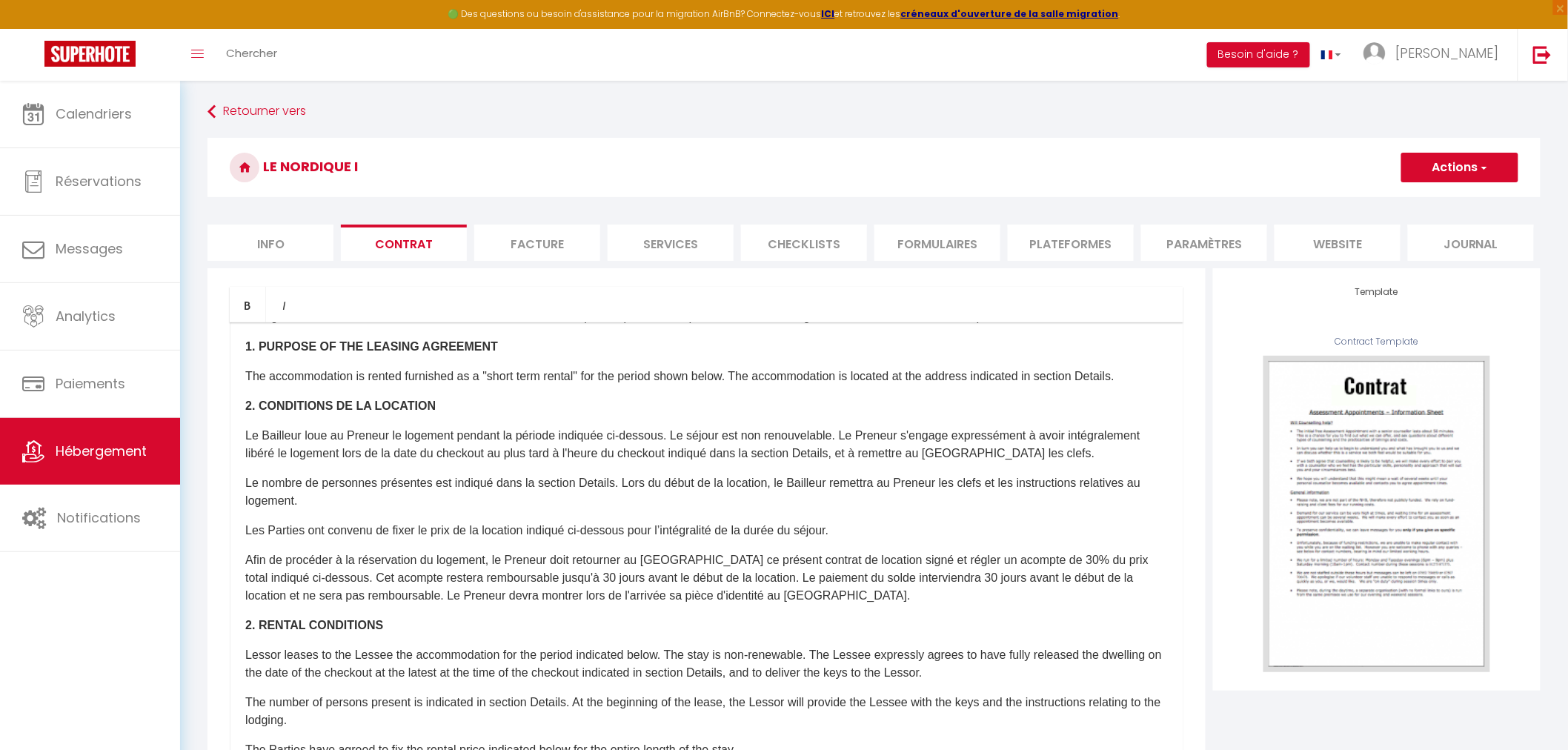
click at [1466, 172] on button "Actions" at bounding box center [1459, 167] width 117 height 30
click at [1346, 195] on link "Enregistrer" at bounding box center [1416, 200] width 203 height 19
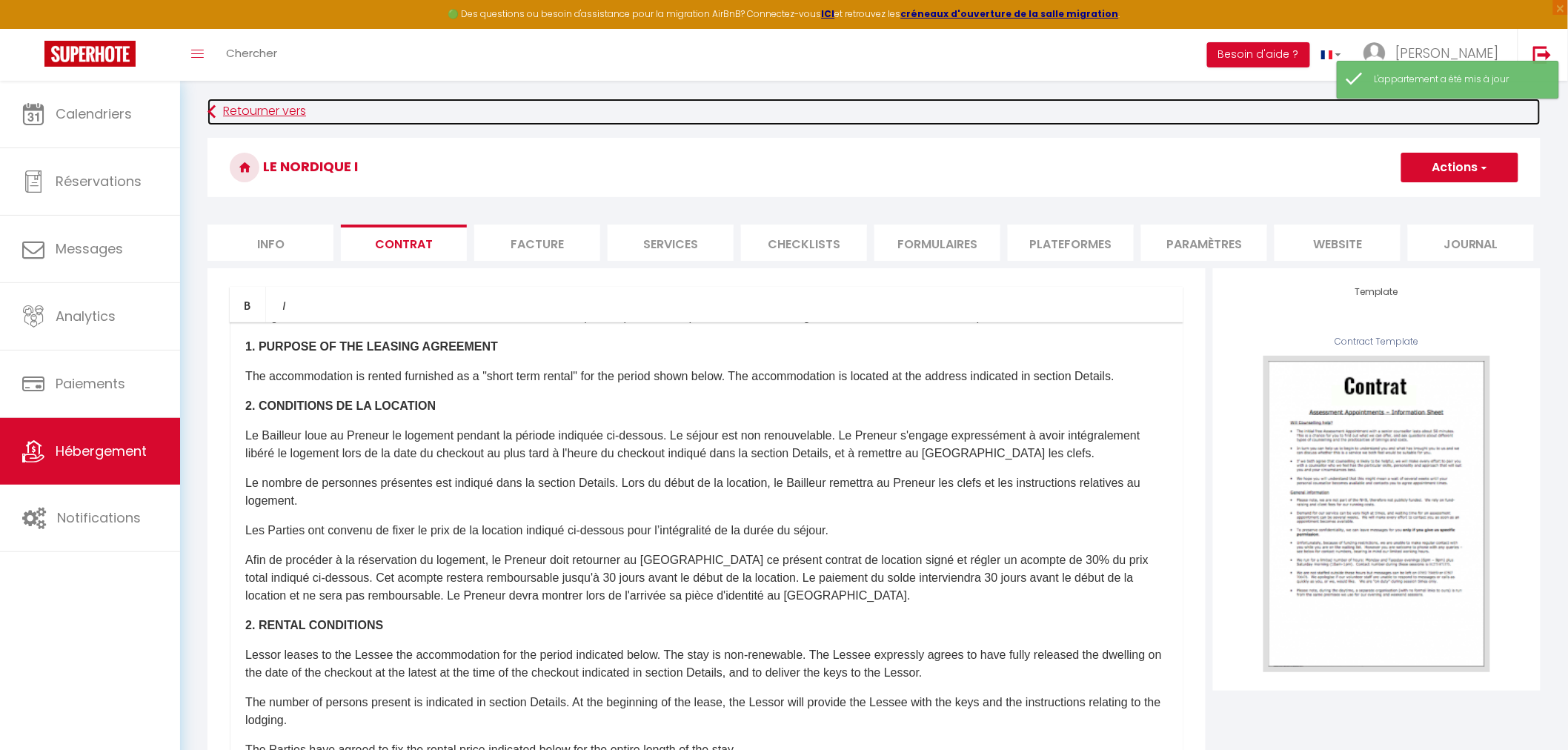
click at [261, 109] on link "Retourner vers" at bounding box center [874, 111] width 1333 height 26
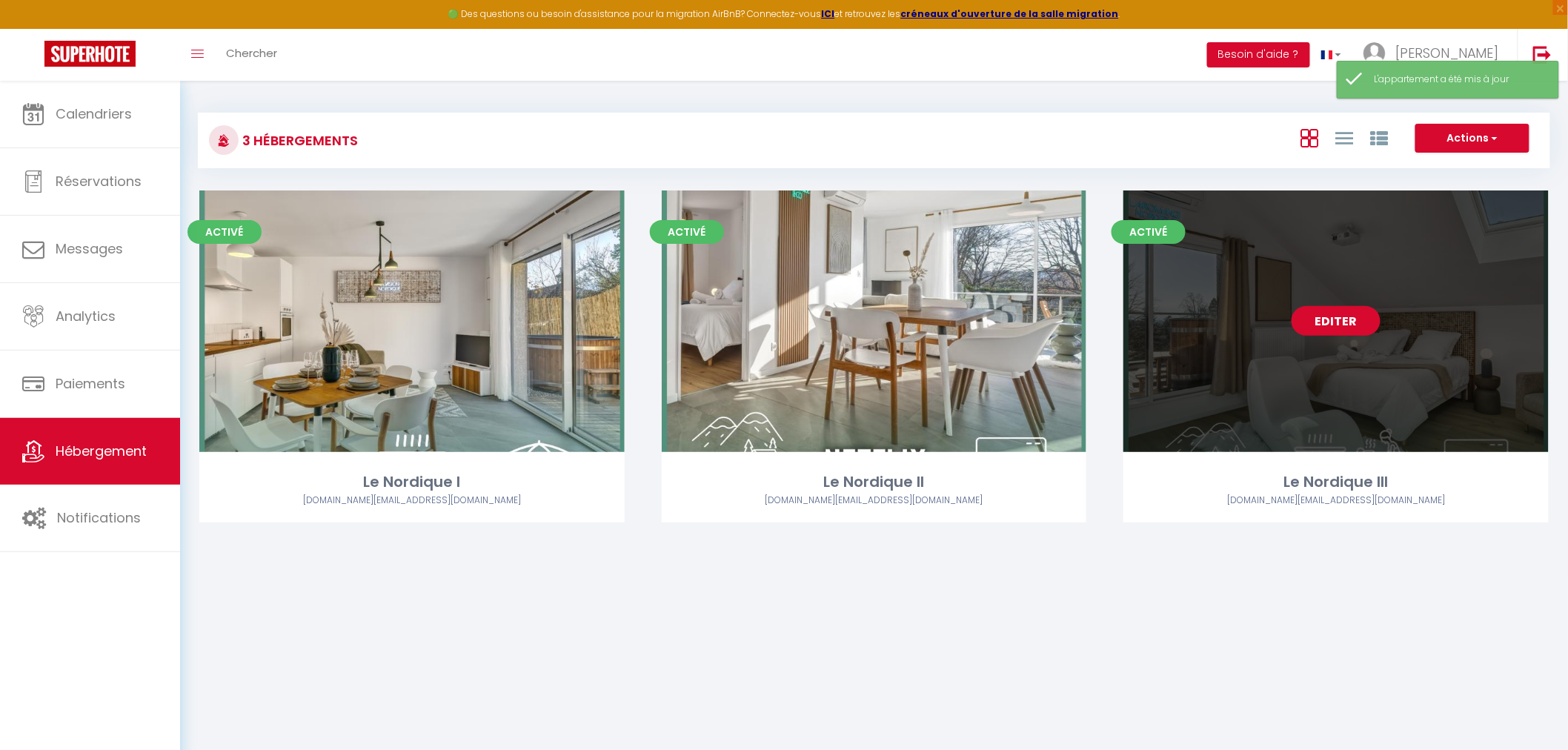
click at [1341, 324] on link "Editer" at bounding box center [1335, 321] width 88 height 30
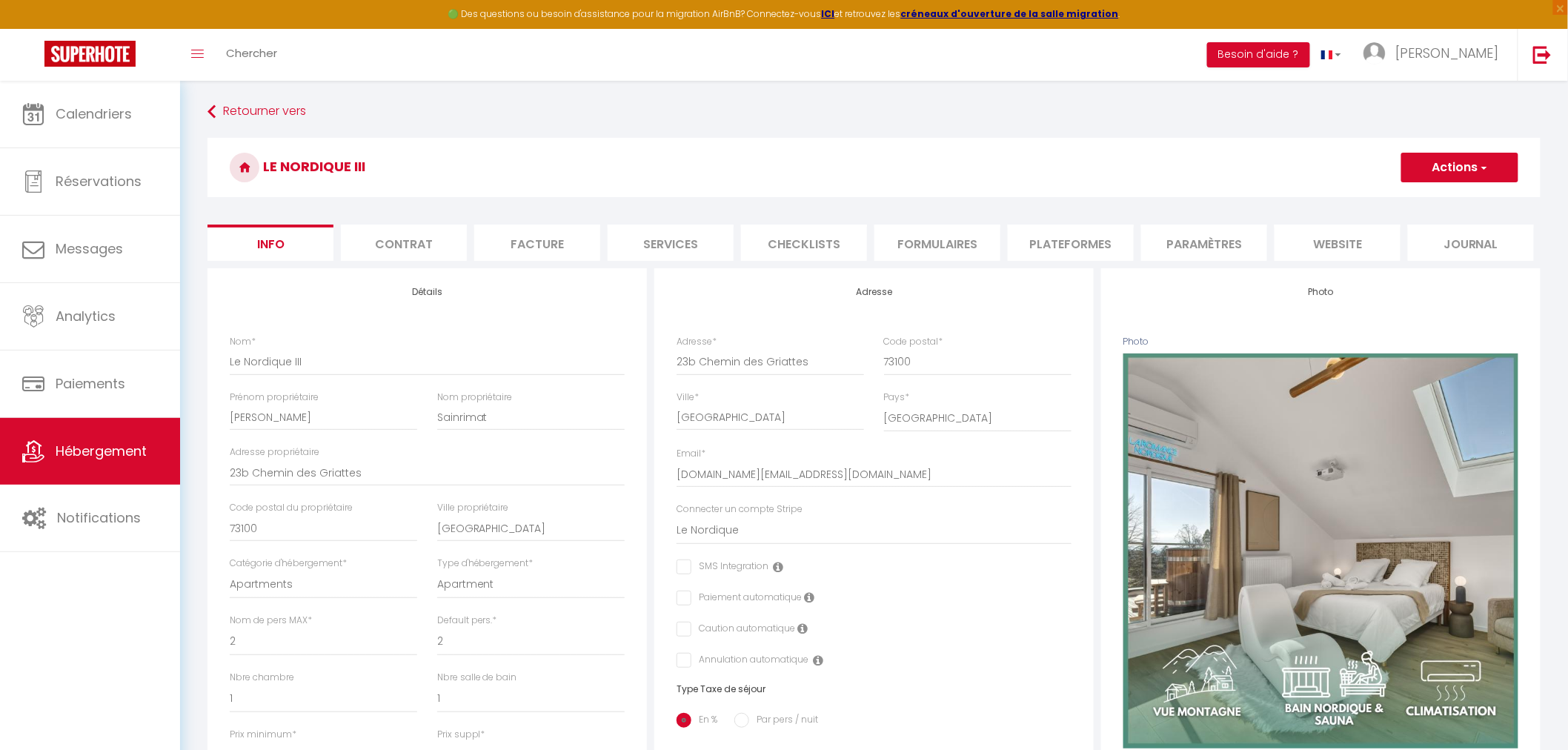
click at [386, 244] on li "Contrat" at bounding box center [404, 242] width 126 height 36
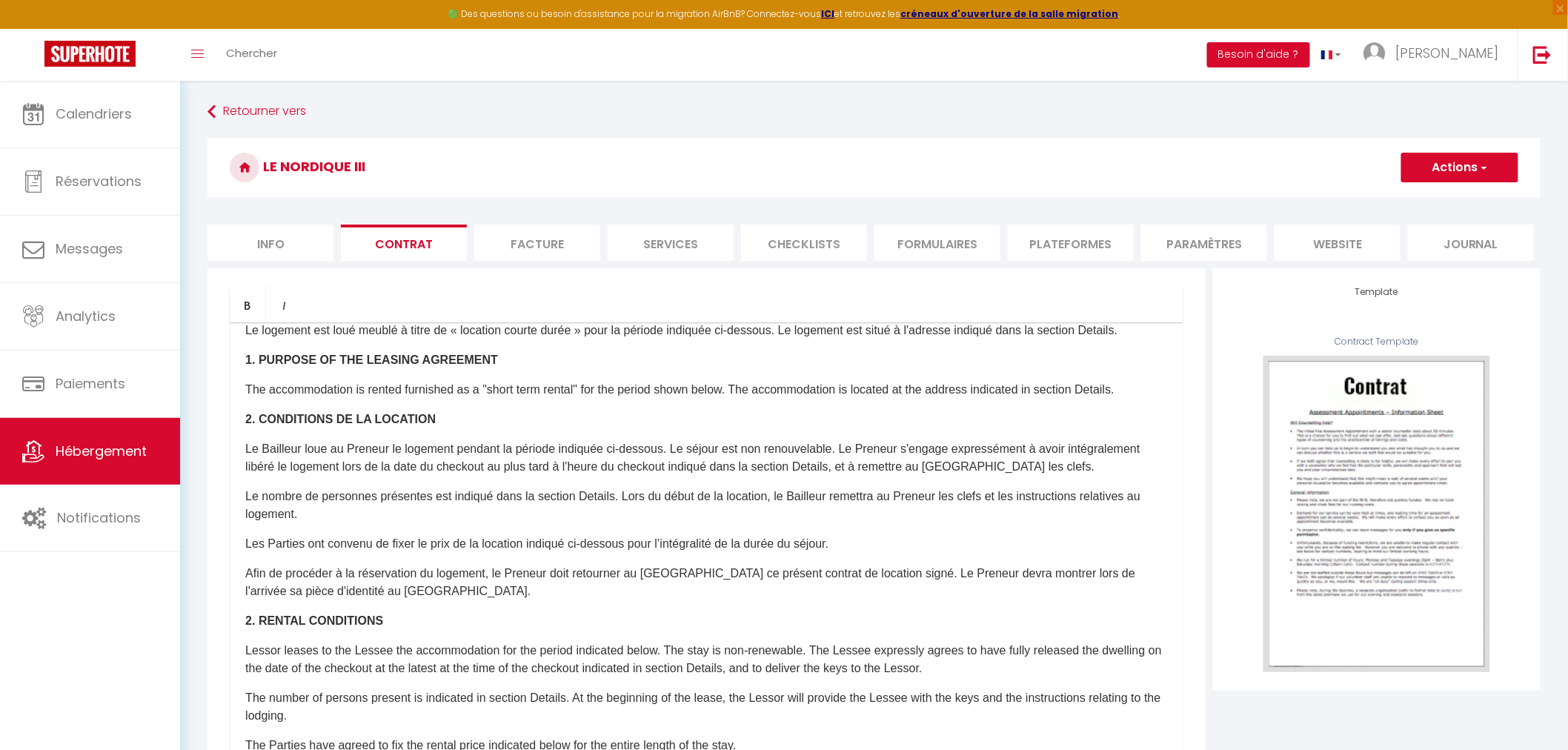
scroll to position [106, 0]
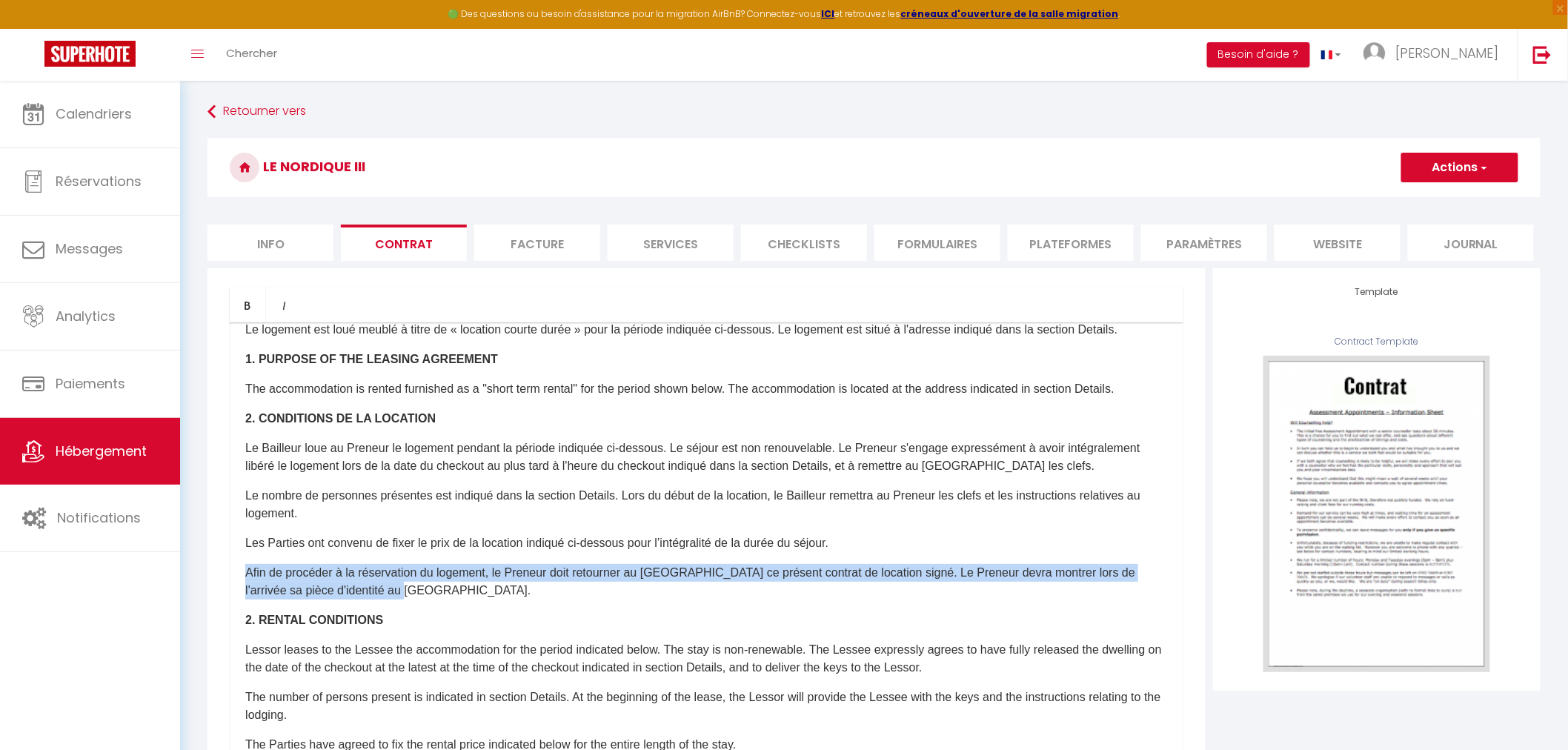
drag, startPoint x: 392, startPoint y: 590, endPoint x: 228, endPoint y: 579, distance: 164.4
click at [228, 579] on div "Bold Italic Rich text editor ​Il a été convenu entre les parties que le Bailleu…" at bounding box center [706, 600] width 998 height 665
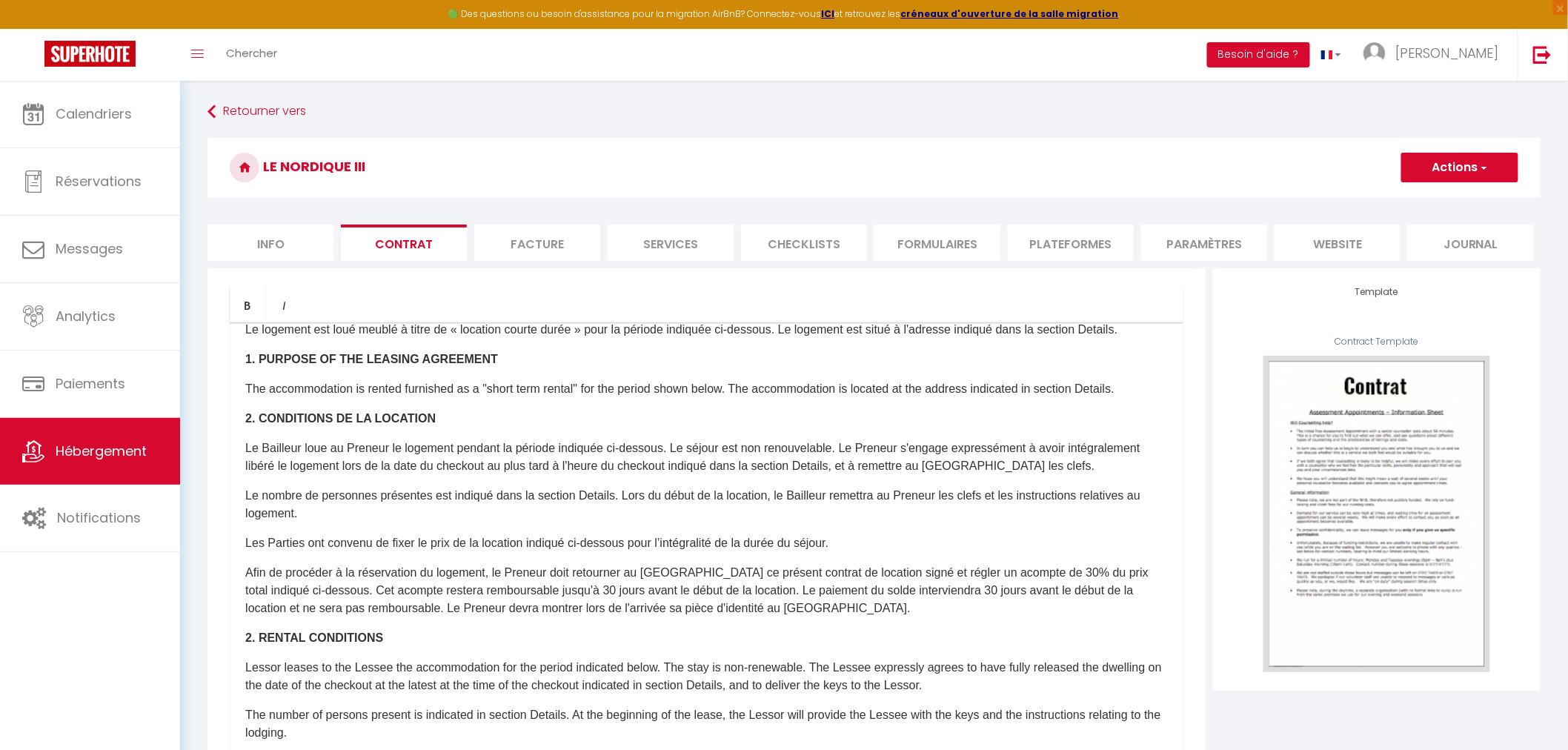
click at [1450, 169] on button "Actions" at bounding box center [1459, 167] width 117 height 30
click at [1369, 197] on link "Enregistrer" at bounding box center [1416, 200] width 203 height 19
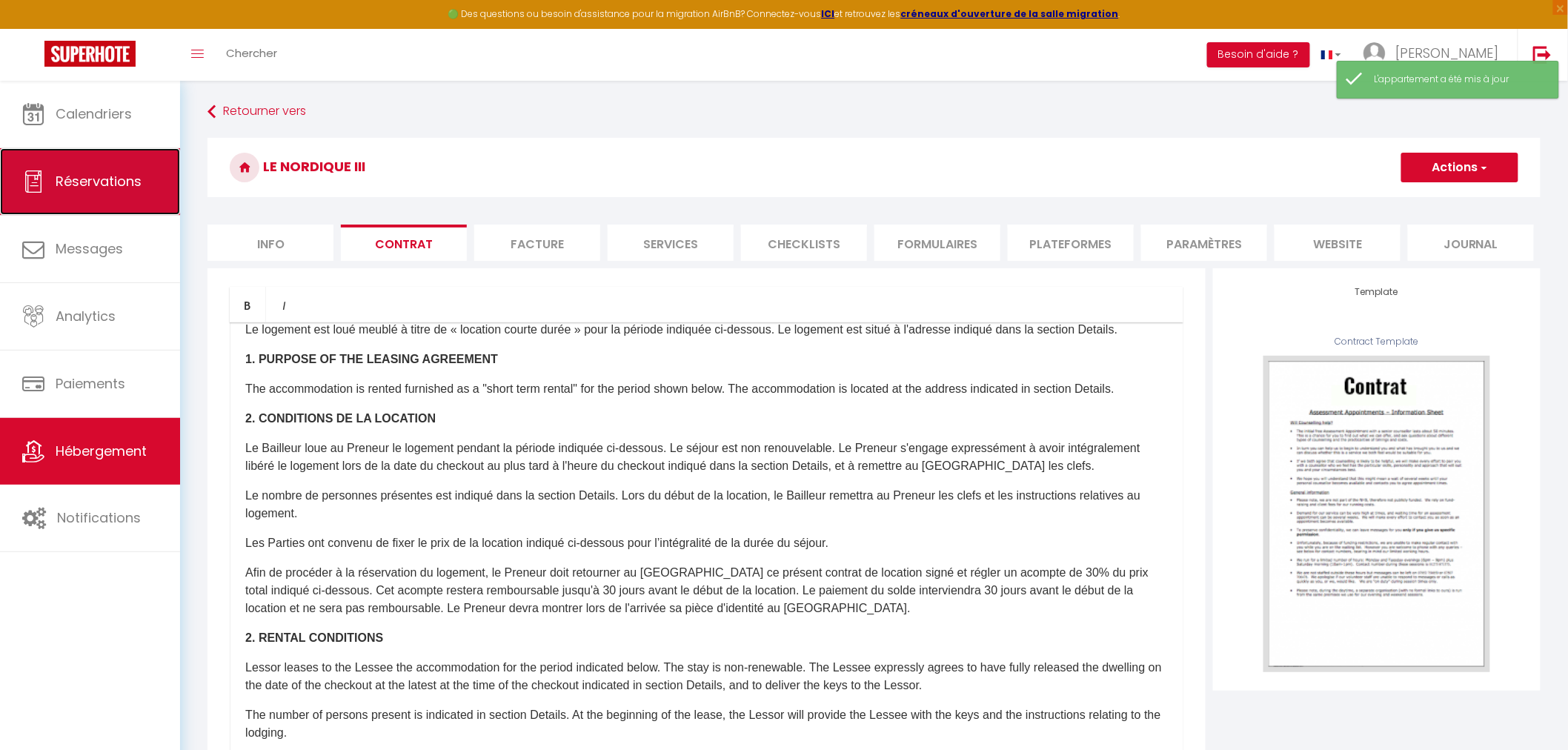
click at [105, 181] on span "Réservations" at bounding box center [98, 180] width 86 height 18
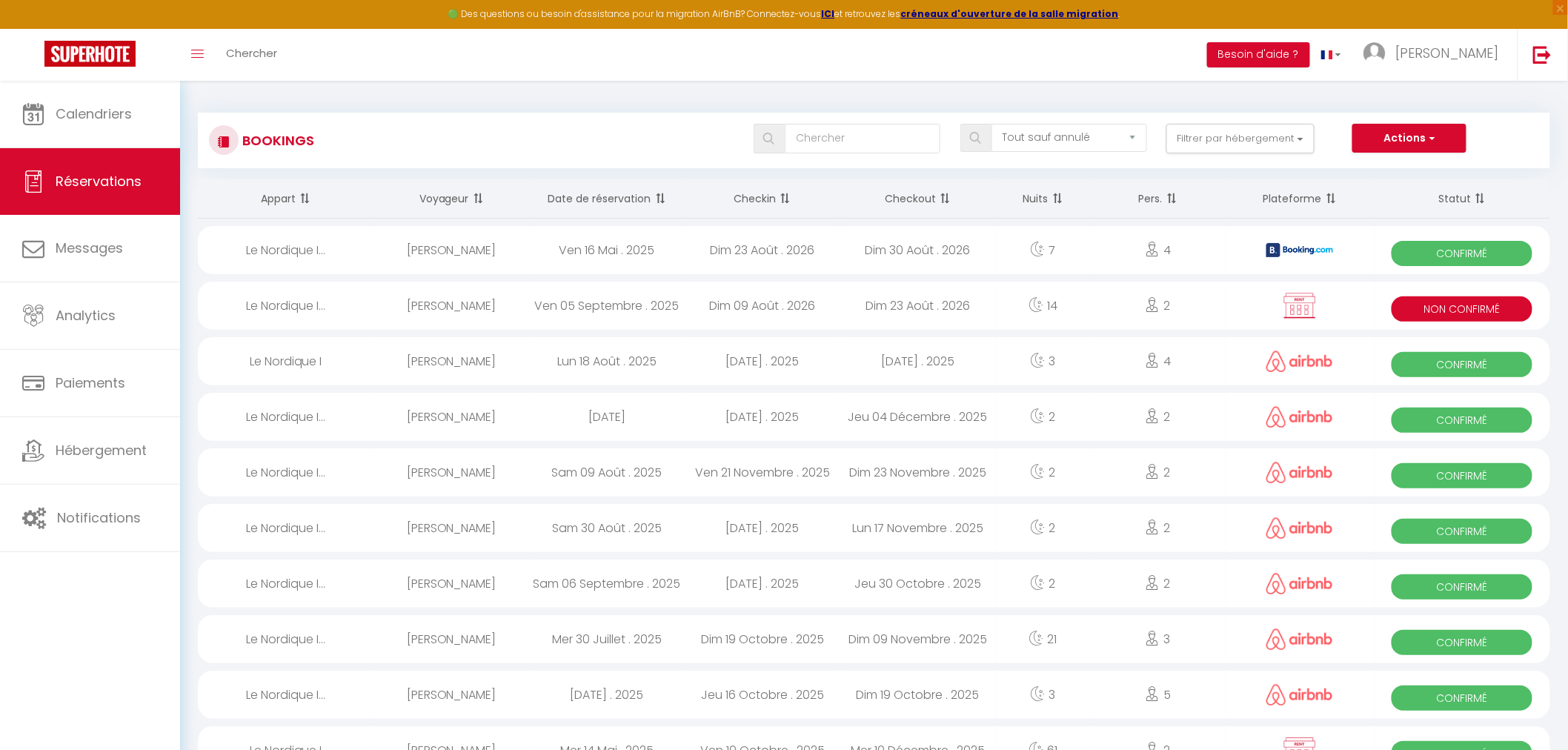
click at [291, 301] on div "Le Nordique I..." at bounding box center [286, 305] width 175 height 48
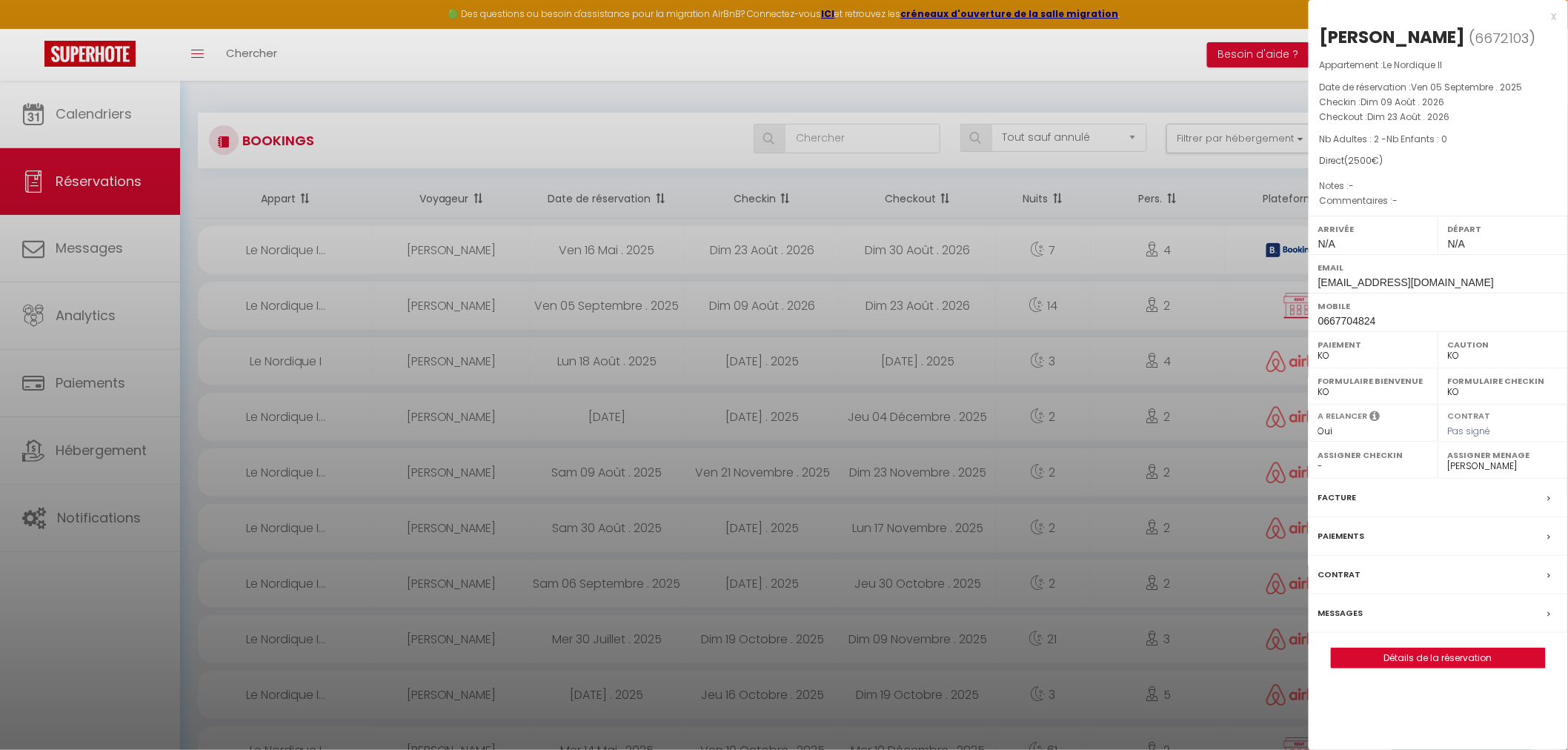
click at [821, 224] on div at bounding box center [784, 375] width 1568 height 750
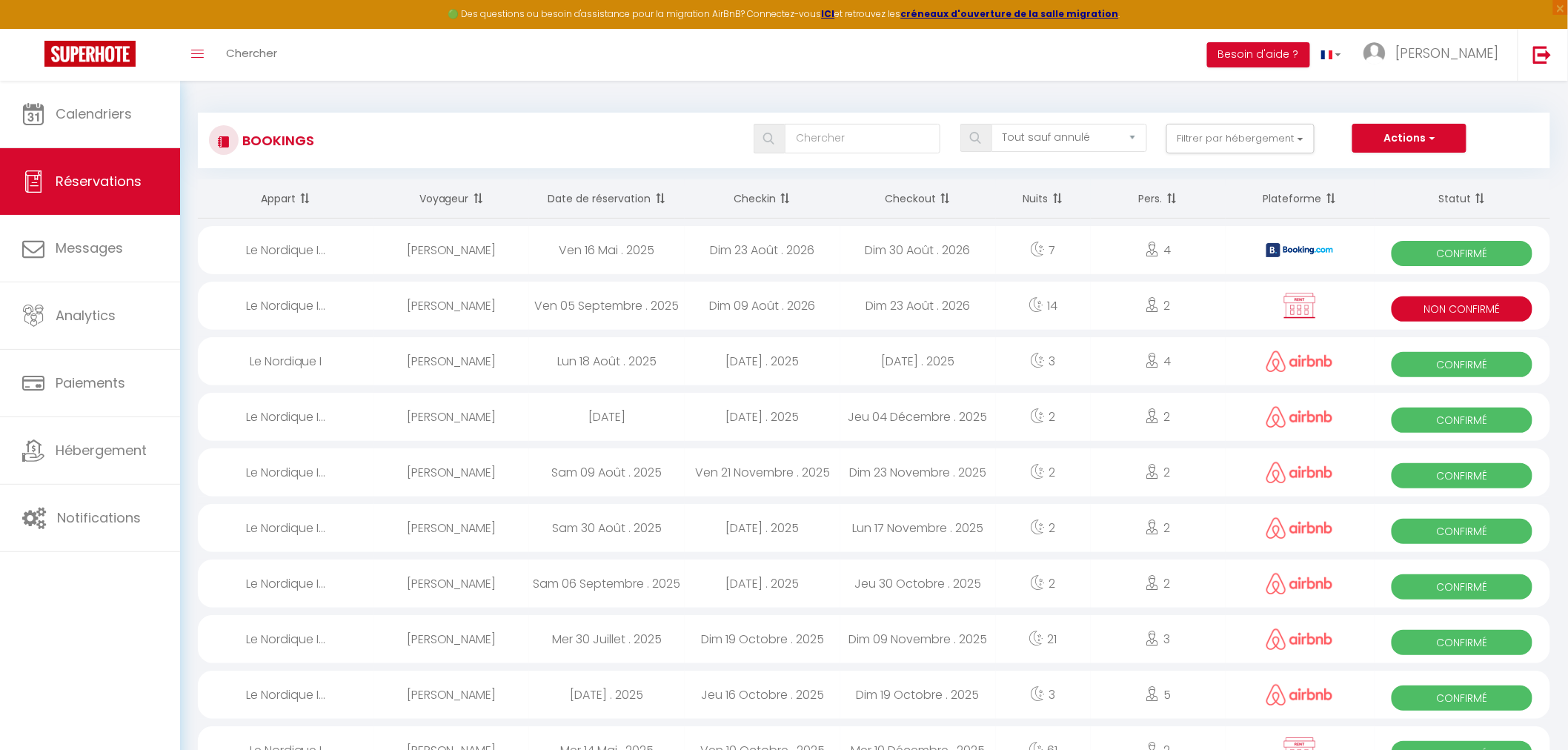
click at [1452, 194] on th "Statut" at bounding box center [1462, 199] width 175 height 39
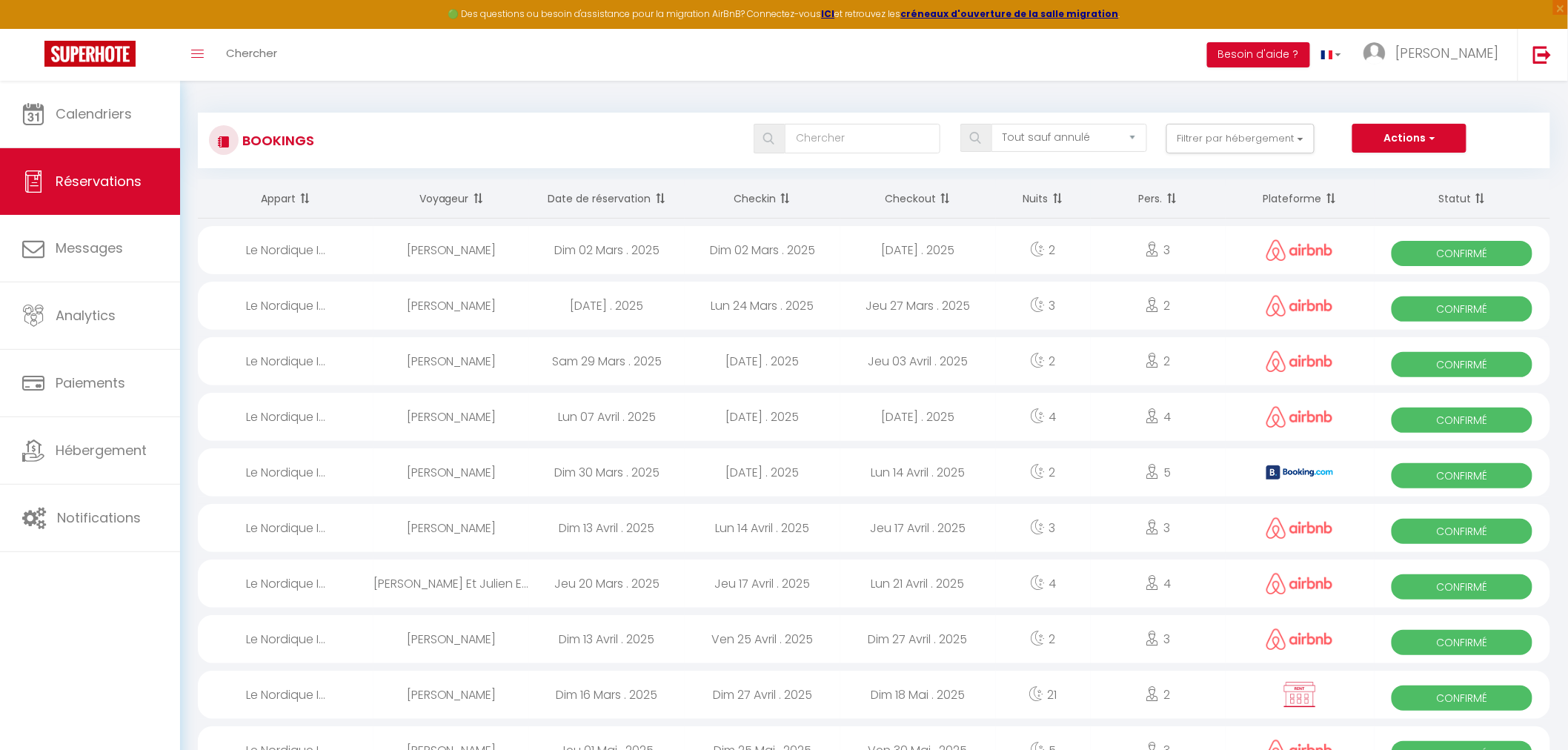
click at [1452, 194] on th "Statut" at bounding box center [1462, 199] width 175 height 39
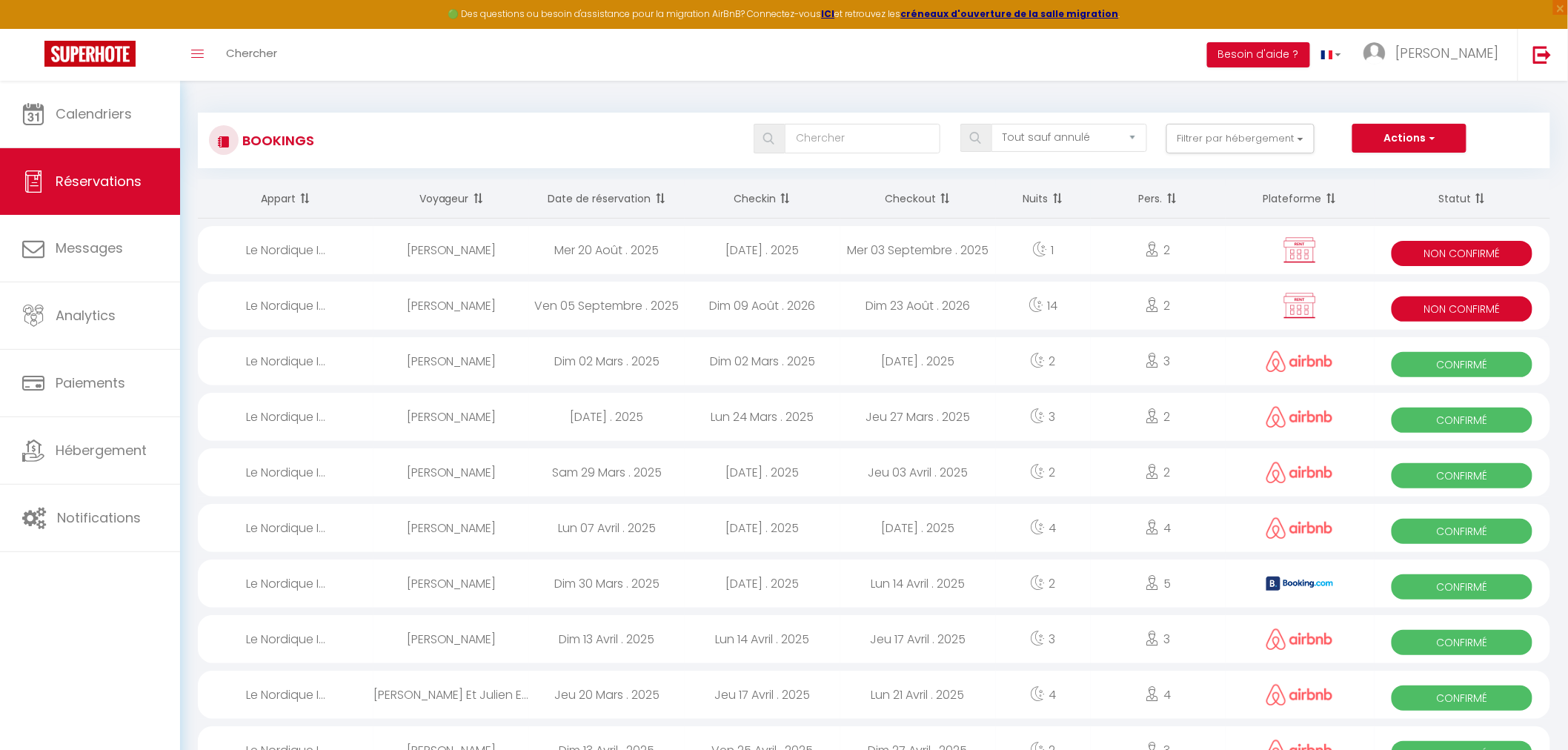
click at [1151, 238] on div "2" at bounding box center [1158, 250] width 136 height 48
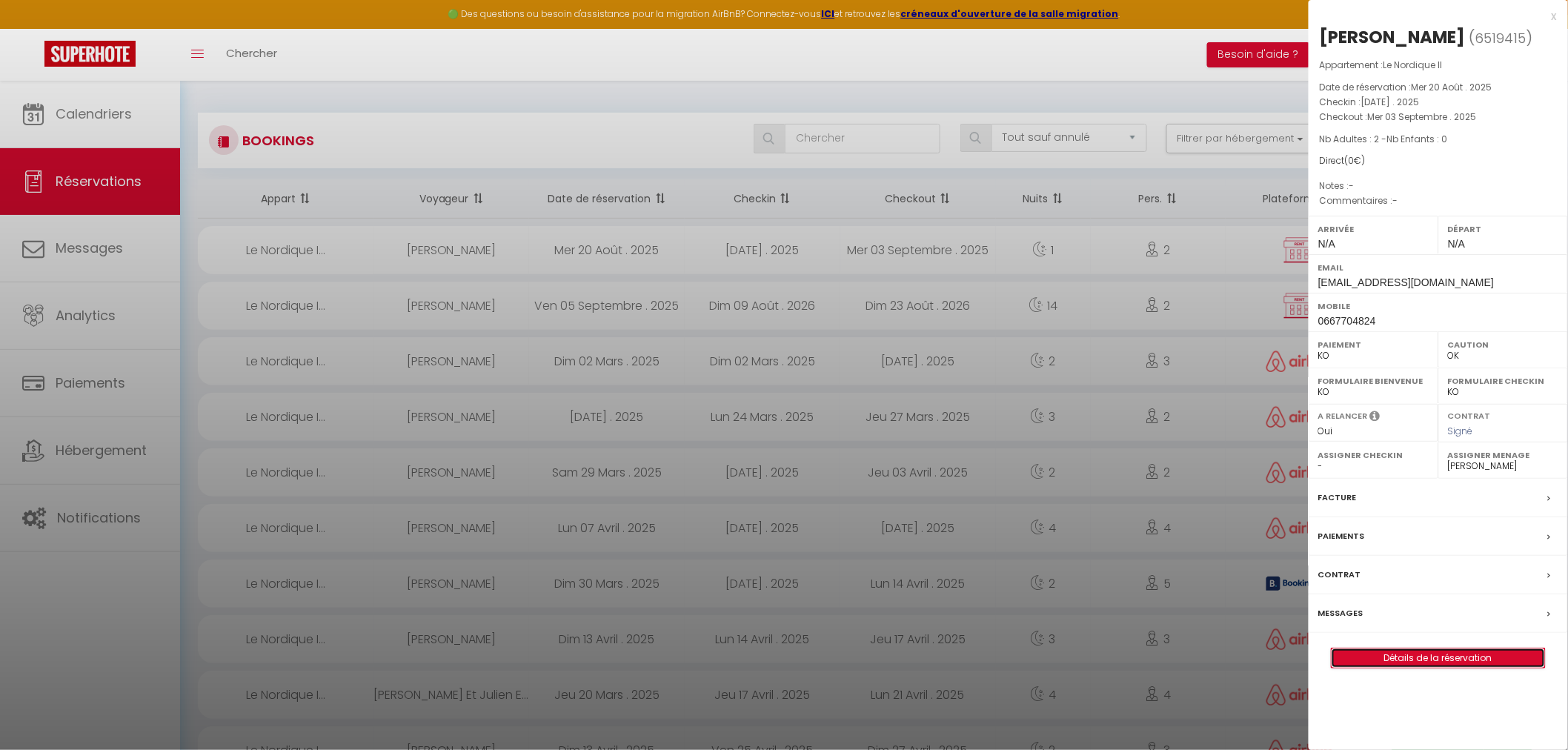
click at [1397, 653] on link "Détails de la réservation" at bounding box center [1438, 658] width 214 height 19
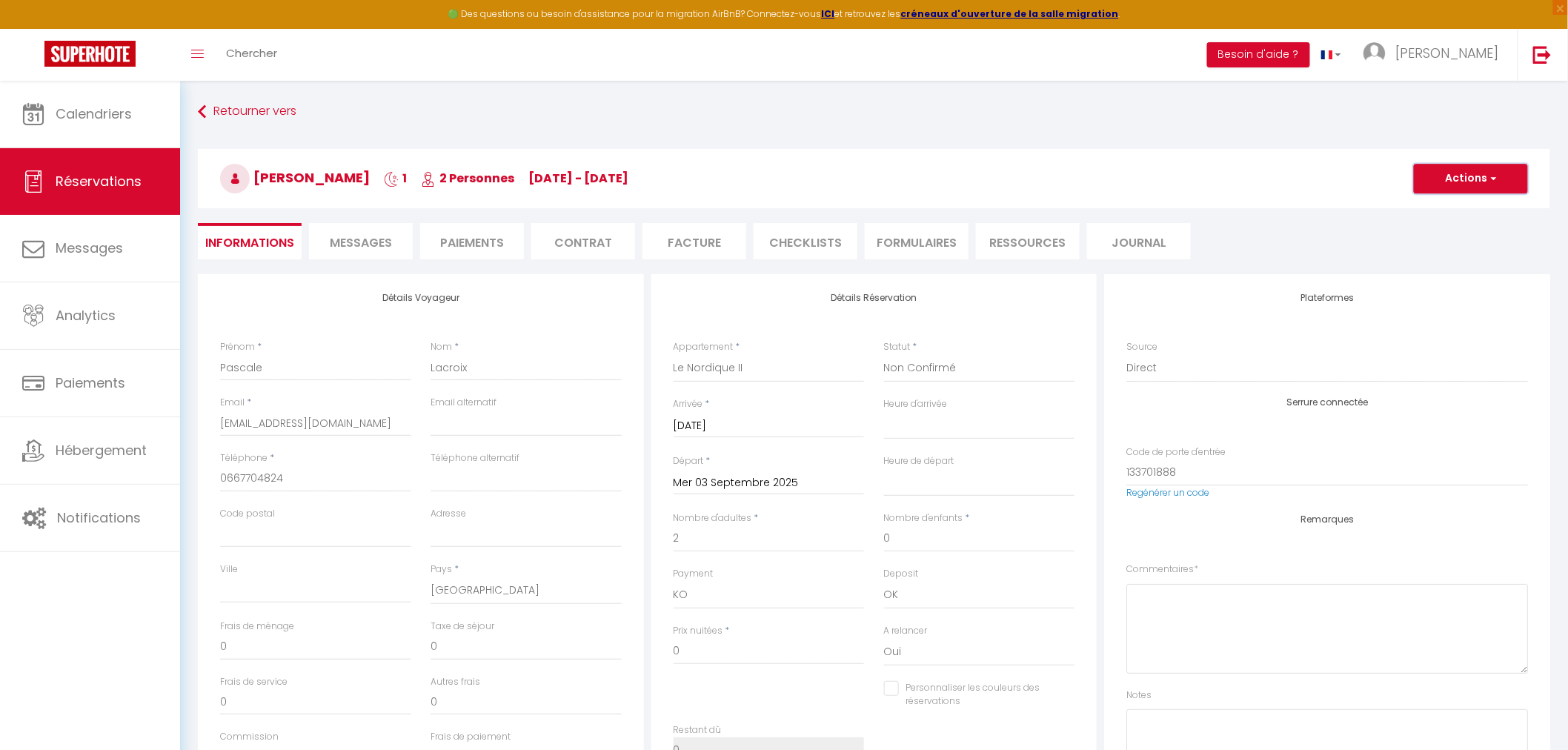
click at [1463, 175] on button "Actions" at bounding box center [1471, 179] width 114 height 30
click at [1424, 244] on link "Supprimer" at bounding box center [1456, 250] width 117 height 19
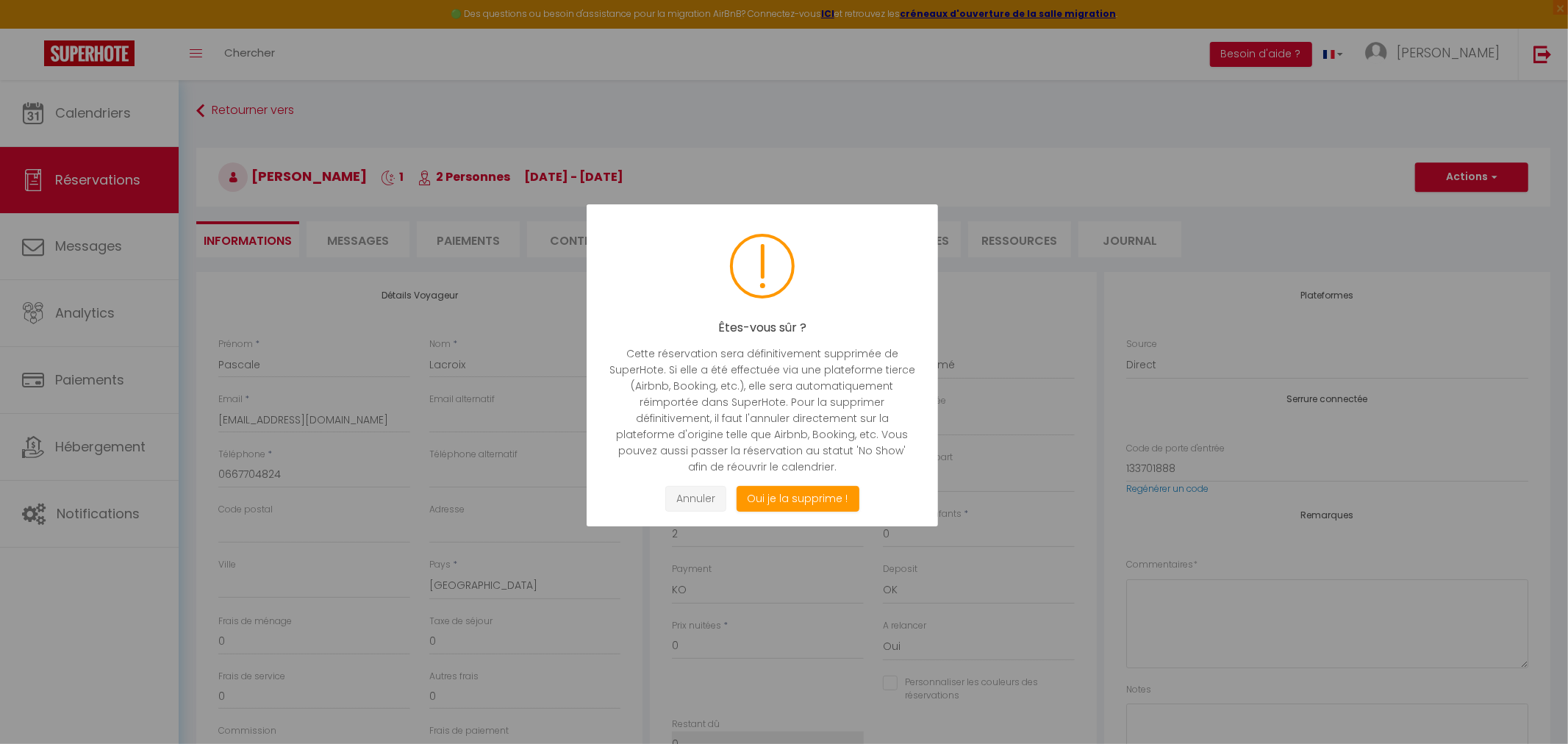
click at [697, 495] on button "Annuler" at bounding box center [695, 499] width 61 height 26
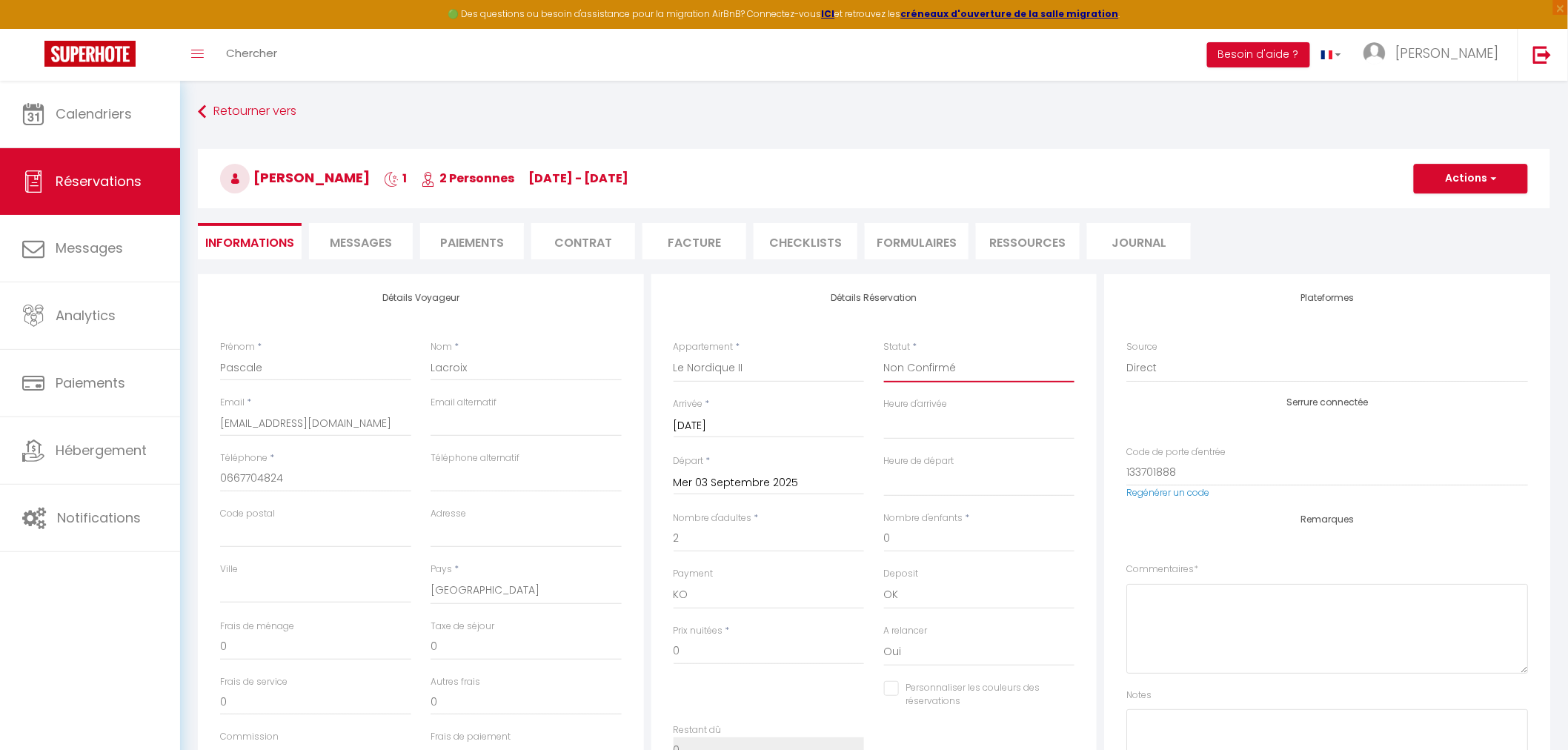
click at [929, 371] on select "Confirmé Non Confirmé Annulé Annulé par le voyageur No Show Request" at bounding box center [979, 368] width 191 height 28
click at [884, 354] on select "Confirmé Non Confirmé Annulé Annulé par le voyageur No Show Request" at bounding box center [979, 368] width 191 height 28
click at [1060, 424] on select "00:00 00:30 01:00 01:30 02:00 02:30 03:00 03:30 04:00 04:30 05:00 05:30 06:00 0…" at bounding box center [979, 425] width 191 height 28
click at [1248, 239] on ul "Informations Messages Paiements Contrat Facture CHECKLISTS FORMULAIRES Ressourc…" at bounding box center [874, 241] width 1353 height 36
click at [1448, 171] on button "Actions" at bounding box center [1471, 179] width 114 height 30
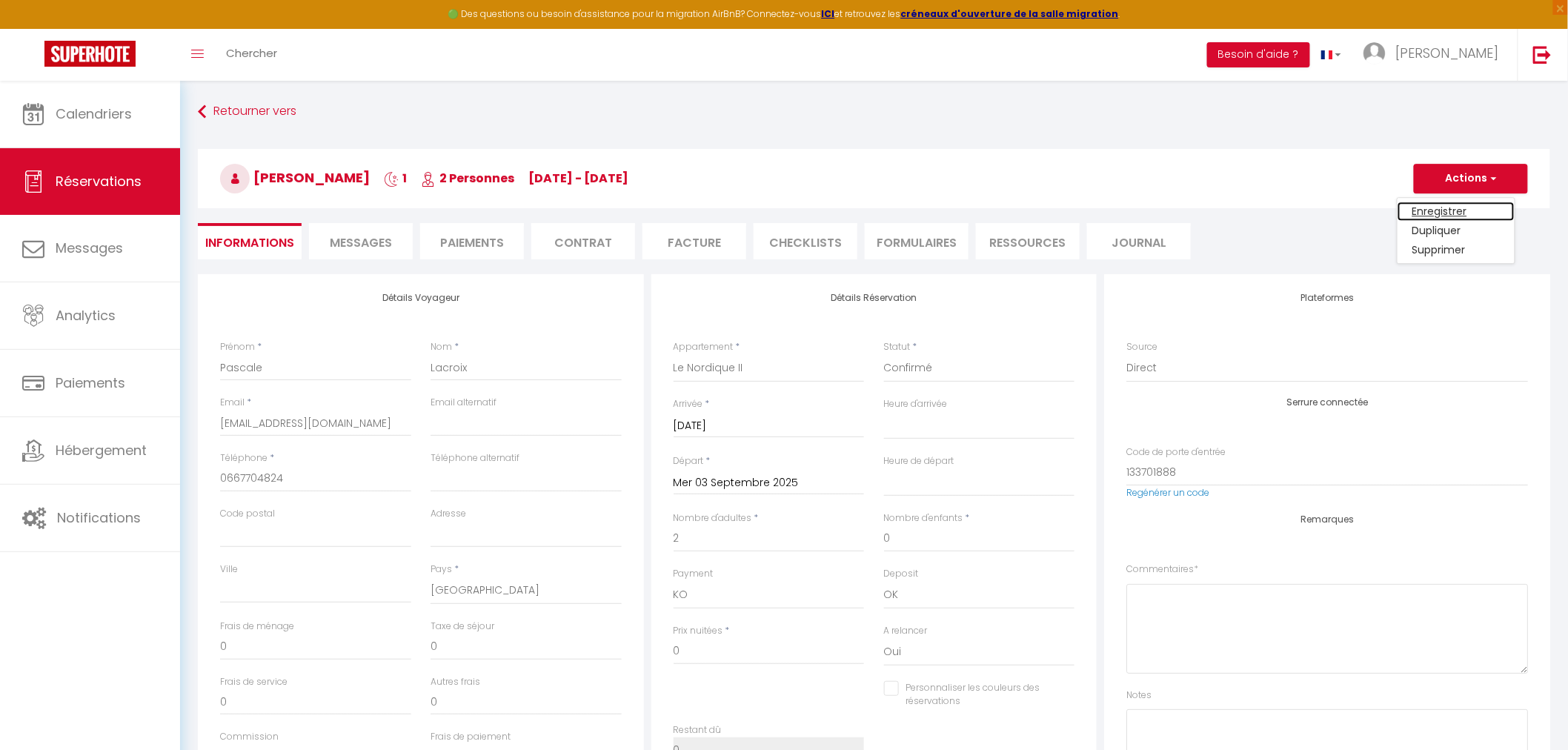
click at [1443, 208] on link "Enregistrer" at bounding box center [1456, 211] width 117 height 19
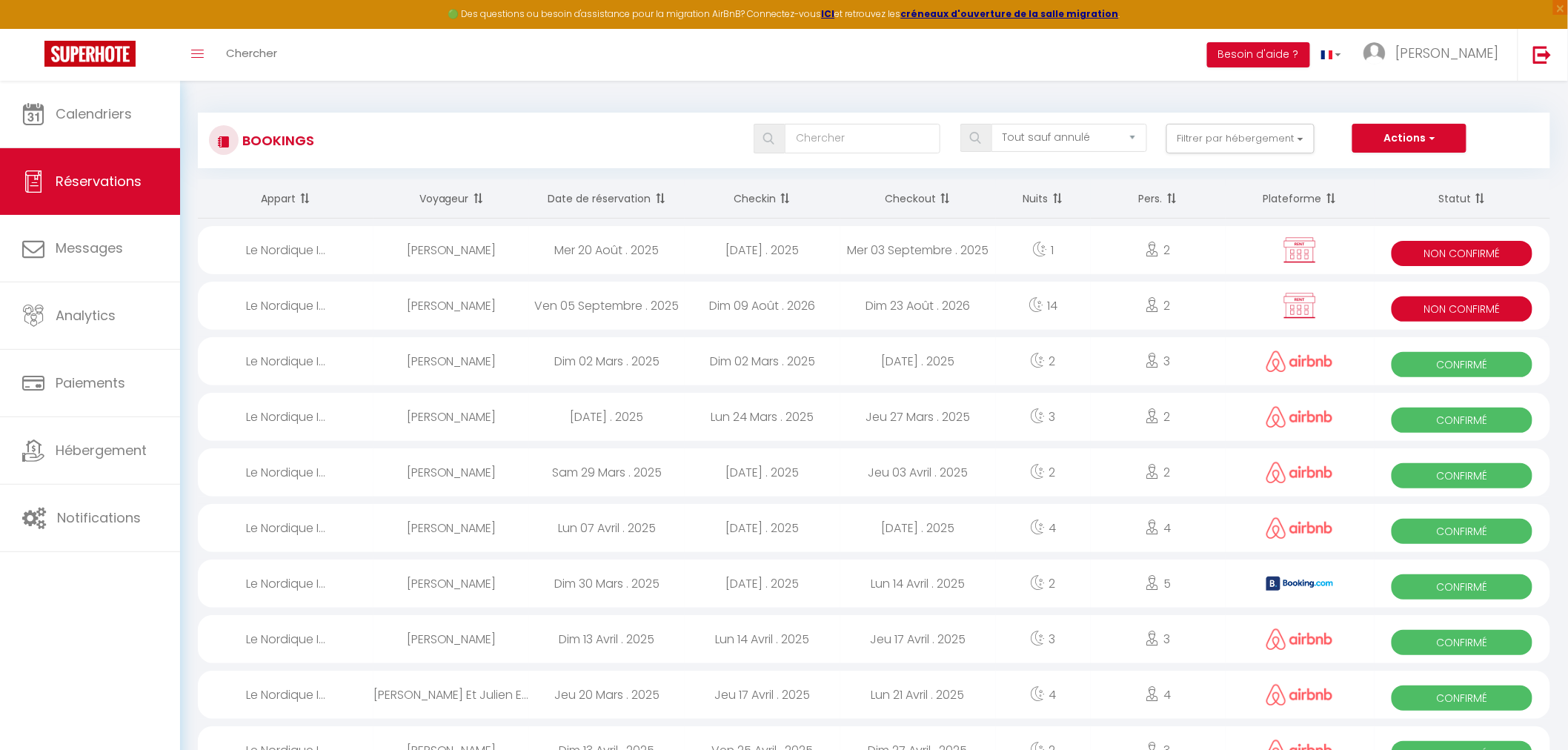
click at [604, 253] on div "Mer 20 Août . 2025" at bounding box center [607, 250] width 156 height 48
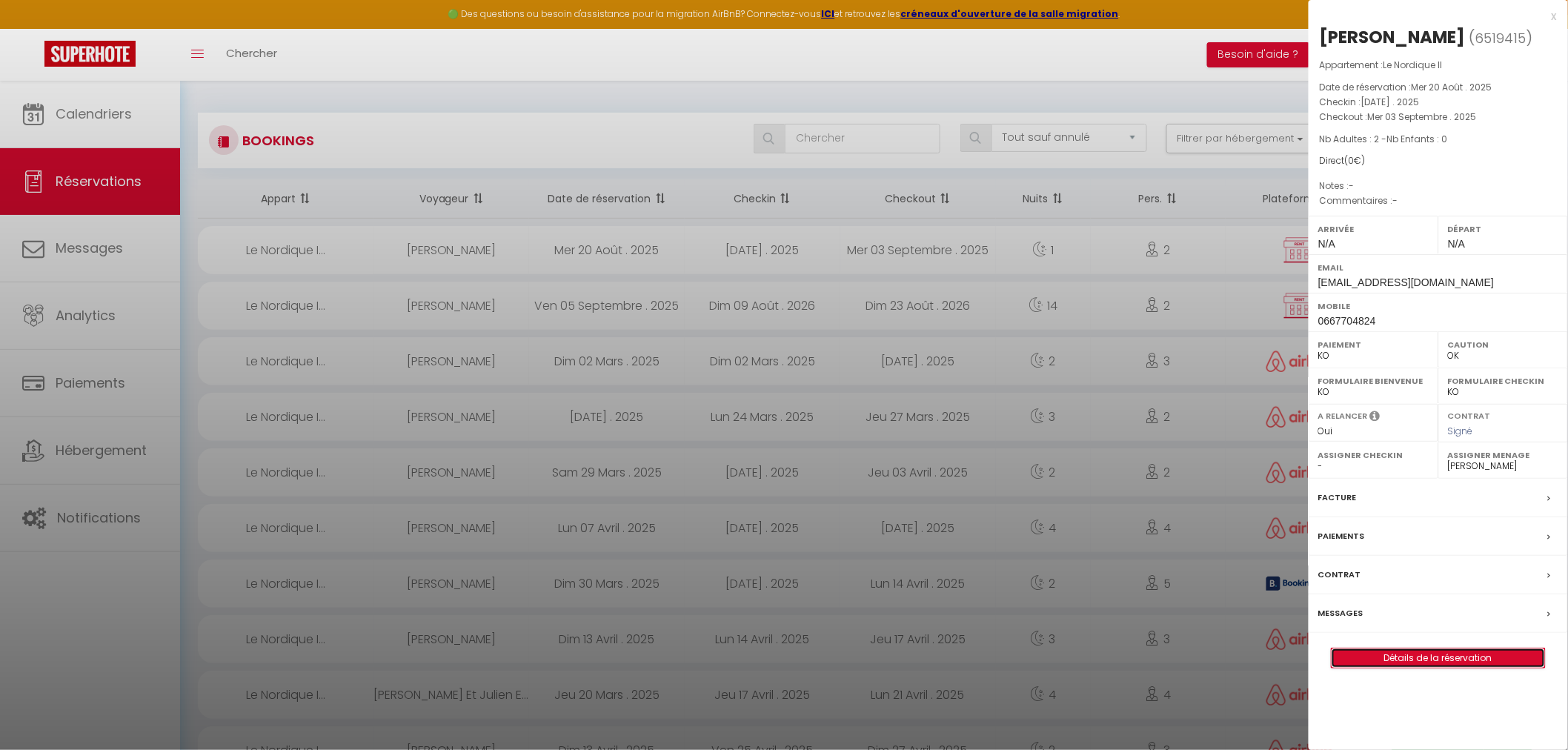
click at [1418, 663] on link "Détails de la réservation" at bounding box center [1438, 658] width 214 height 19
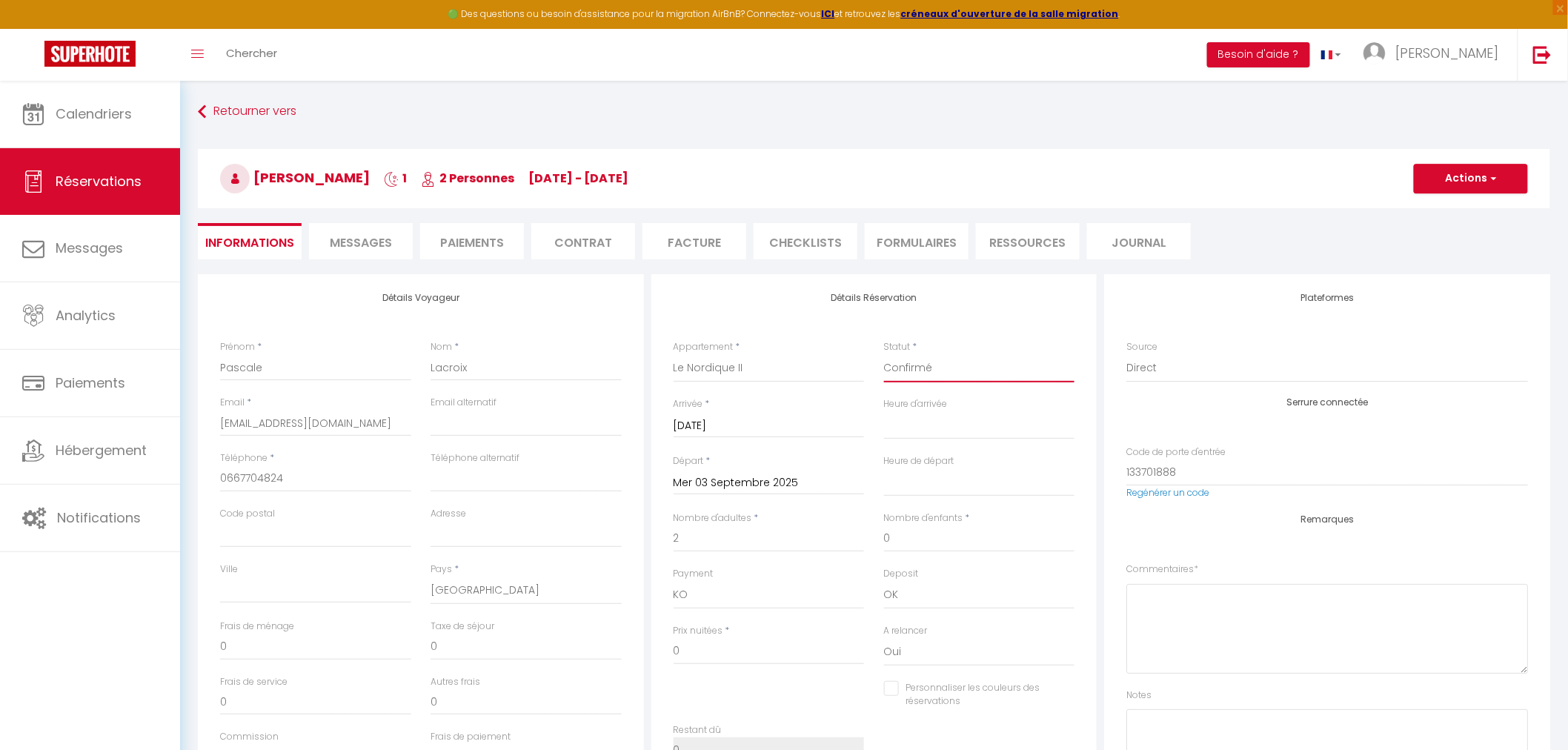
click at [911, 362] on select "Confirmé Non Confirmé Annulé Annulé par le voyageur No Show Request" at bounding box center [979, 368] width 191 height 28
click at [884, 354] on select "Confirmé Non Confirmé Annulé Annulé par le voyageur No Show Request" at bounding box center [979, 368] width 191 height 28
click at [1478, 185] on button "Actions" at bounding box center [1471, 179] width 114 height 30
click at [1428, 204] on link "Enregistrer" at bounding box center [1456, 211] width 117 height 19
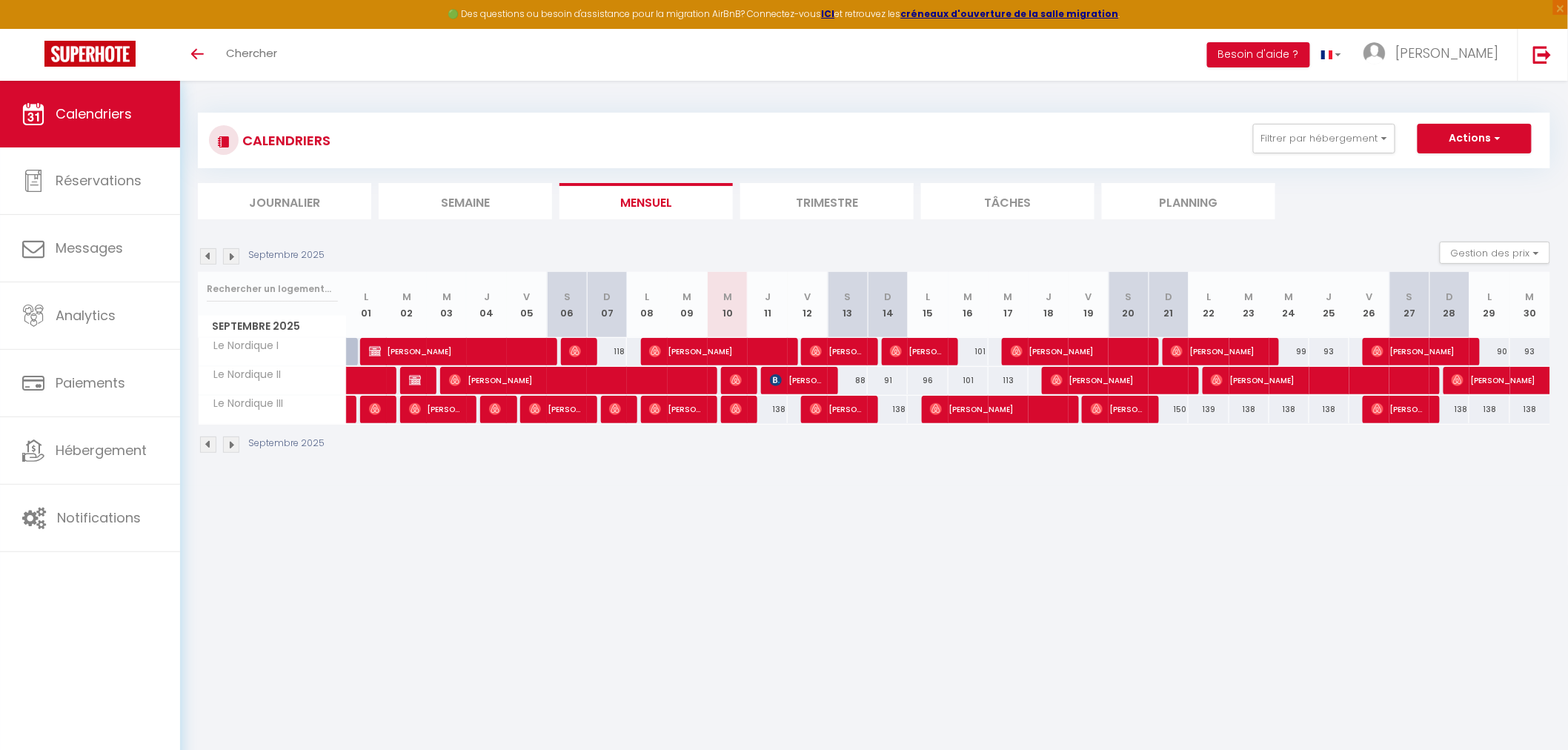
click at [208, 444] on img at bounding box center [208, 444] width 17 height 17
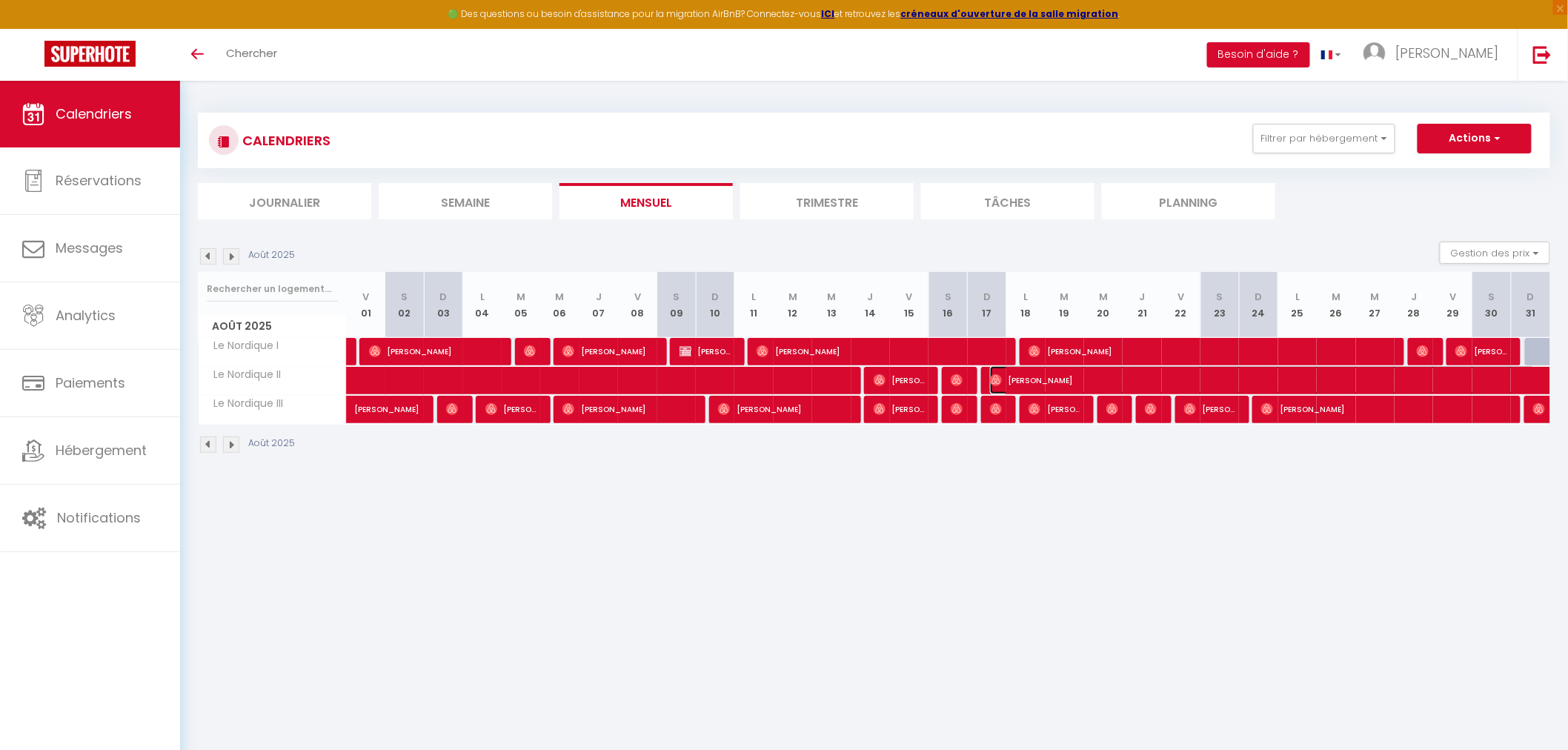
click at [1089, 379] on span "[PERSON_NAME]" at bounding box center [1262, 380] width 545 height 28
select select "OK"
select select "0"
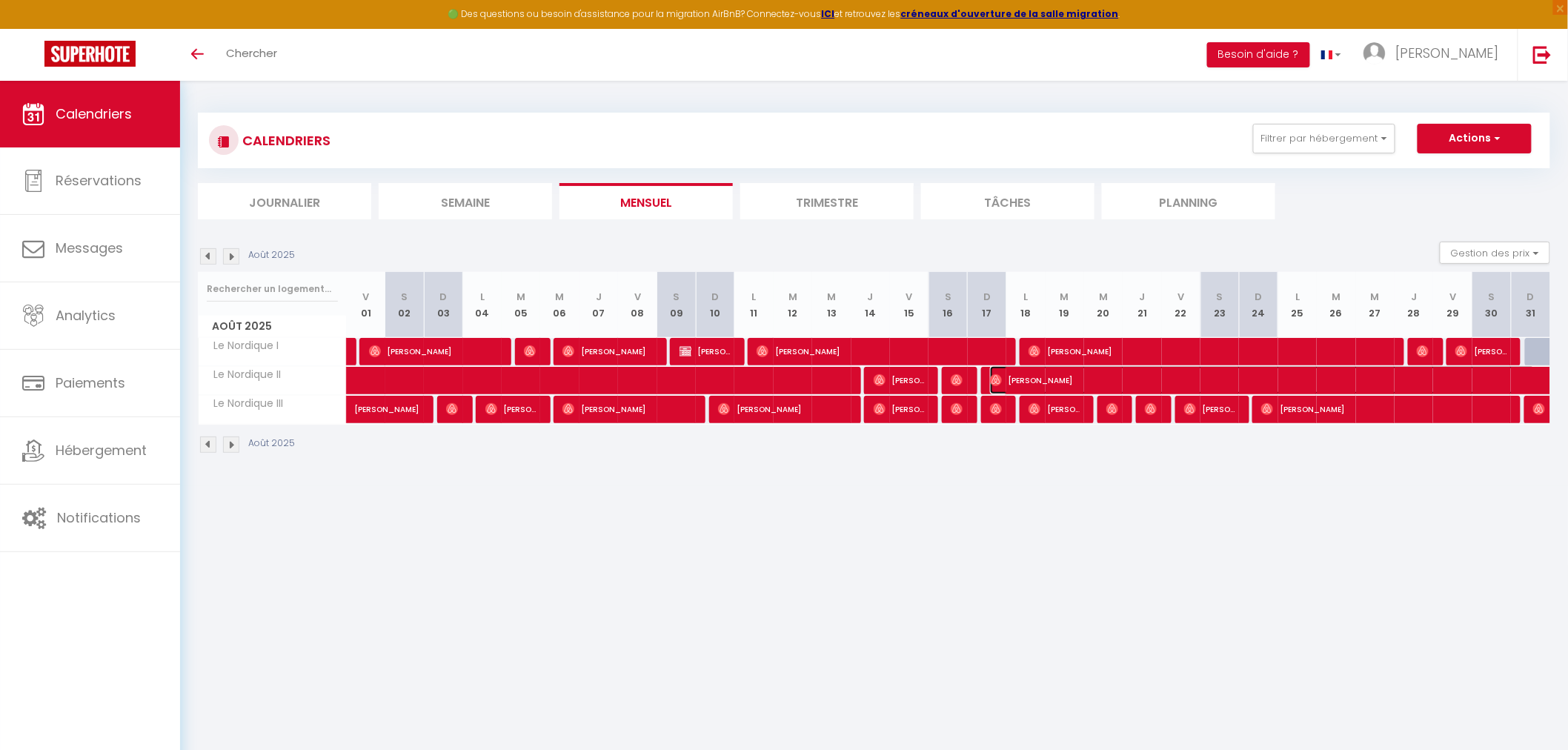
select select "1"
select select
select select "39762"
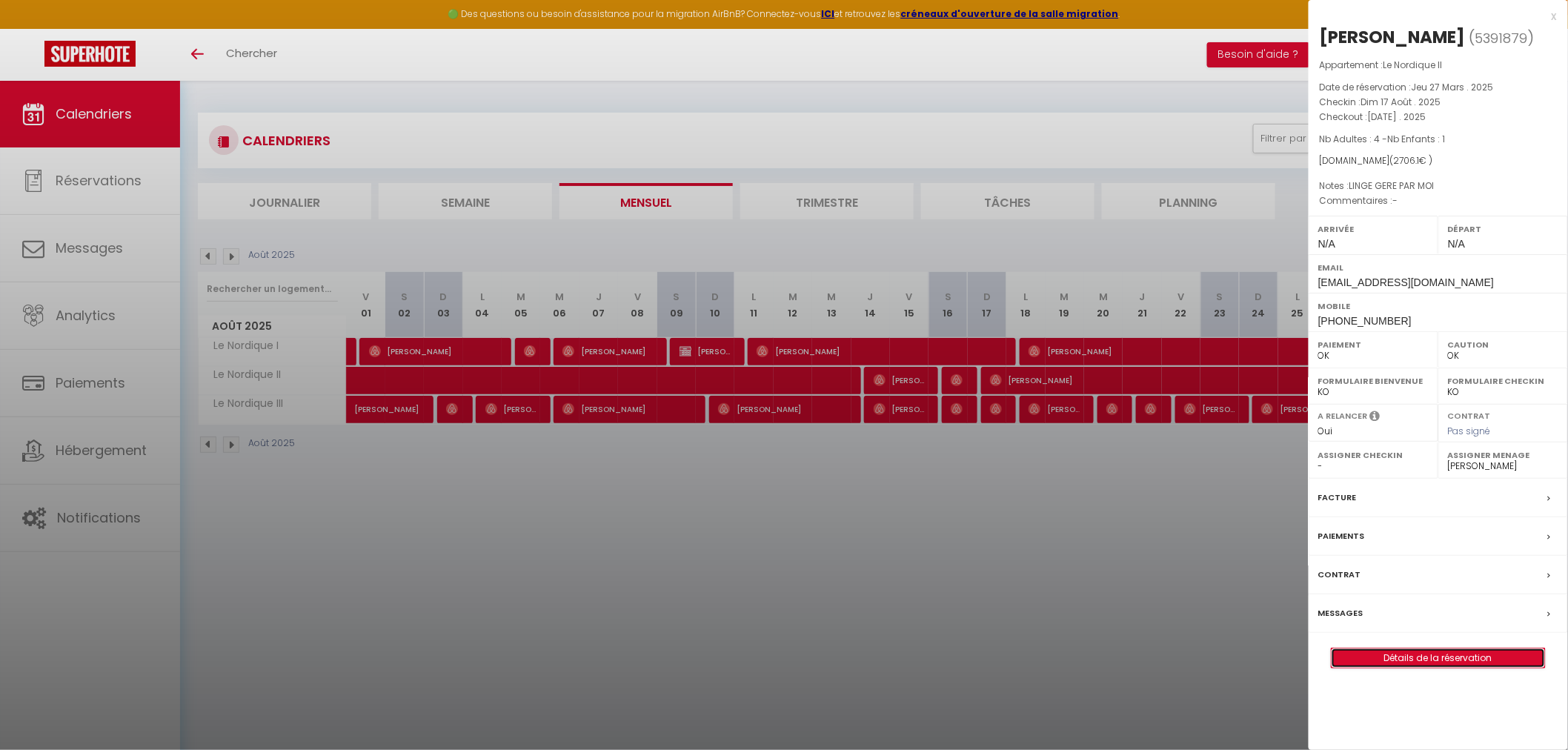
click at [1445, 648] on link "Détails de la réservation" at bounding box center [1438, 658] width 214 height 19
select select
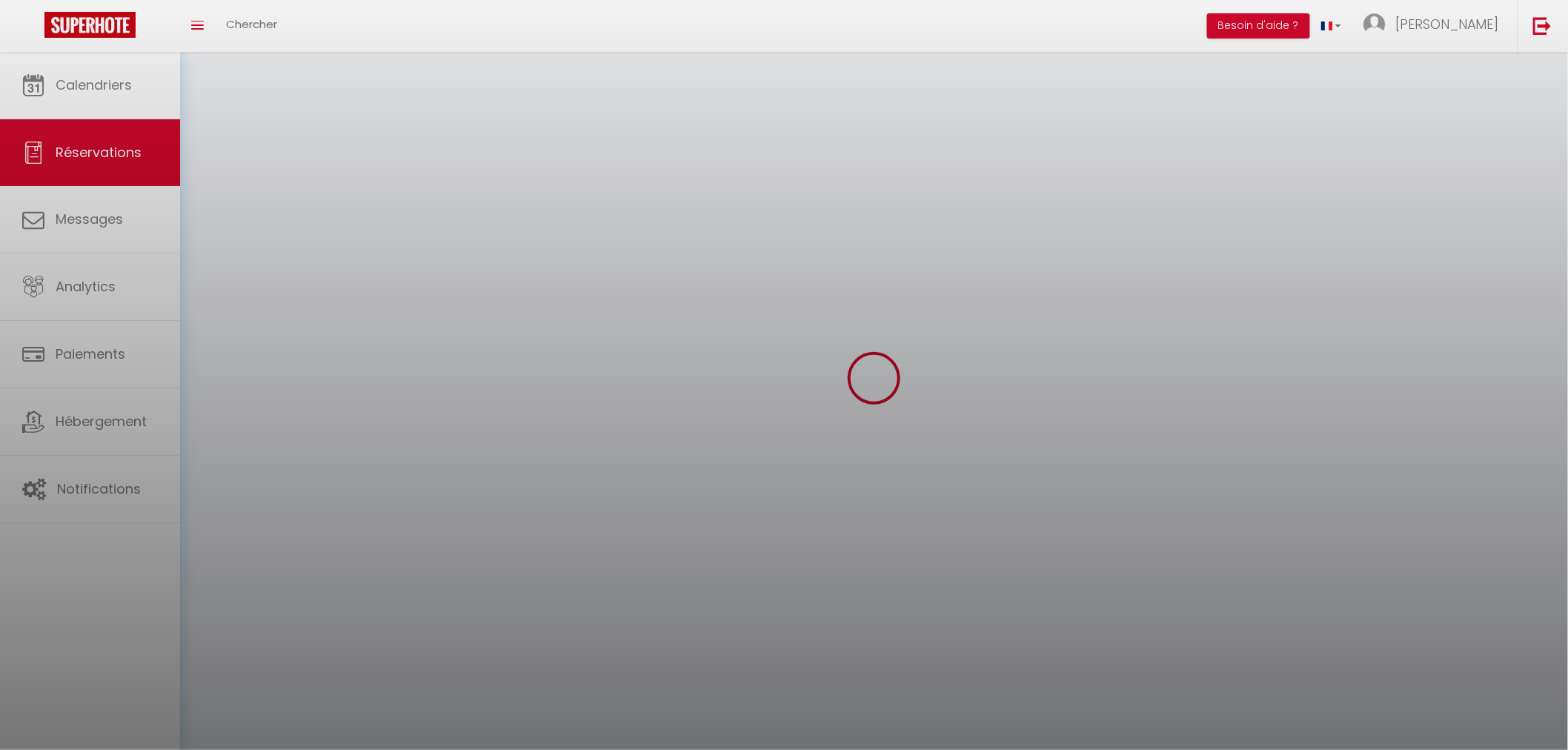
select select
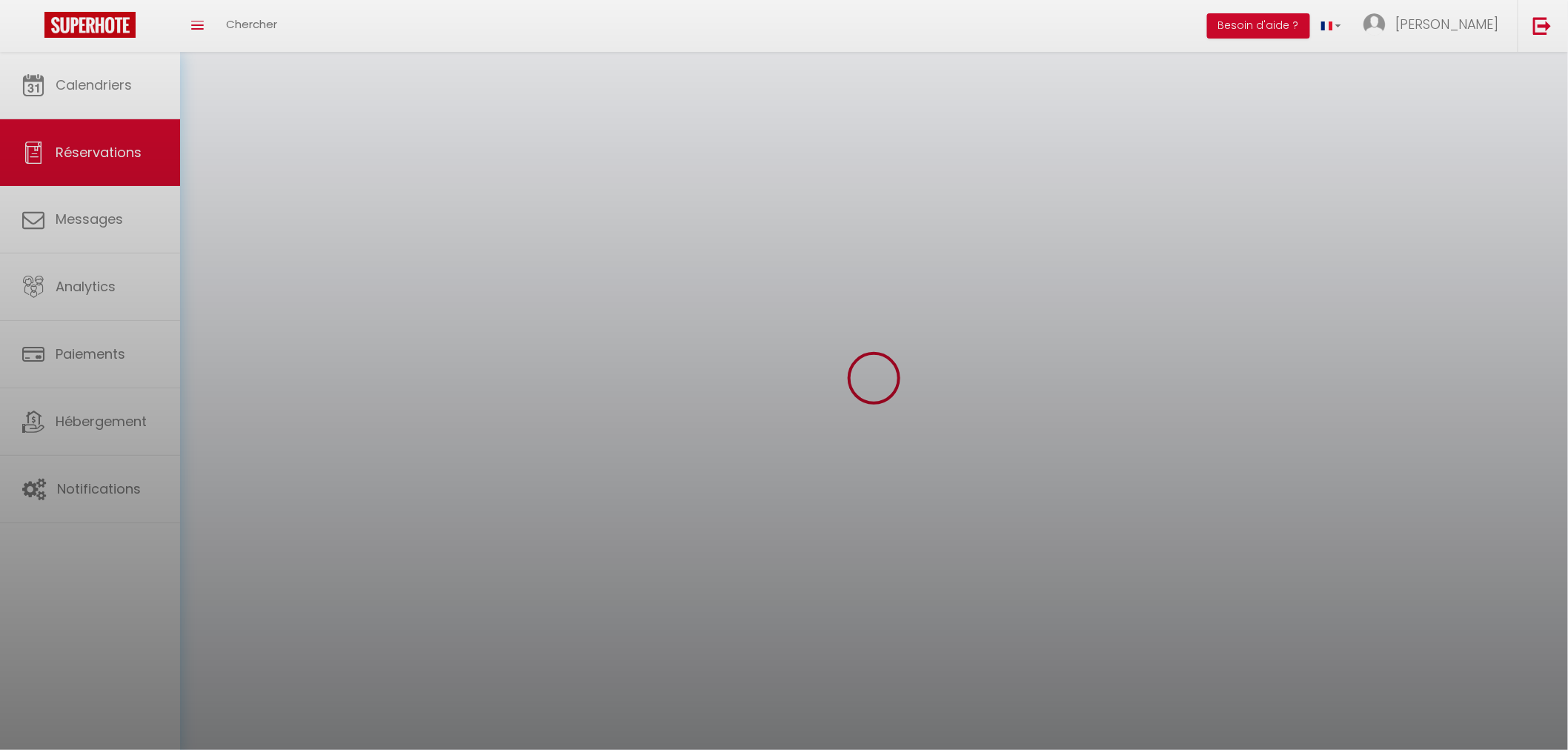
select select
checkbox input "false"
select select
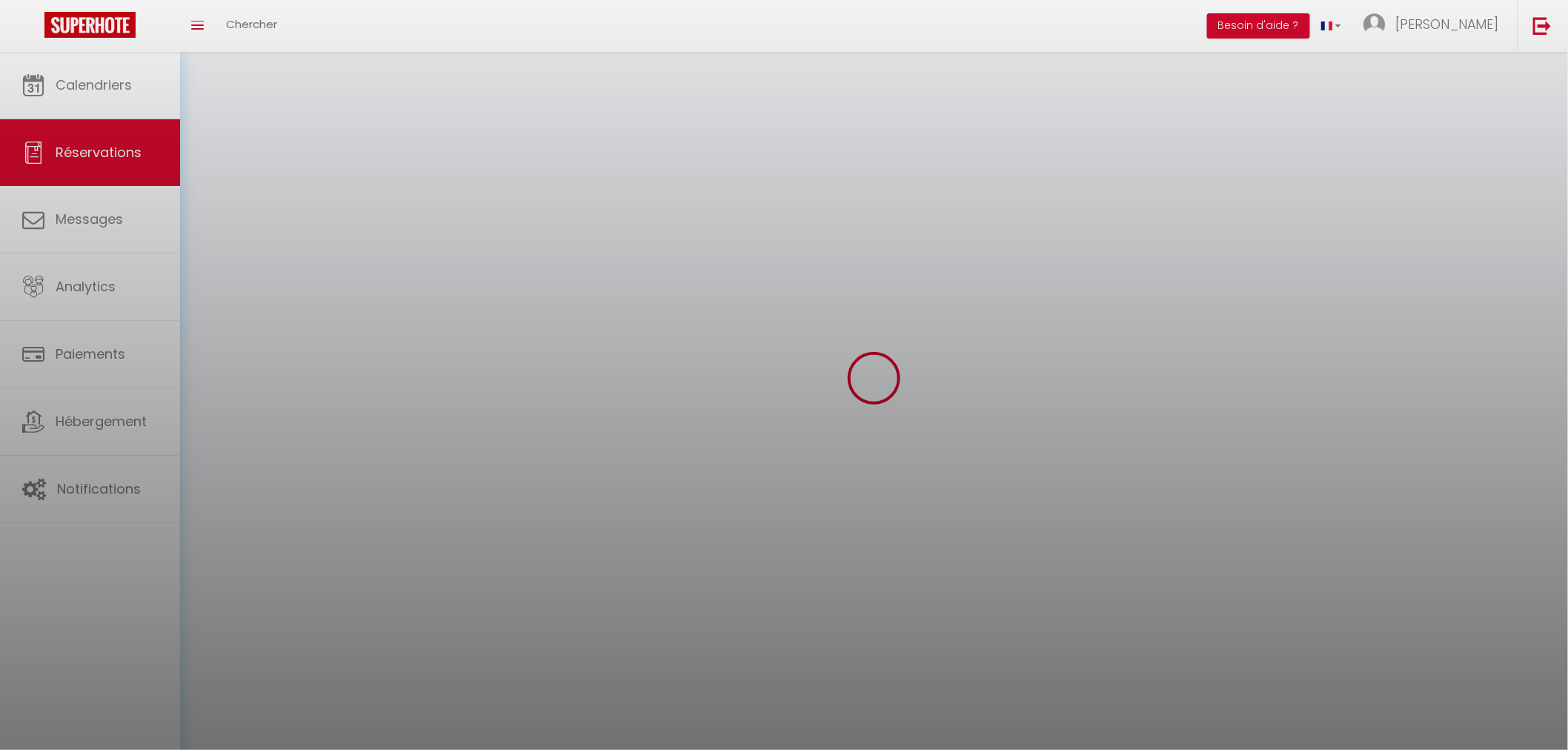
select select
checkbox input "false"
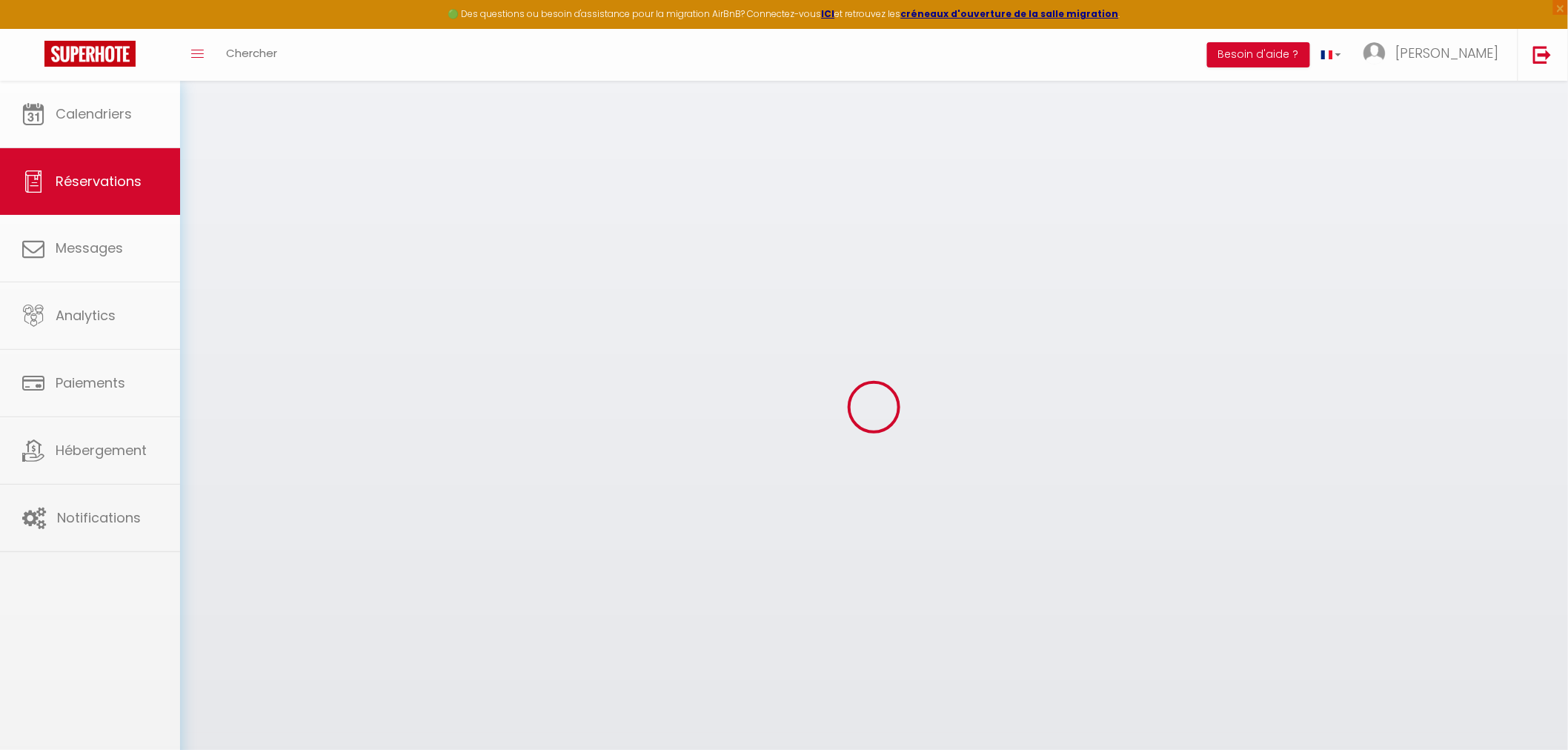
select select
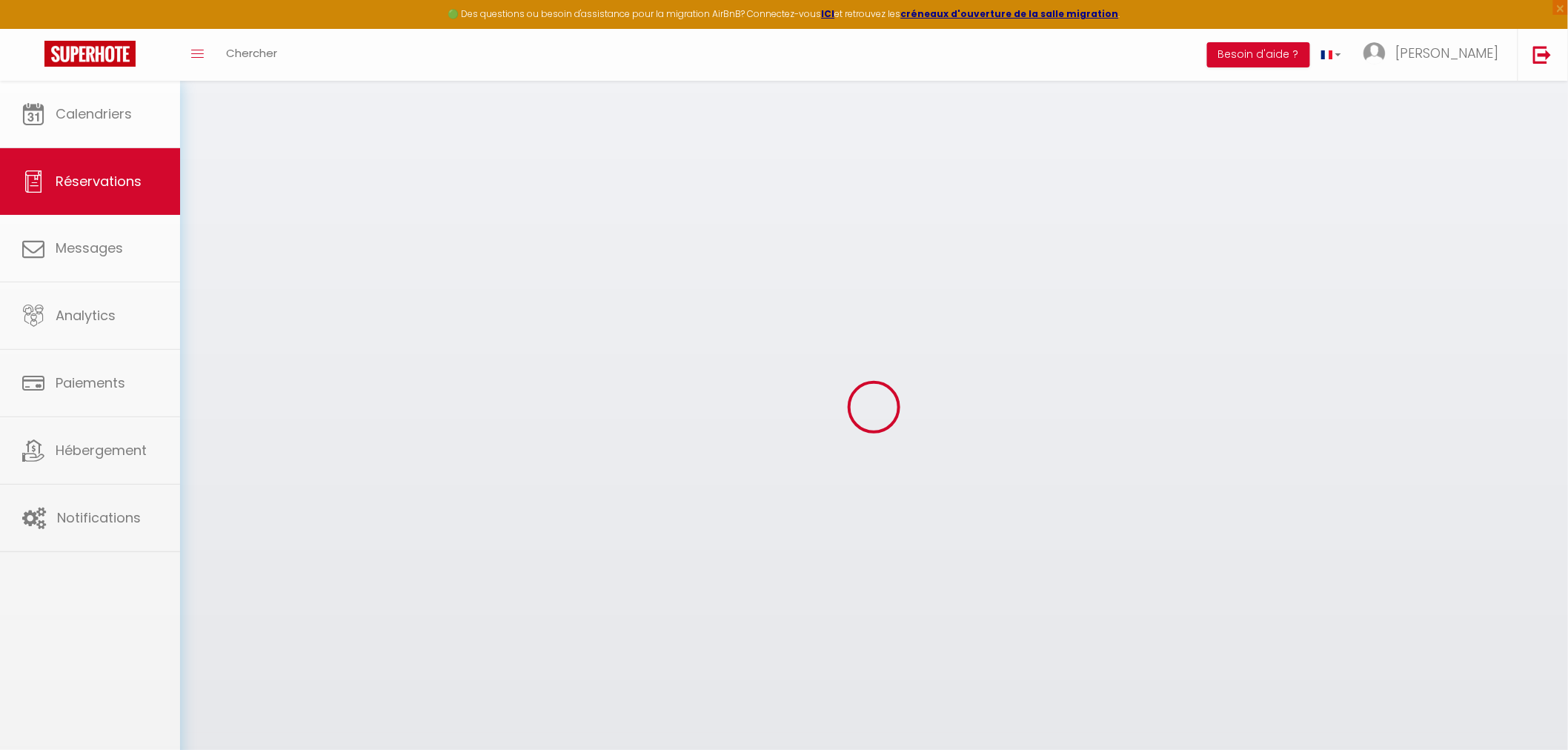
select select
checkbox input "false"
select select
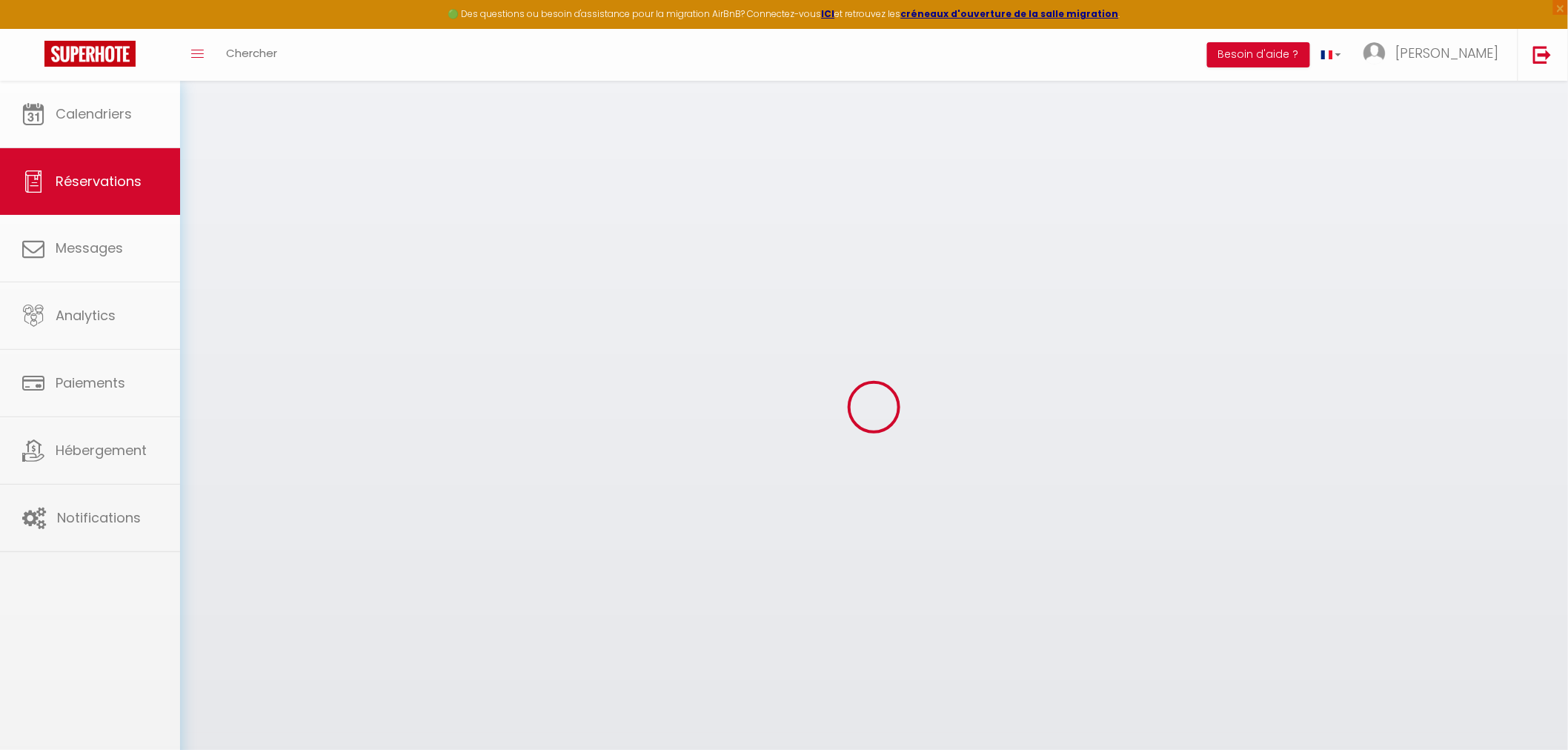
select select
checkbox input "false"
select select
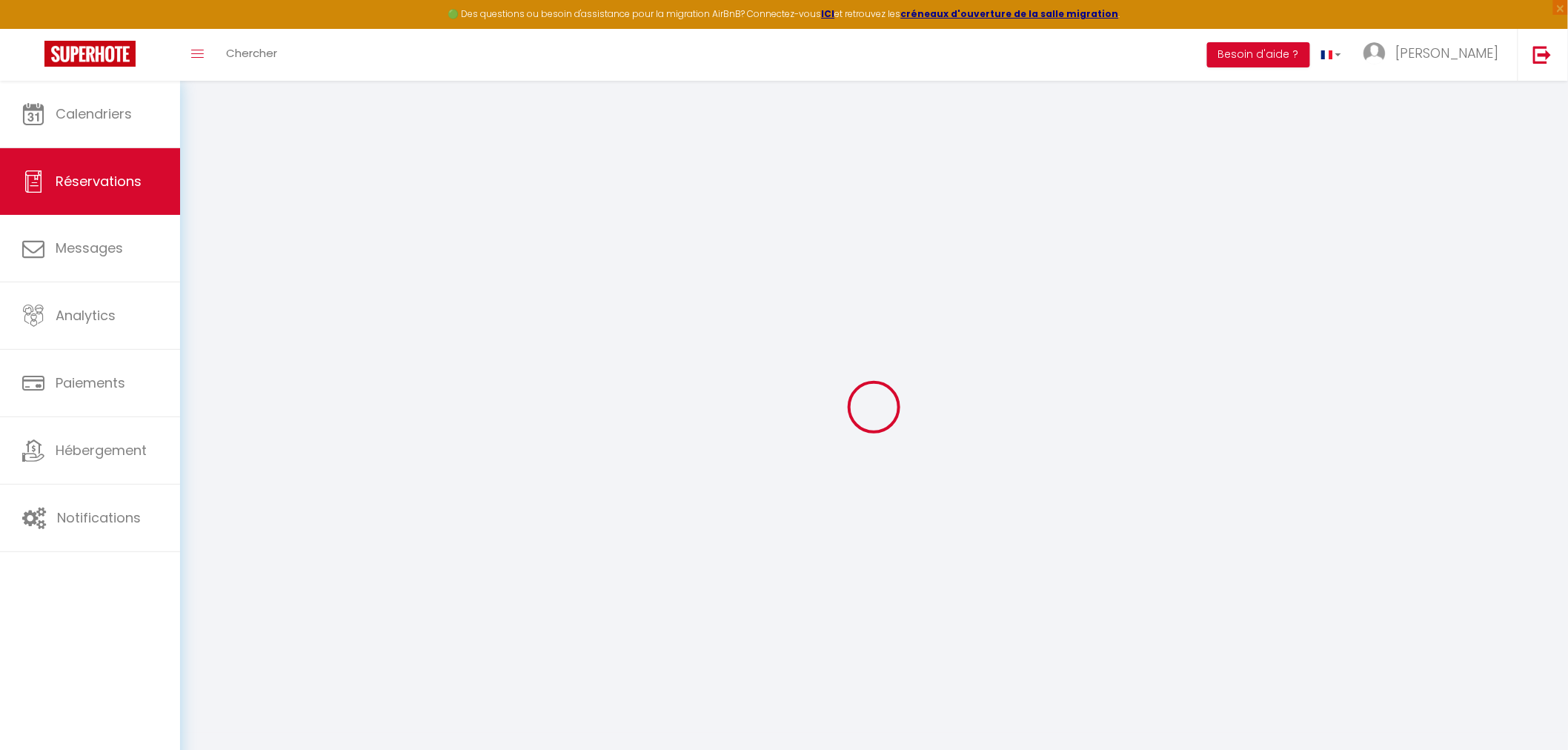
type input "Pascale"
type input "Lacroix"
type input "[EMAIL_ADDRESS][DOMAIN_NAME]"
type input "[PHONE_NUMBER]"
select select "FR"
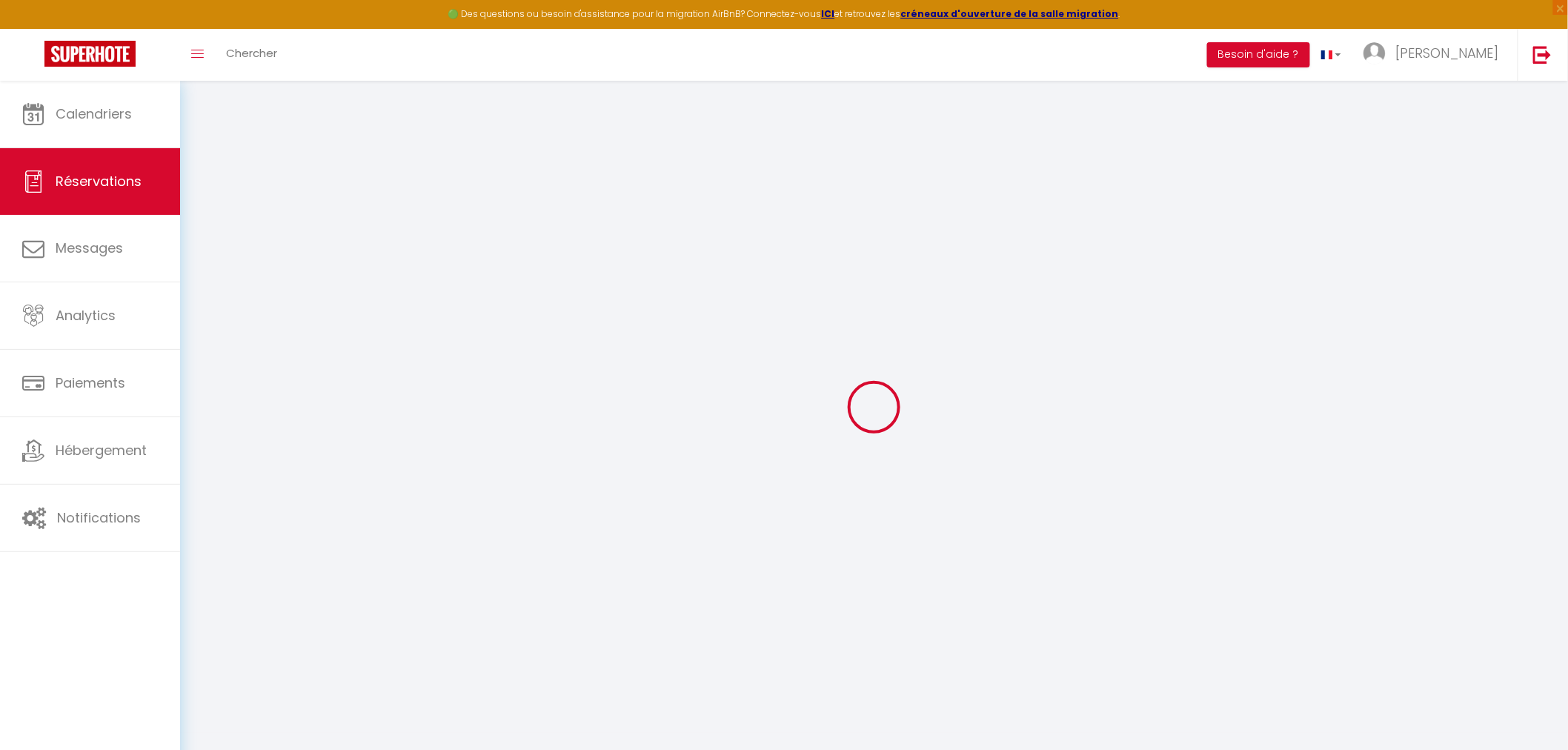
type input "467.1"
select select "58416"
select select "1"
select select
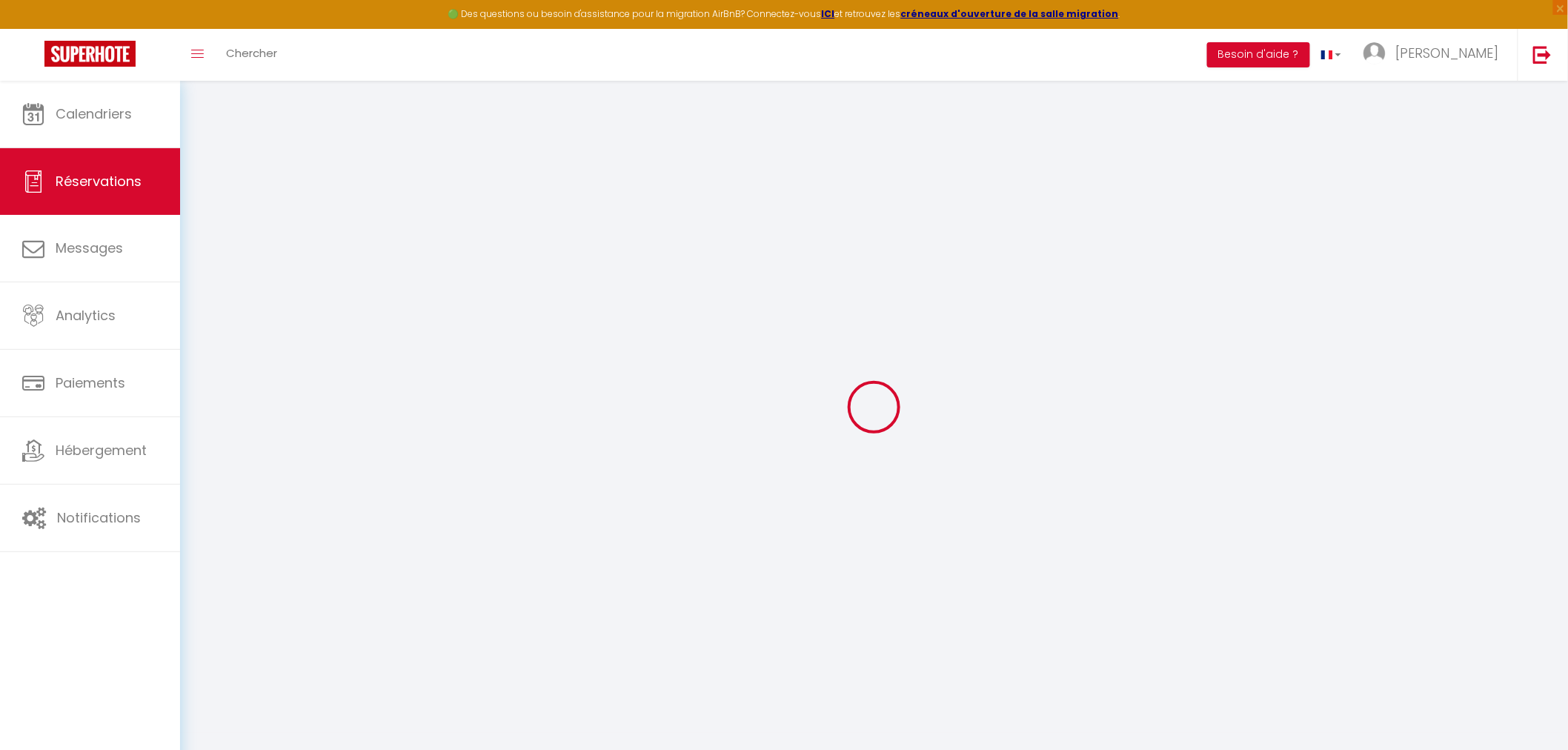
type input "4"
type input "1"
select select "12"
select select
type input "2525"
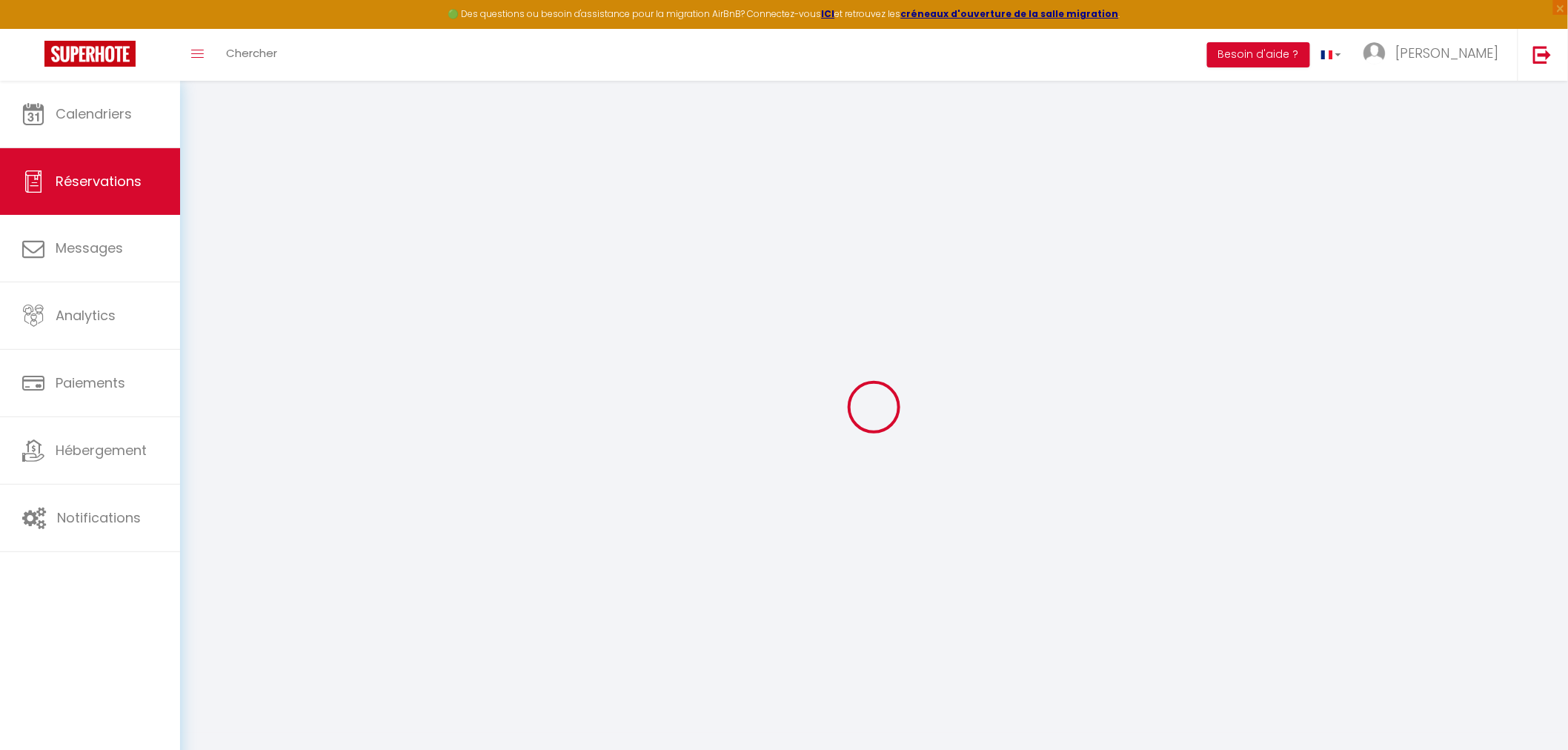
checkbox input "false"
type input "0"
select select "1"
type input "0"
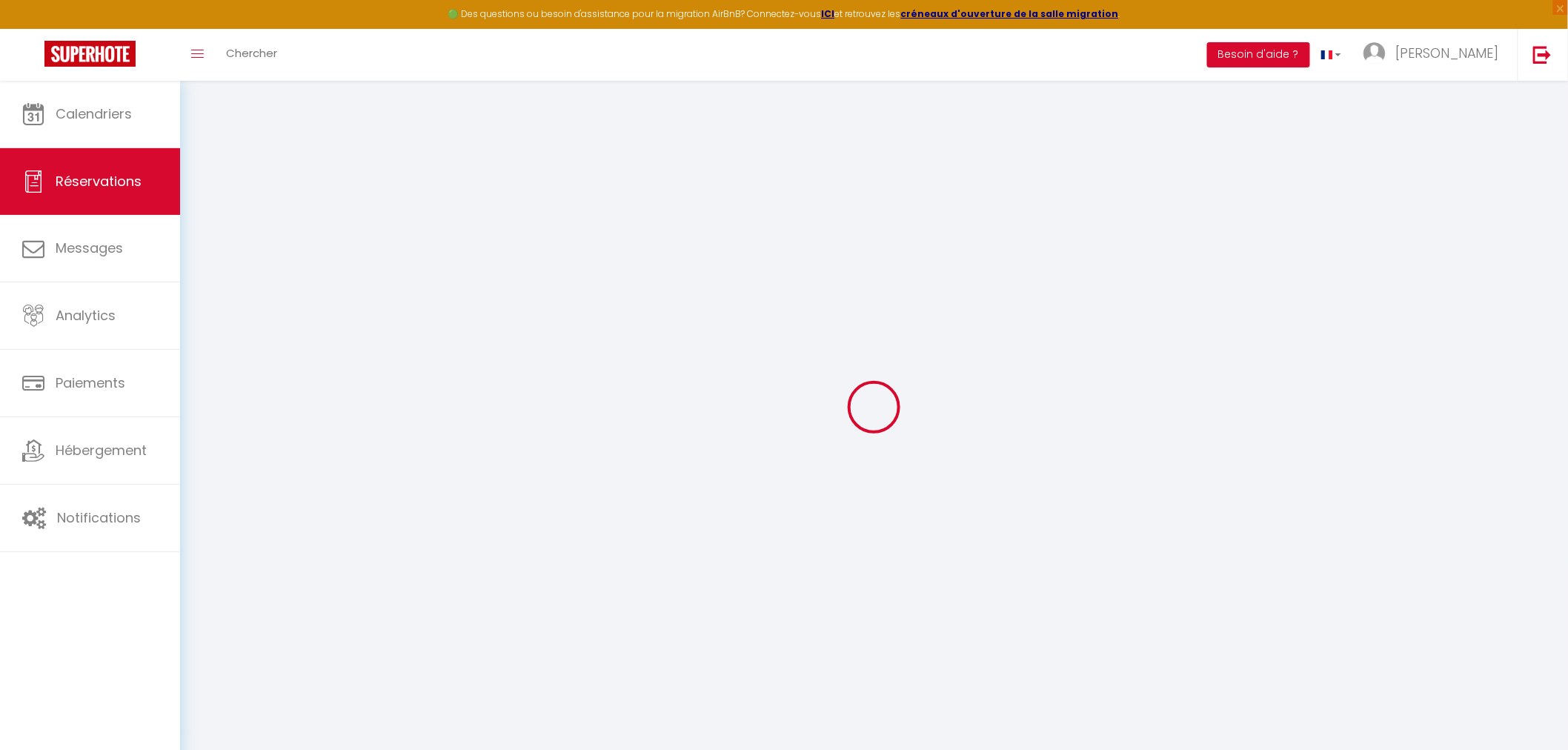
type input "0"
select select
select select "15"
checkbox input "false"
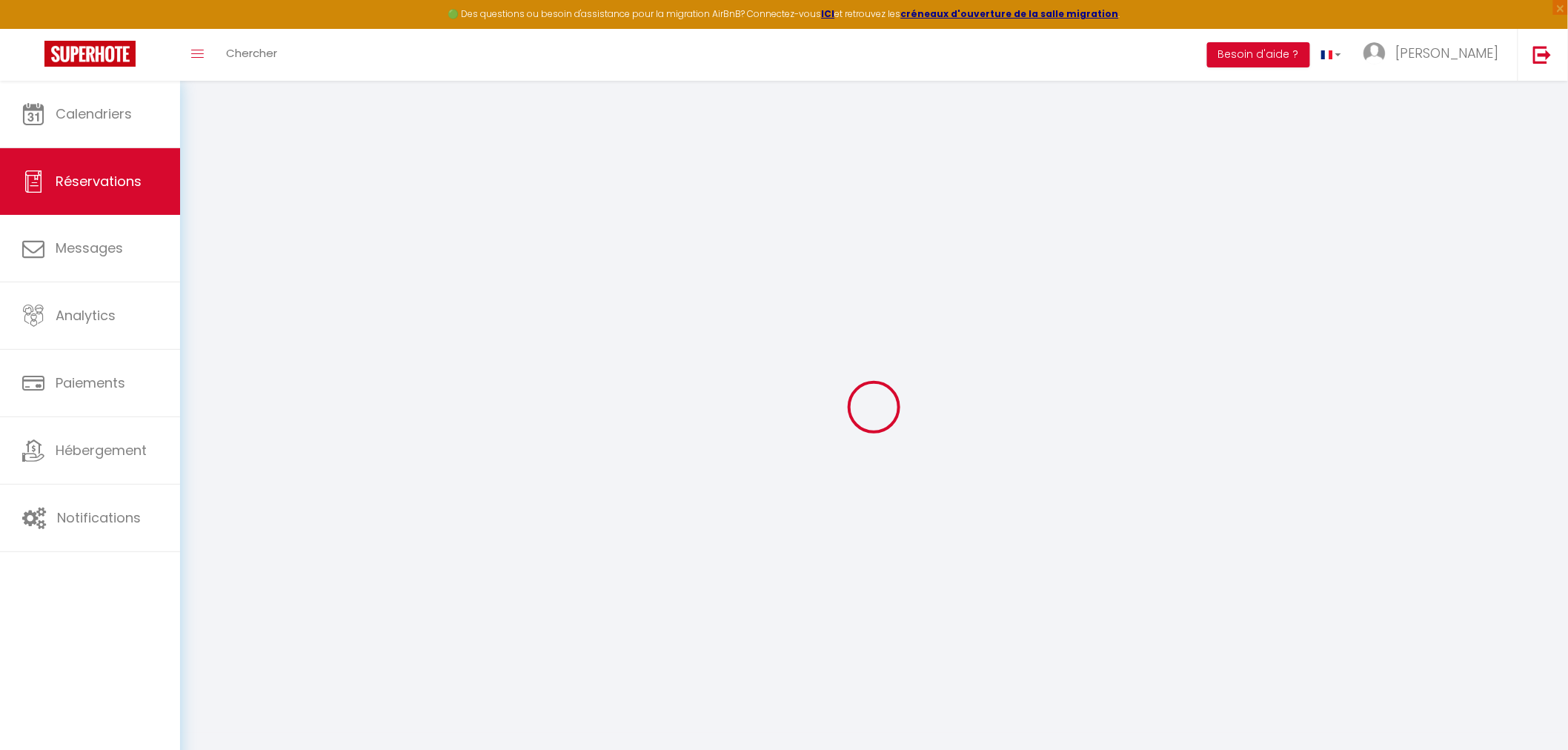
select select
checkbox input "false"
select select
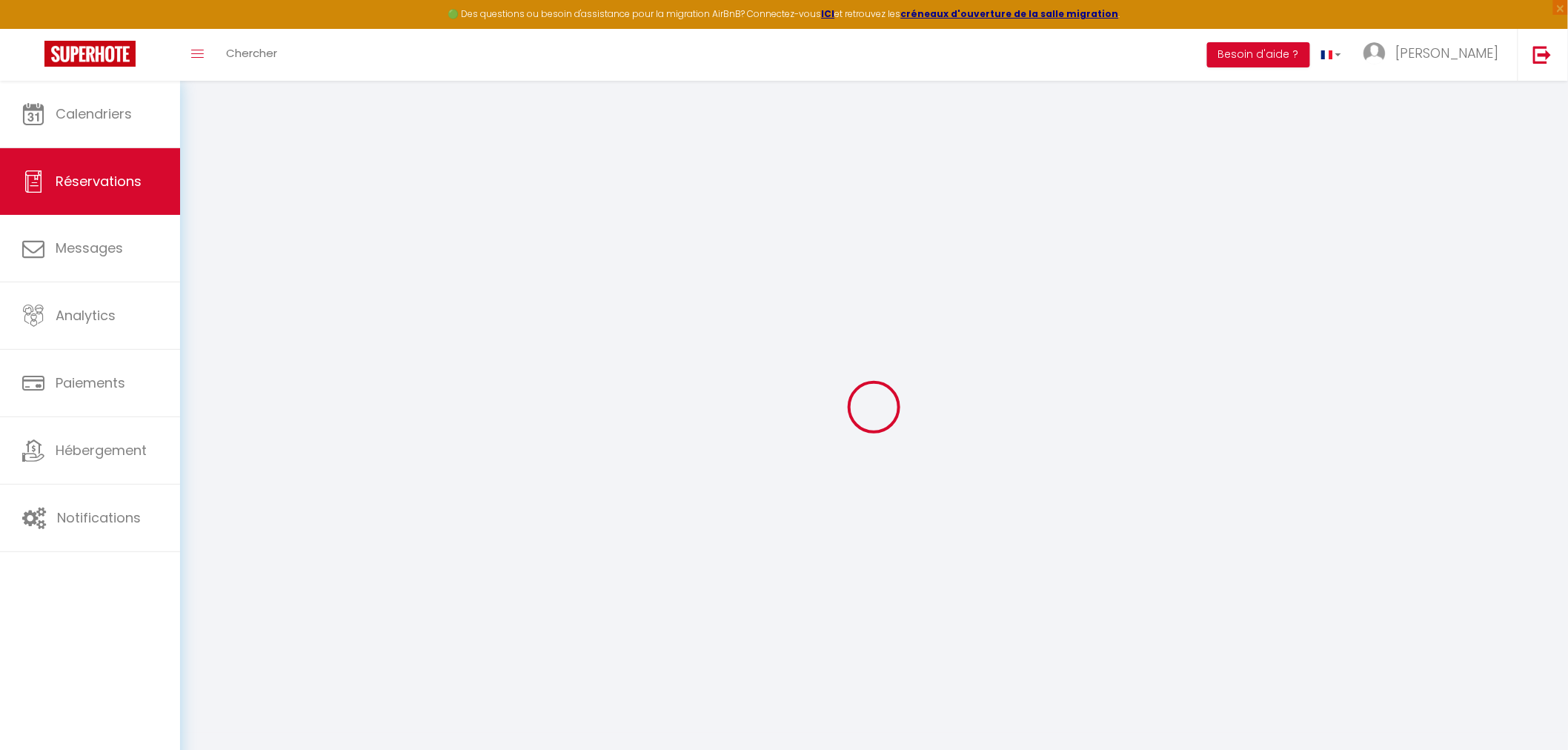
checkbox input "false"
type textarea "LINGE GERE PAR MOI"
select select
checkbox input "false"
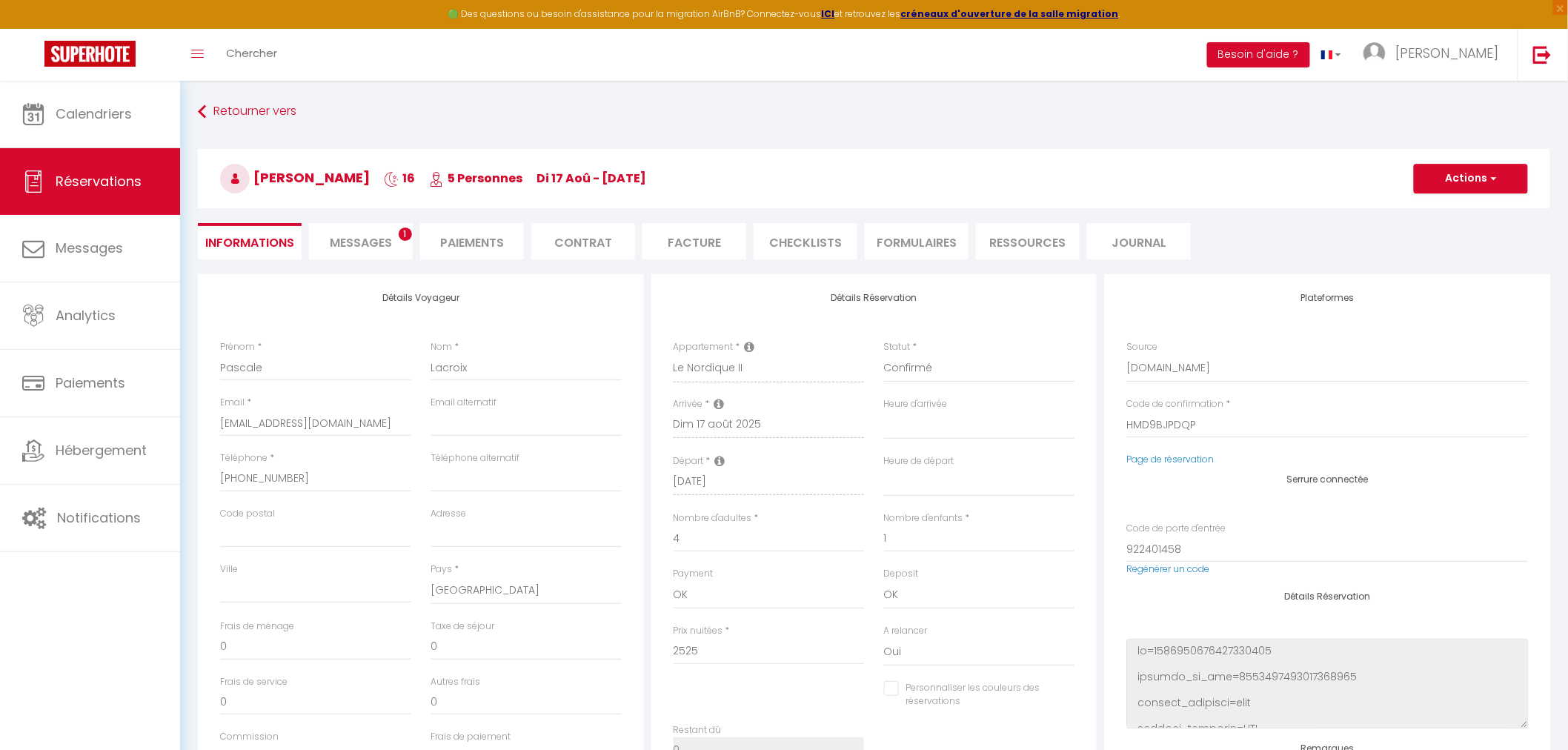
type input "70"
type input "111.1"
select select
checkbox input "false"
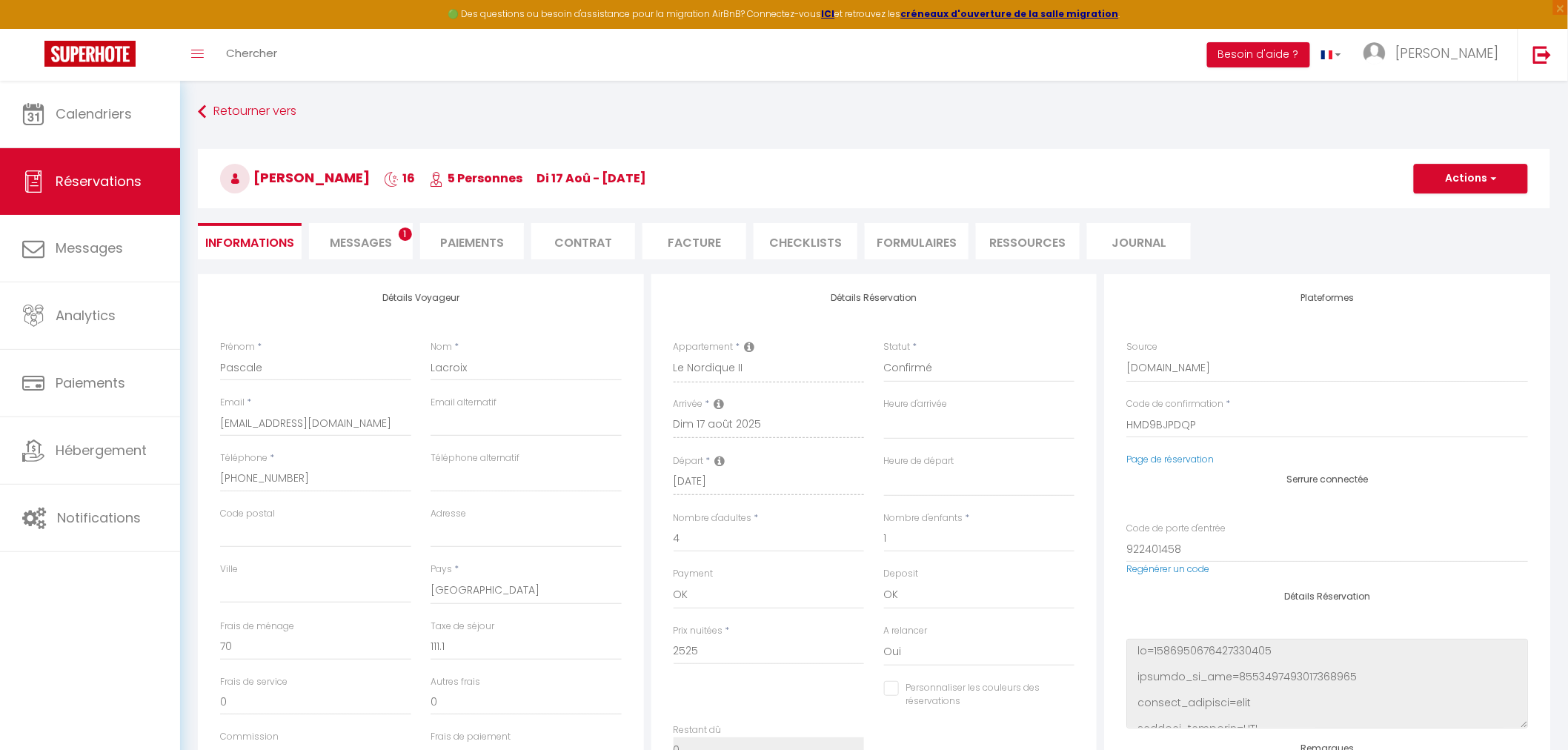
select select
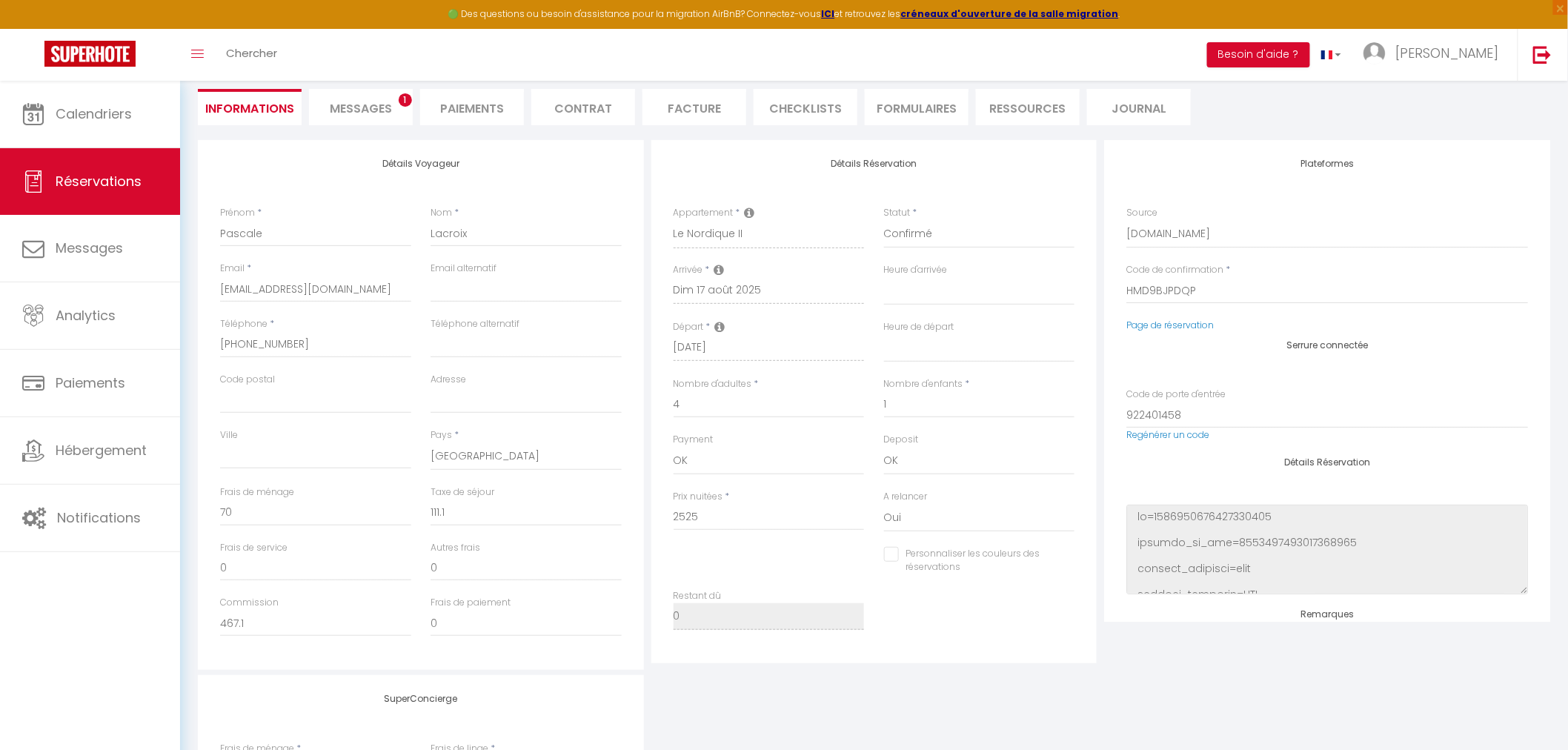
scroll to position [135, 0]
click at [98, 174] on span "Réservations" at bounding box center [98, 180] width 86 height 18
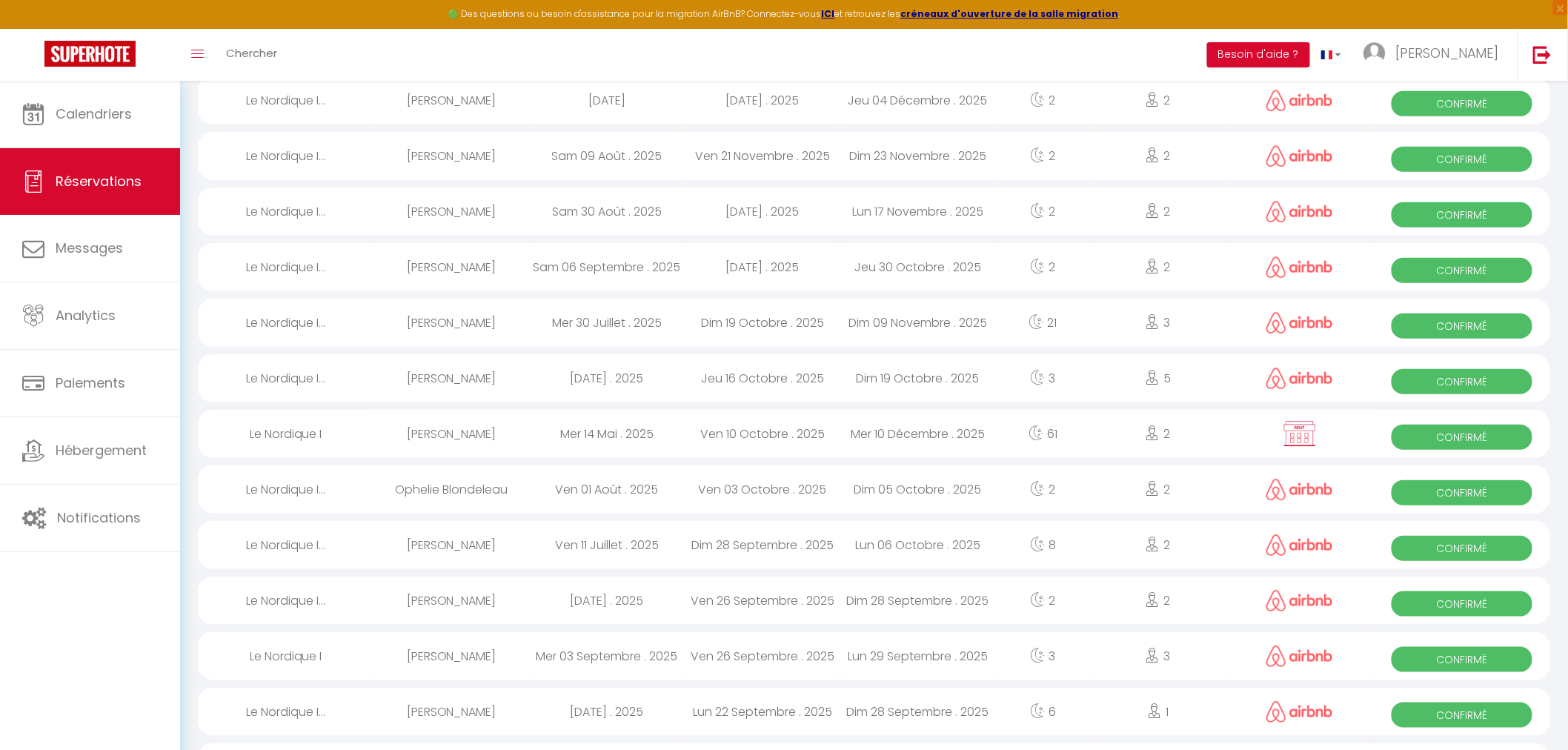
scroll to position [1201, 0]
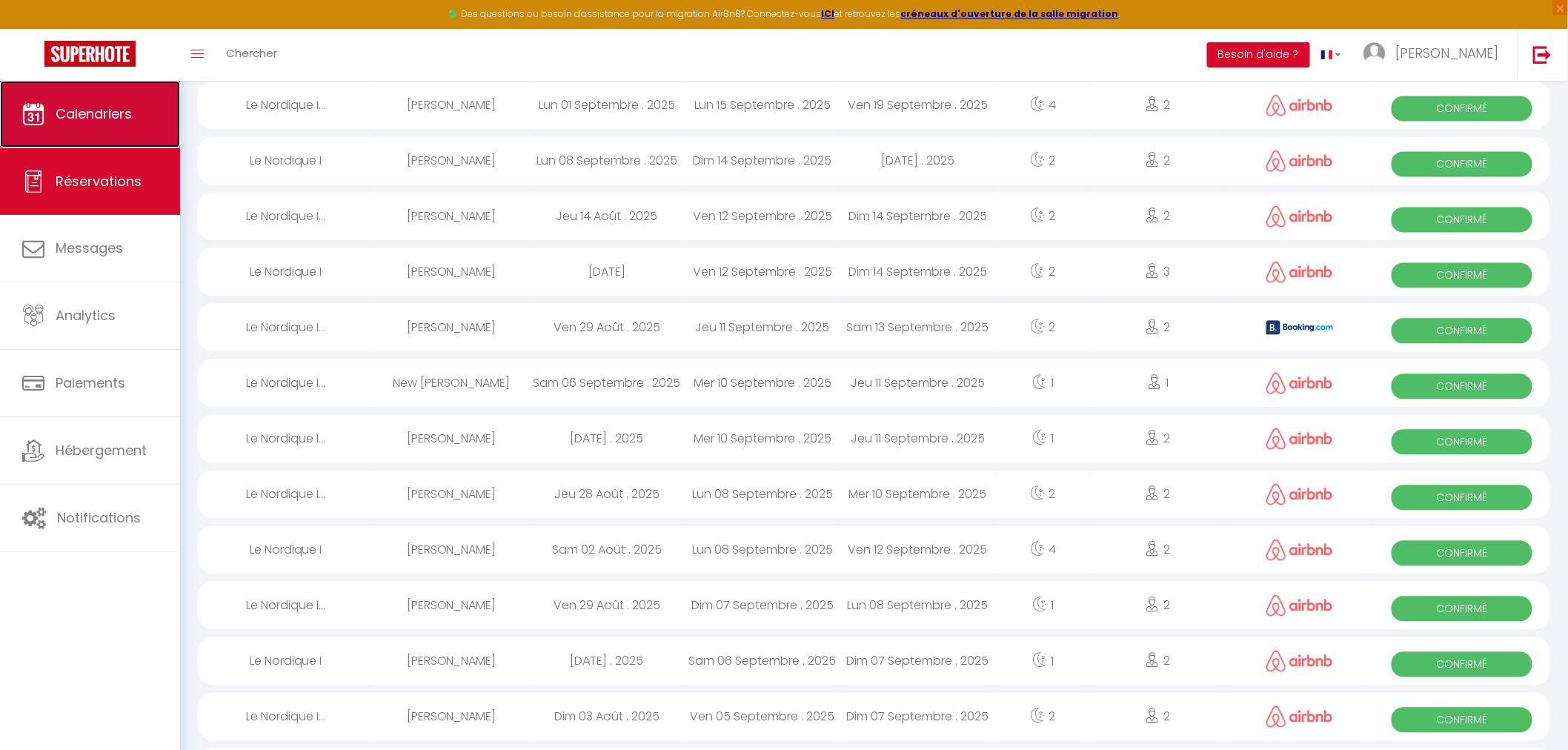
click at [79, 117] on span "Calendriers" at bounding box center [93, 113] width 76 height 18
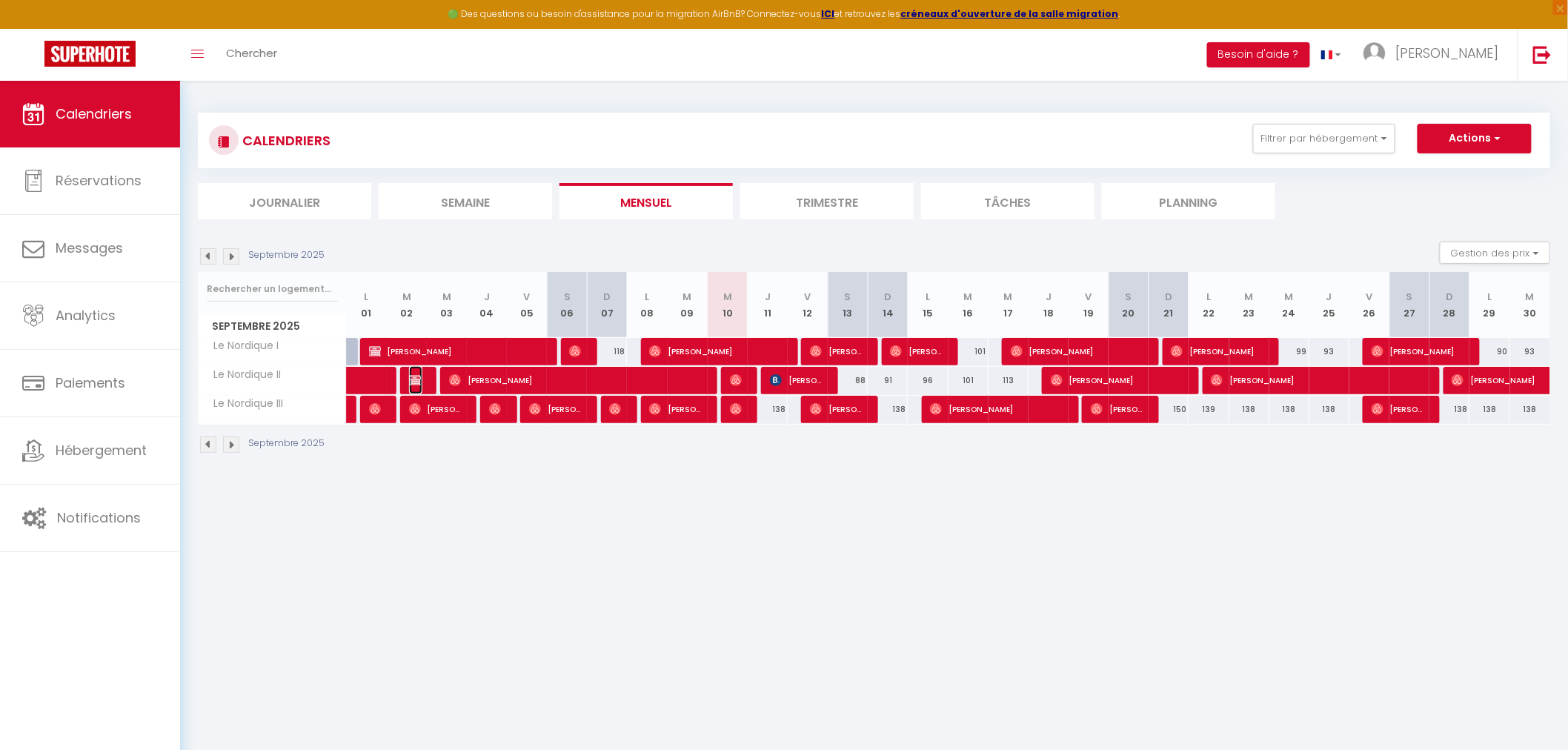
click at [418, 380] on img at bounding box center [415, 380] width 12 height 12
select select "KO"
select select "OK"
select select "0"
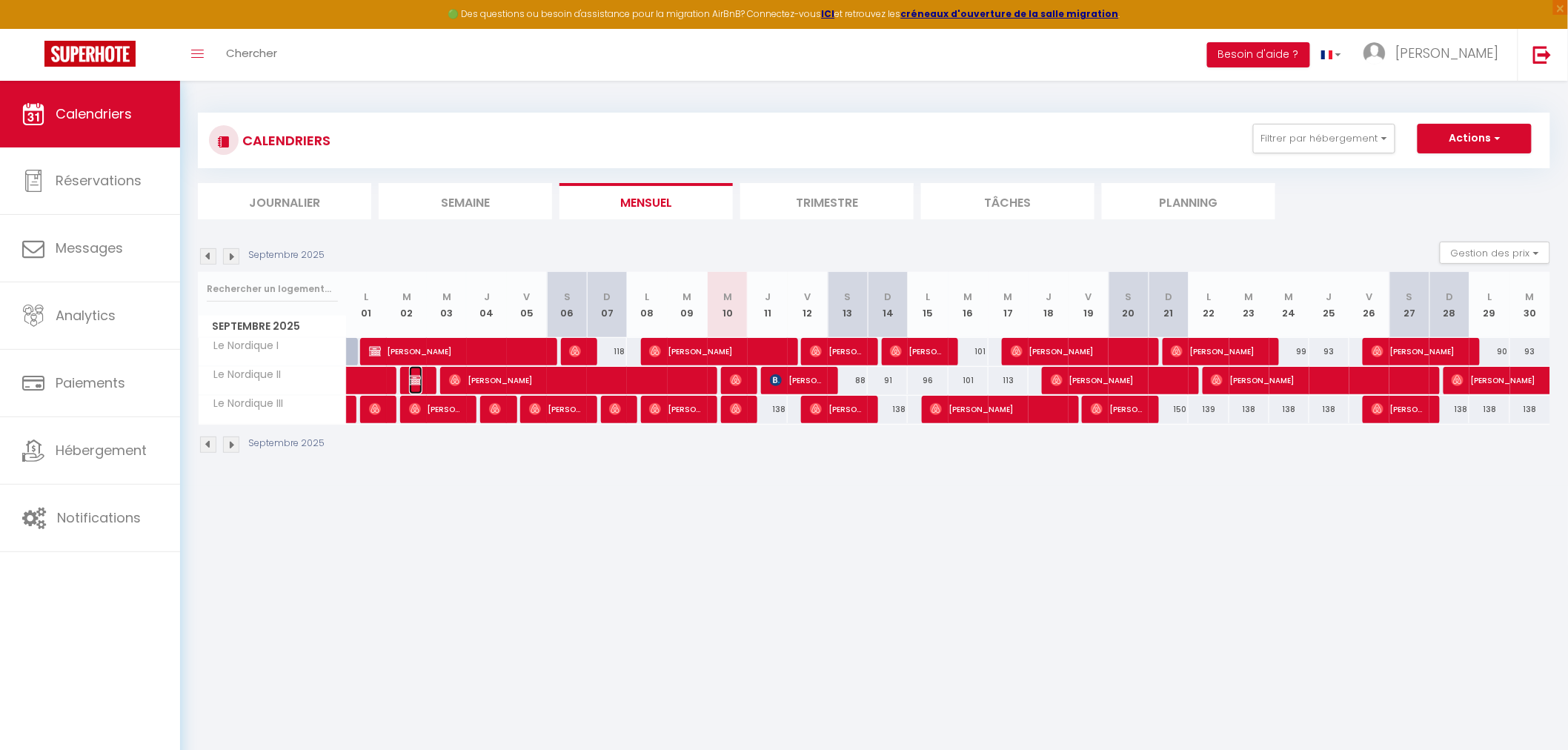
select select "1"
select select
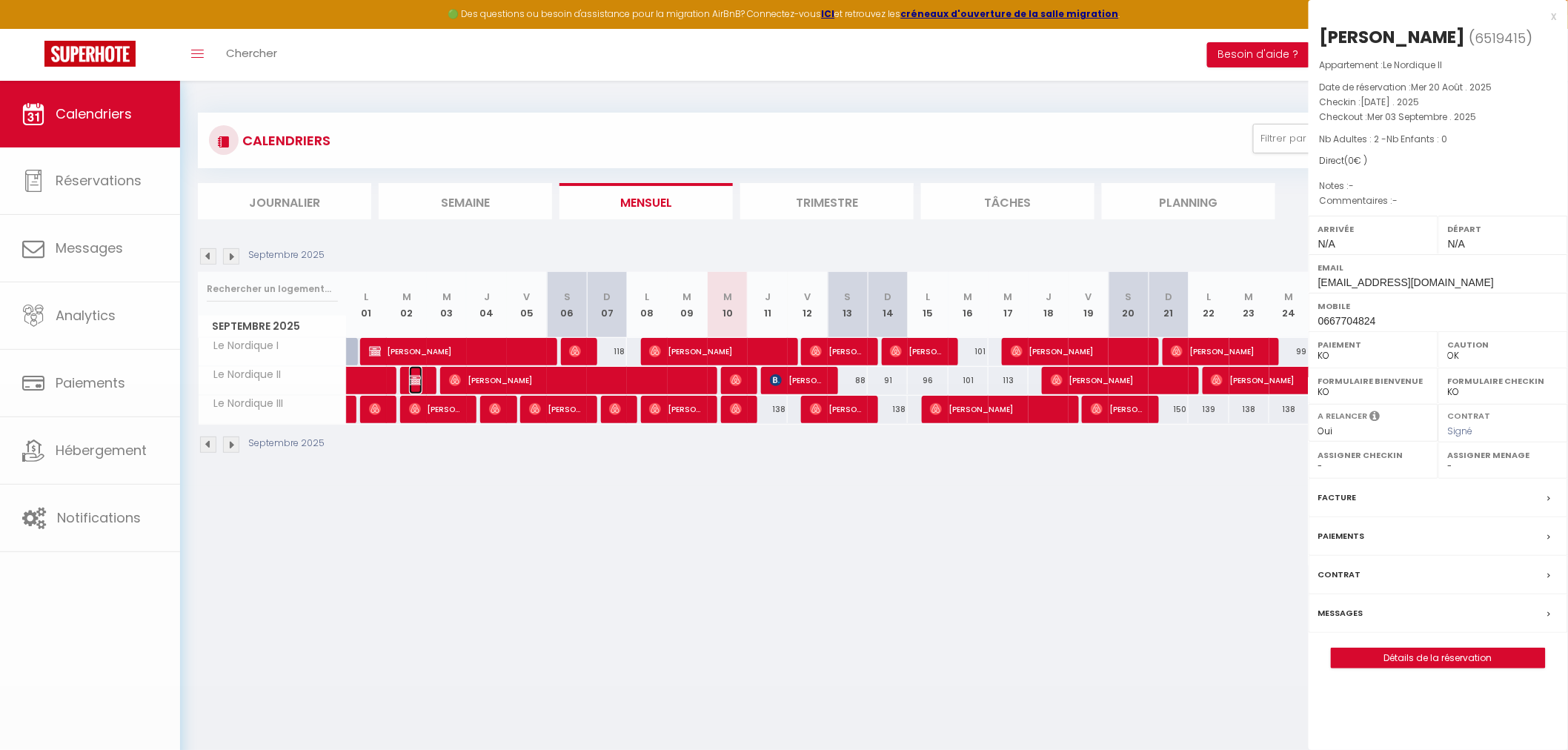
select select "39762"
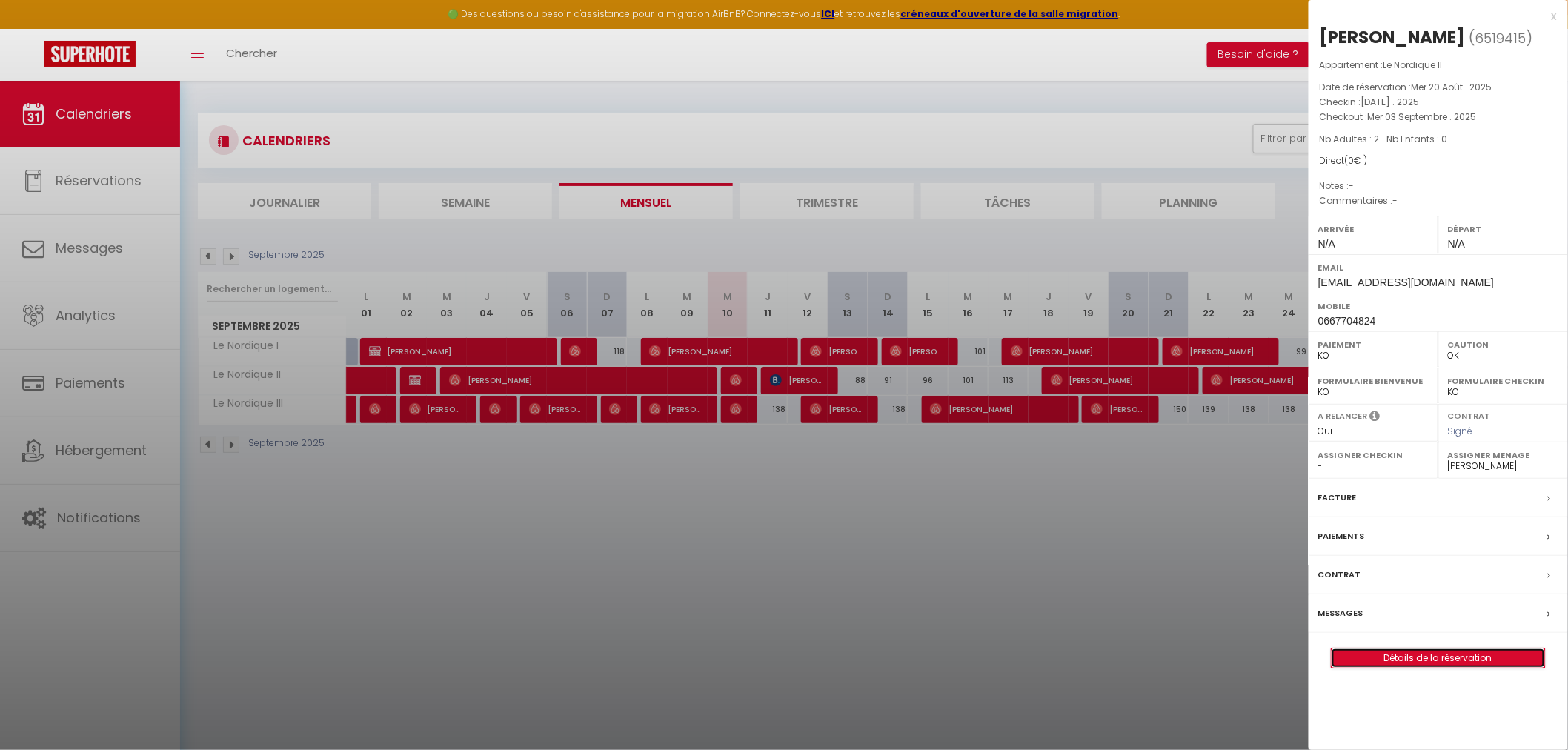
click at [1446, 654] on link "Détails de la réservation" at bounding box center [1438, 658] width 214 height 19
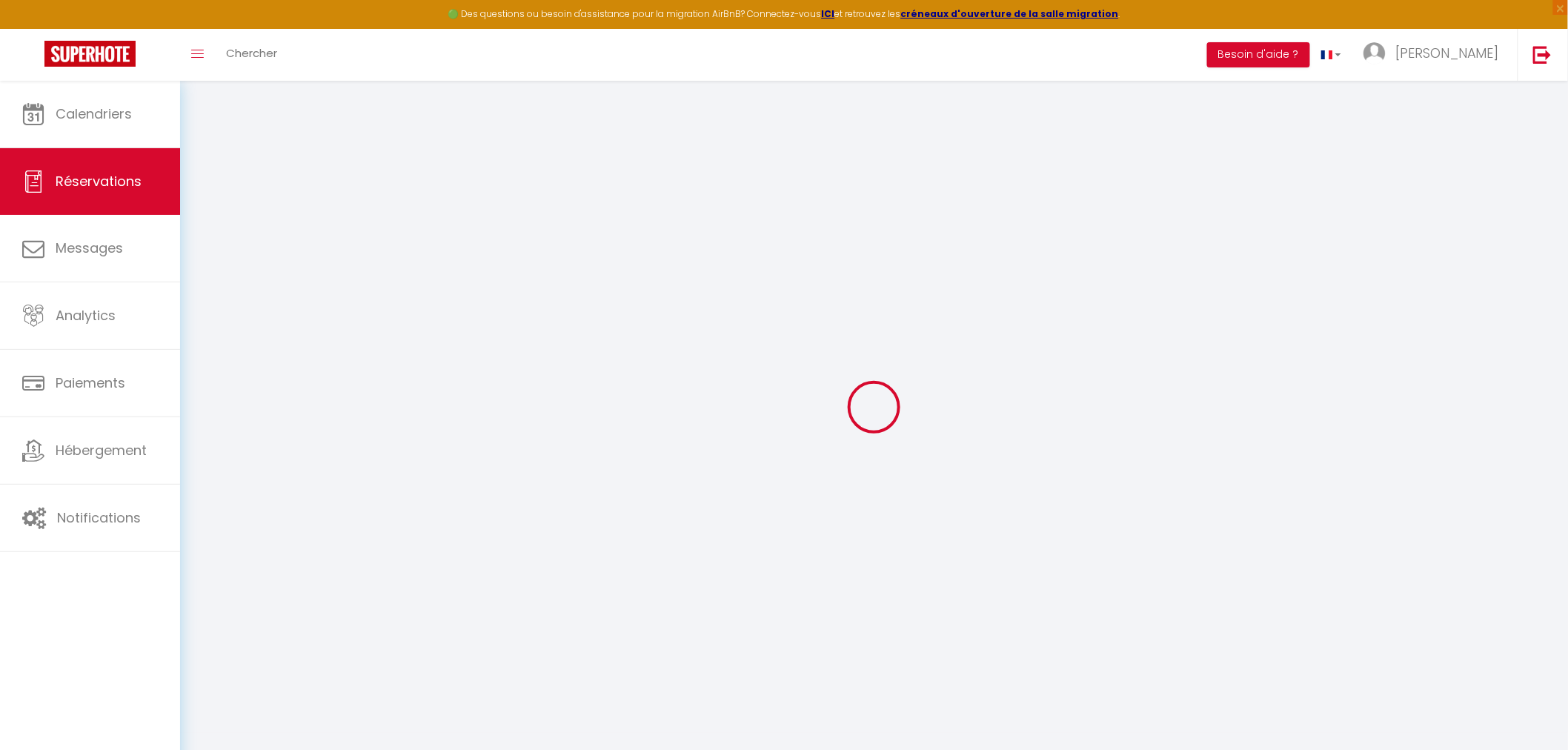
type input "Pascale"
type input "Lacroix"
type input "[EMAIL_ADDRESS][DOMAIN_NAME]"
type input "0667704824"
select select "FR"
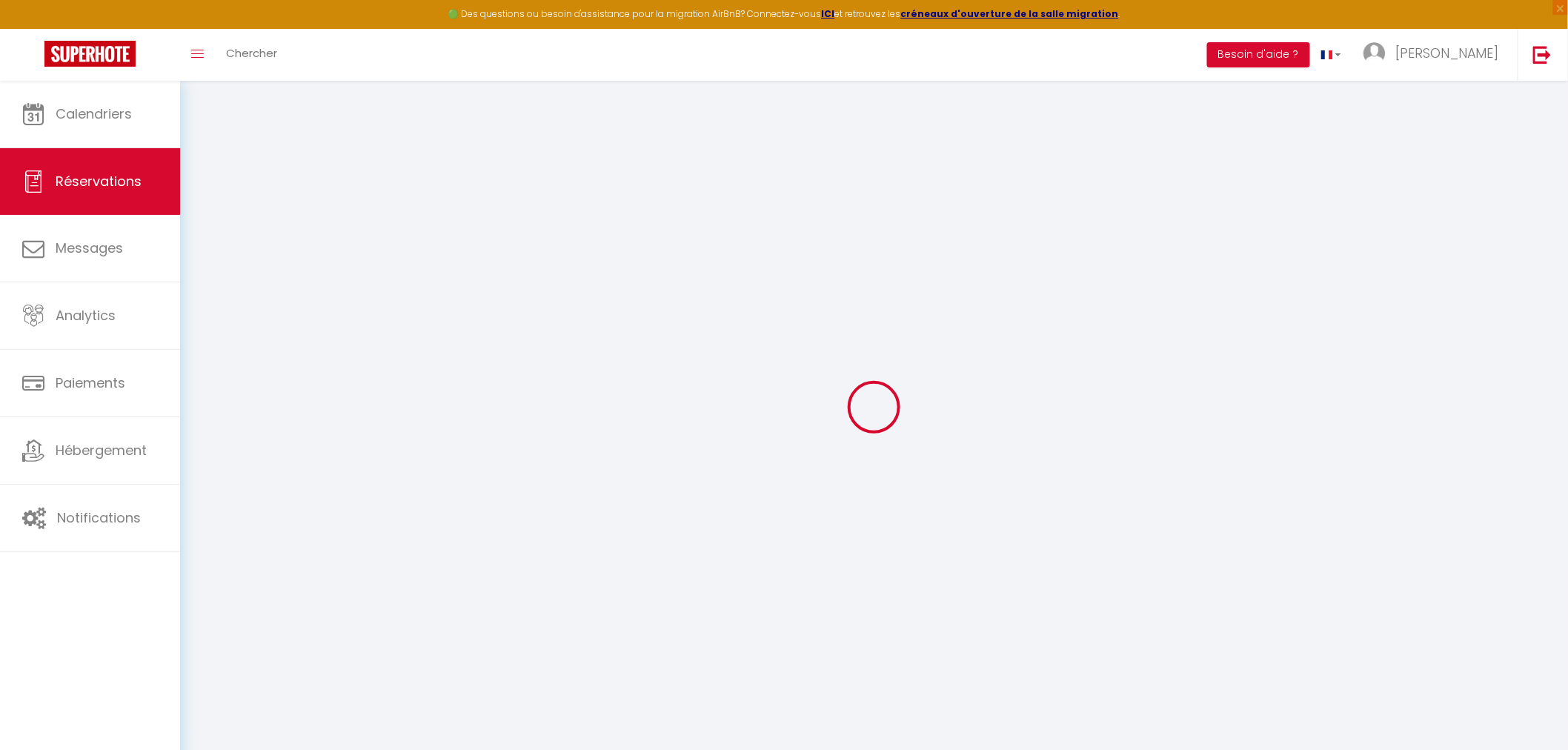
select select "58416"
select select "2"
type input "[DATE]"
select select
type input "Mer 03 Septembre 2025"
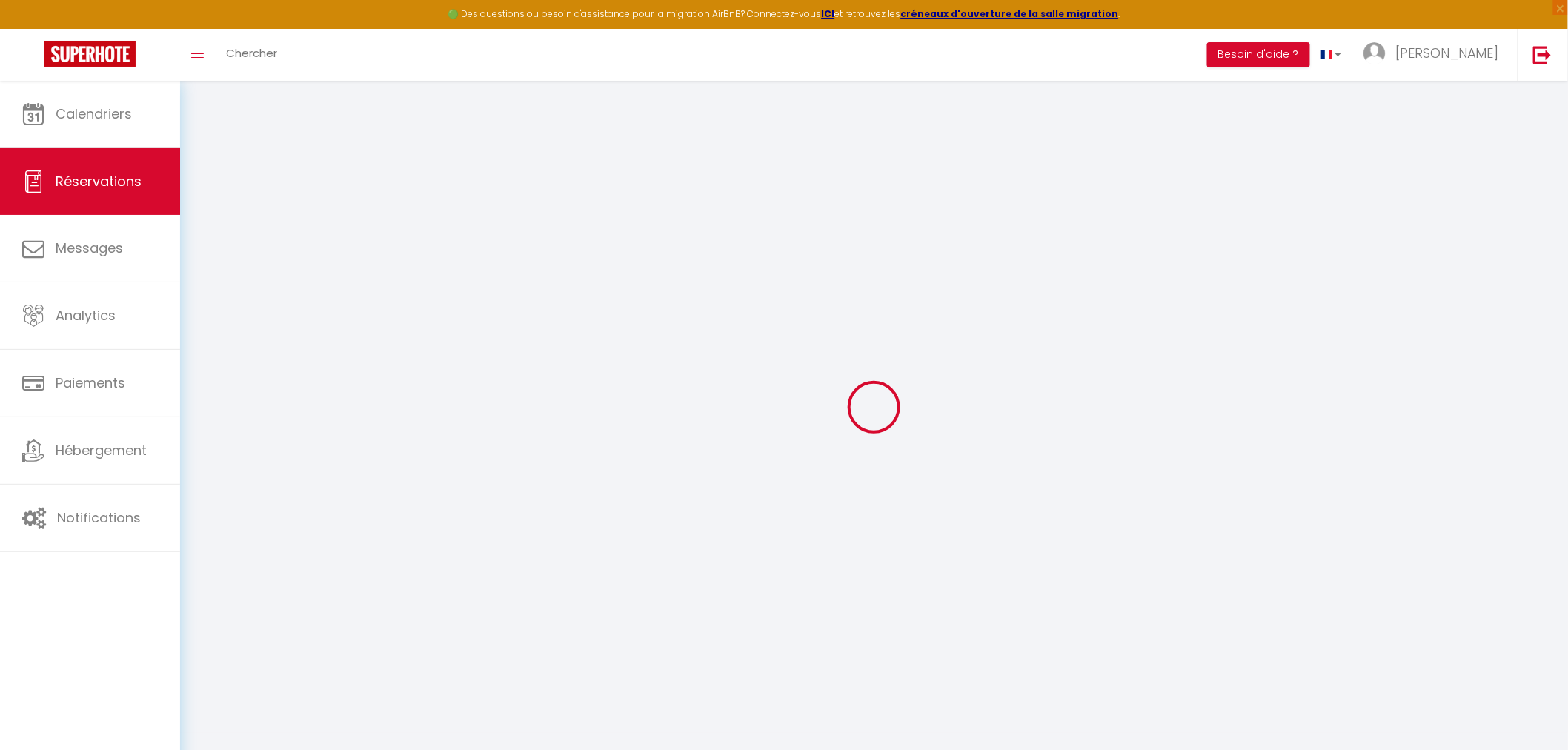
select select
type input "2"
select select "10"
select select
checkbox input "false"
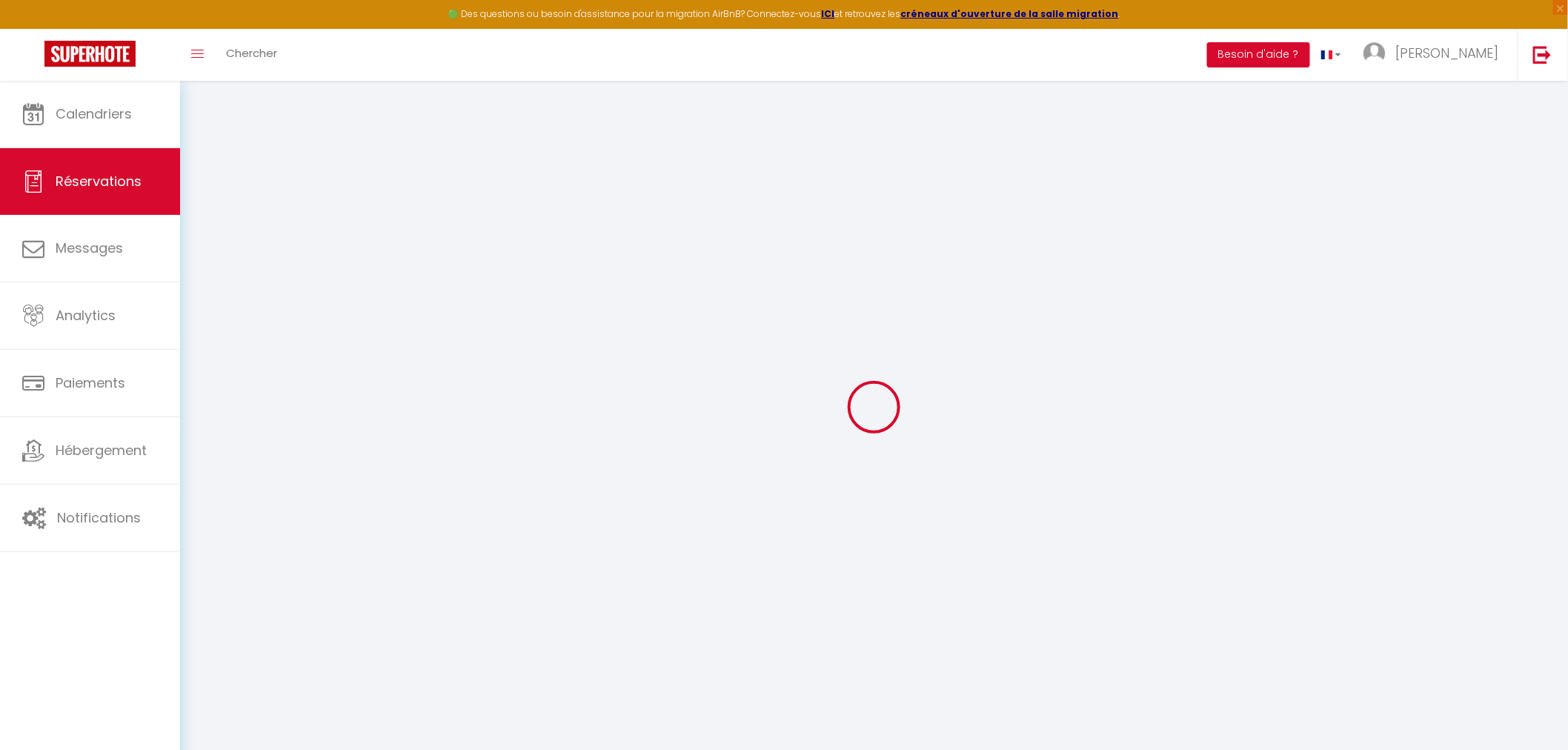
type input "0"
select select
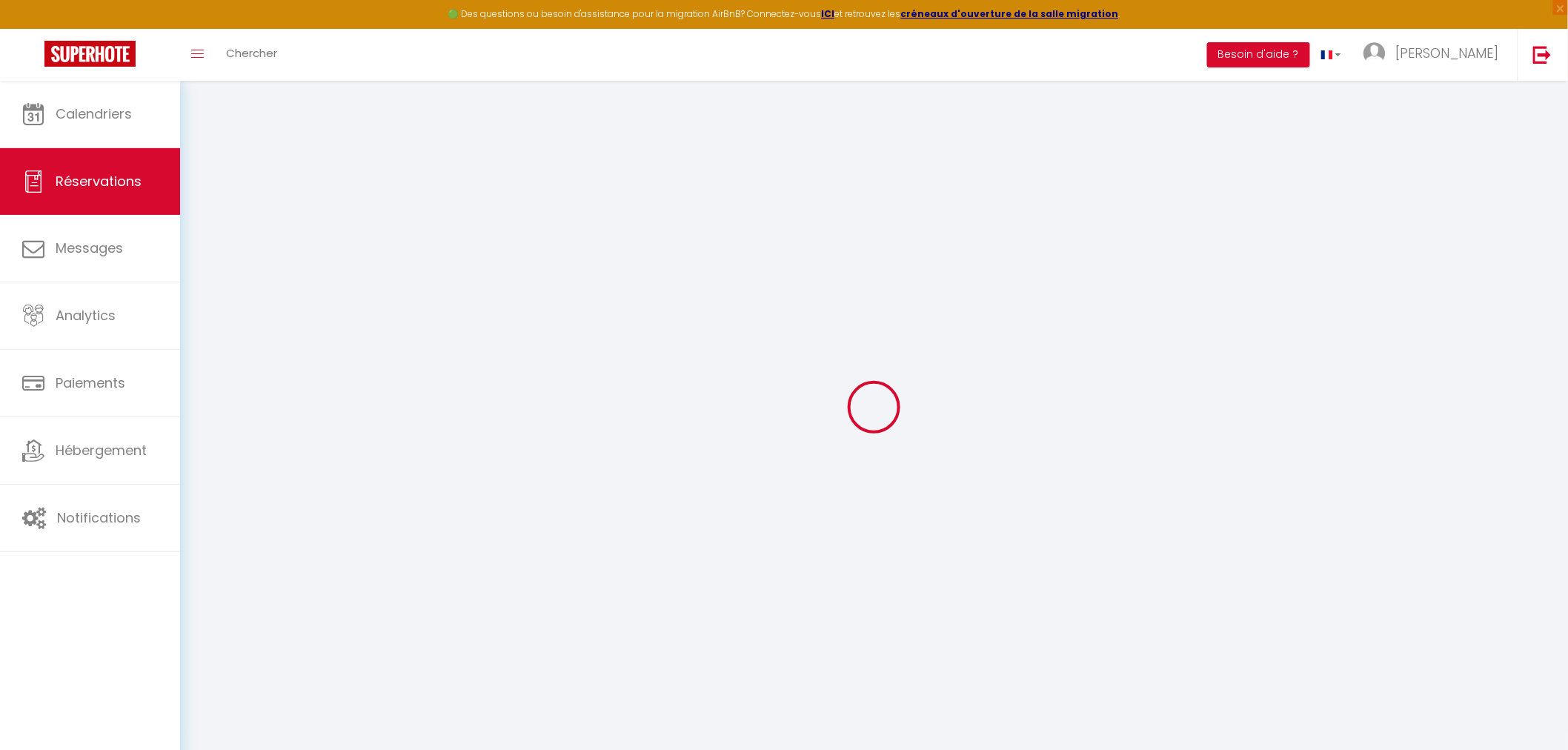
select select
select select "15"
checkbox input "false"
select select
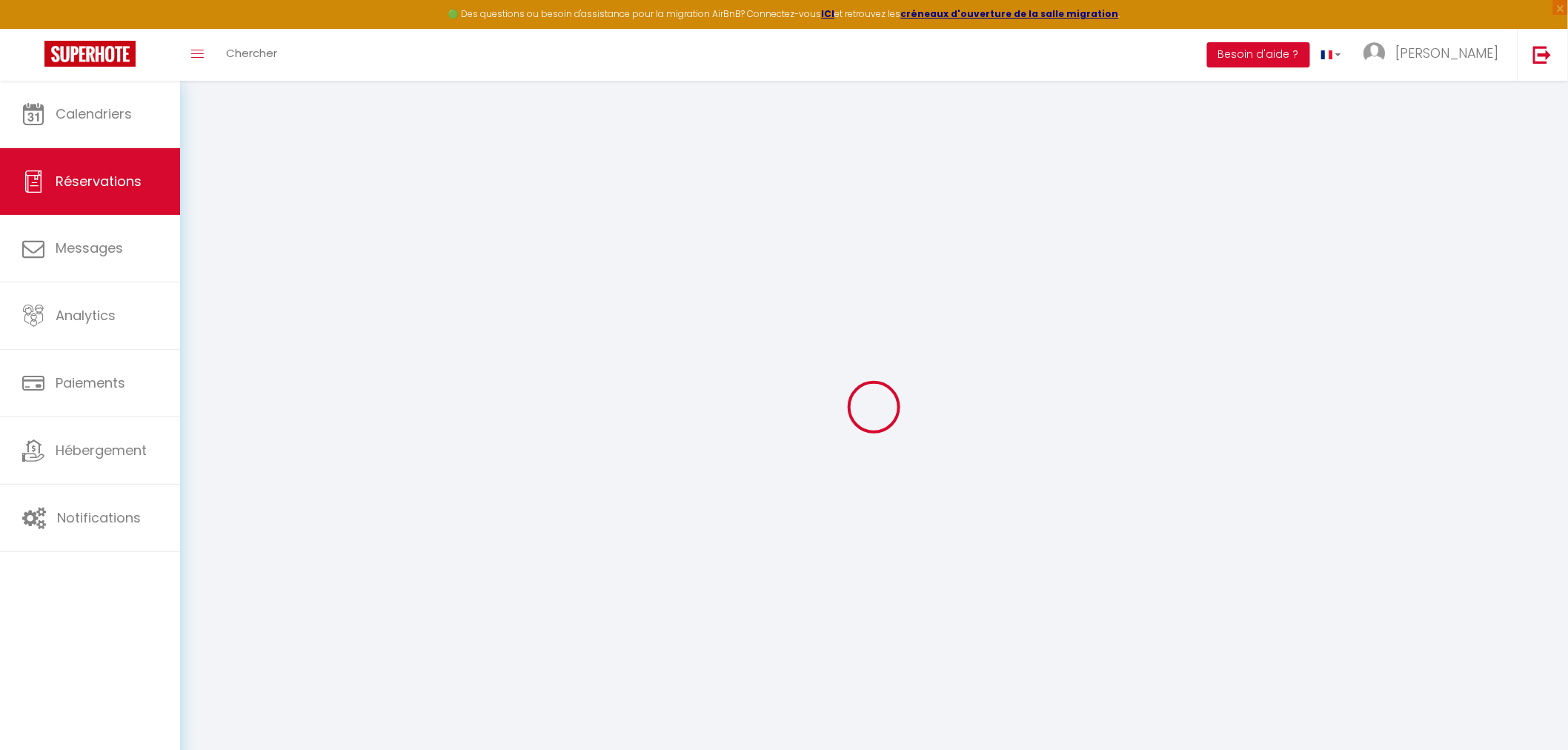
checkbox input "false"
select select
checkbox input "false"
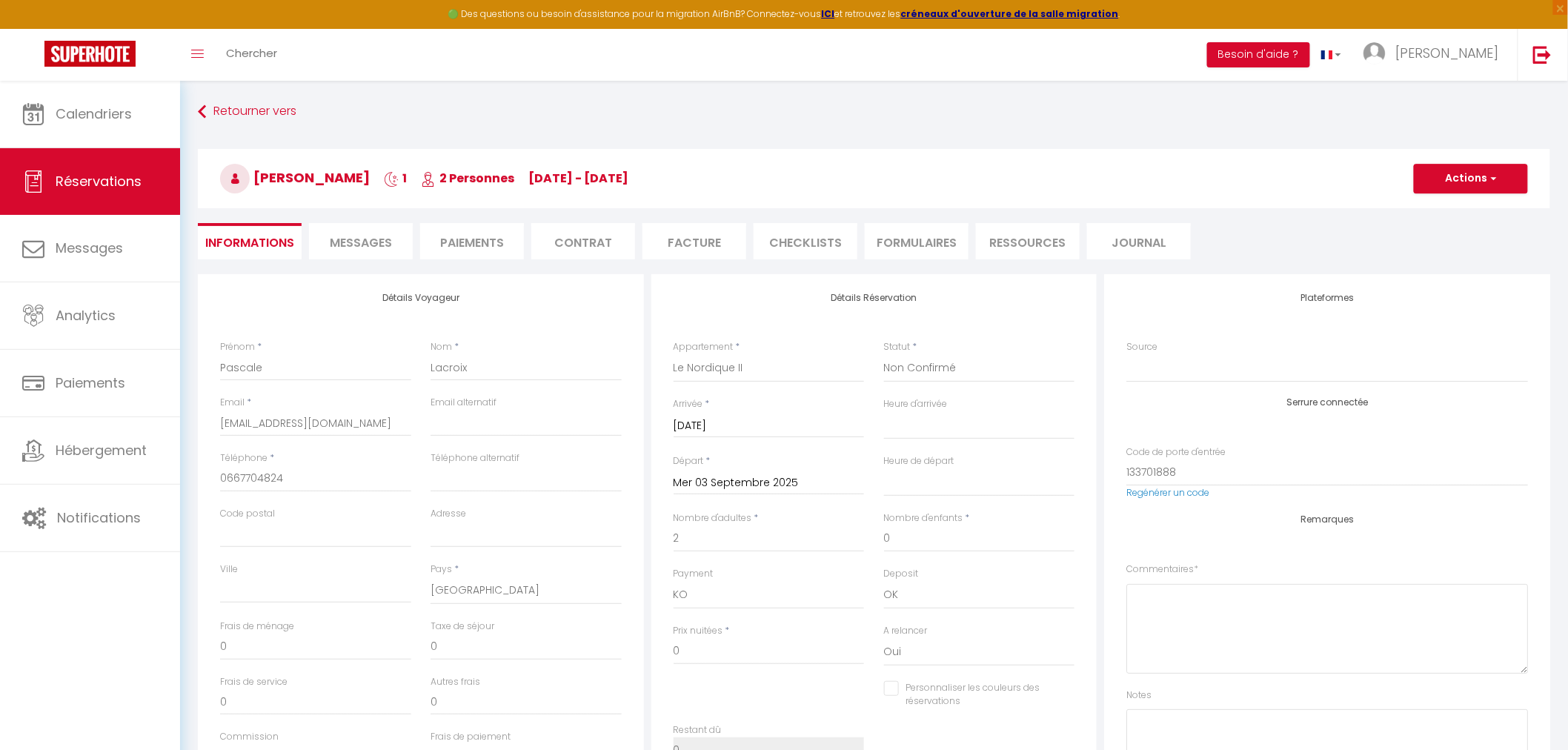
select select
checkbox input "false"
select select
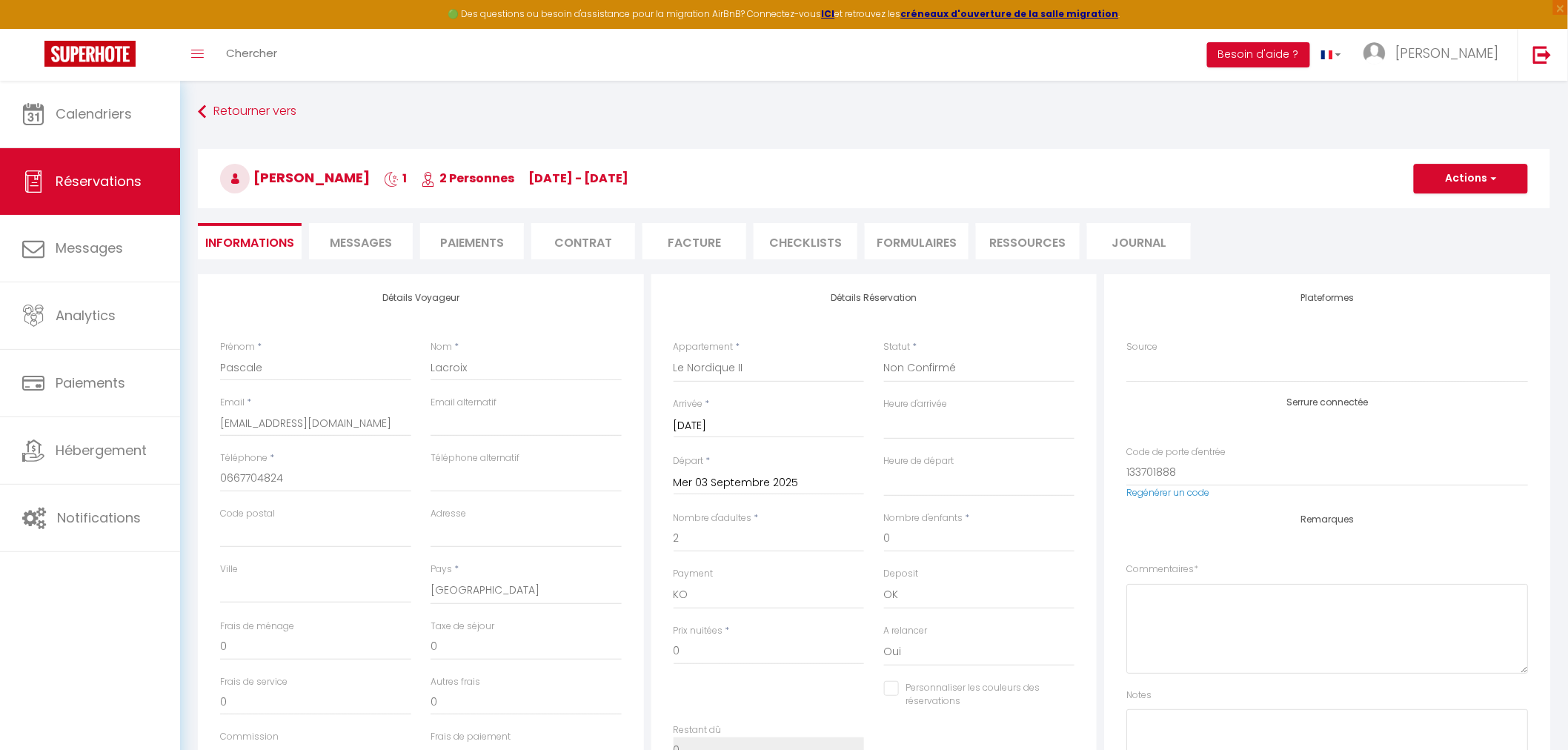
checkbox input "false"
select select
click at [103, 322] on span "Analytics" at bounding box center [85, 315] width 60 height 18
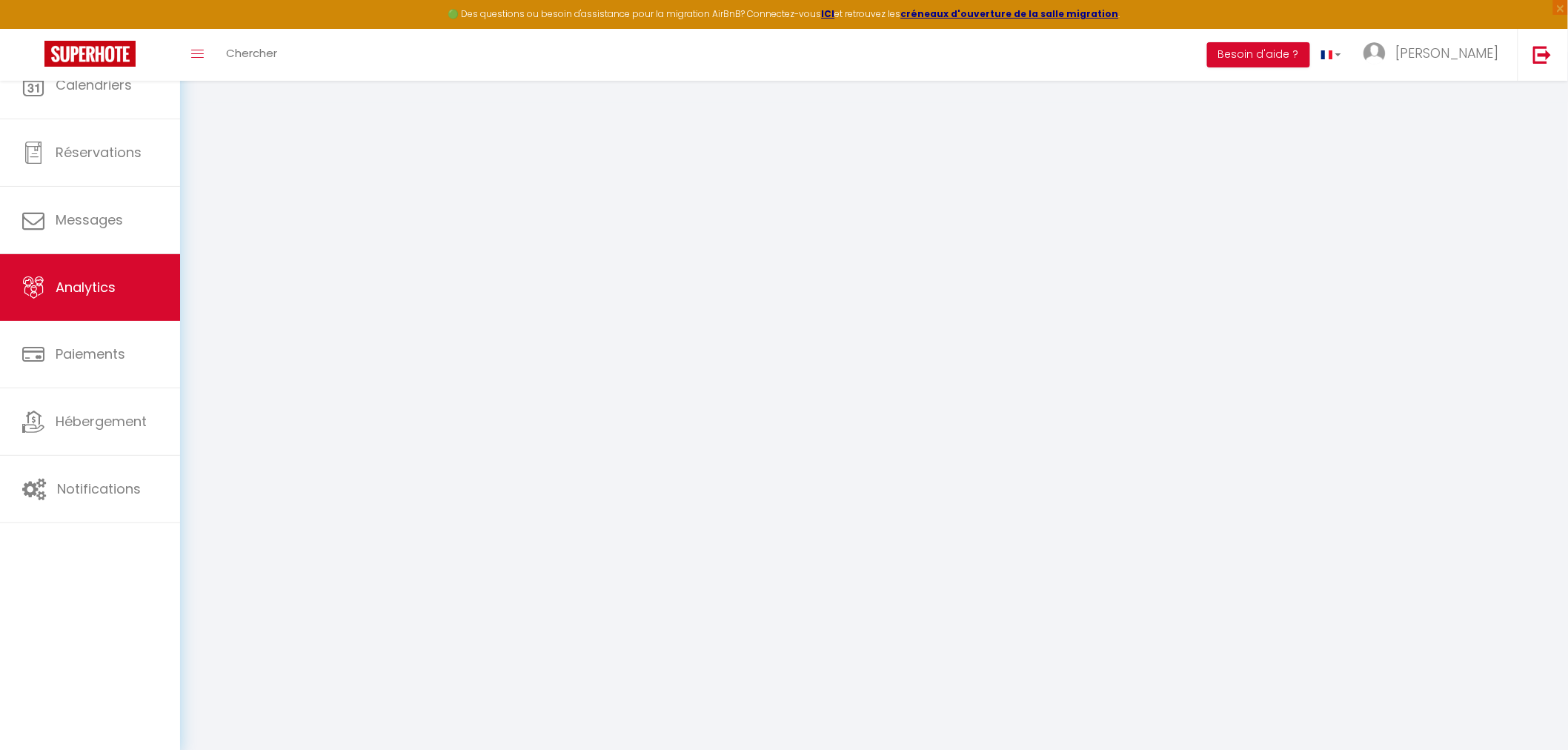
select select "2025"
select select "9"
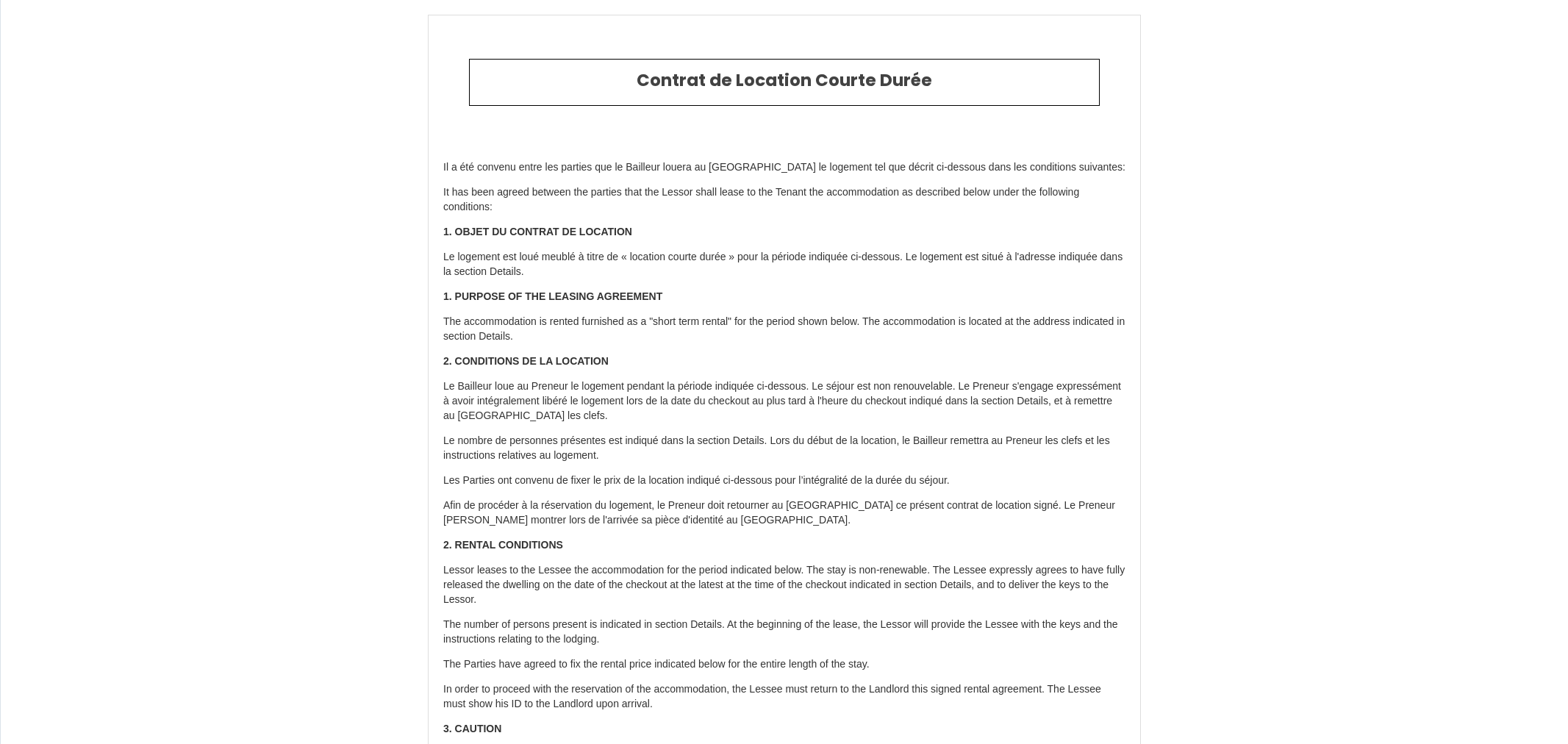
type input "[PHONE_NUMBER]"
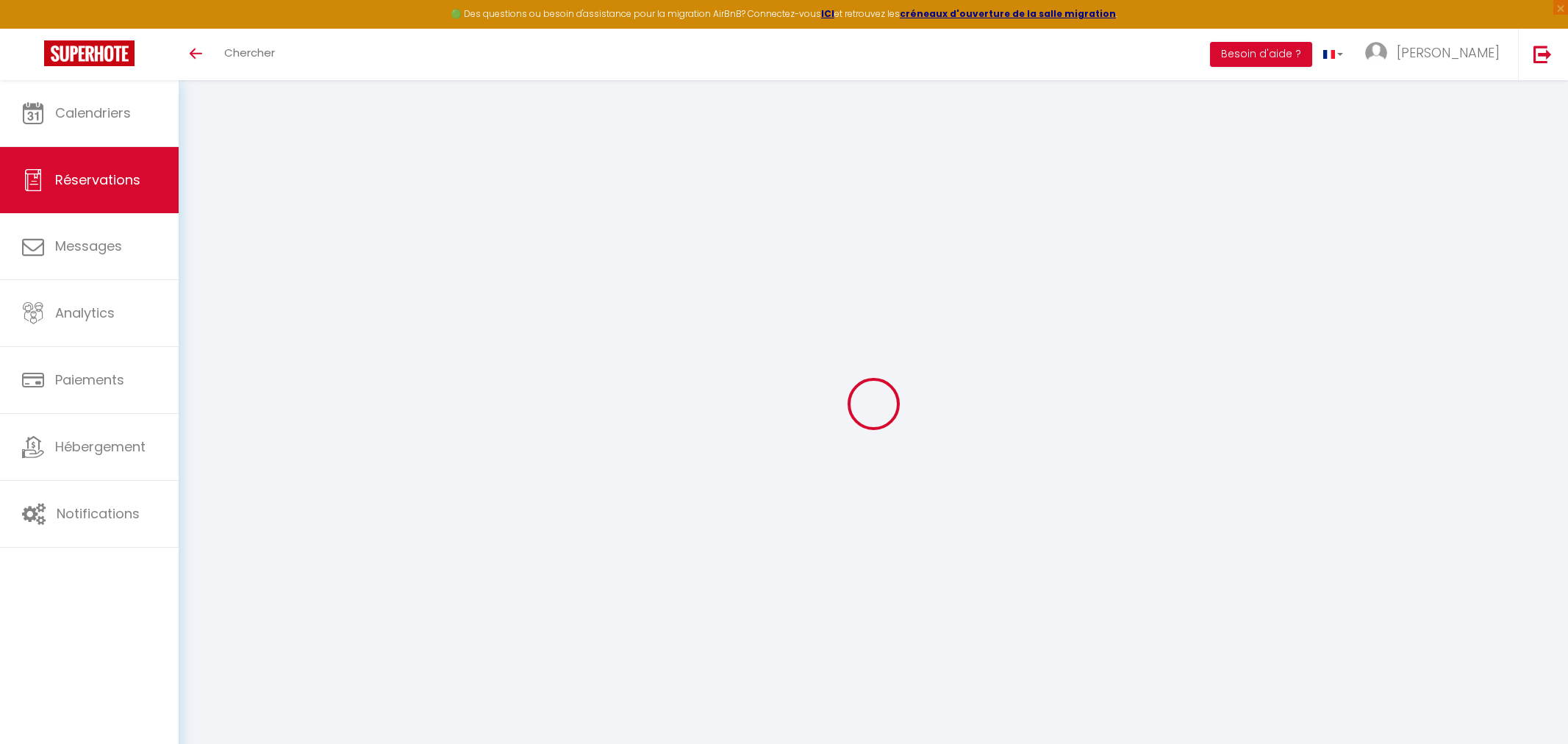
select select "not_cancelled"
select select
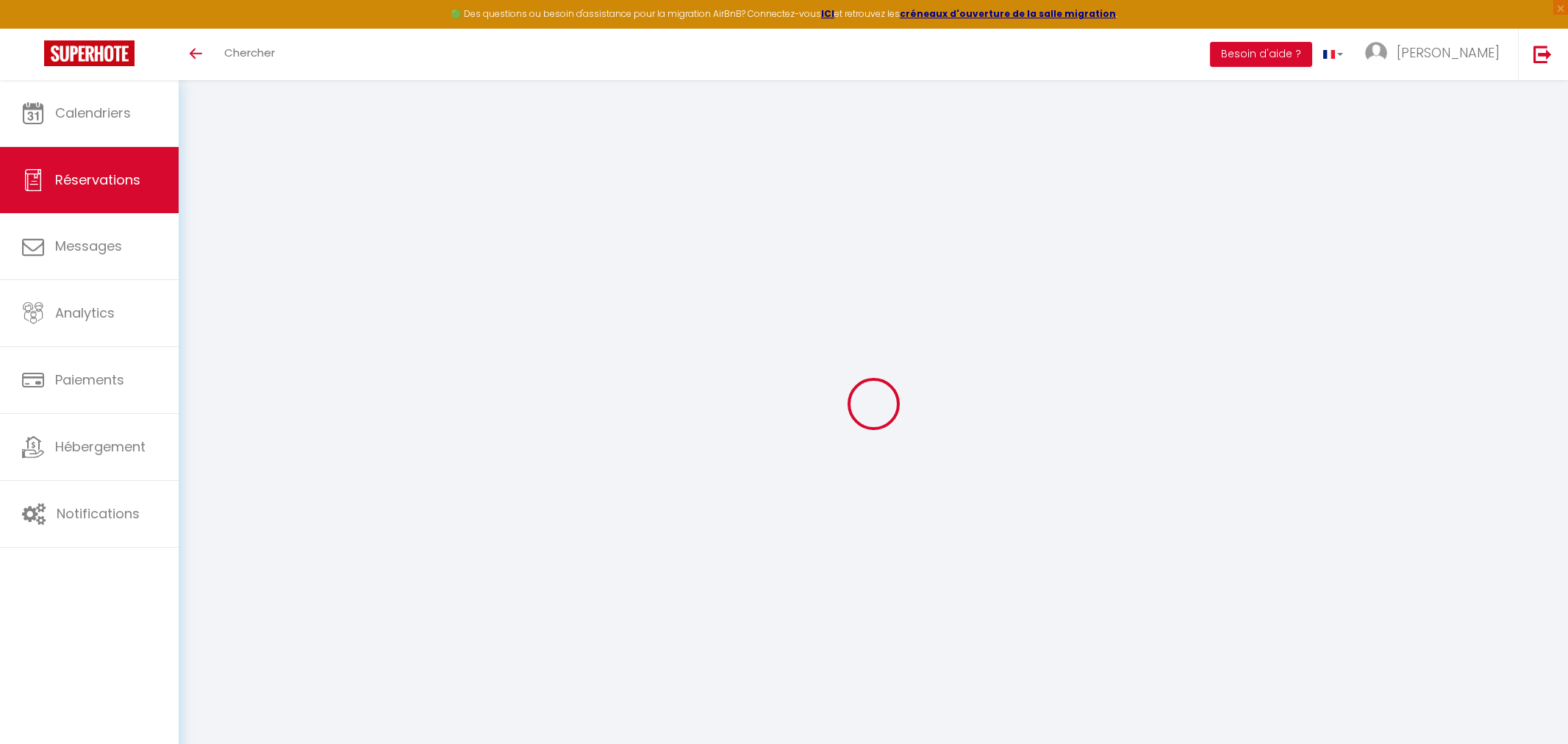
select select
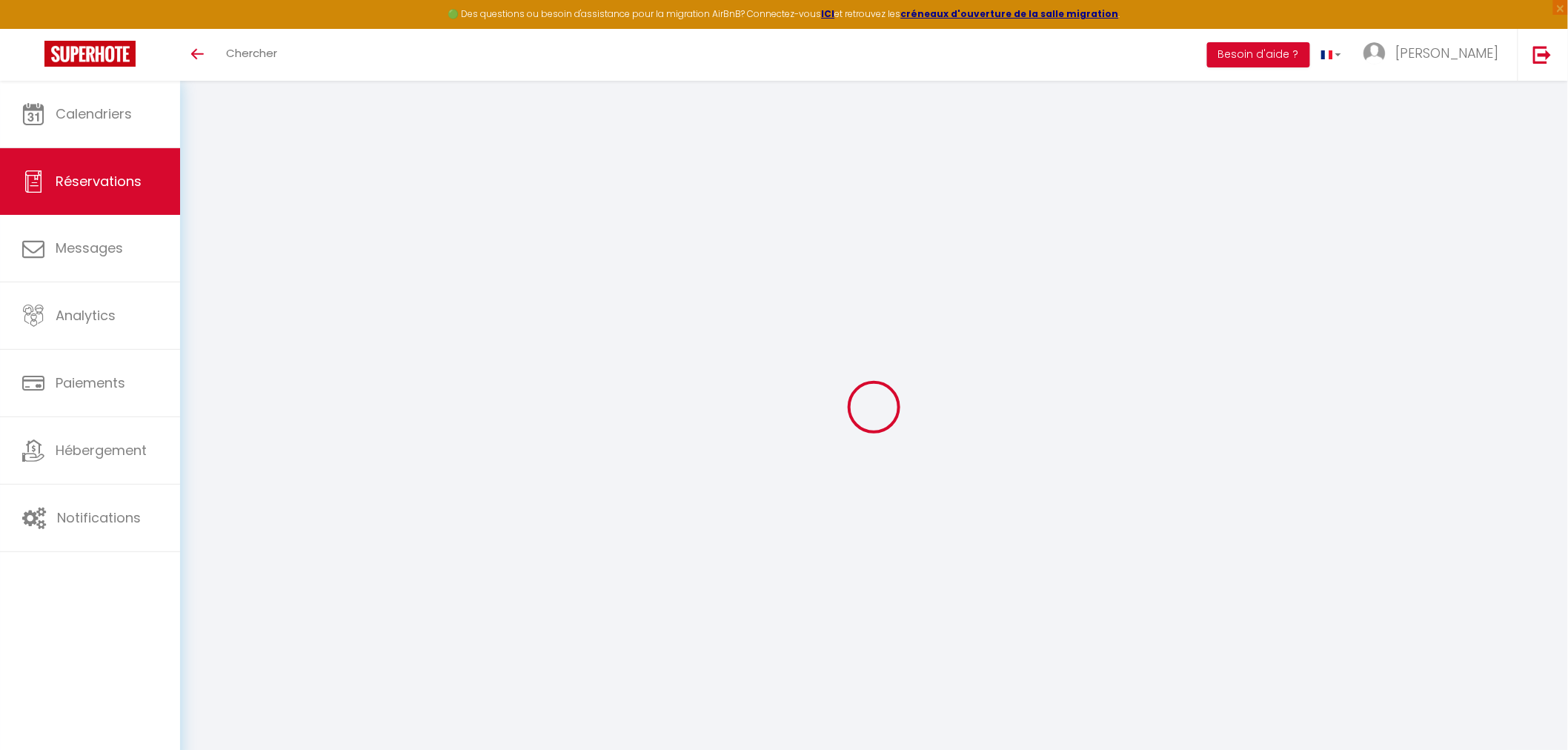
select select
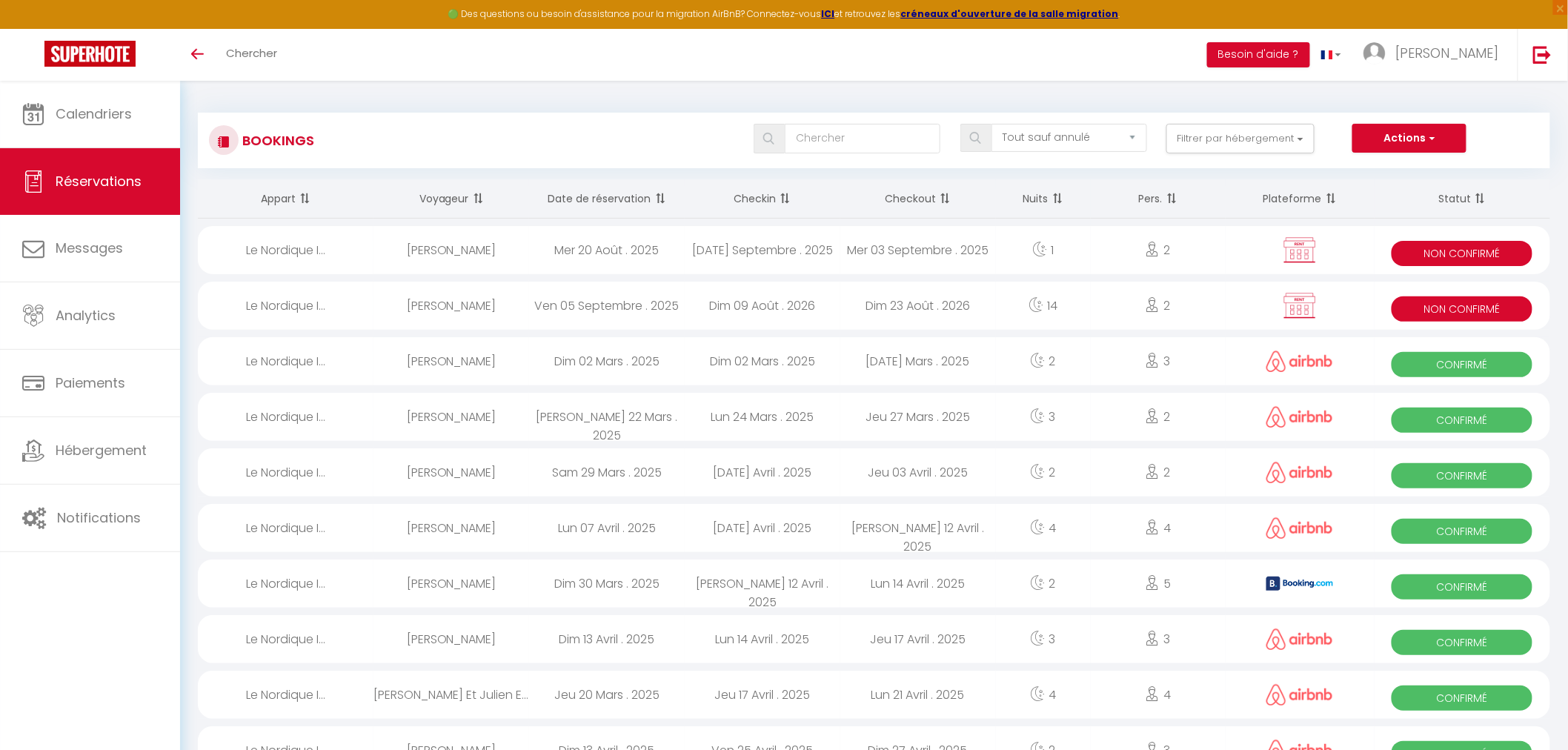
click at [573, 304] on div "Ven 05 Septembre . 2025" at bounding box center [607, 305] width 156 height 48
select select "KO"
select select "0"
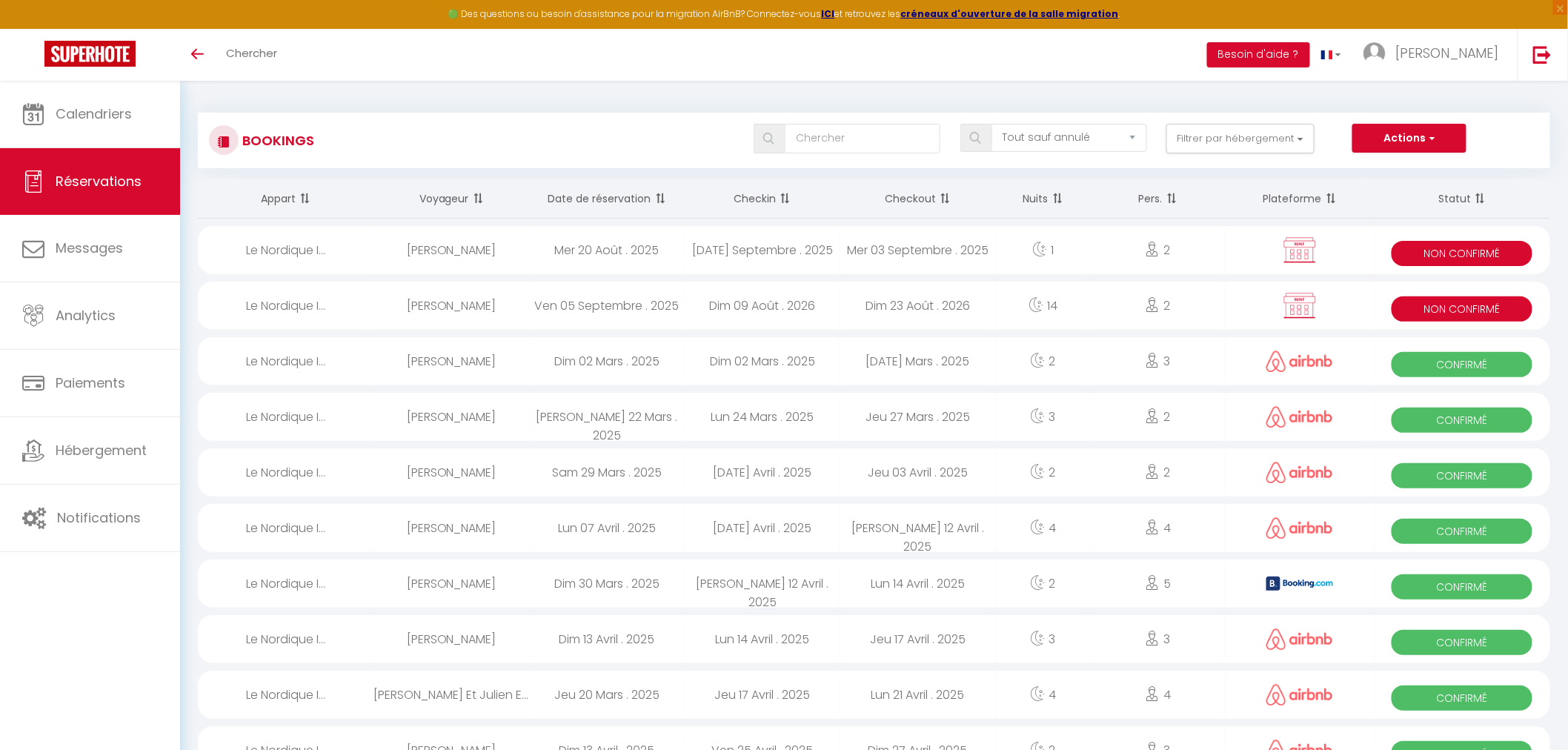
select select "1"
select select
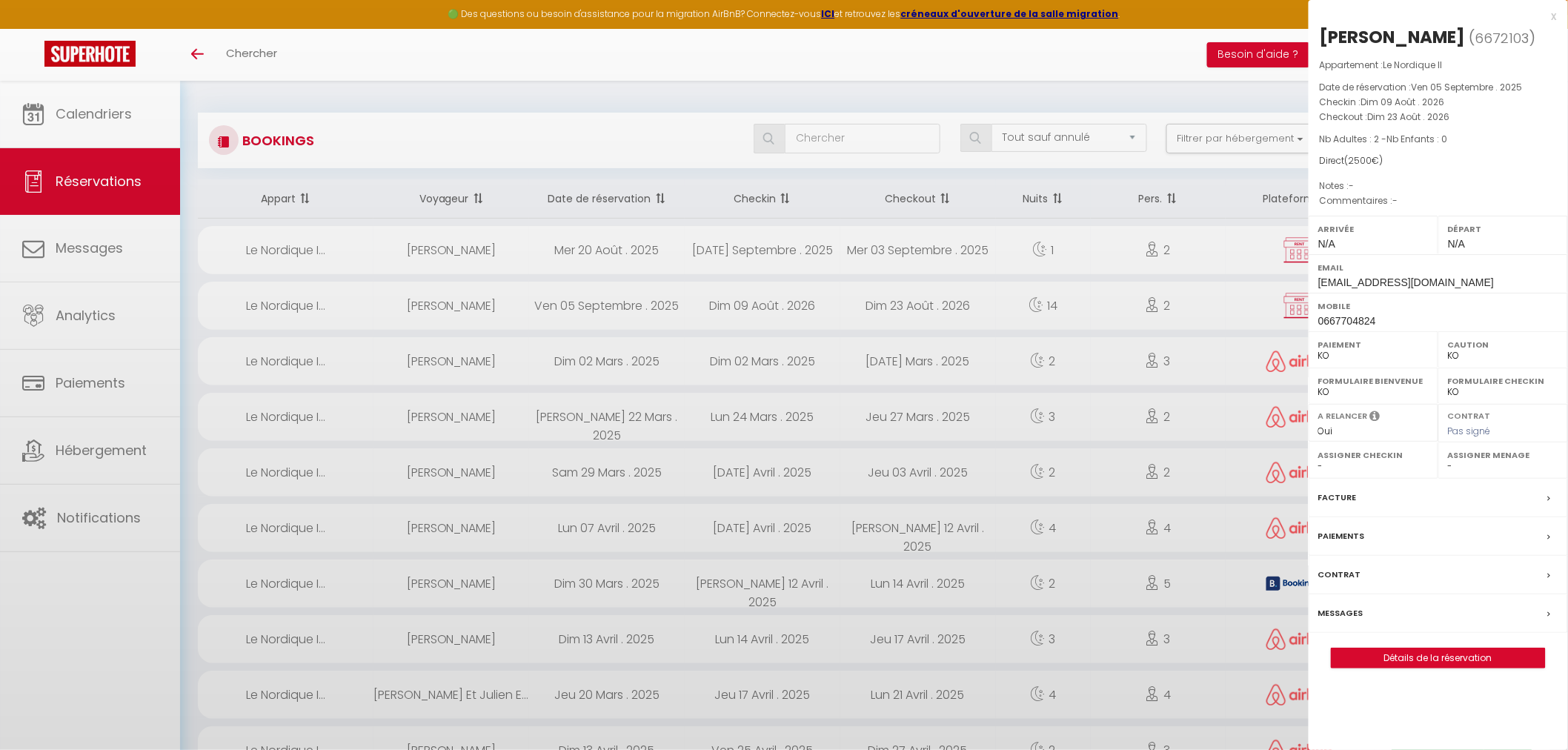
select select "39762"
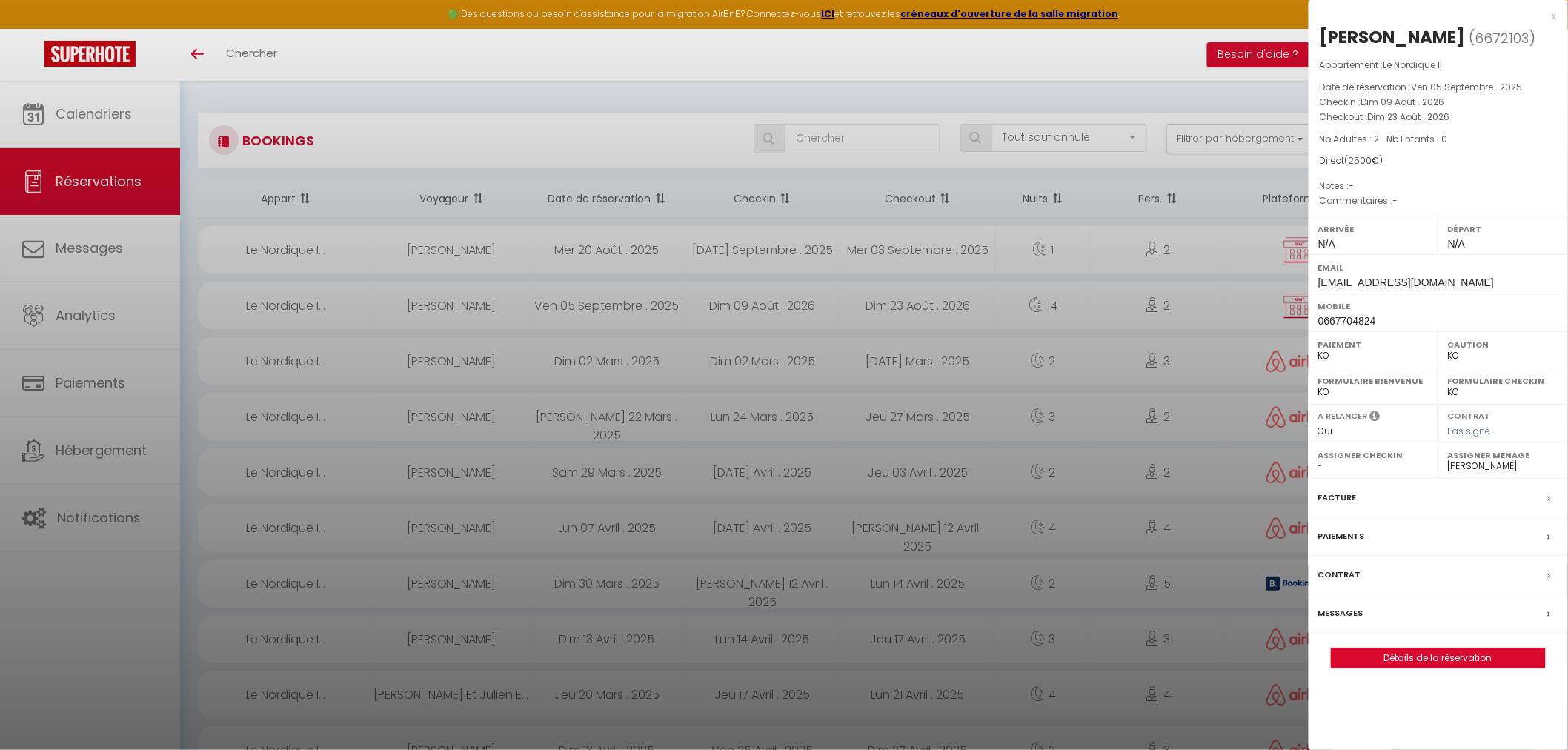
click at [924, 247] on div at bounding box center [784, 375] width 1568 height 750
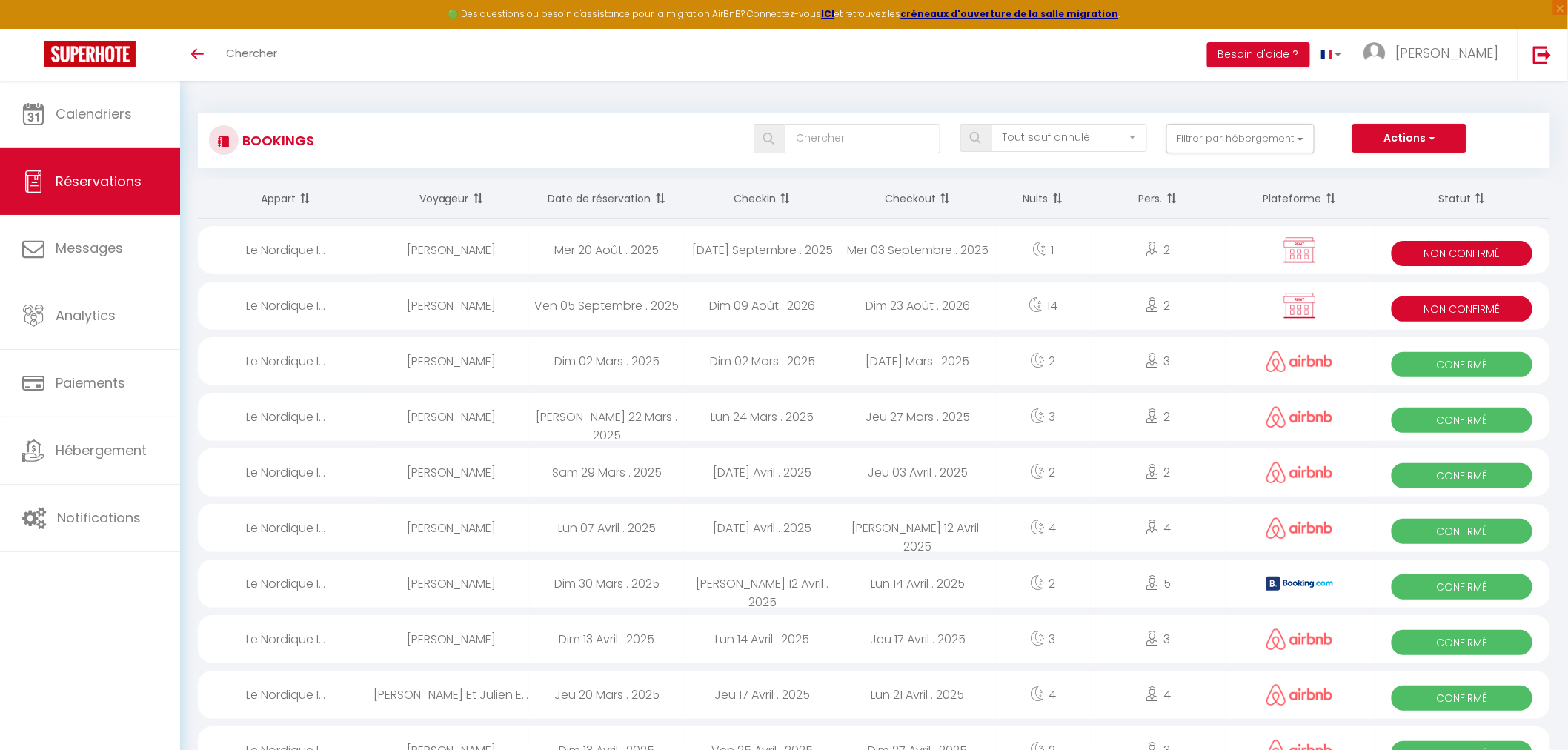
click at [924, 247] on div "Mer 03 Septembre . 2025" at bounding box center [918, 250] width 156 height 48
select select "OK"
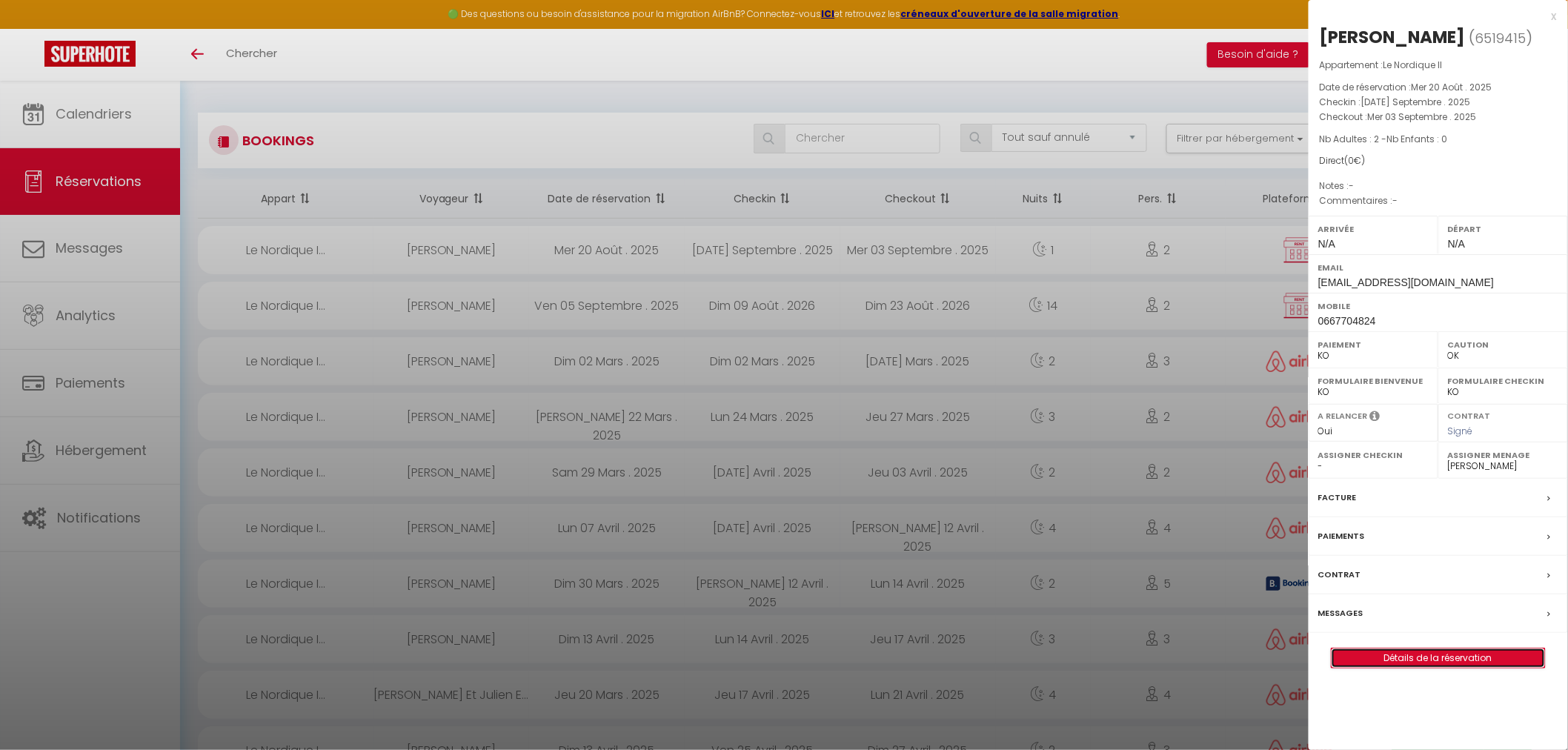
click at [1412, 654] on link "Détails de la réservation" at bounding box center [1438, 658] width 214 height 19
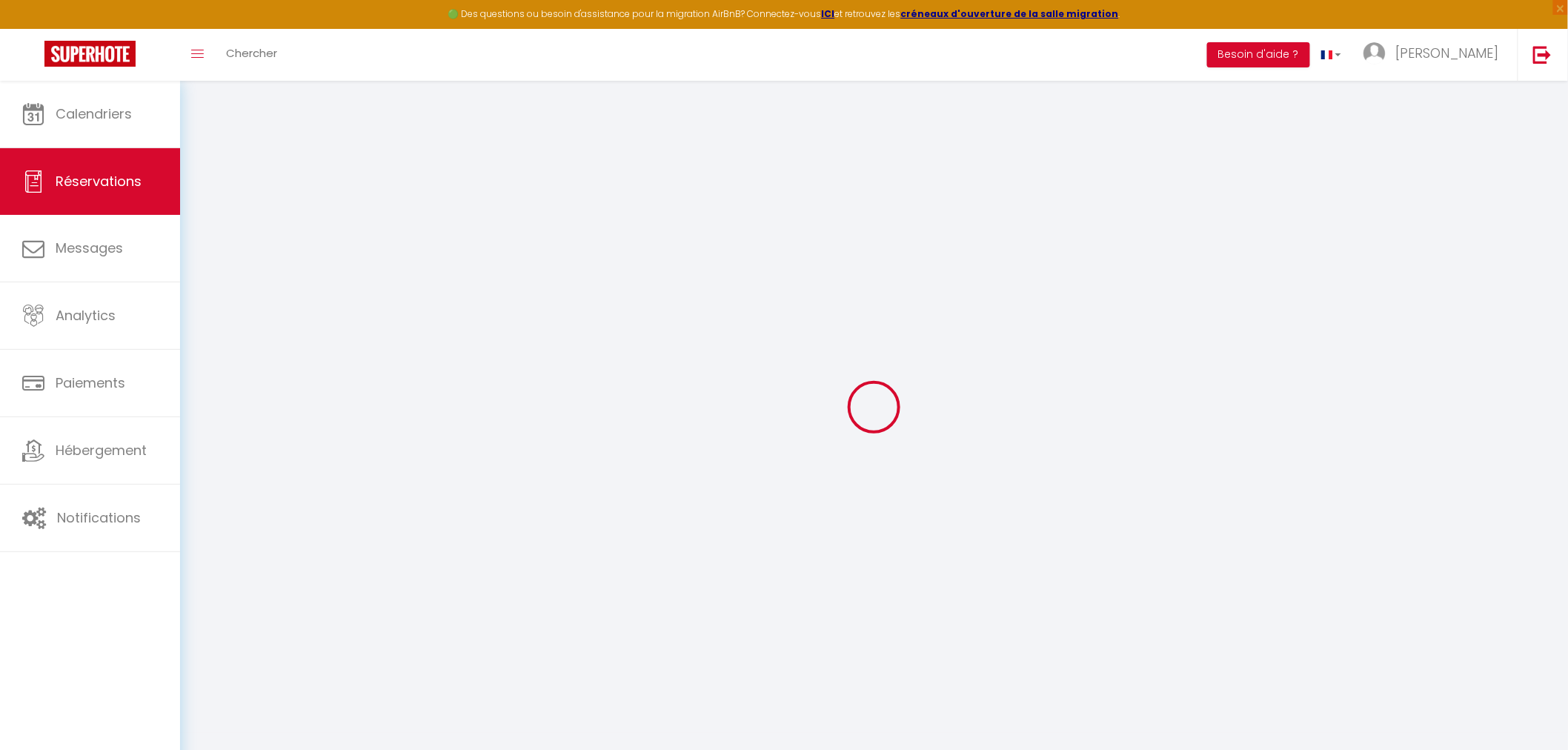
type input "Pascale"
type input "Lacroix"
type input "[EMAIL_ADDRESS][DOMAIN_NAME]"
type input "0667704824"
select select "FR"
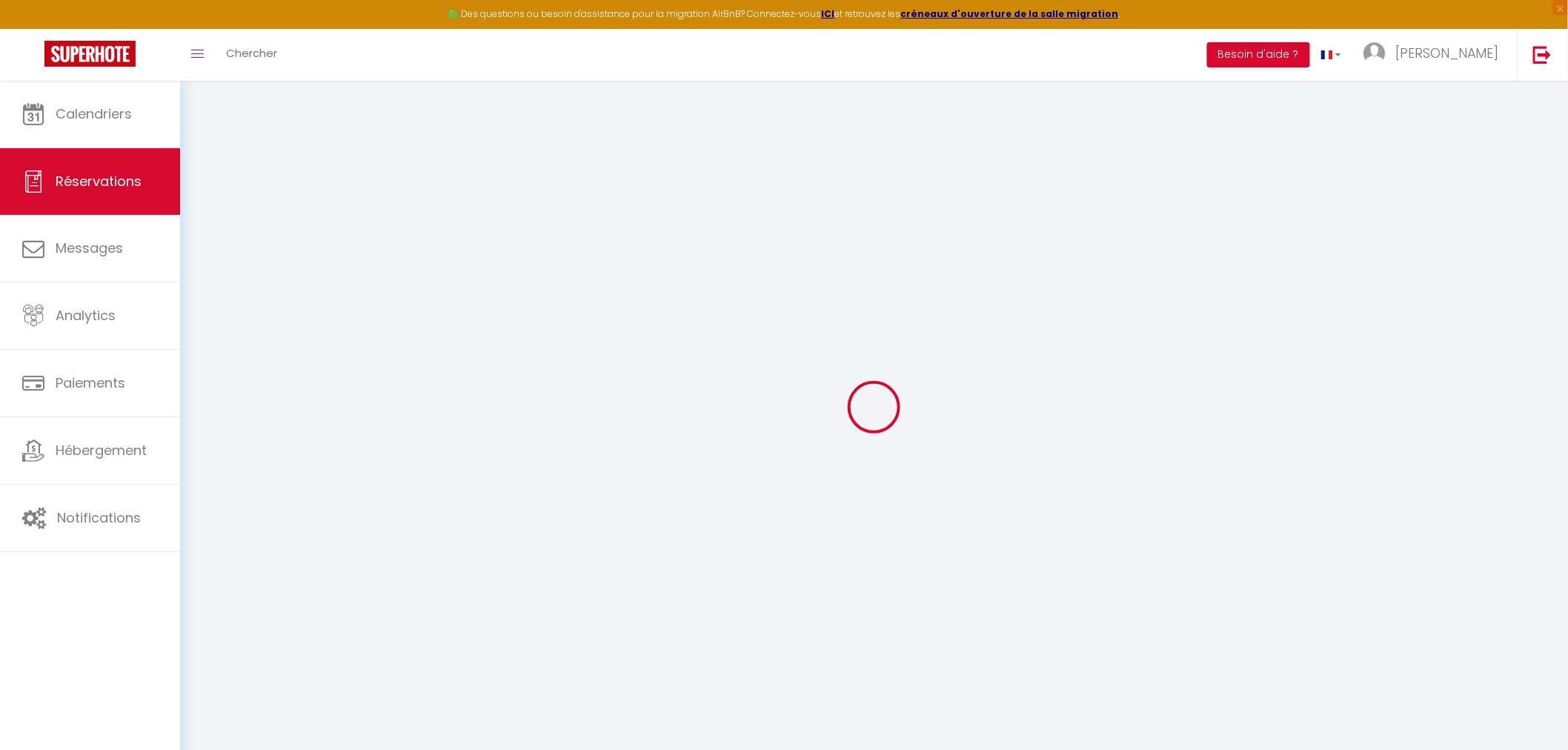
select select "58416"
select select "1"
type input "[DATE]"
select select
type input "Mer 03 Septembre 2025"
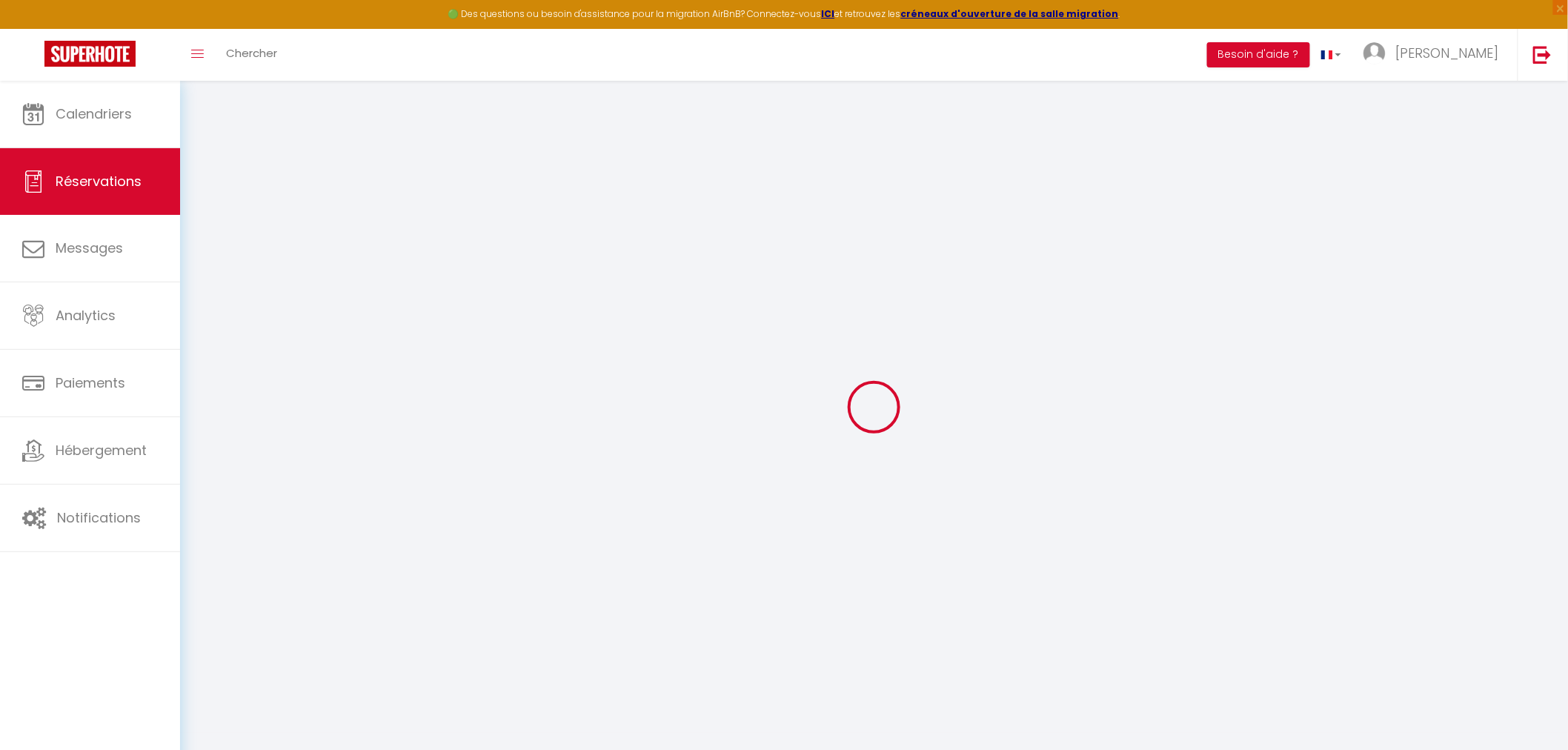
select select
type input "2"
select select "10"
select select
checkbox input "false"
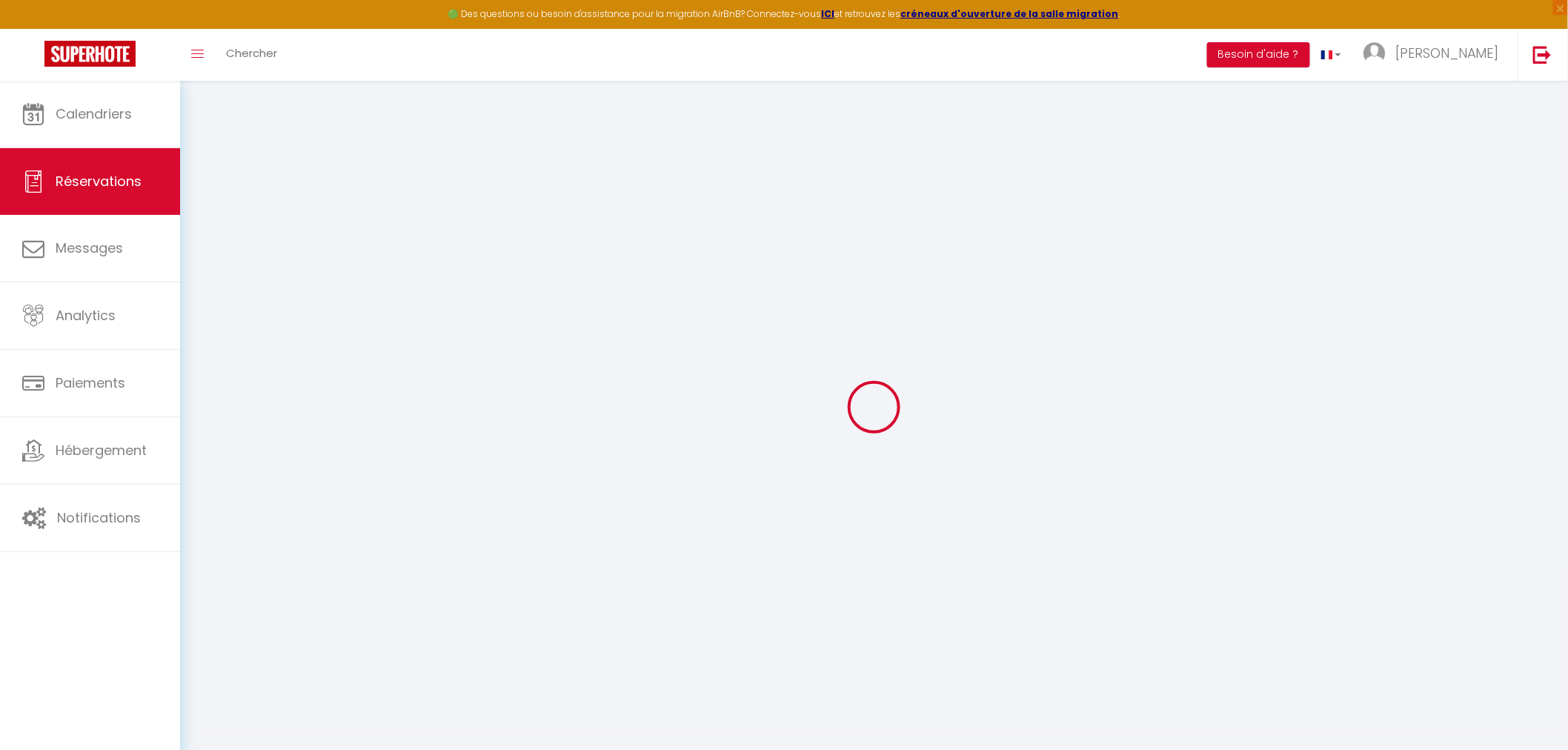
type input "0"
select select
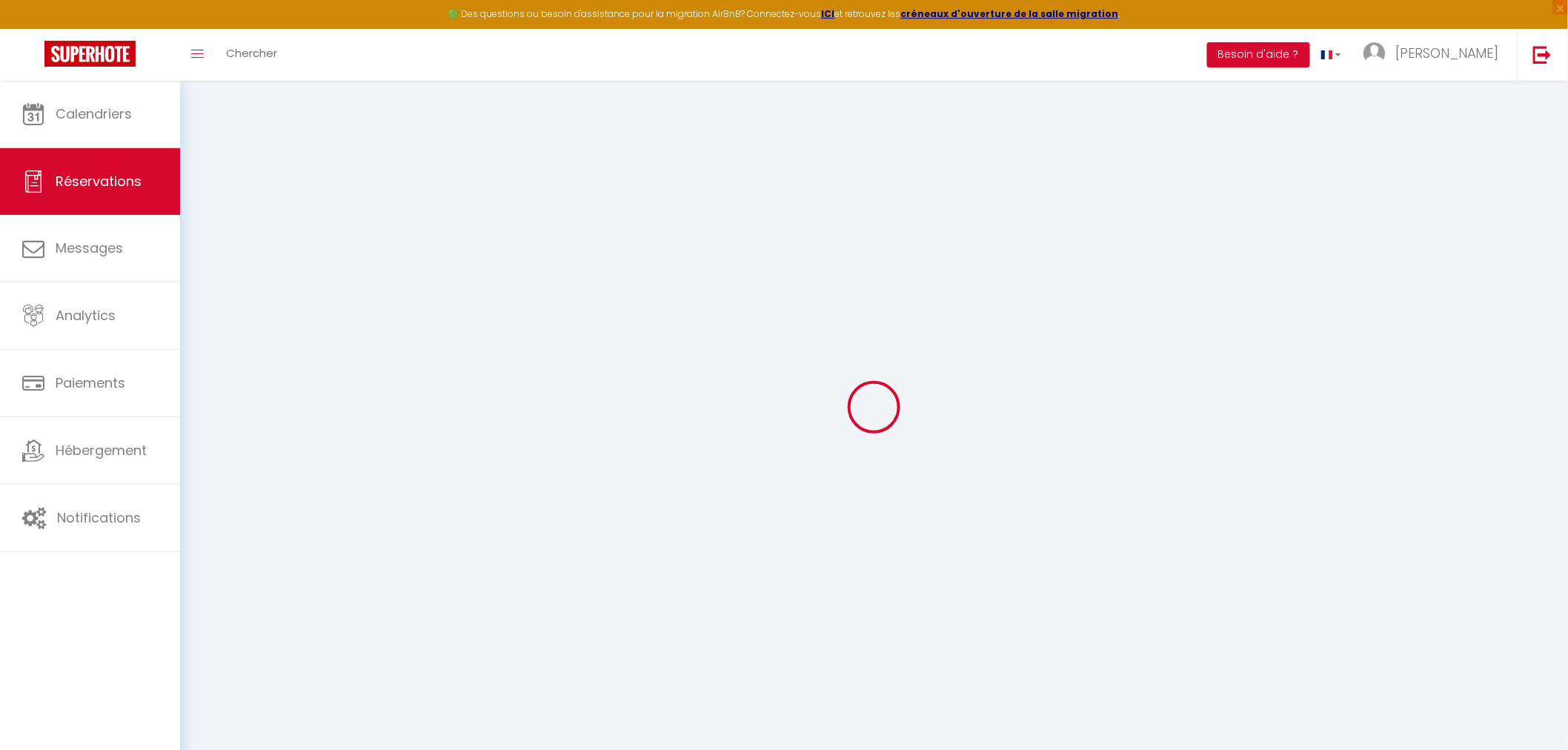
select select
select select "15"
checkbox input "false"
select select
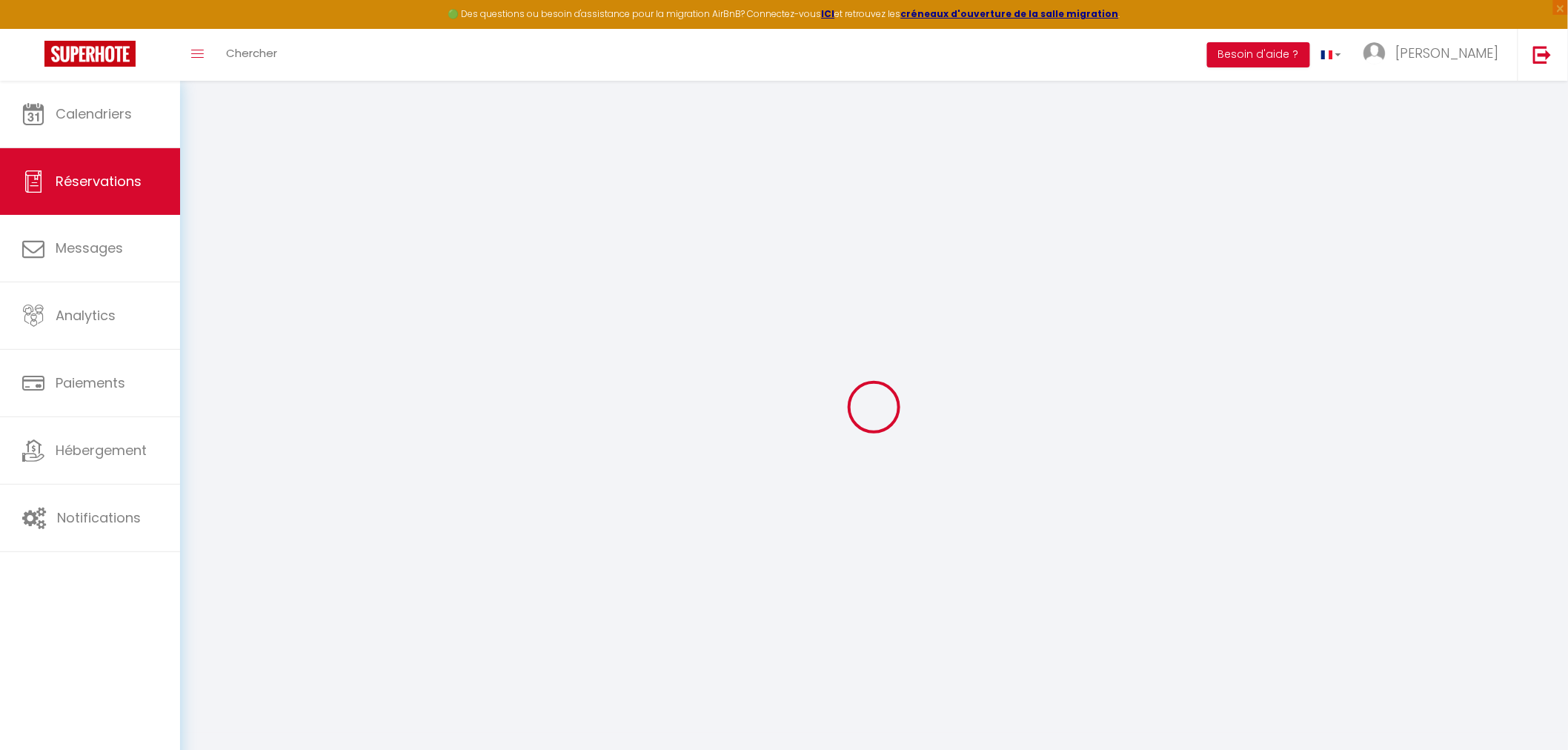
checkbox input "false"
select select
checkbox input "false"
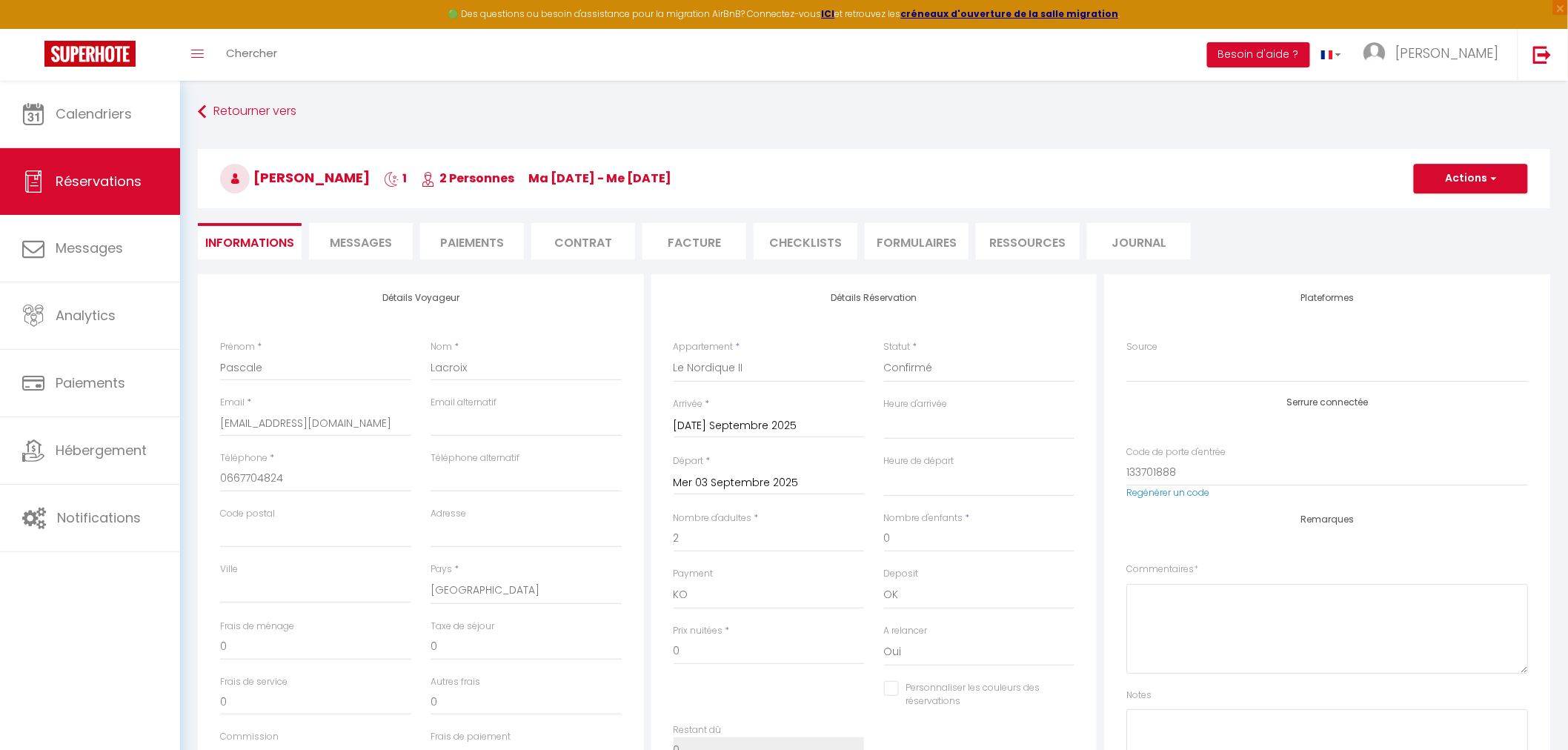
select select
checkbox input "false"
select select
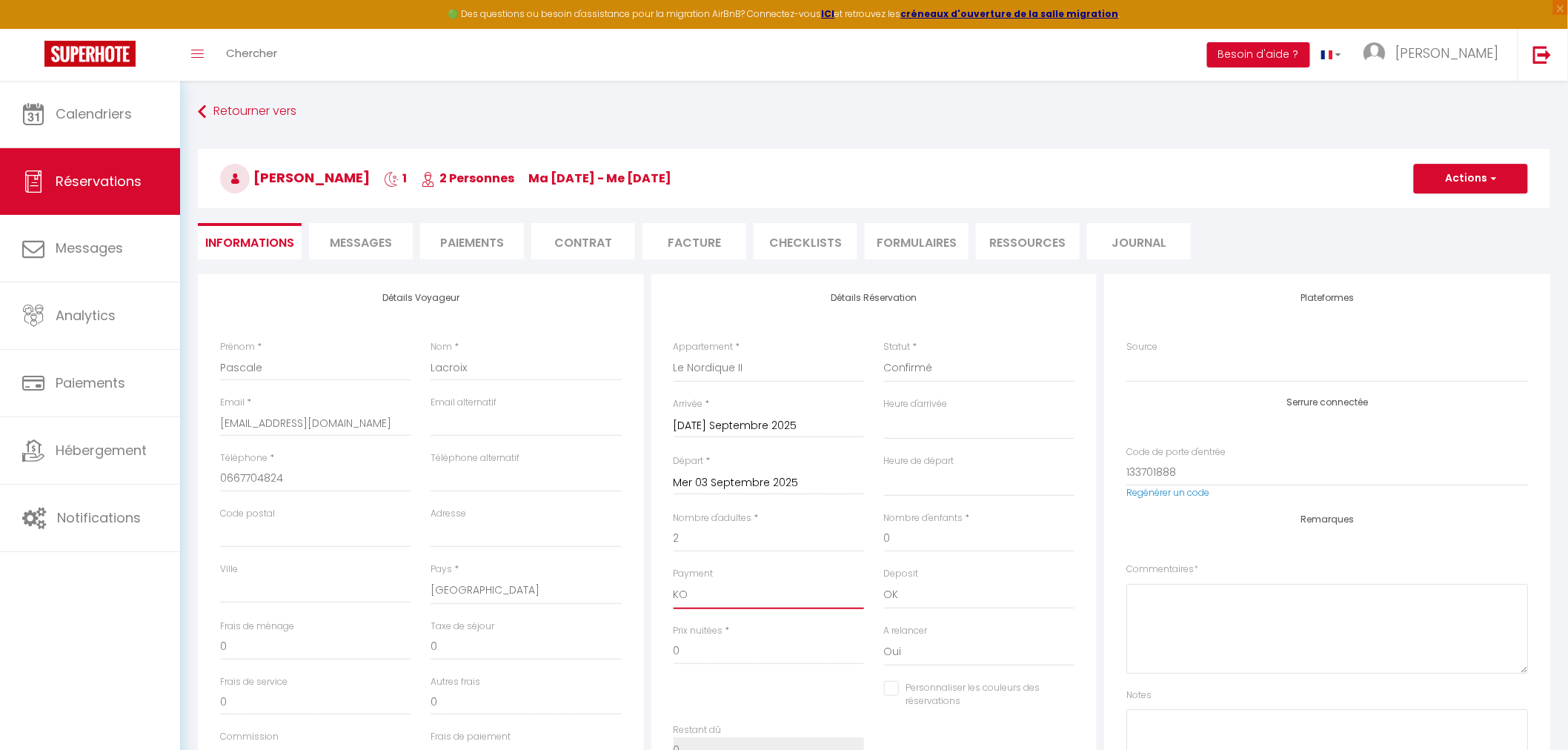
click at [679, 601] on select "OK KO" at bounding box center [769, 595] width 191 height 28
select select "12"
click at [674, 581] on select "OK KO" at bounding box center [769, 595] width 191 height 28
select select
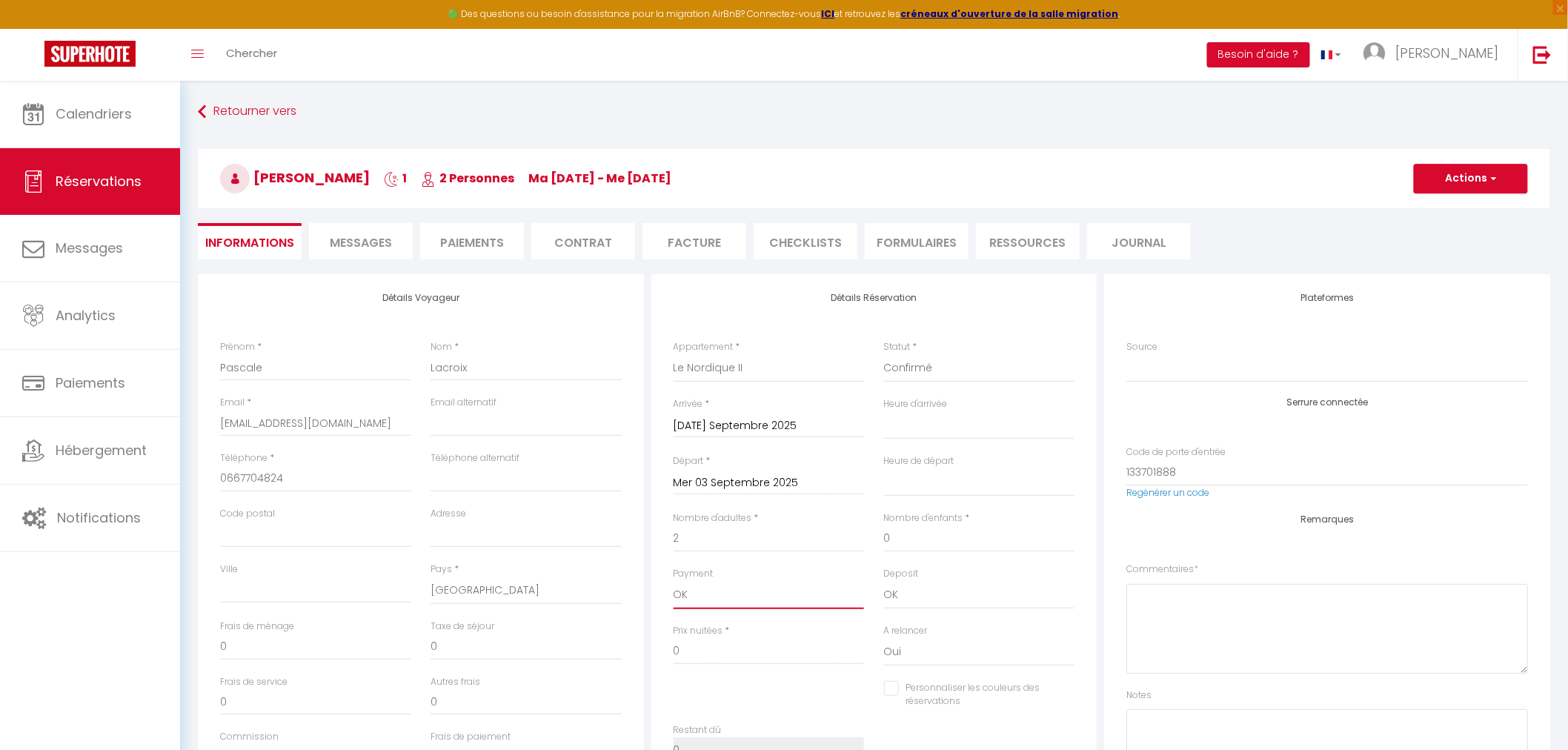
checkbox input "false"
click at [1006, 364] on select "Confirmé Non Confirmé Annulé Annulé par le voyageur No Show Request" at bounding box center [979, 368] width 191 height 28
select select "1"
click at [884, 354] on select "Confirmé Non Confirmé Annulé Annulé par le voyageur No Show Request" at bounding box center [979, 368] width 191 height 28
select select
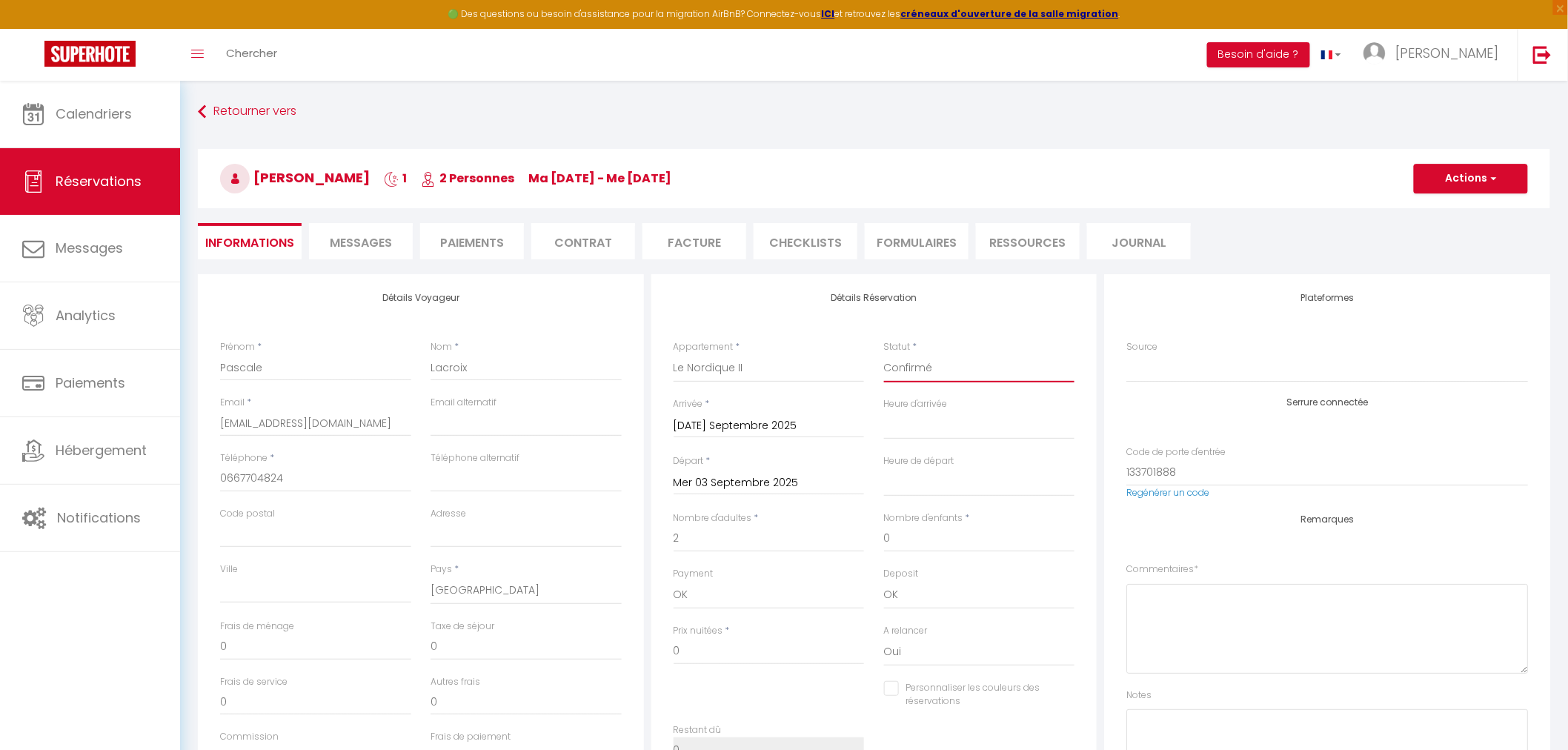
select select
checkbox input "false"
click at [1493, 187] on button "Actions" at bounding box center [1471, 179] width 114 height 30
click at [1458, 216] on link "Enregistrer" at bounding box center [1456, 211] width 117 height 19
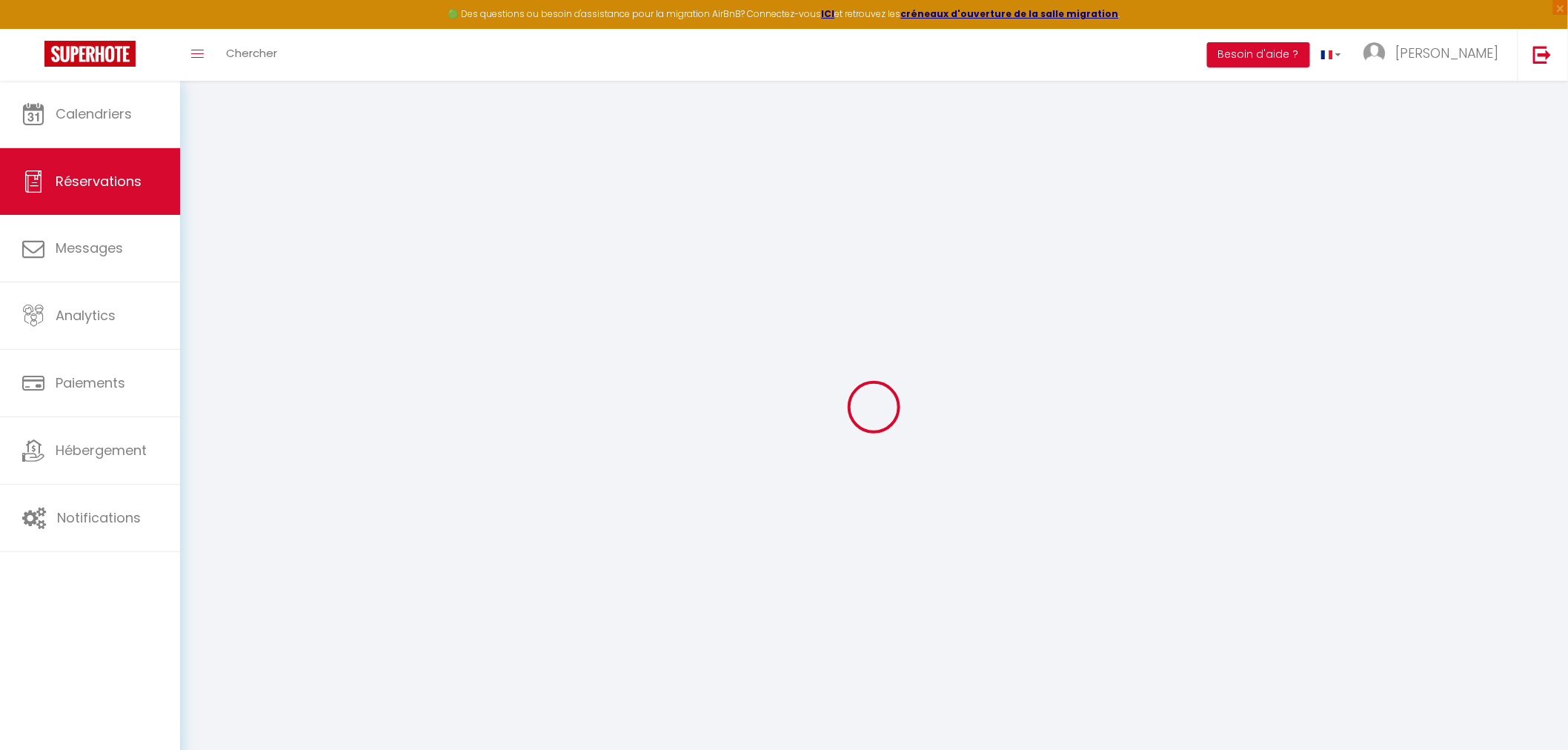
select select "not_cancelled"
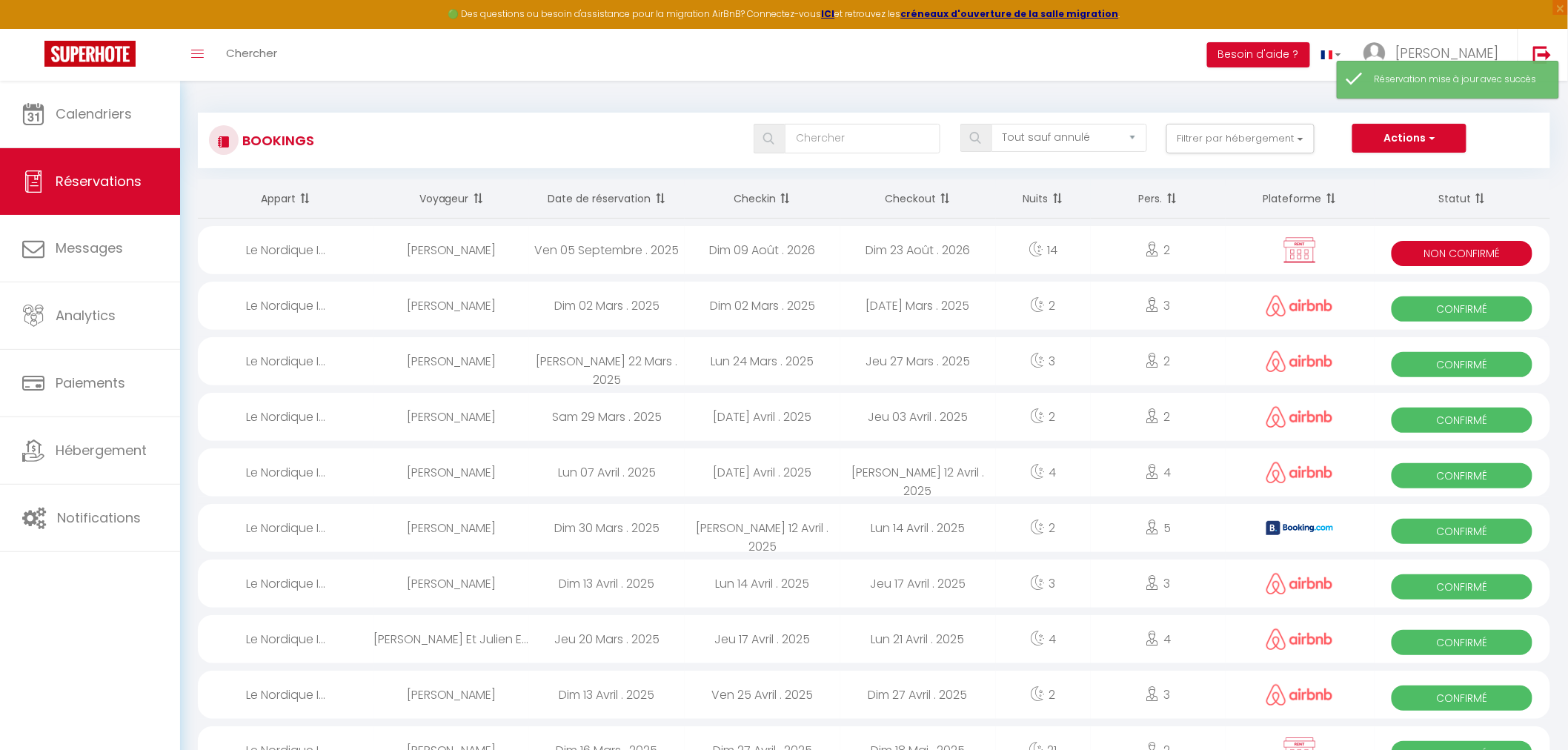
click at [501, 241] on div "[PERSON_NAME]" at bounding box center [451, 250] width 156 height 48
select select "KO"
select select "0"
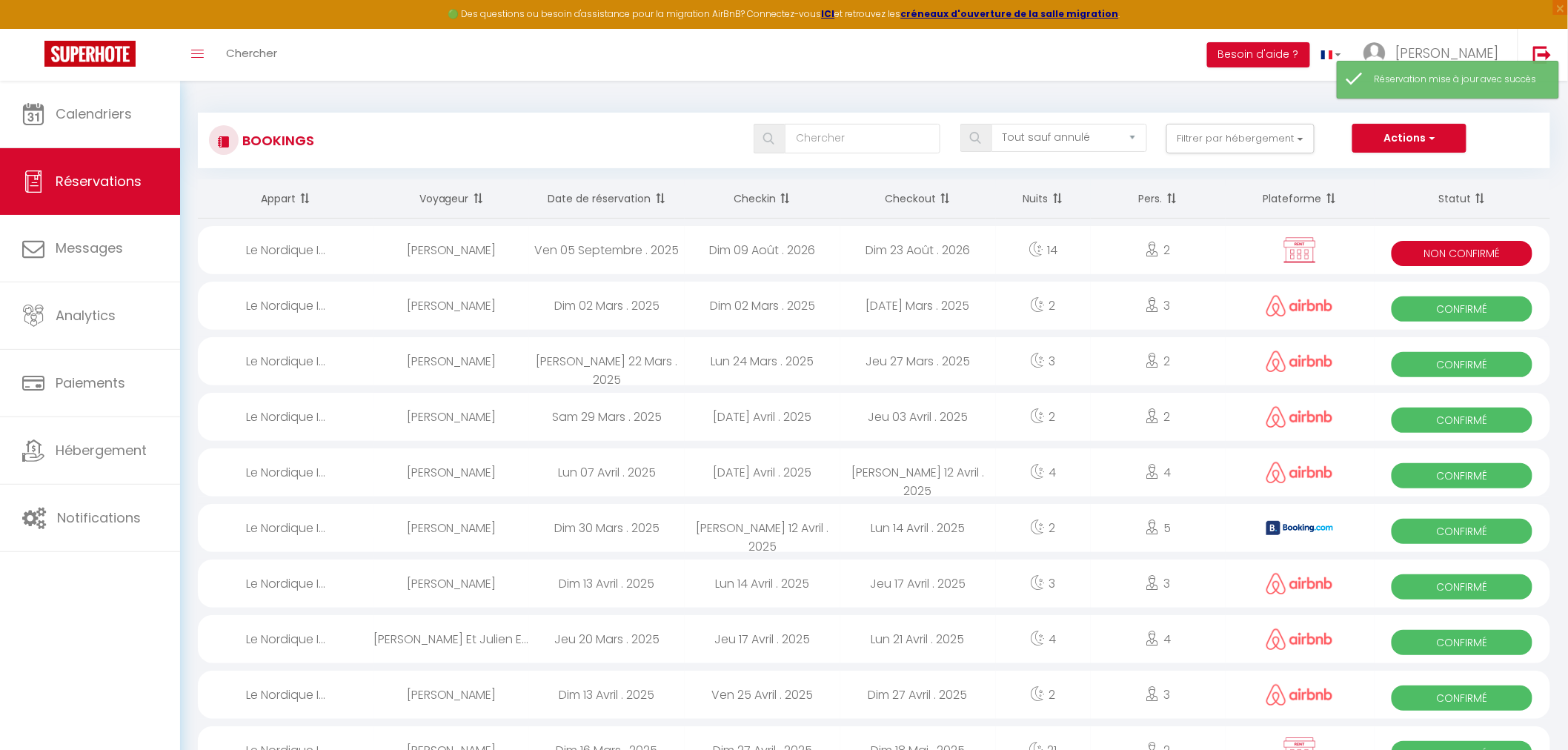
select select "1"
select select
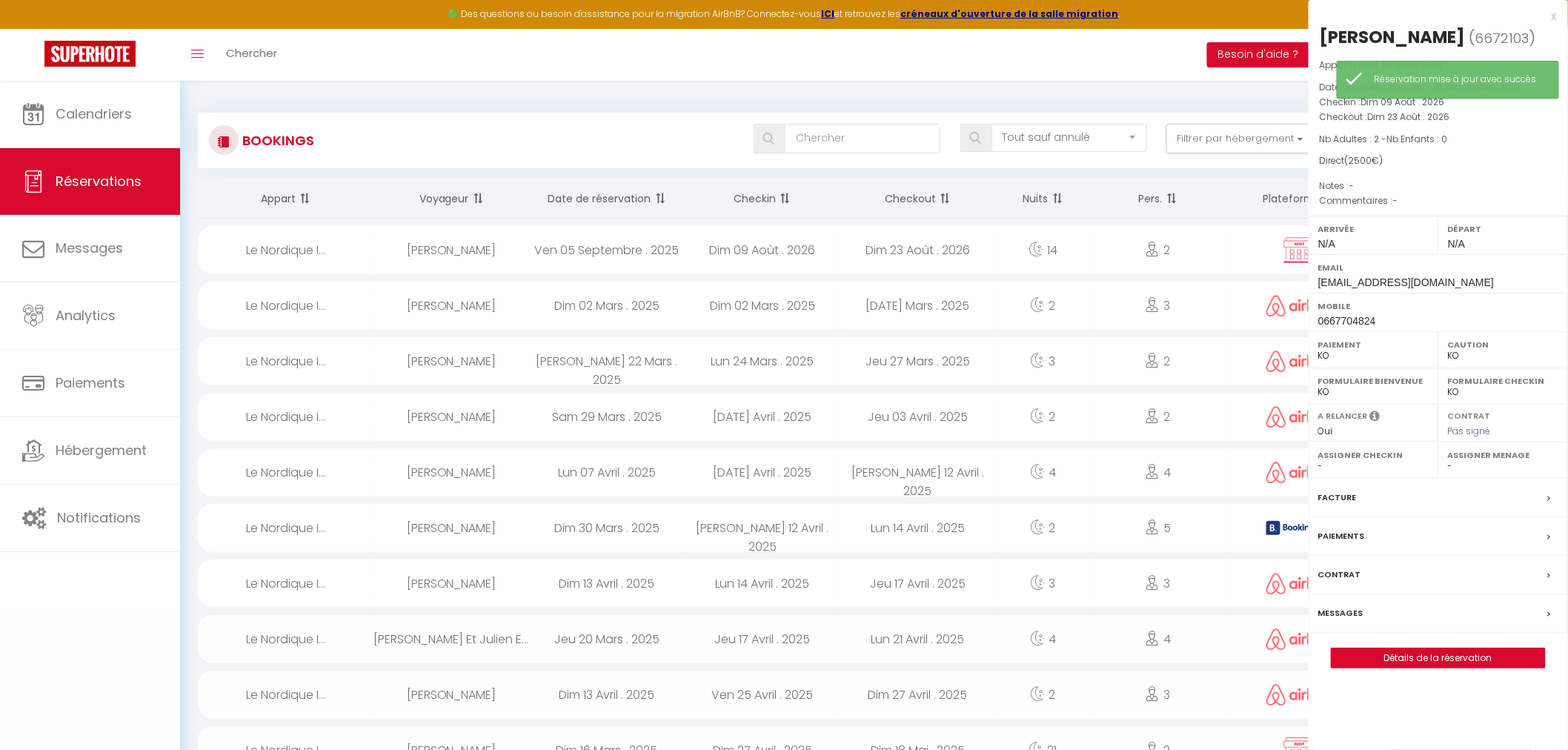
select select "39762"
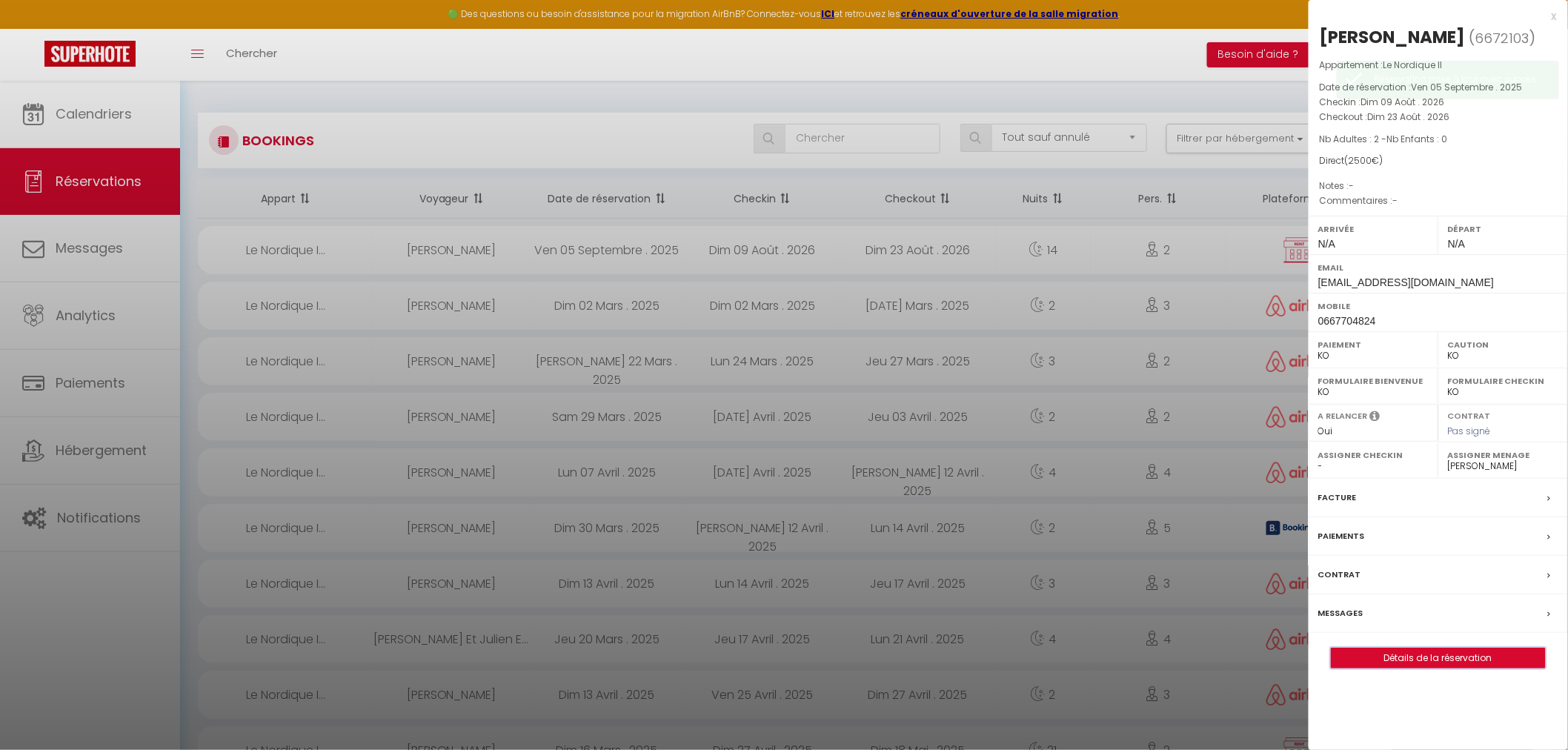
click at [1409, 647] on button "Détails de la réservation" at bounding box center [1437, 658] width 215 height 21
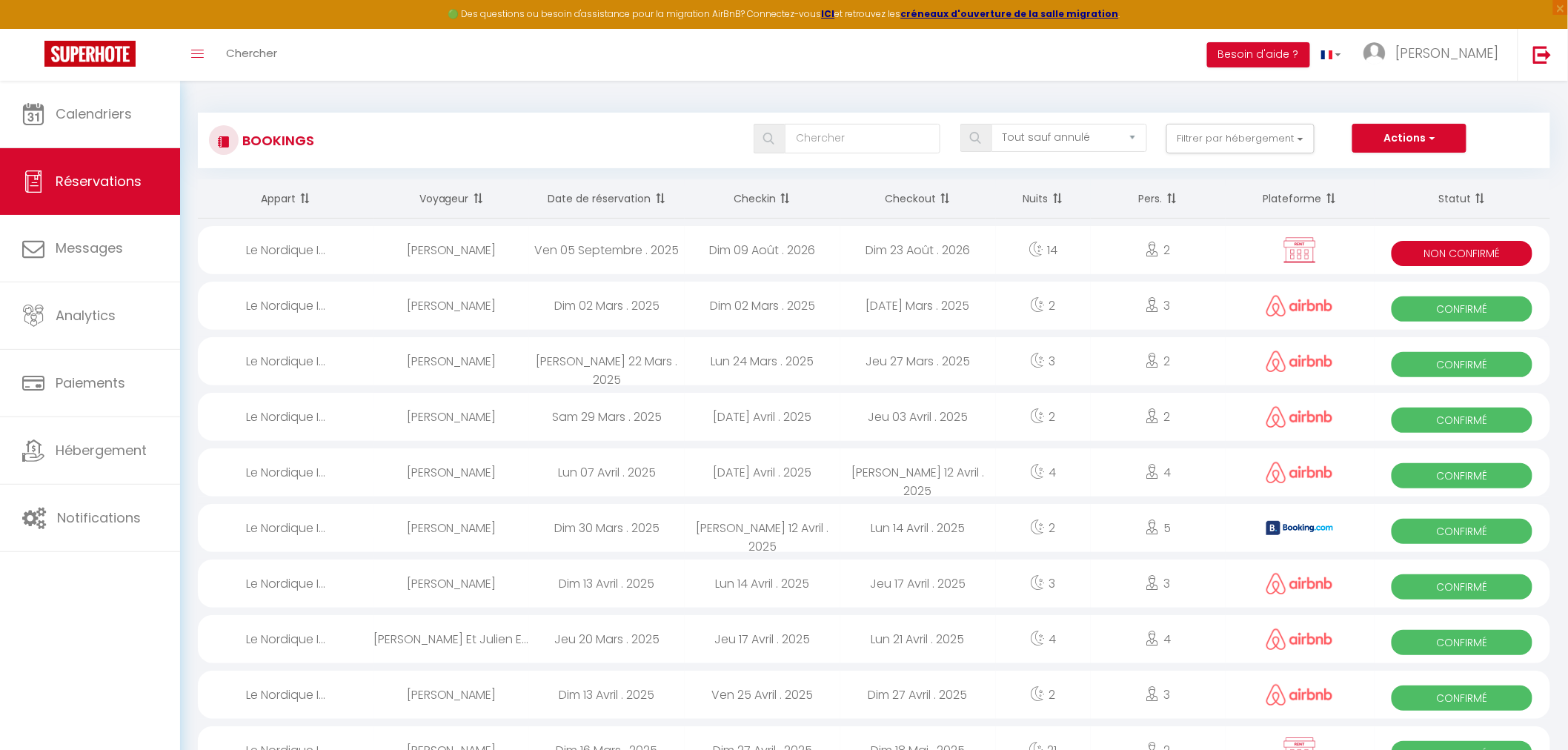
click at [742, 244] on div "Dim 09 Août . 2026" at bounding box center [762, 250] width 156 height 48
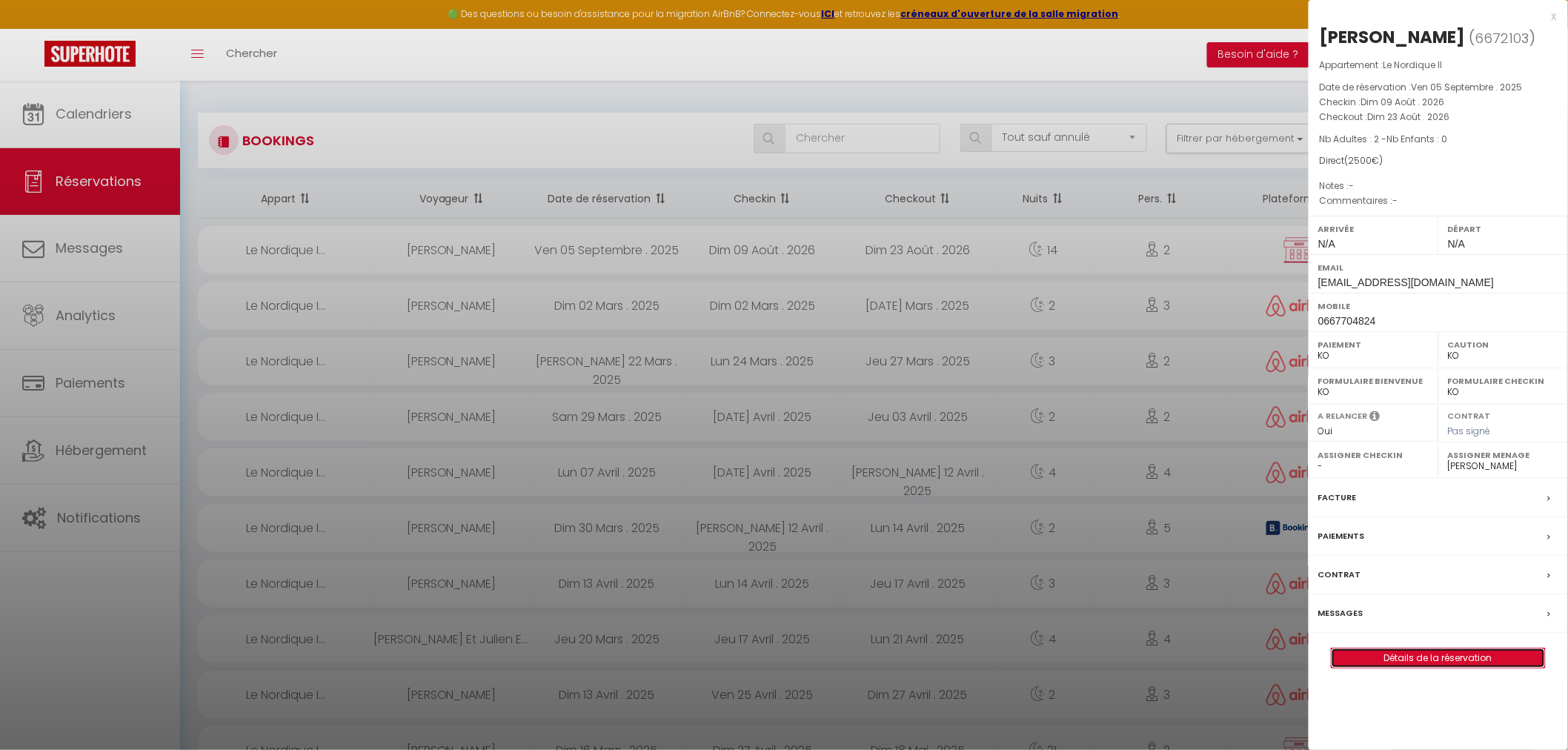
click at [1374, 653] on link "Détails de la réservation" at bounding box center [1438, 658] width 214 height 19
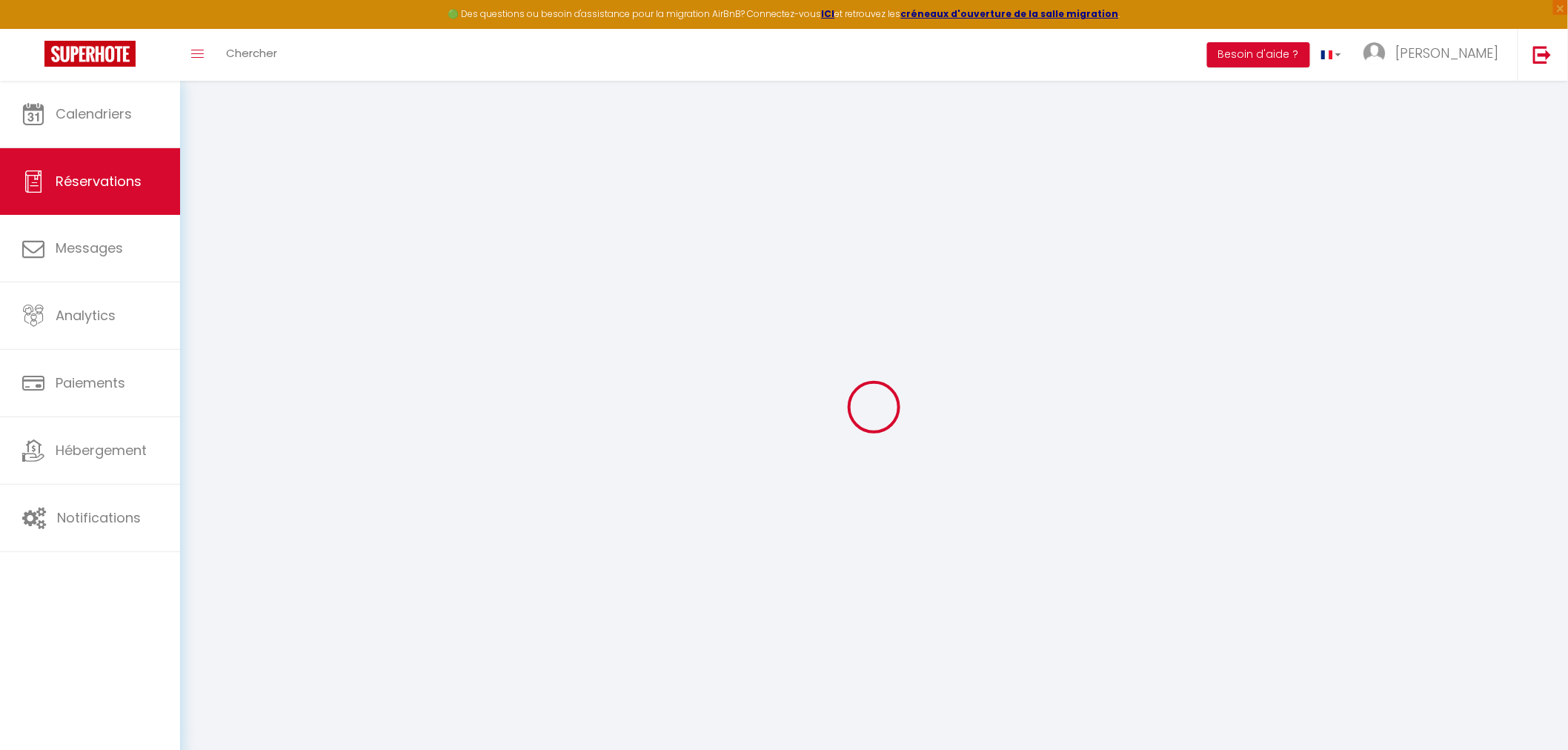
type input "Pascale"
type input "Lacroix"
type input "titi.lacroix@gmail.com"
type input "0667704824"
select select "FR"
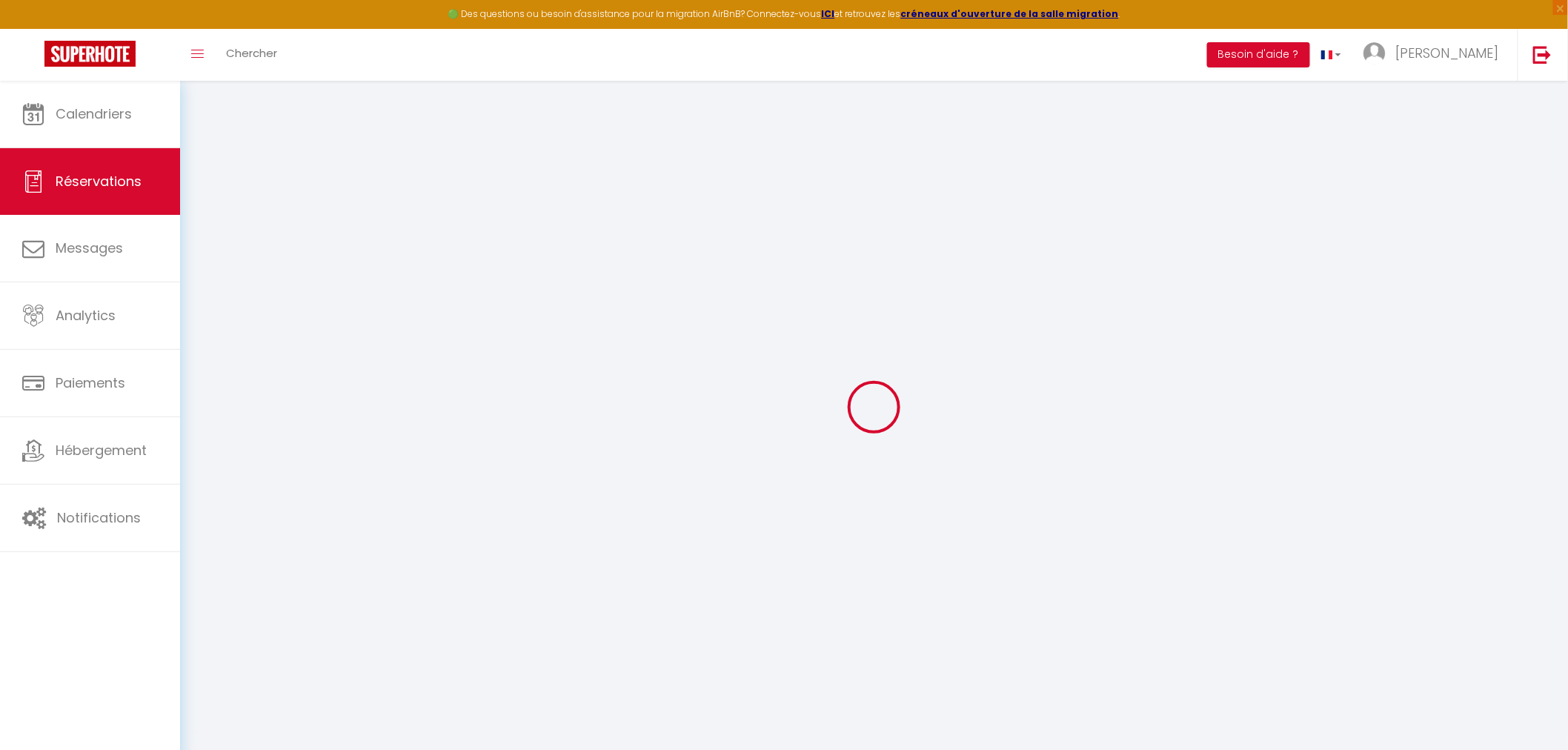
select select "58416"
select select "2"
type input "Dim 09 Août 2026"
select select
type input "Dim 23 Août 2026"
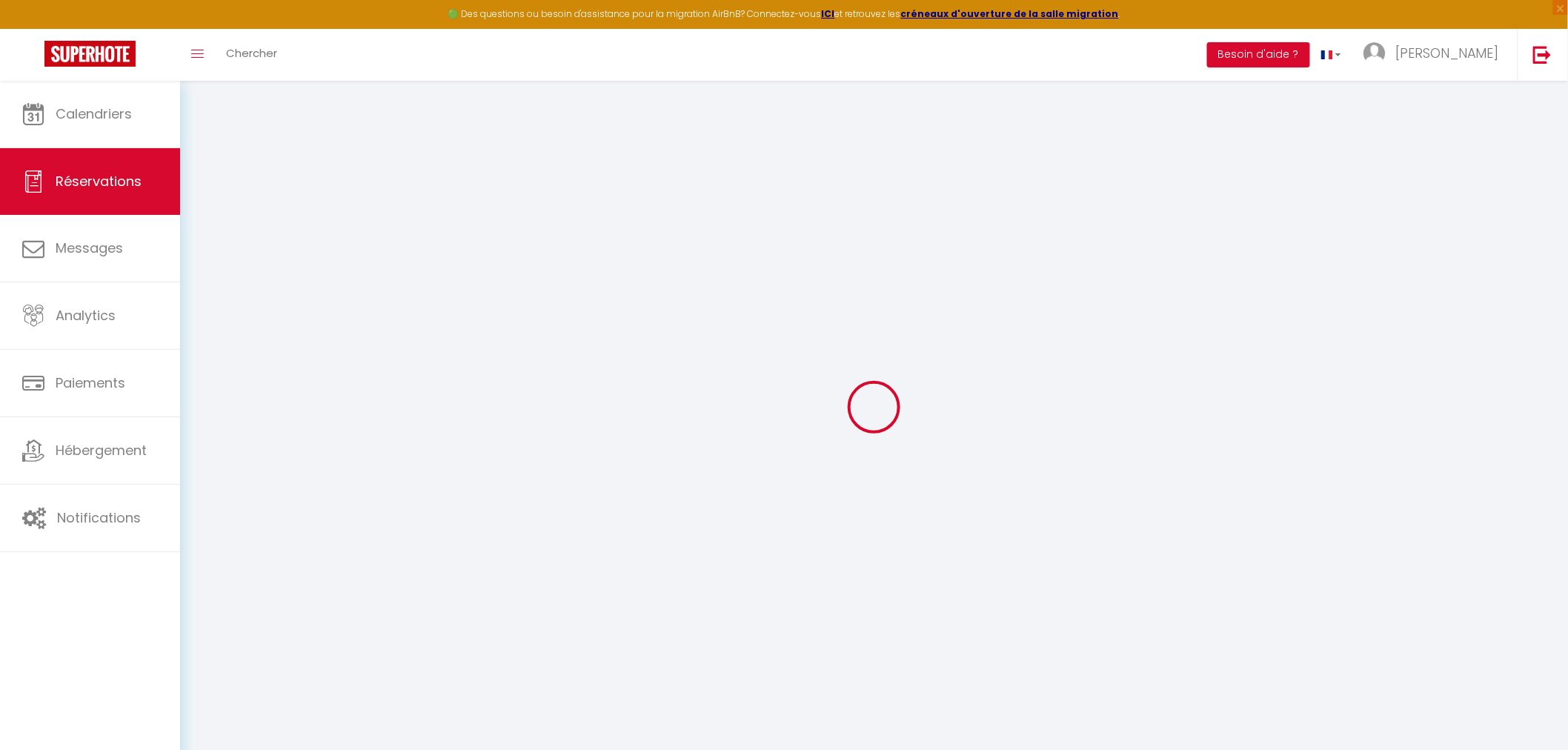
select select
type input "2"
select select "10"
select select
type input "2500"
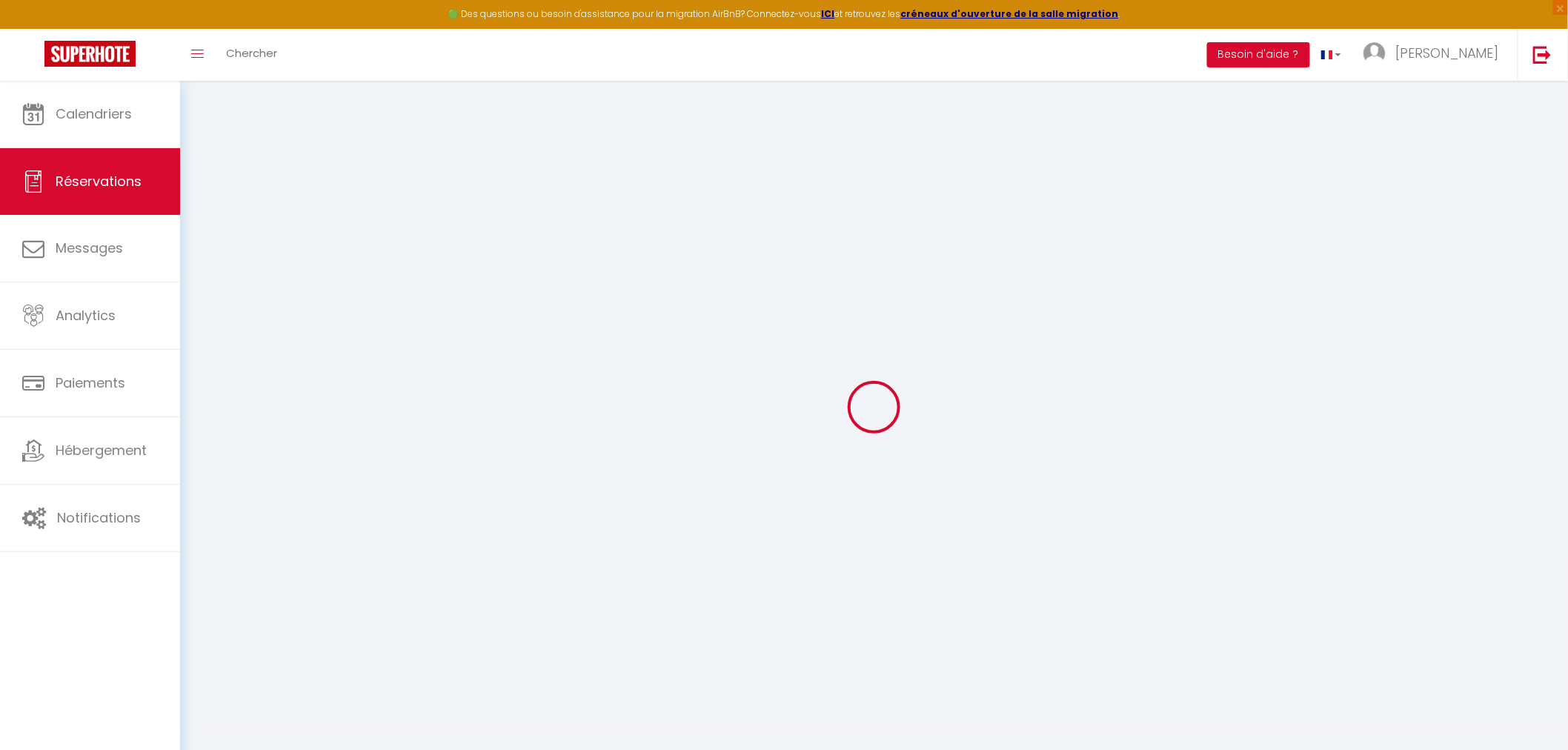
checkbox input "true"
type input "2500"
type input "0"
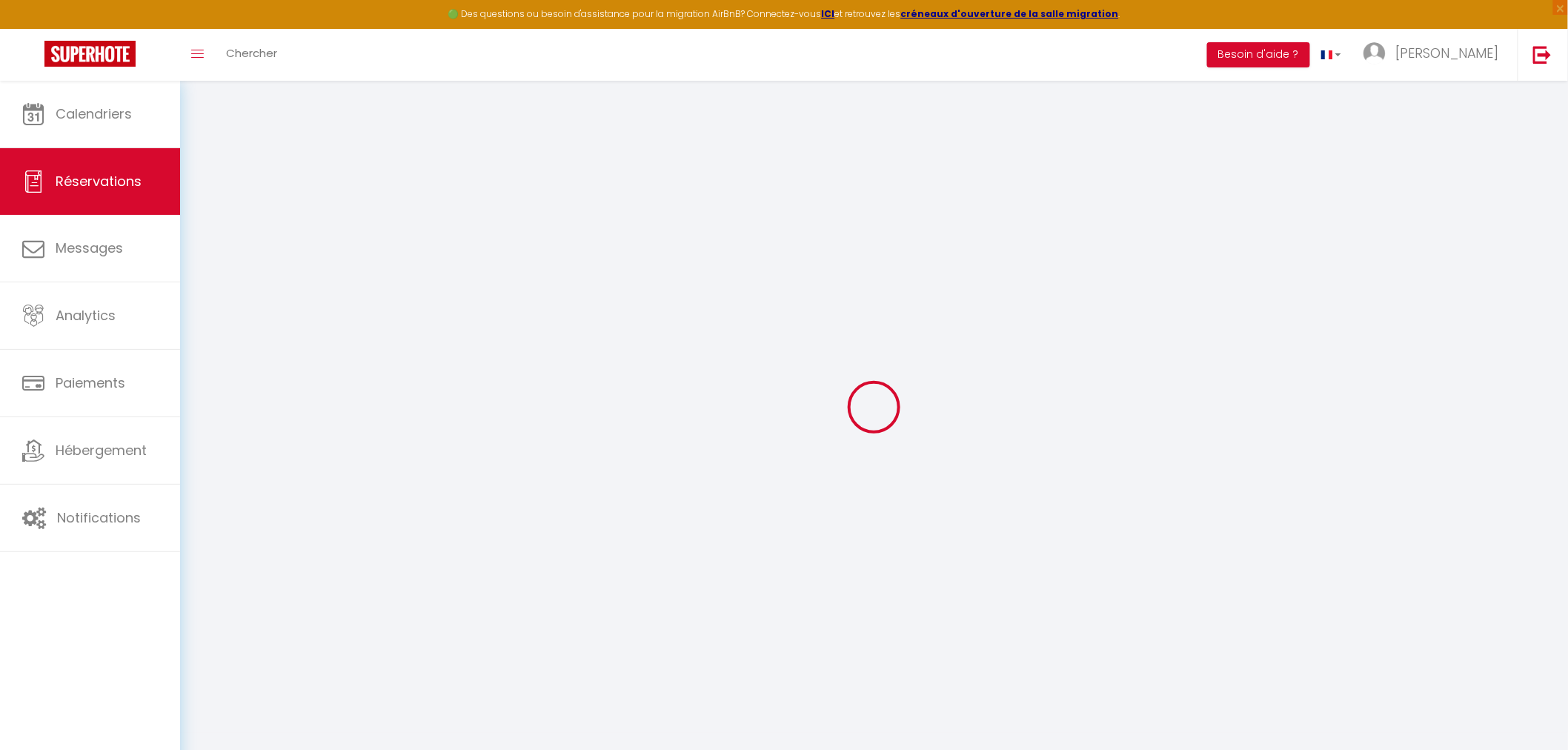
select select
select select "14"
checkbox input "true"
select select
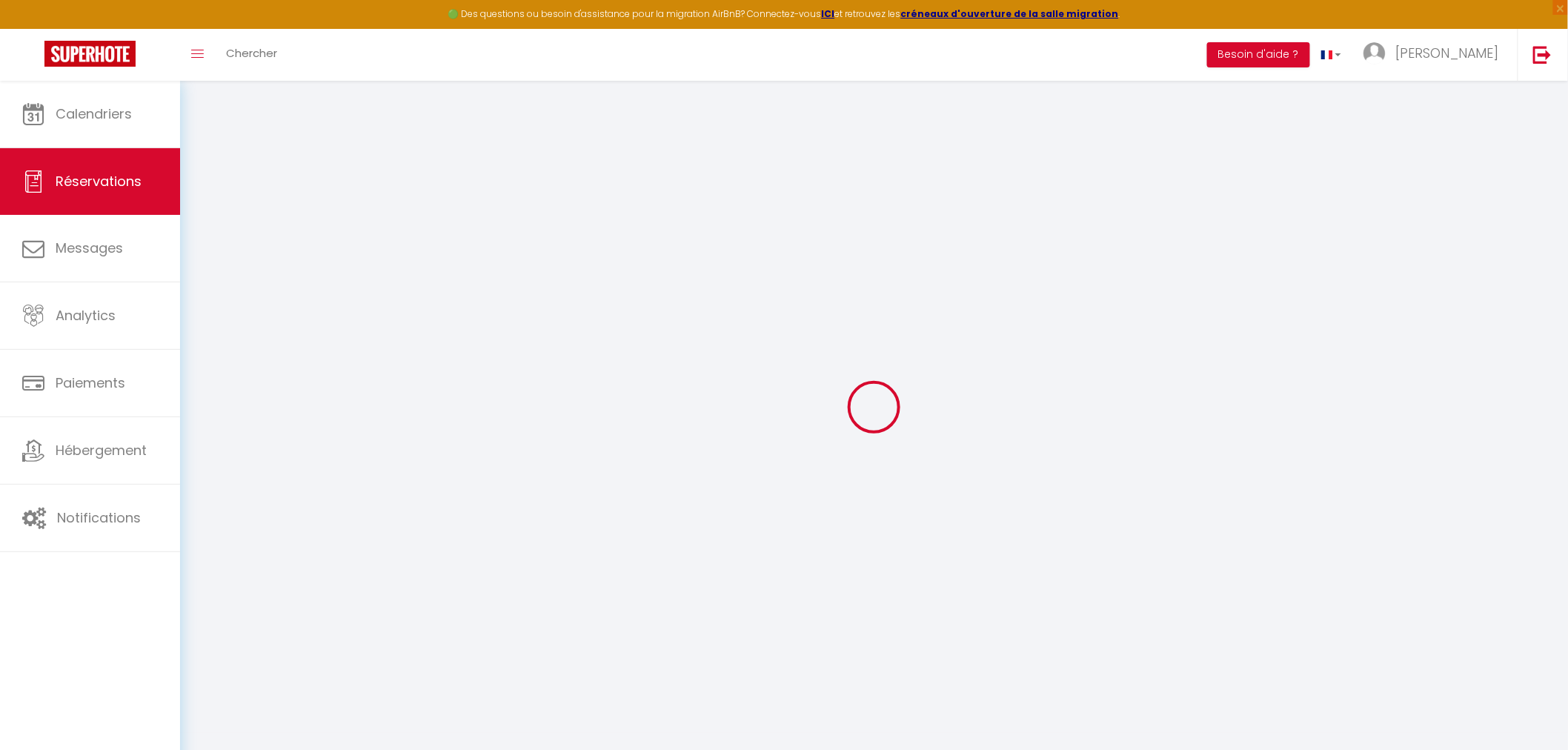
select select
checkbox input "true"
select select
checkbox input "true"
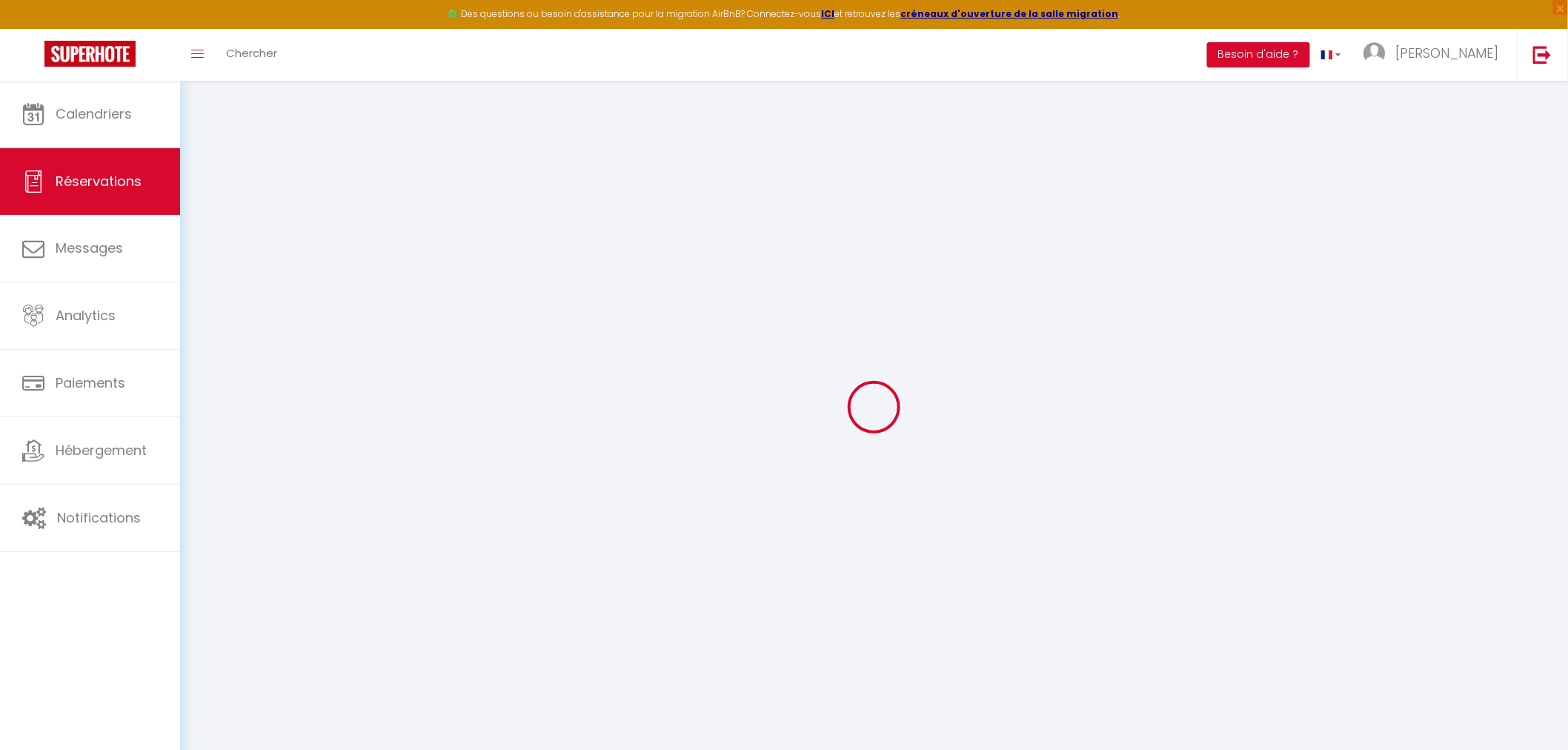
select select
checkbox input "true"
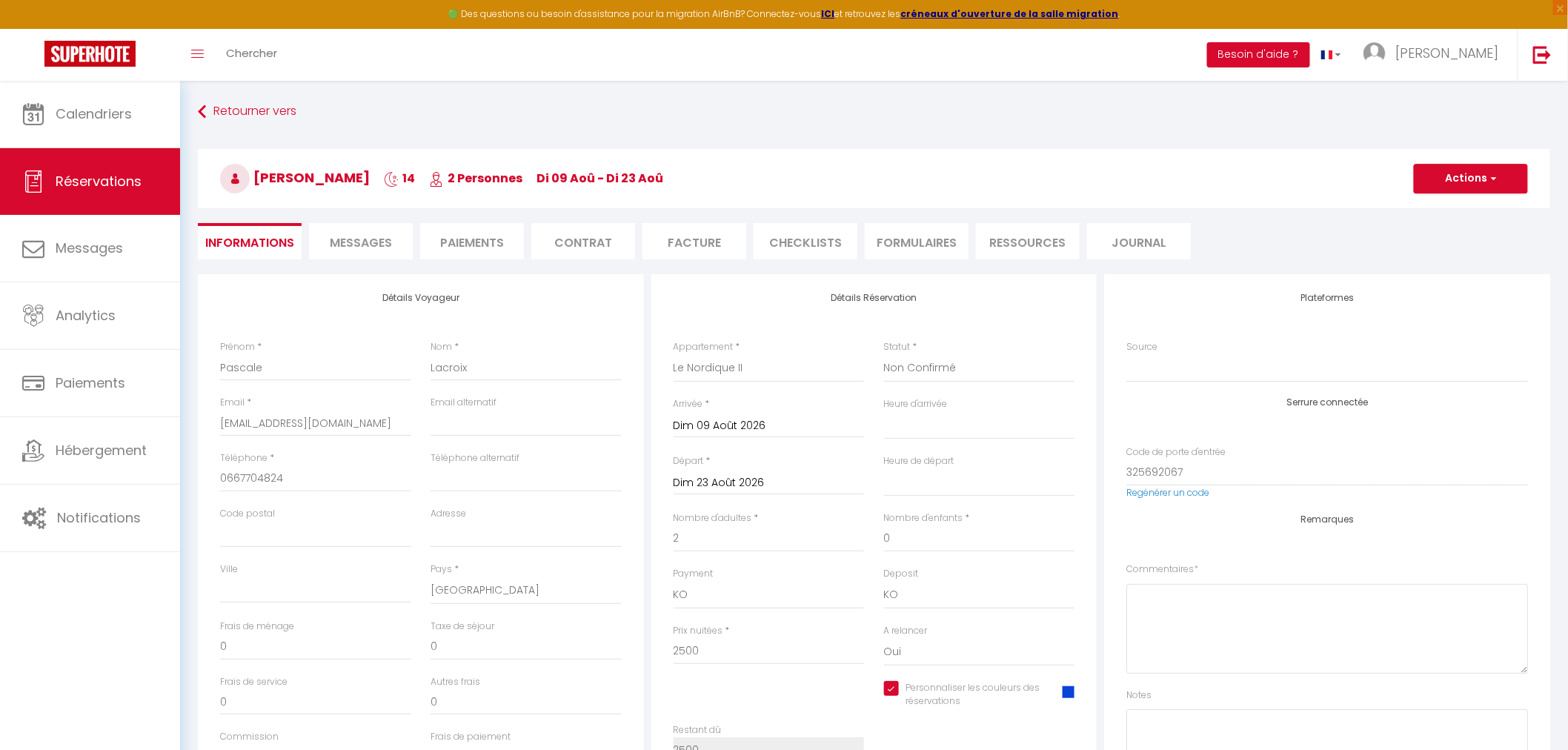
select select
checkbox input "true"
select select
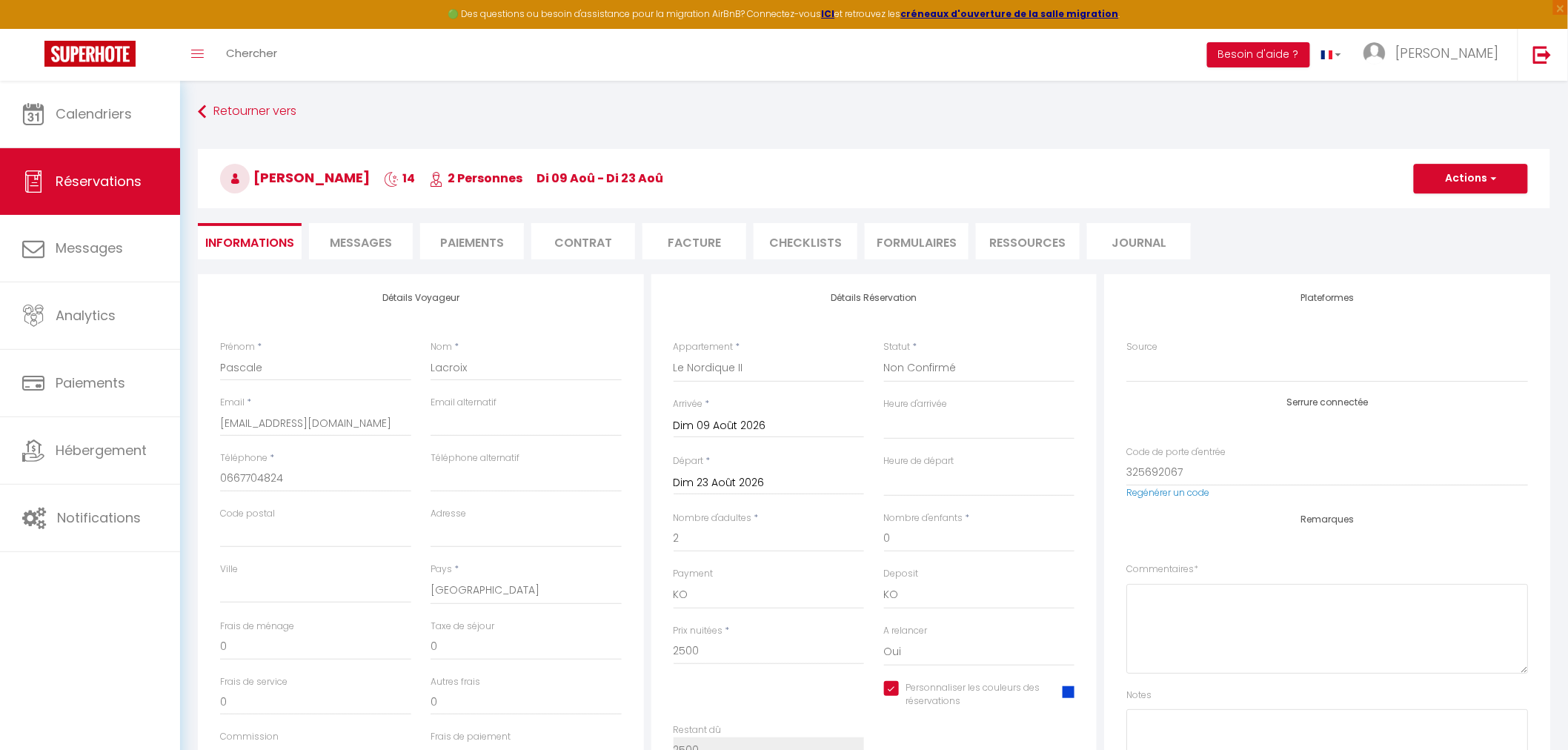
click at [576, 227] on li "Contrat" at bounding box center [583, 241] width 103 height 36
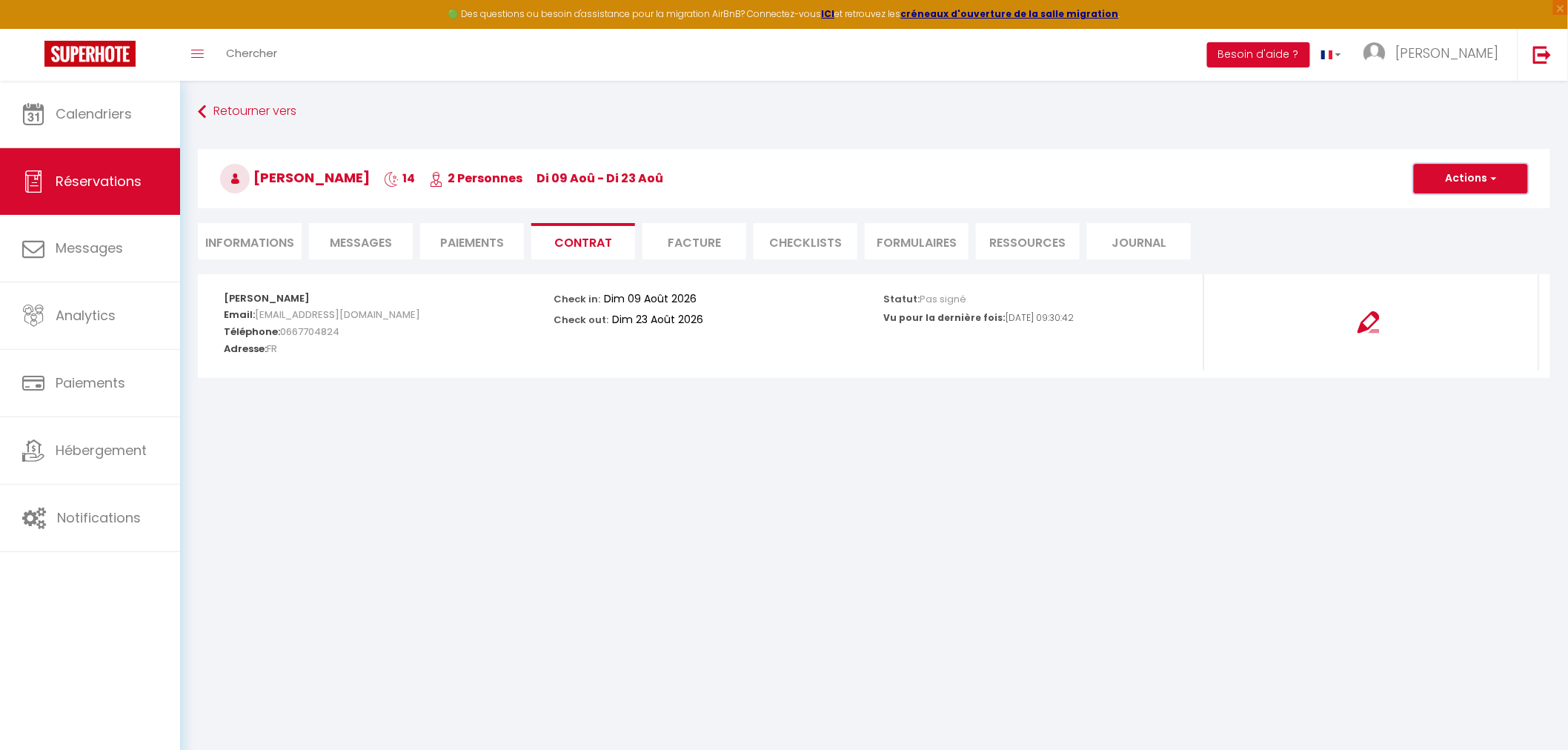
click at [1491, 181] on span "button" at bounding box center [1491, 178] width 9 height 13
click at [1464, 204] on link "Voir le contrat" at bounding box center [1459, 211] width 124 height 19
click at [1360, 319] on img at bounding box center [1367, 322] width 22 height 22
click at [1477, 186] on button "Actions" at bounding box center [1471, 179] width 114 height 30
click at [1474, 225] on link "Envoyer le contrat" at bounding box center [1459, 230] width 124 height 19
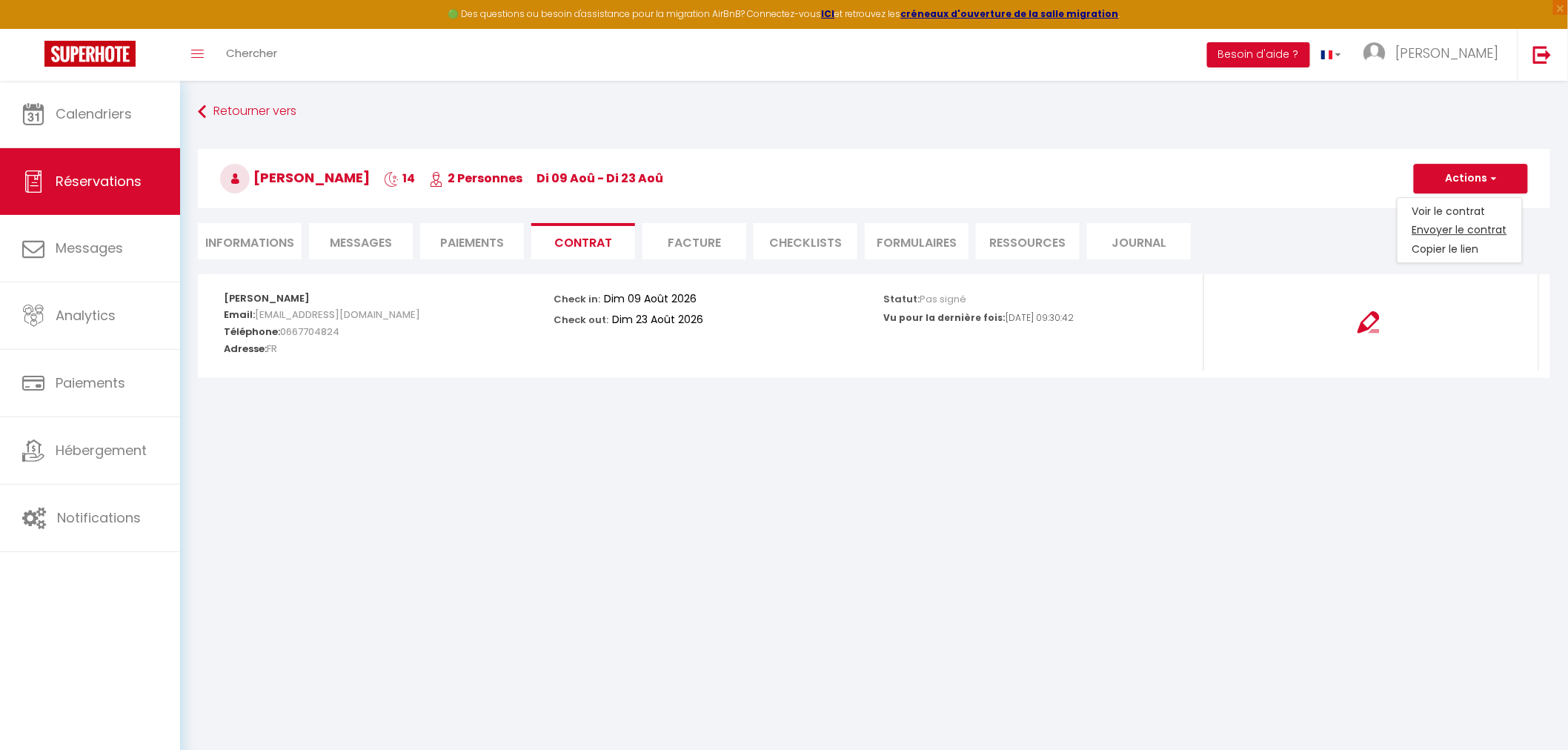
type input "titi.lacroix@gmail.com"
select select "fr"
type input "Votre contrat 6672103 - Le Nordique II"
type textarea "Bonjour, Nous vous invitons à cliquer sur le lien suivant pour signer votre con…"
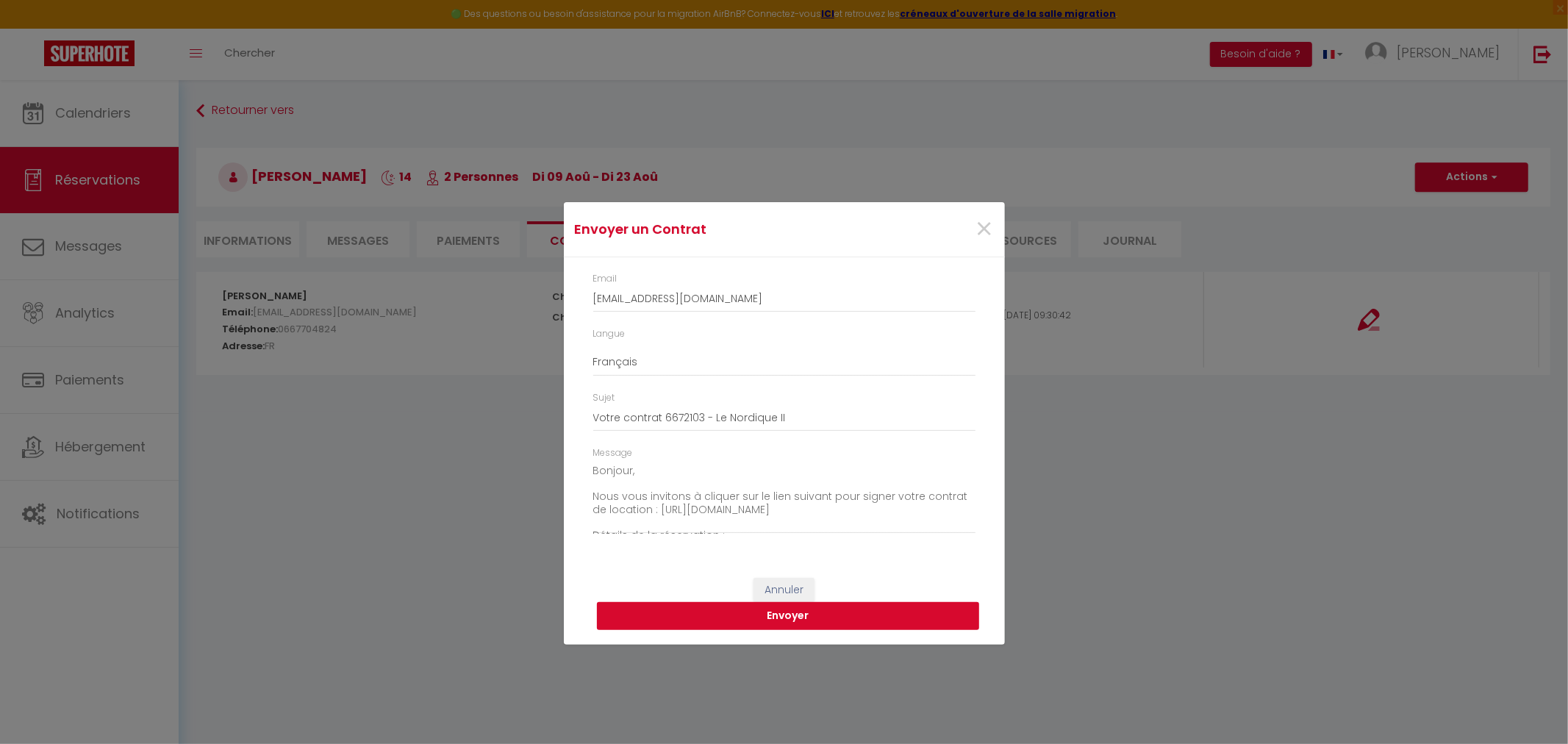
click at [763, 615] on button "Envoyer" at bounding box center [788, 616] width 382 height 28
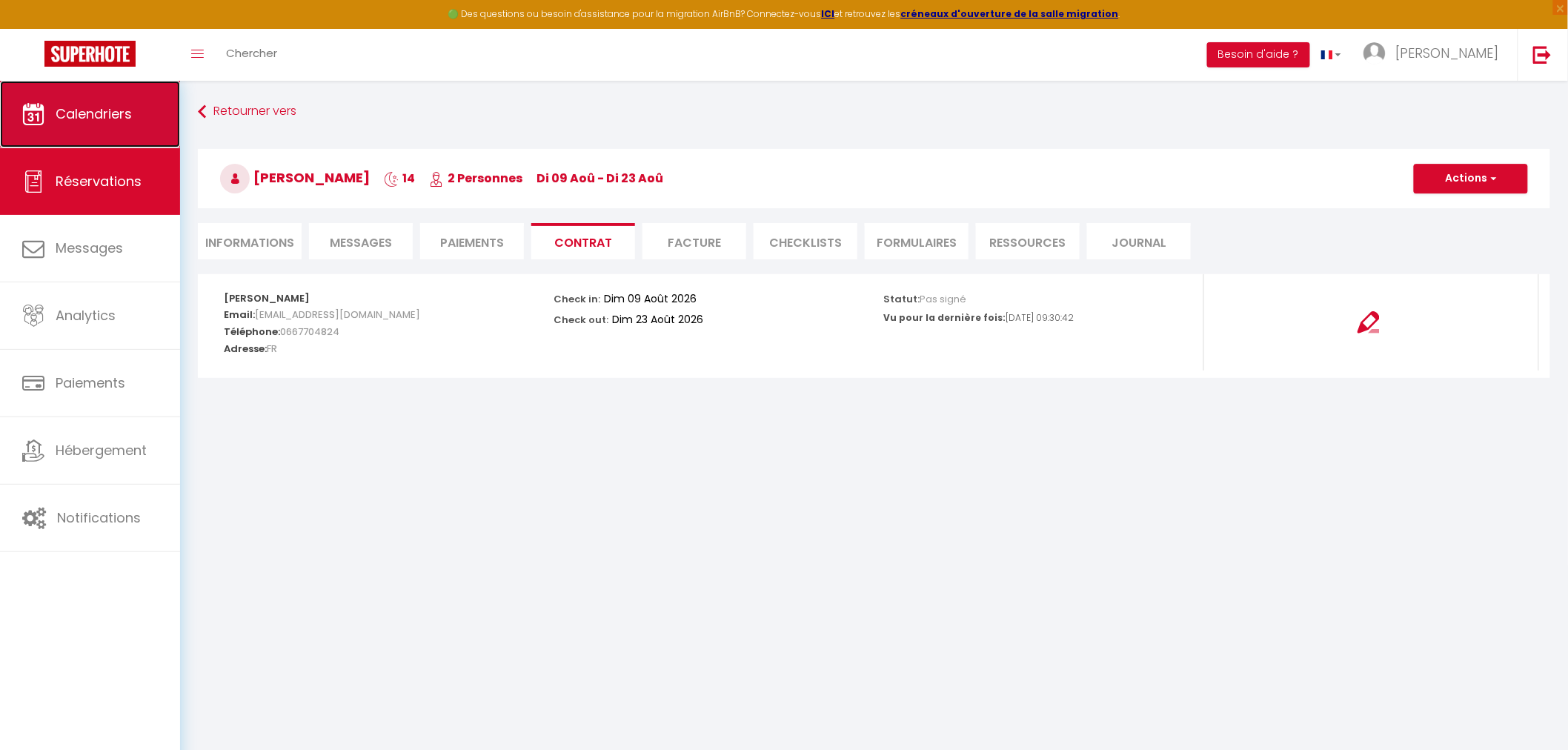
click at [86, 131] on link "Calendriers" at bounding box center [90, 114] width 180 height 67
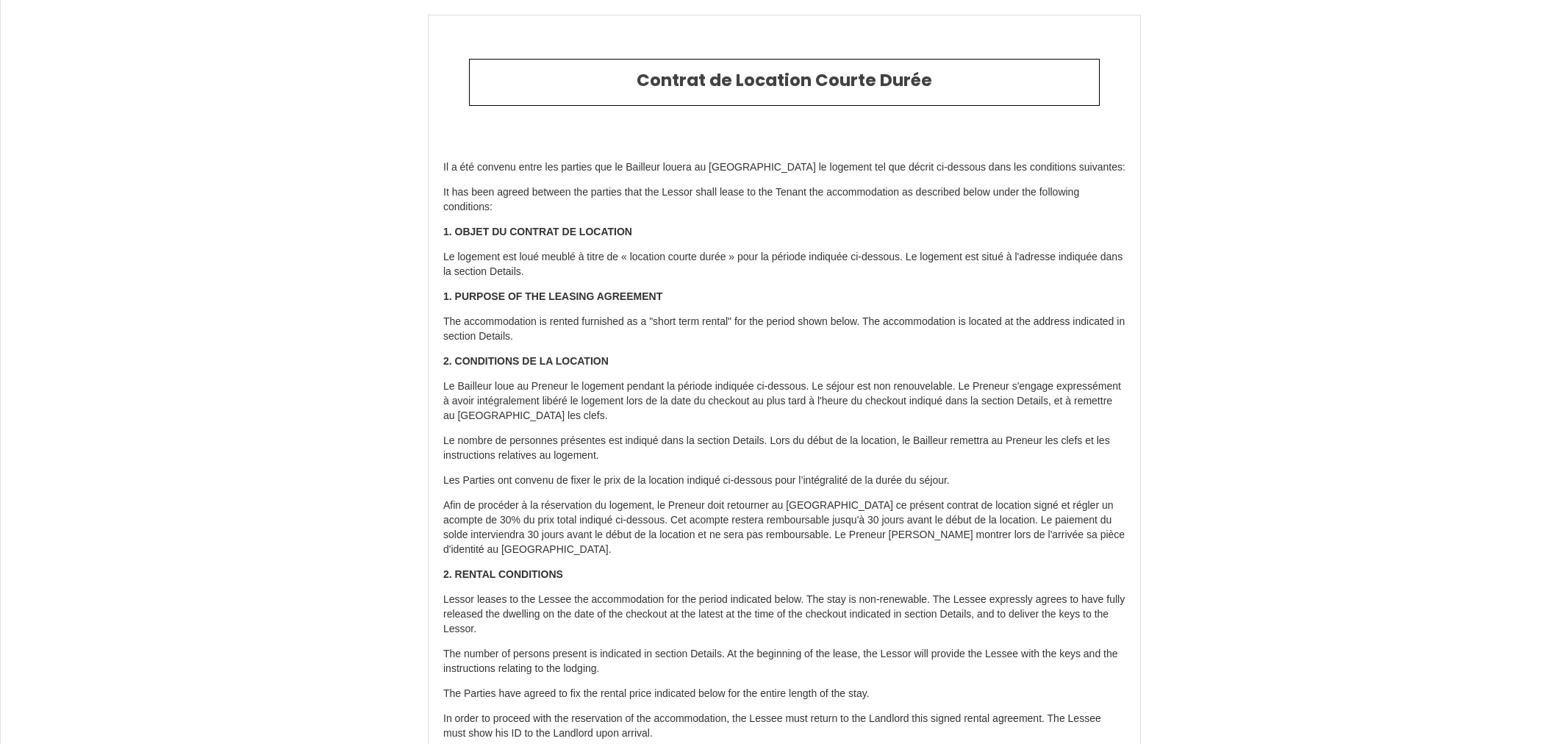
type input "[PHONE_NUMBER]"
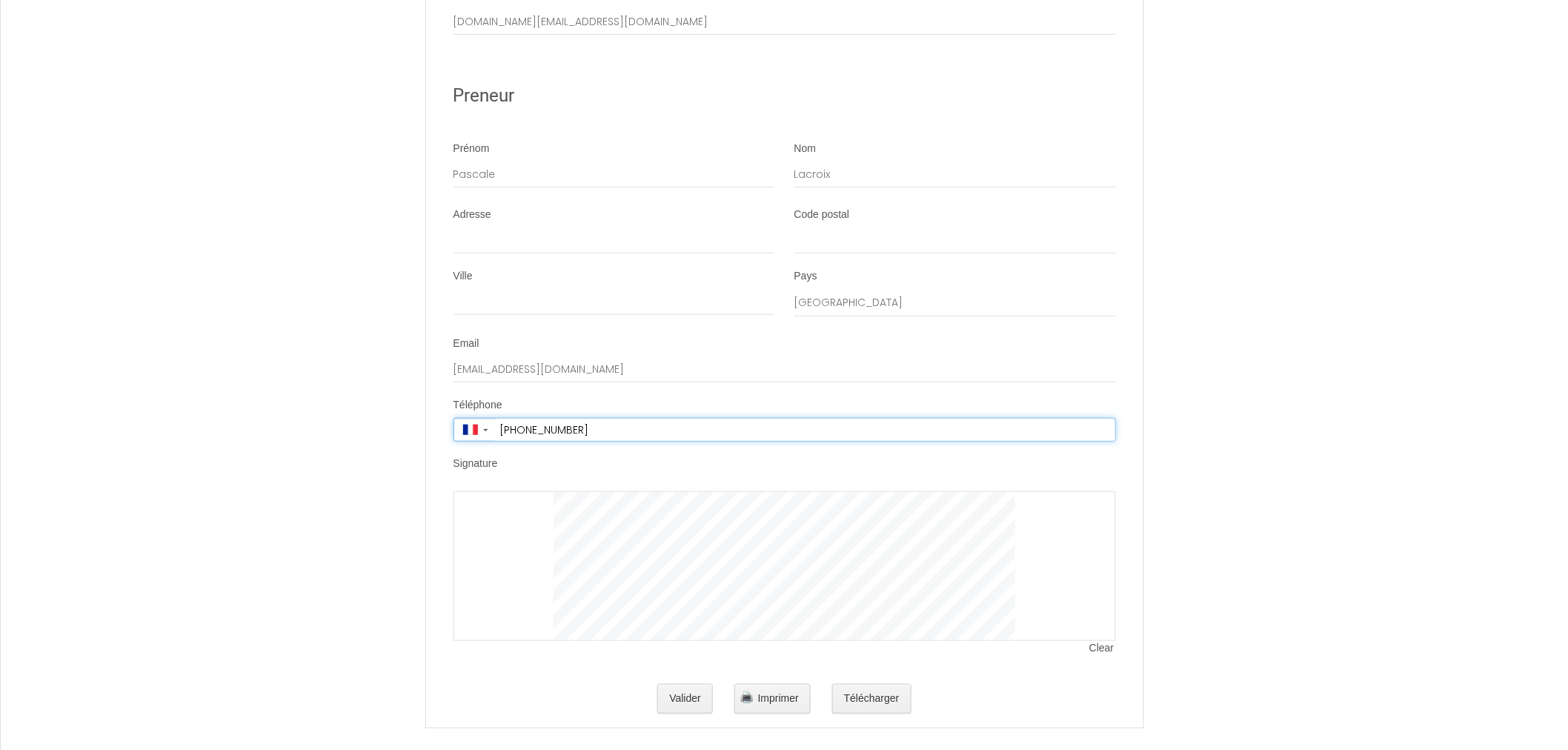
scroll to position [2737, 0]
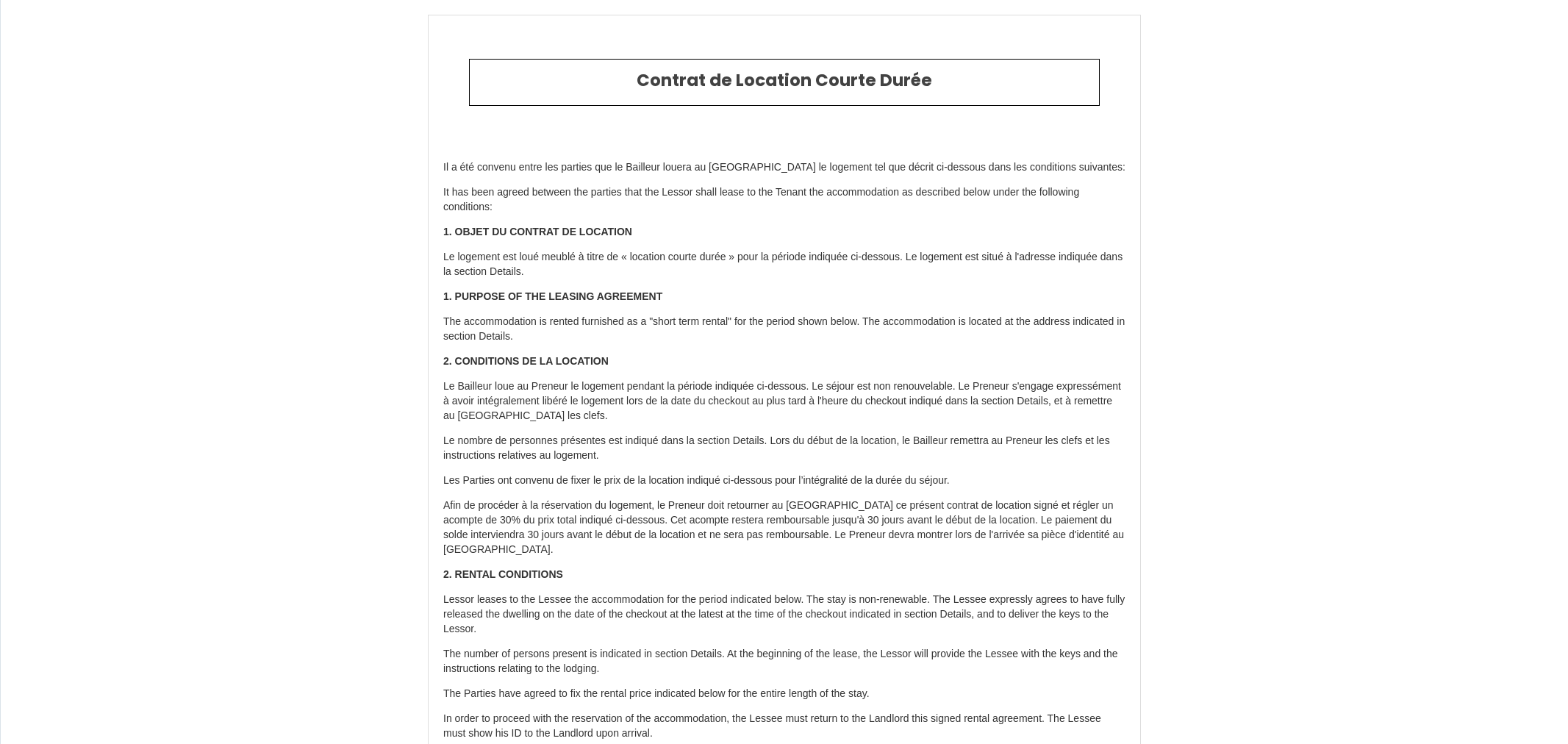
type input "[PHONE_NUMBER]"
